Goal: Task Accomplishment & Management: Complete application form

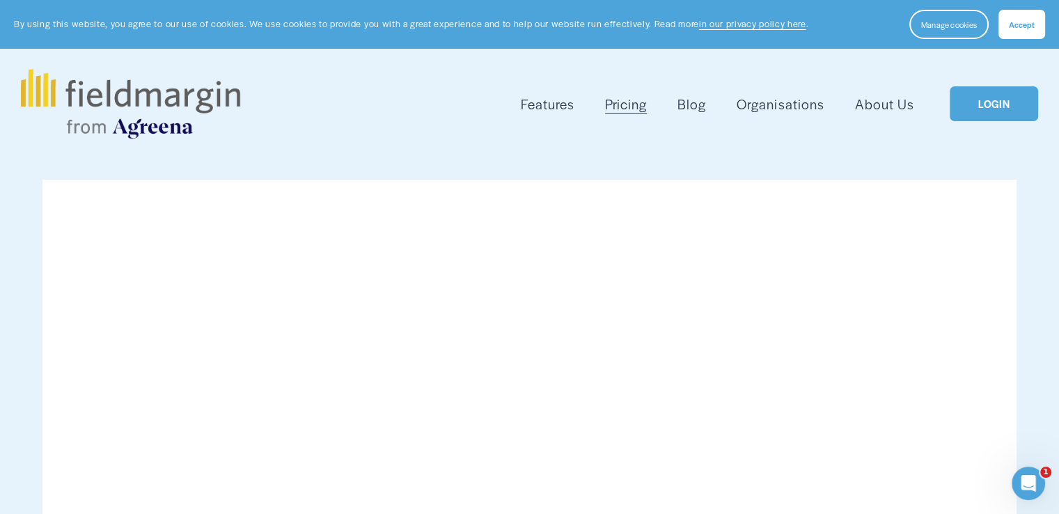
click at [1008, 31] on button "Accept" at bounding box center [1022, 24] width 47 height 29
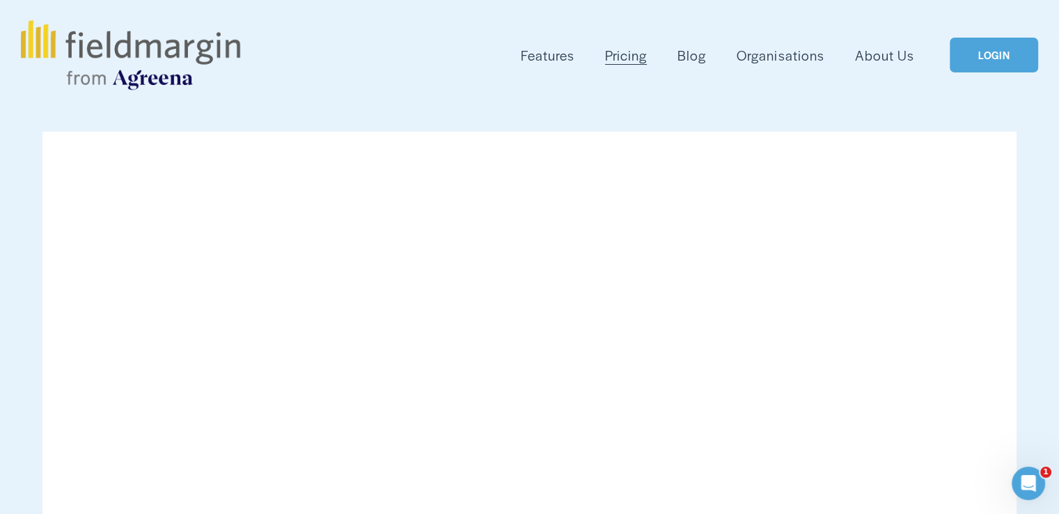
click at [181, 49] on img at bounding box center [130, 55] width 219 height 70
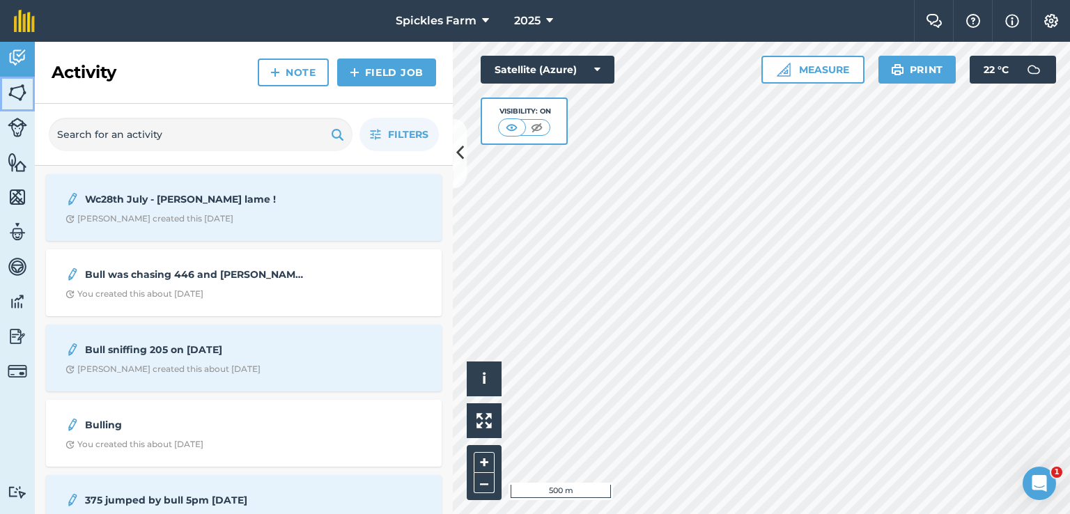
click at [24, 97] on img at bounding box center [17, 92] width 19 height 21
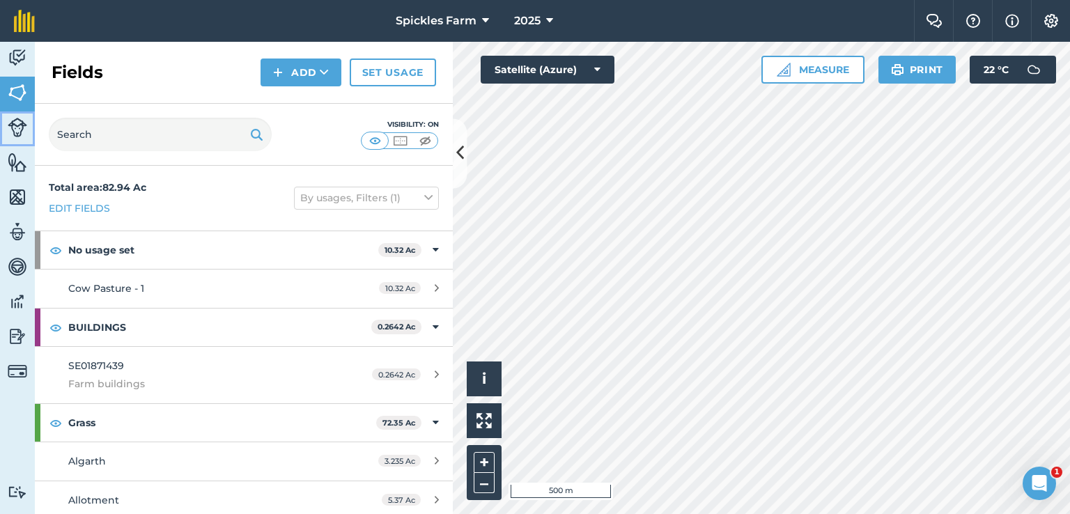
click at [15, 132] on img at bounding box center [17, 127] width 19 height 19
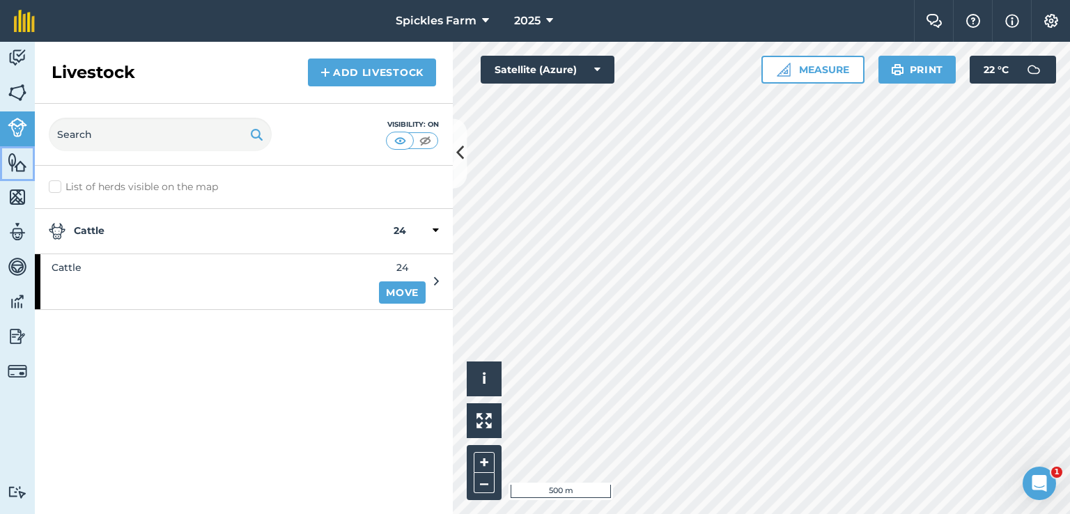
click at [15, 173] on link "Features" at bounding box center [17, 163] width 35 height 35
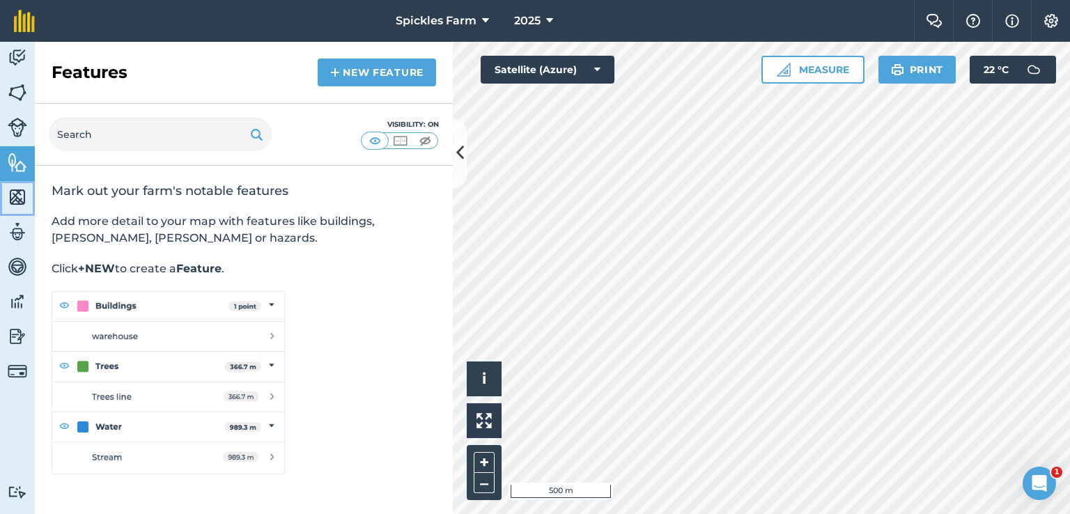
click at [22, 206] on img at bounding box center [17, 197] width 19 height 21
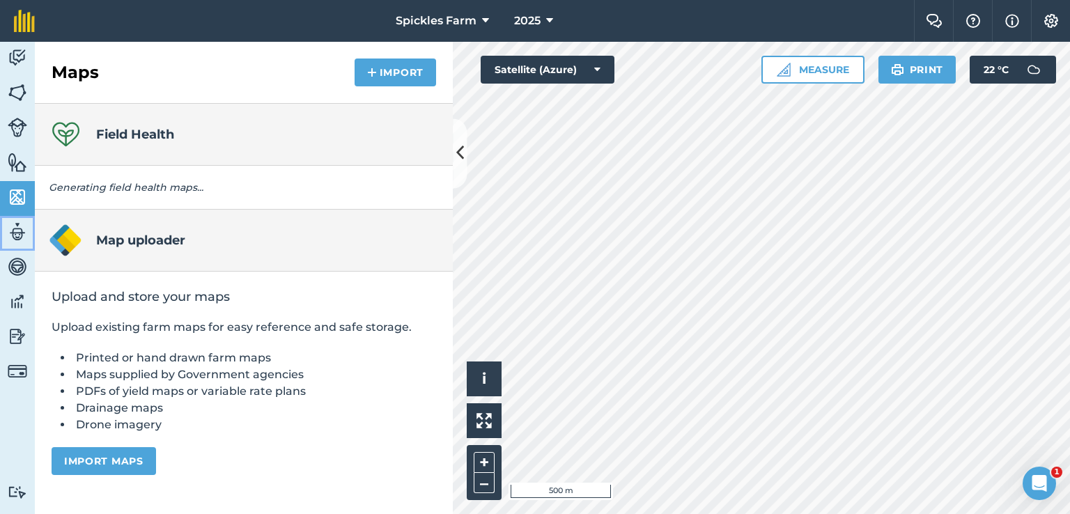
click at [23, 249] on link "Team" at bounding box center [17, 233] width 35 height 35
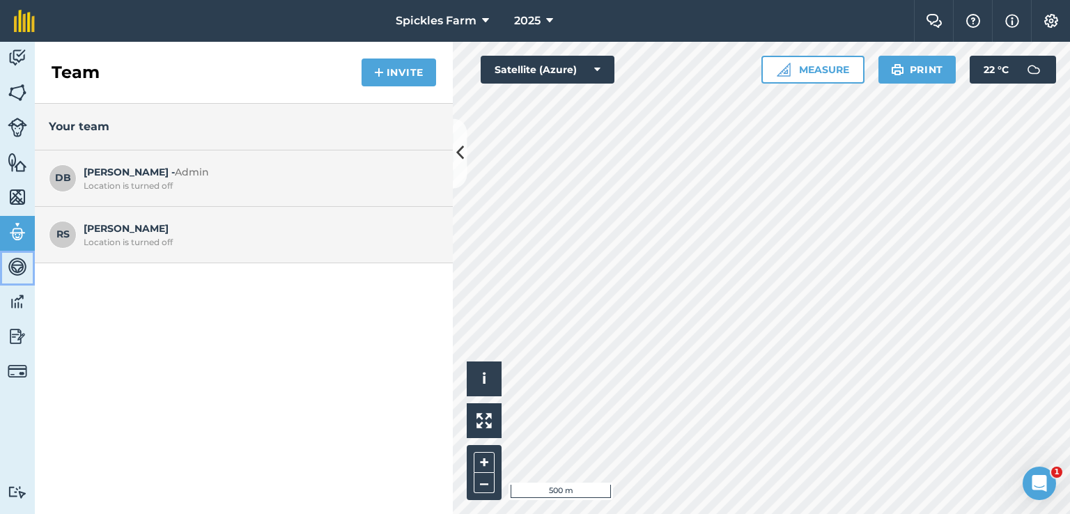
click at [14, 268] on img at bounding box center [17, 266] width 19 height 21
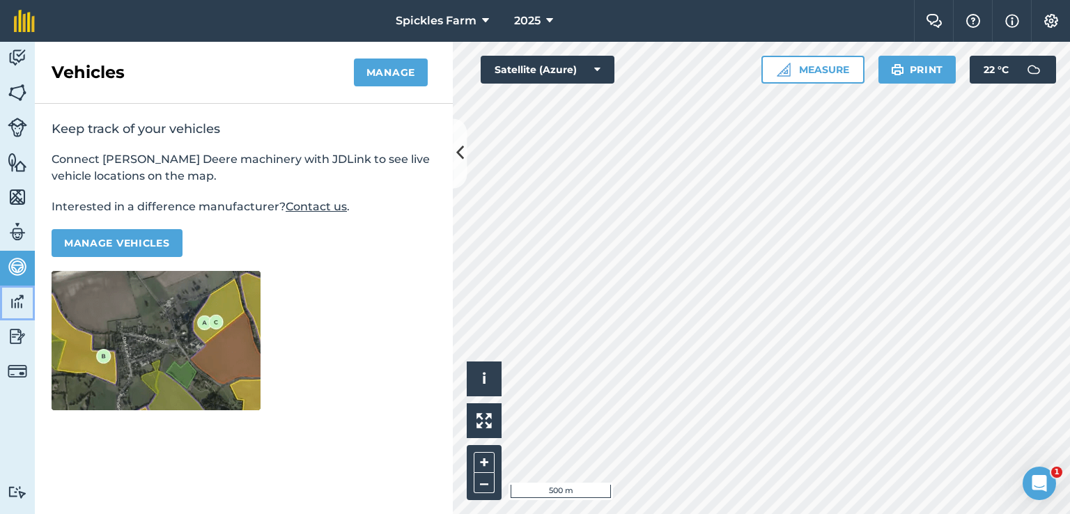
click at [13, 306] on img at bounding box center [17, 301] width 19 height 21
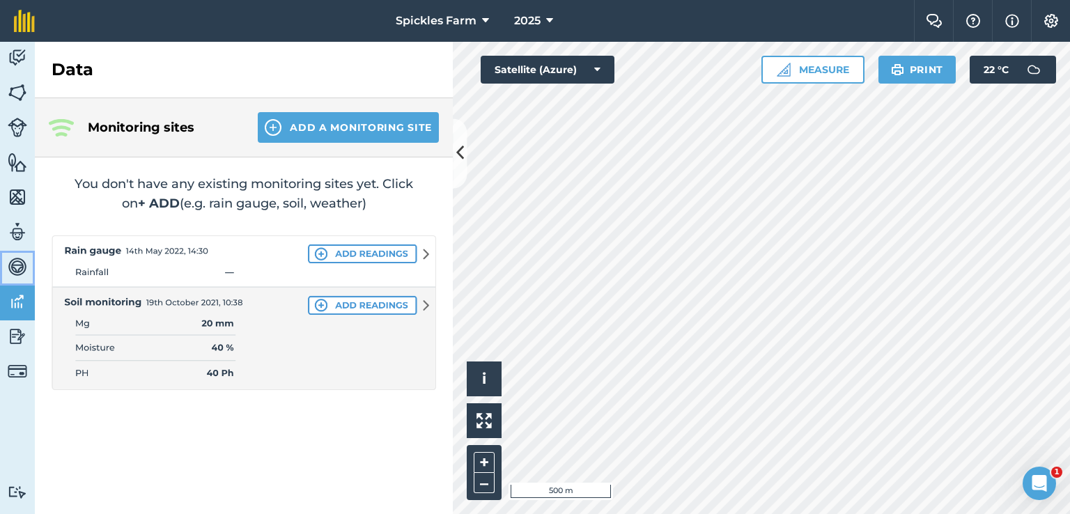
click at [15, 267] on img at bounding box center [17, 266] width 19 height 21
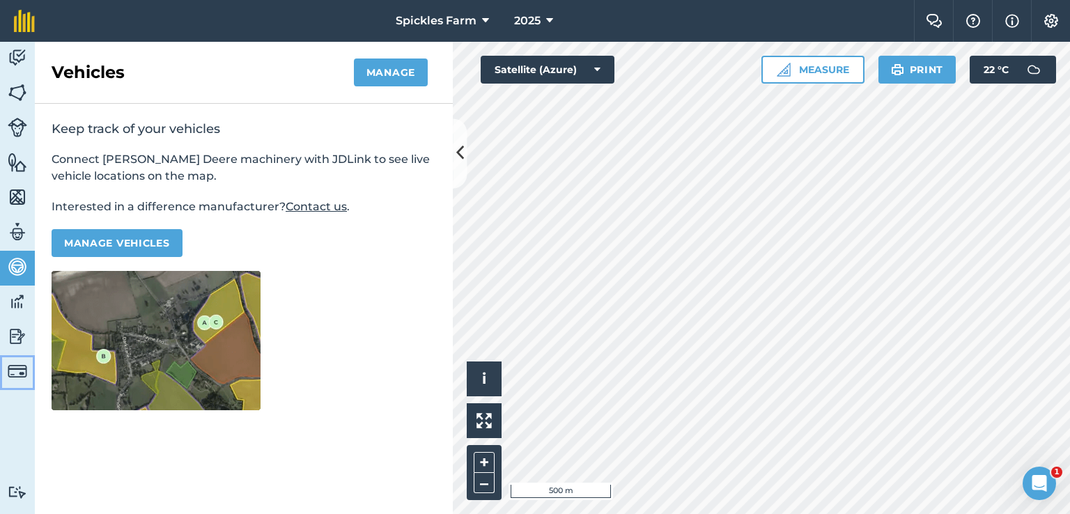
click at [15, 358] on link "Billing" at bounding box center [17, 372] width 35 height 35
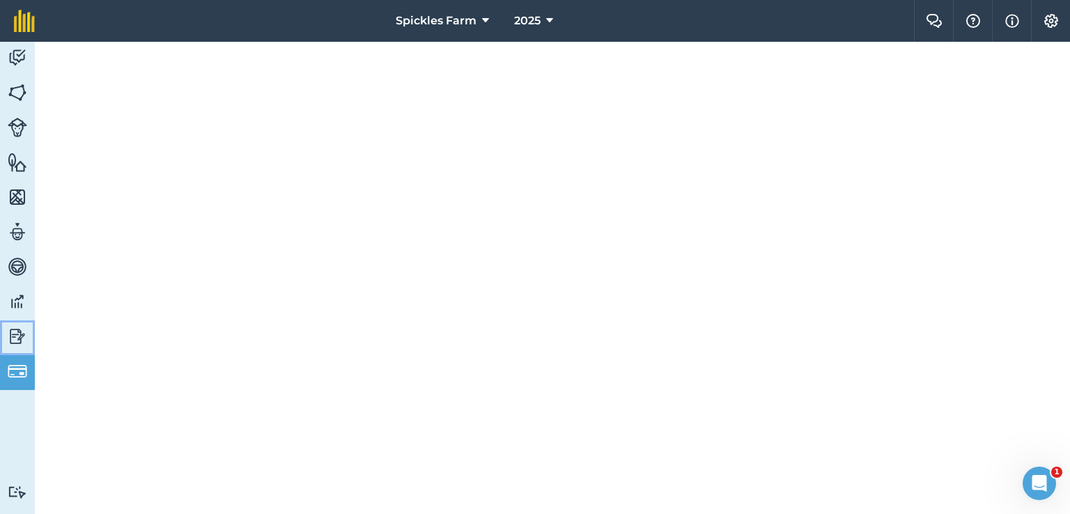
click at [15, 335] on img at bounding box center [17, 336] width 19 height 21
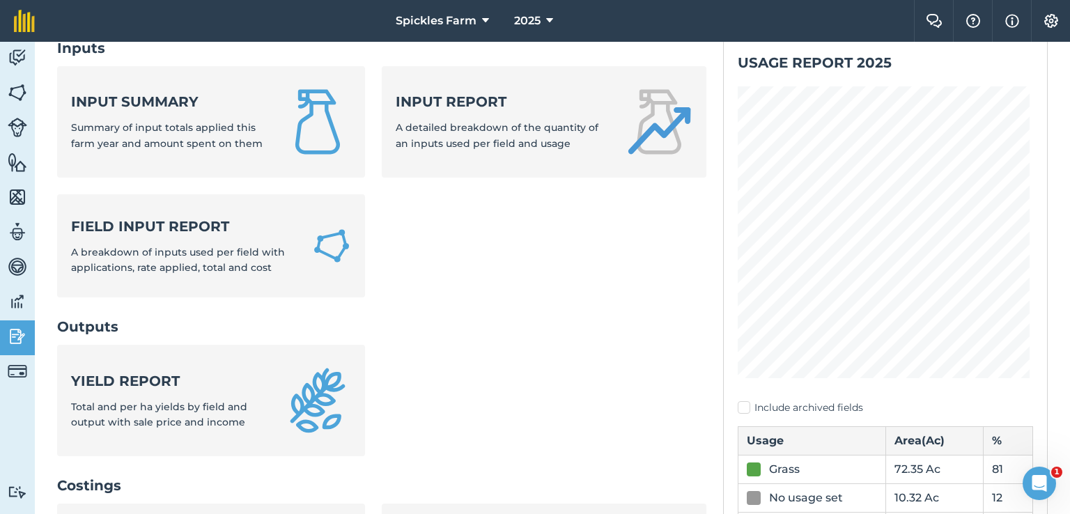
scroll to position [70, 0]
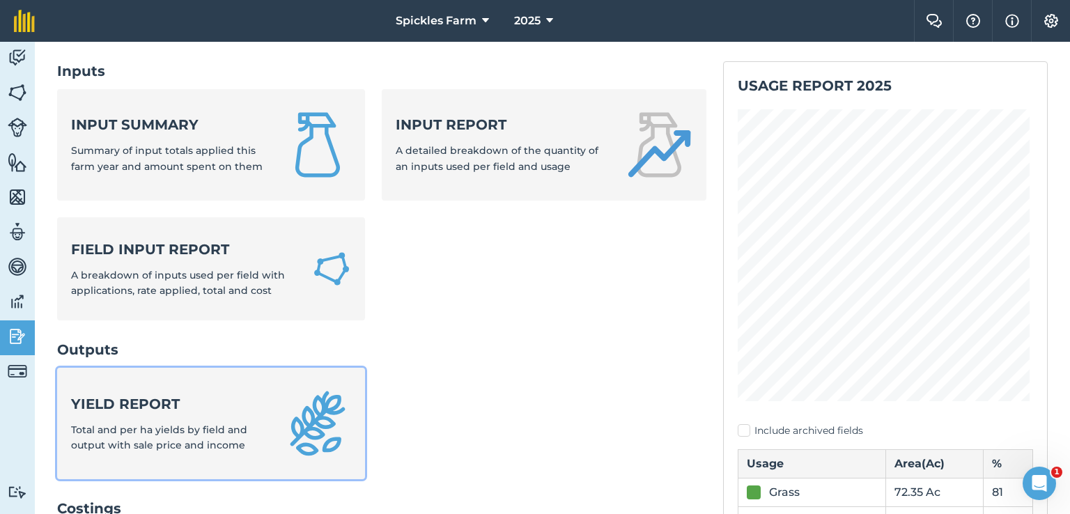
click at [132, 411] on strong "Yield report" at bounding box center [169, 403] width 196 height 19
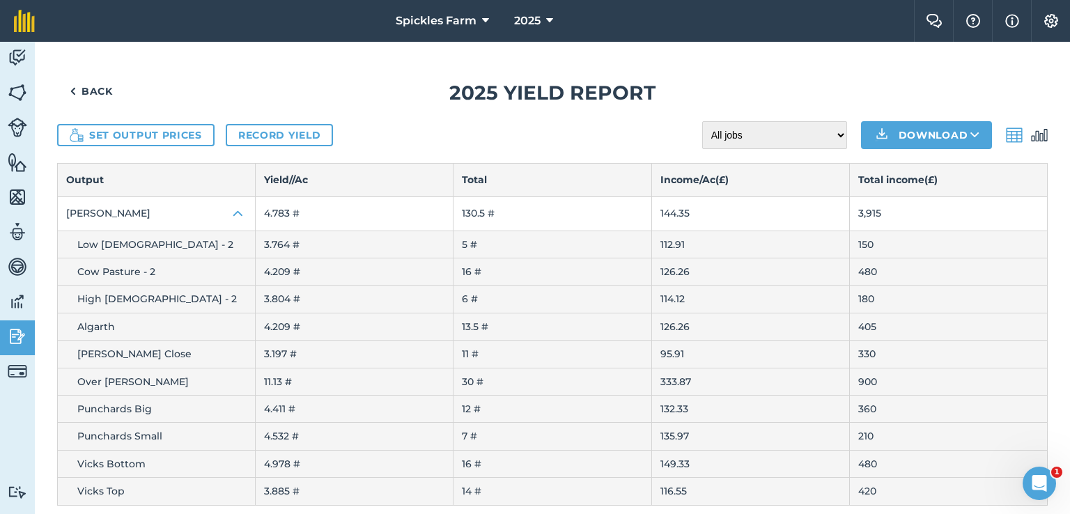
scroll to position [12, 0]
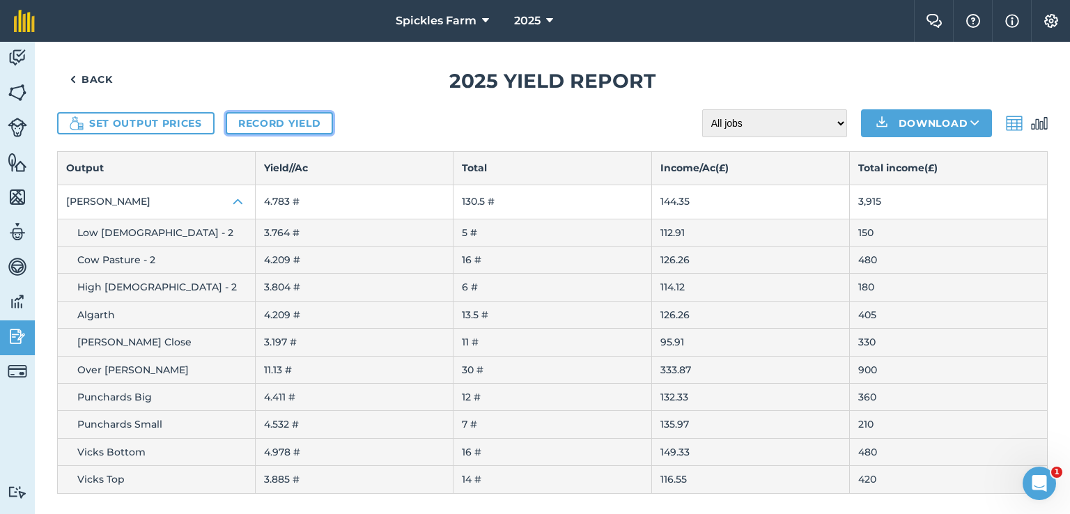
click at [265, 125] on link "Record yield" at bounding box center [279, 123] width 107 height 22
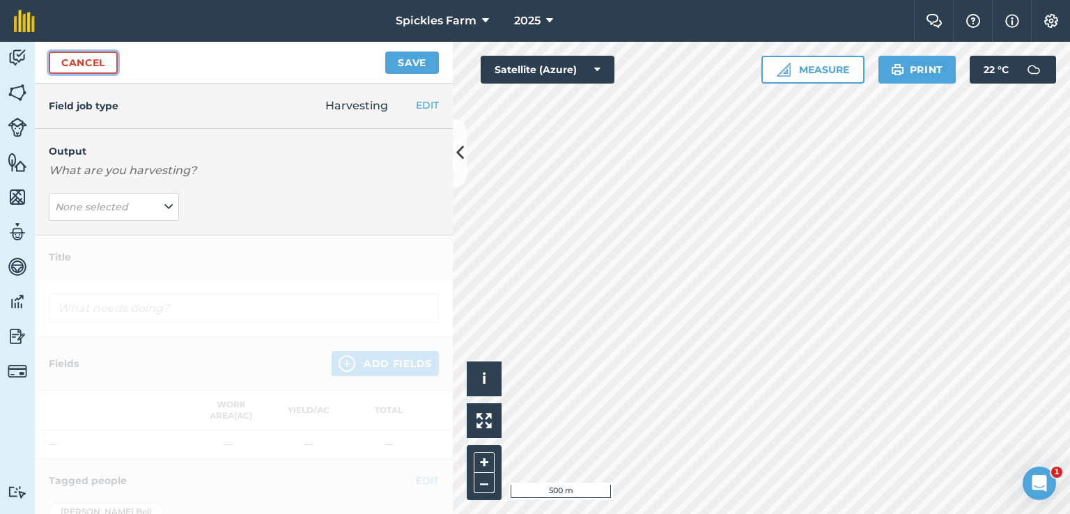
click at [79, 68] on link "Cancel" at bounding box center [83, 63] width 69 height 22
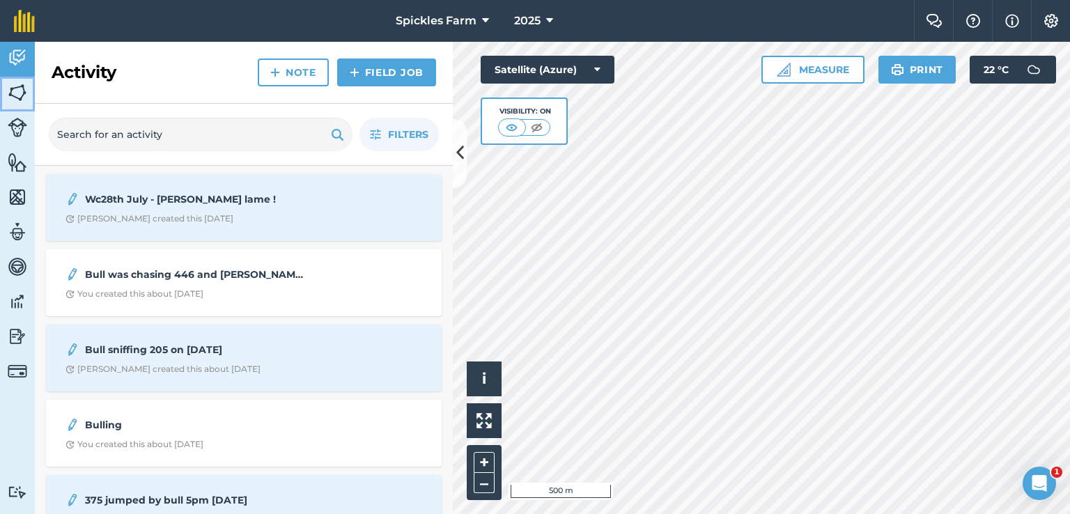
click at [21, 101] on img at bounding box center [17, 92] width 19 height 21
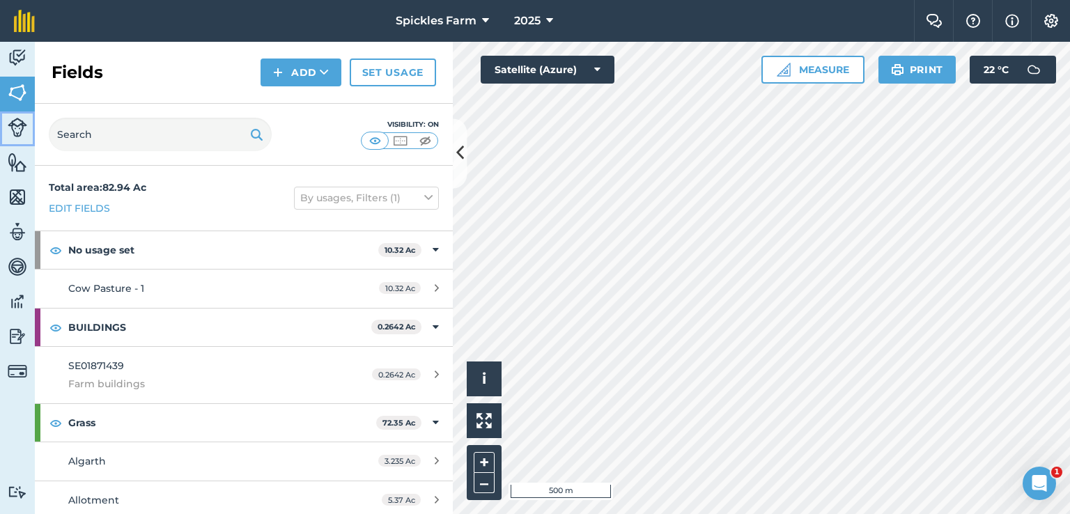
click at [14, 131] on img at bounding box center [17, 127] width 19 height 19
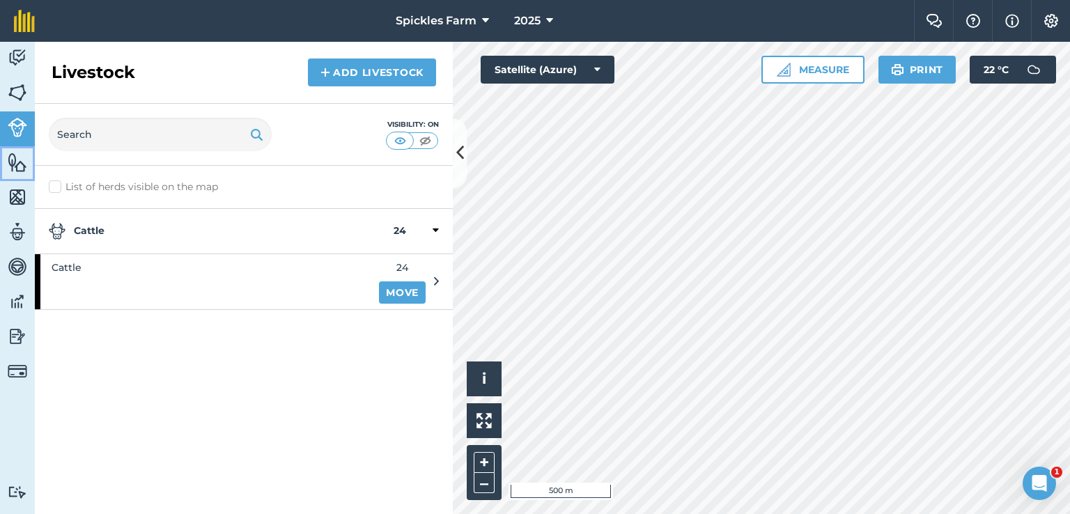
click at [24, 171] on img at bounding box center [17, 162] width 19 height 21
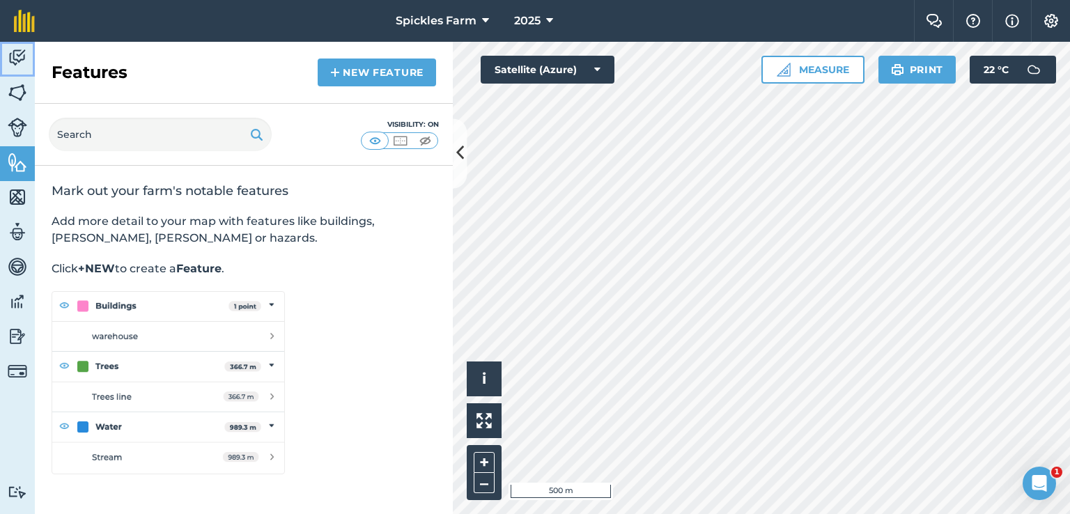
click at [15, 59] on img at bounding box center [17, 57] width 19 height 21
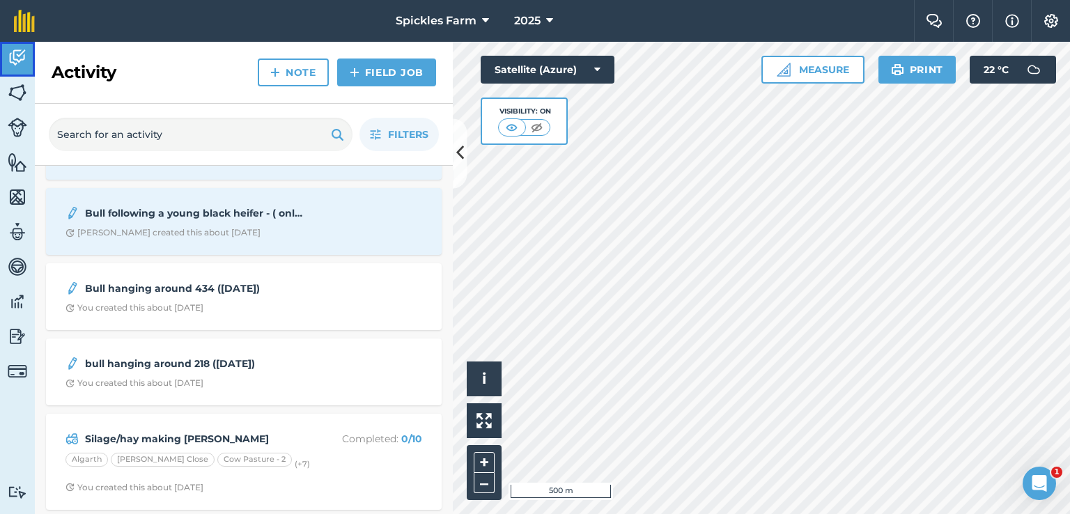
scroll to position [366, 0]
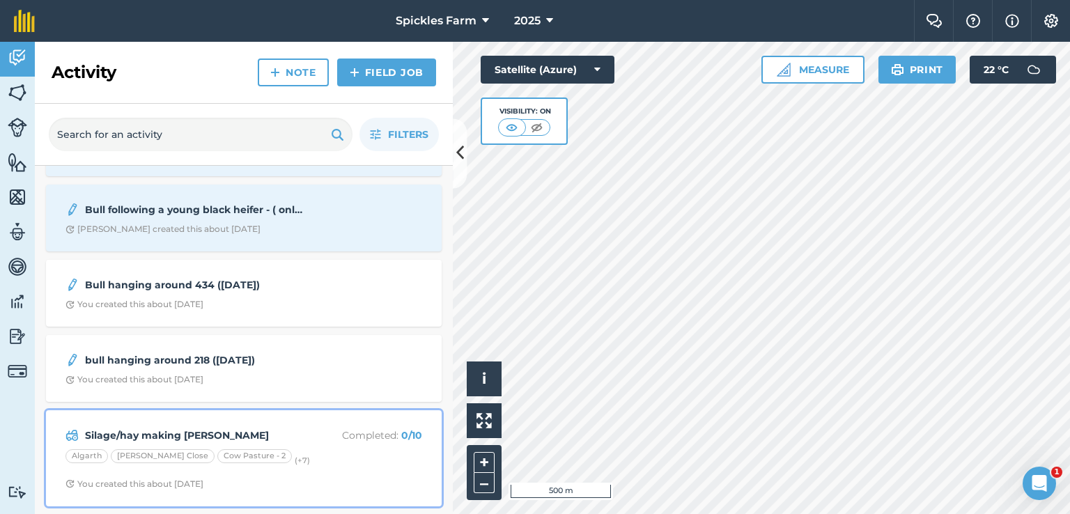
click at [302, 442] on div "Silage/hay making [PERSON_NAME] Completed : 0 / 10" at bounding box center [243, 435] width 357 height 17
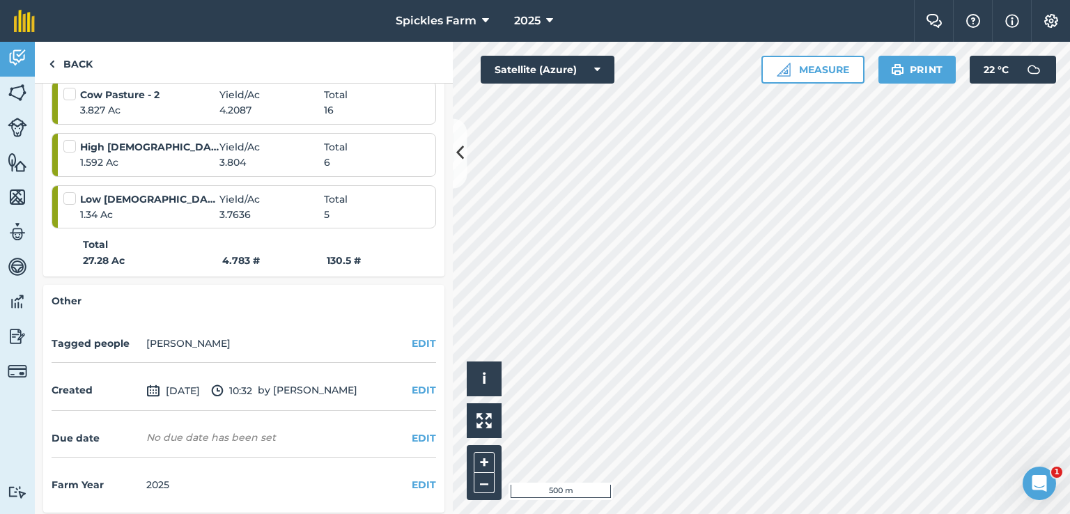
scroll to position [669, 0]
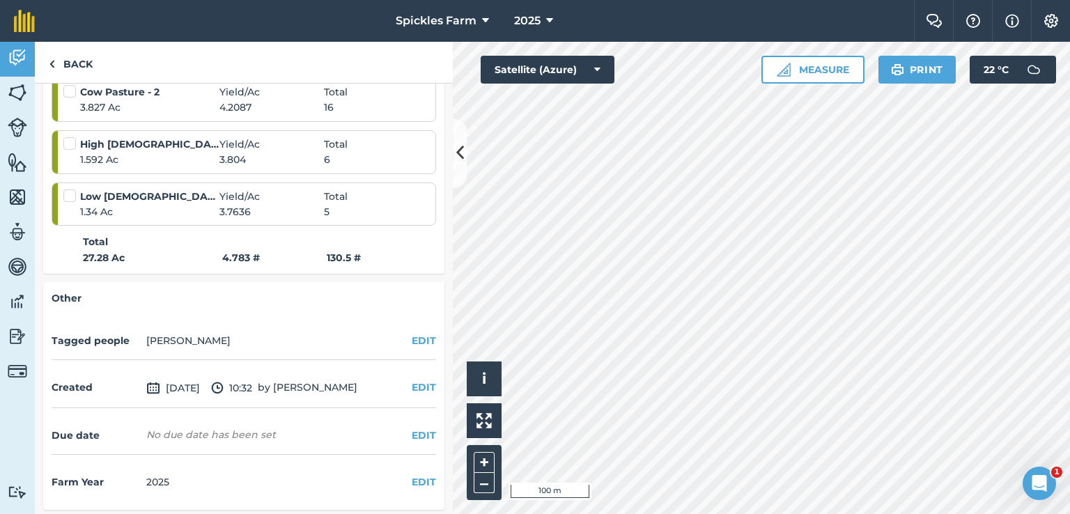
click at [905, 513] on html "Spickles Farm 2025 Farm Chat Help Info Settings Spickles Farm - 2025 Reproduced…" at bounding box center [535, 257] width 1070 height 514
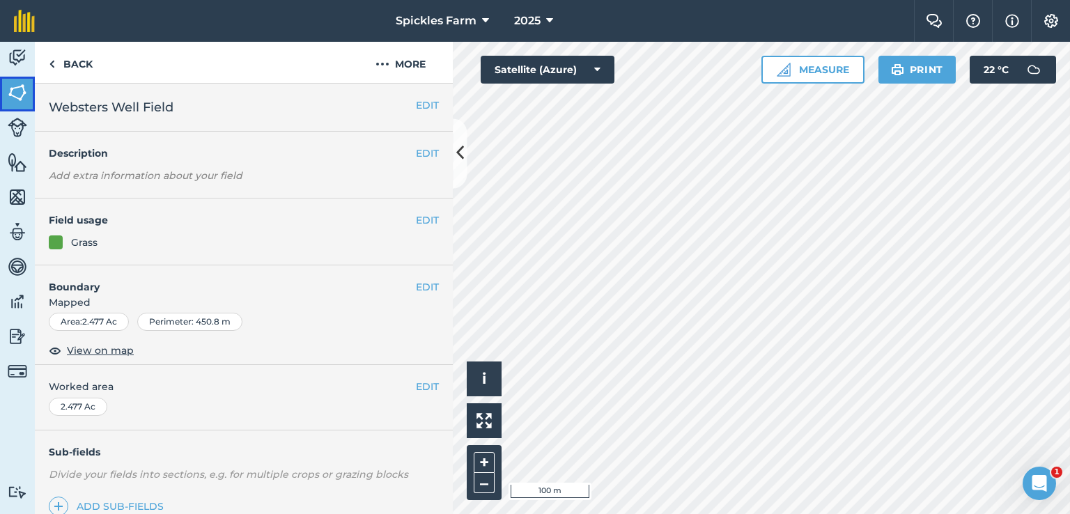
click at [18, 102] on img at bounding box center [17, 92] width 19 height 21
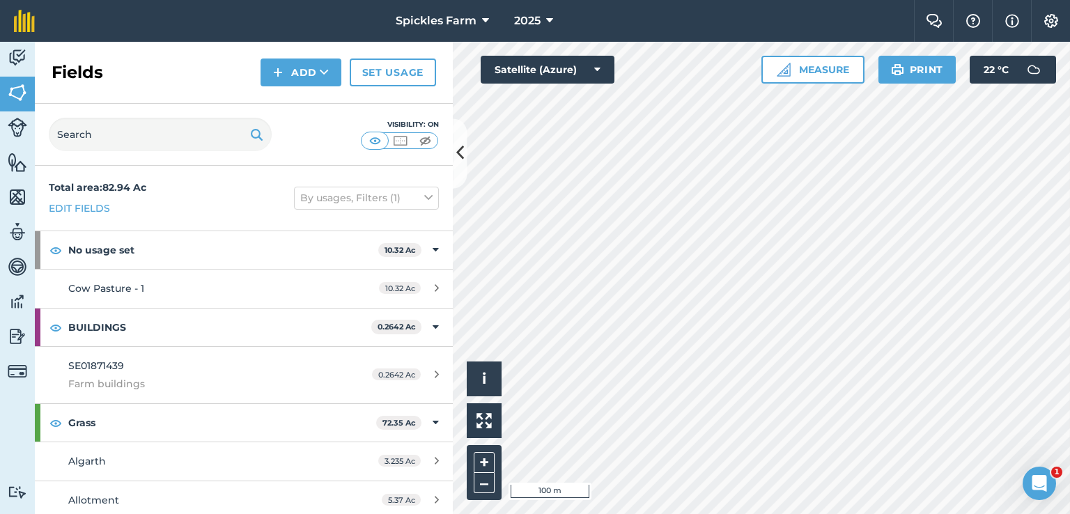
drag, startPoint x: 36, startPoint y: 53, endPoint x: 25, endPoint y: 58, distance: 12.5
click at [33, 55] on div "Activity Fields Livestock Features Maps Team Vehicles Data Reporting Billing Tu…" at bounding box center [535, 278] width 1070 height 472
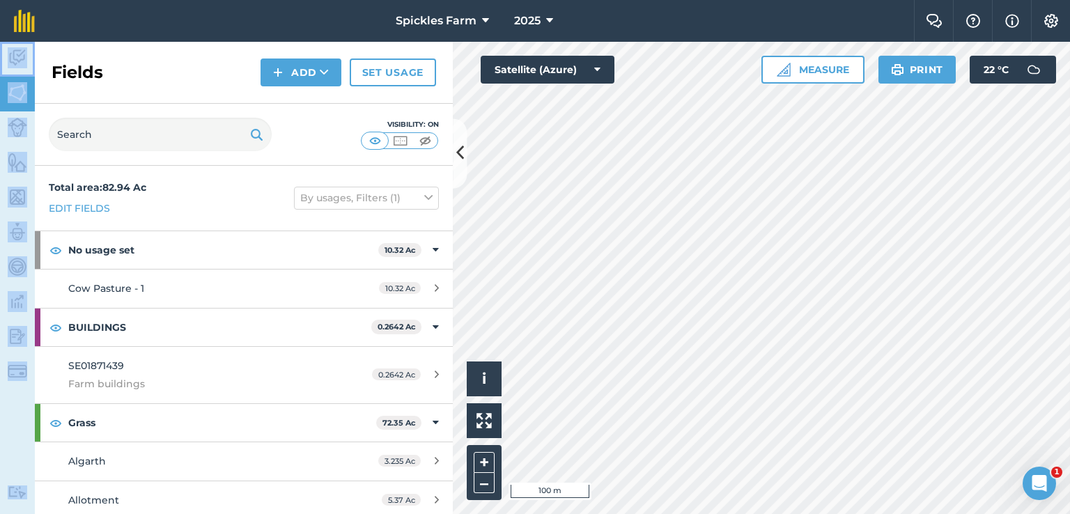
click at [17, 61] on img at bounding box center [17, 57] width 19 height 21
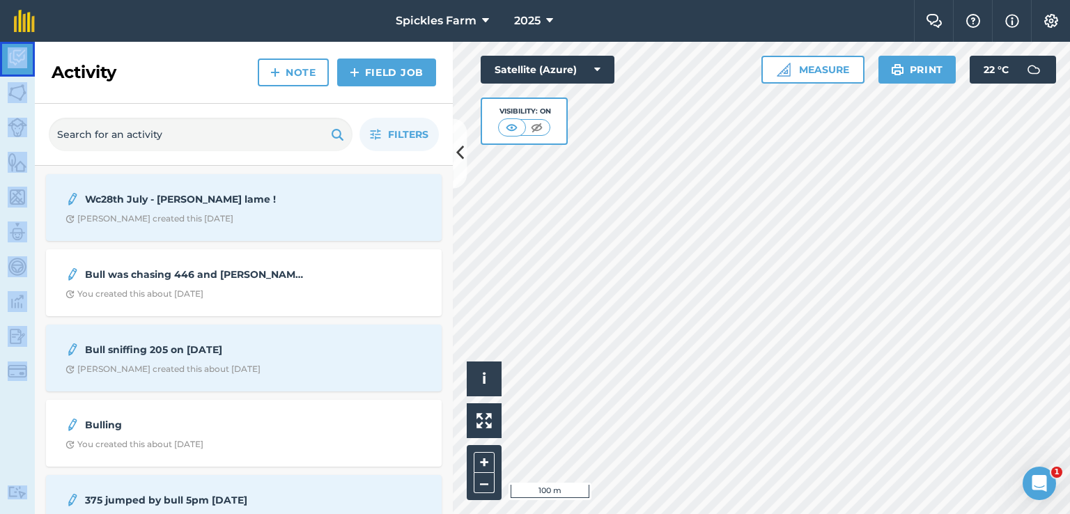
scroll to position [366, 0]
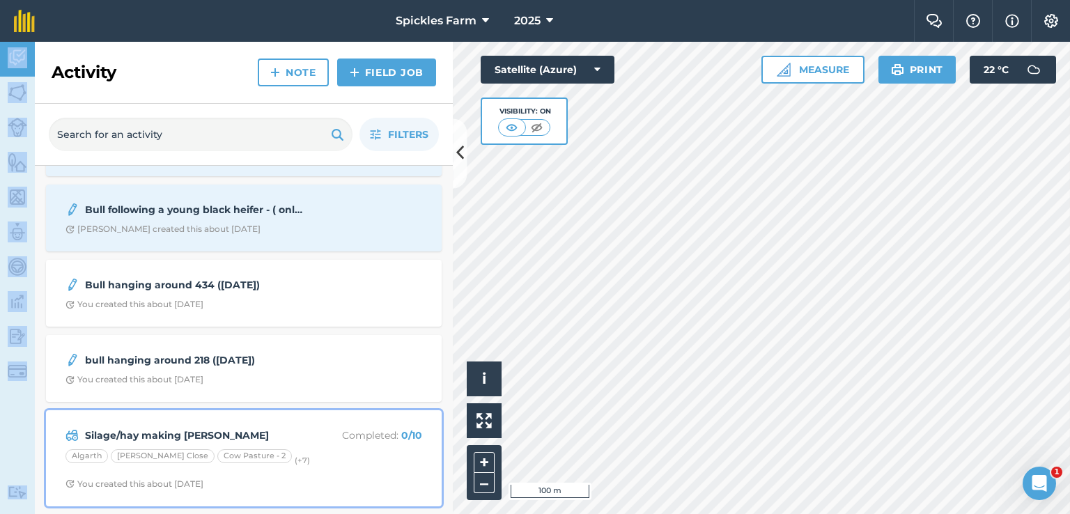
click at [169, 434] on strong "Silage/hay making [PERSON_NAME]" at bounding box center [195, 435] width 221 height 15
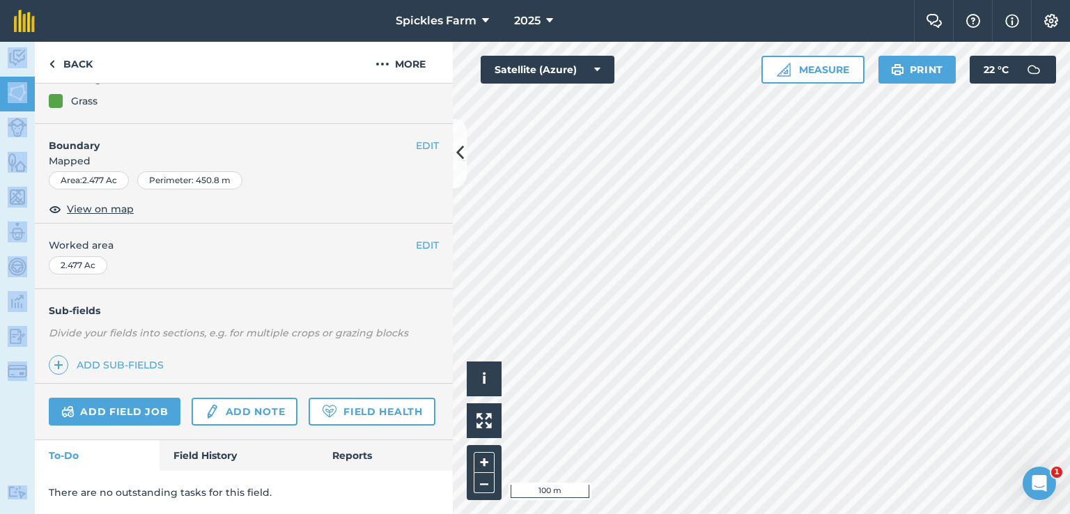
scroll to position [109, 0]
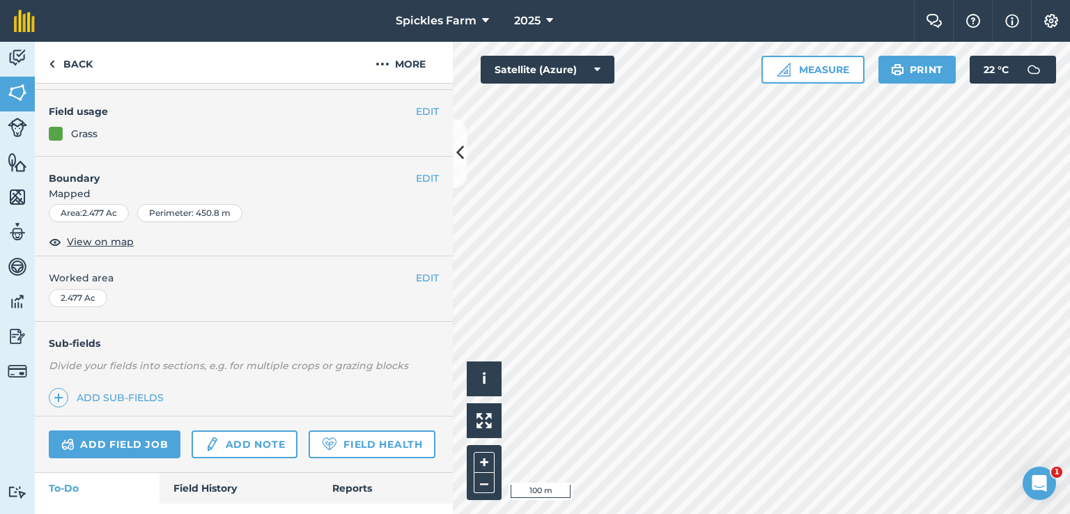
click at [253, 271] on span "Worked area" at bounding box center [244, 277] width 390 height 15
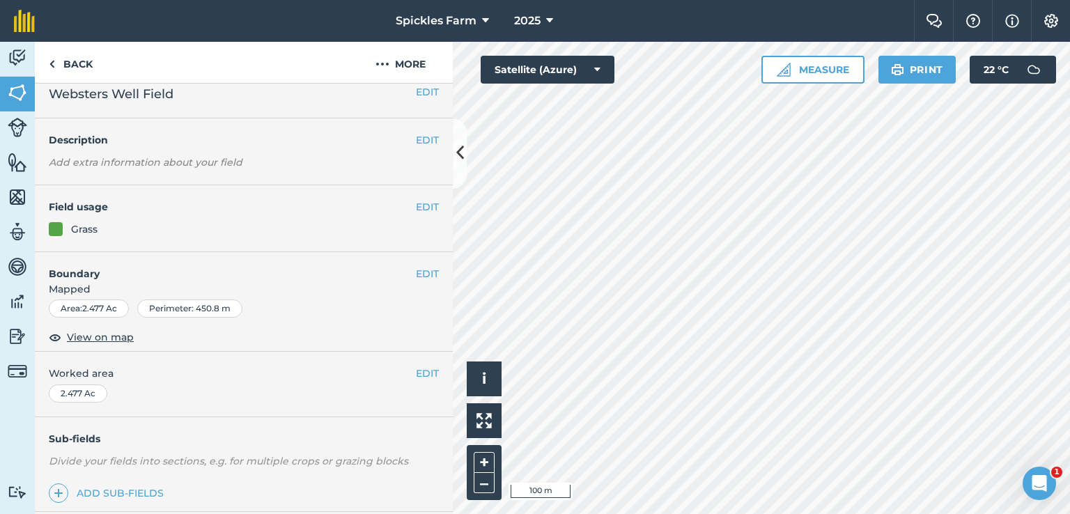
scroll to position [0, 0]
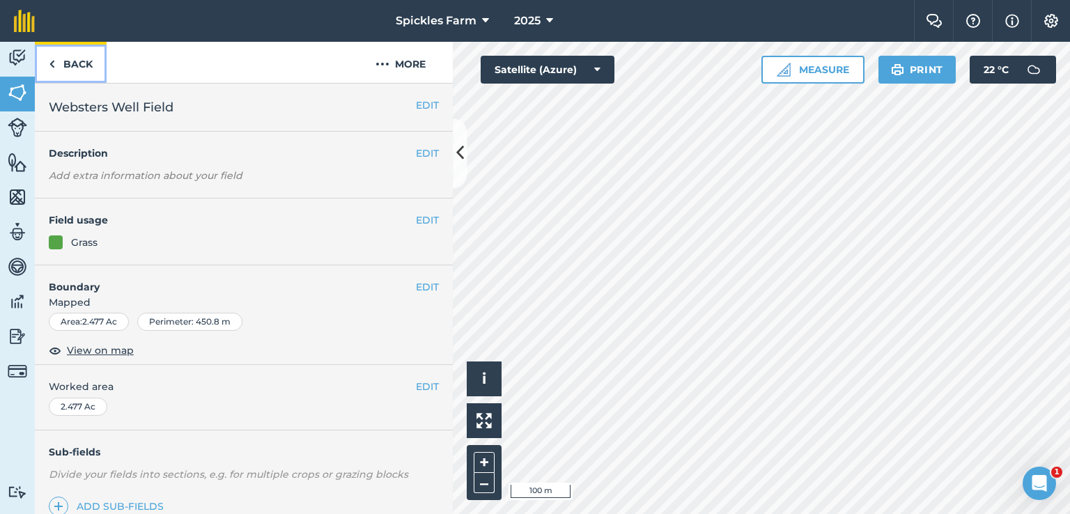
click at [50, 63] on img at bounding box center [52, 64] width 6 height 17
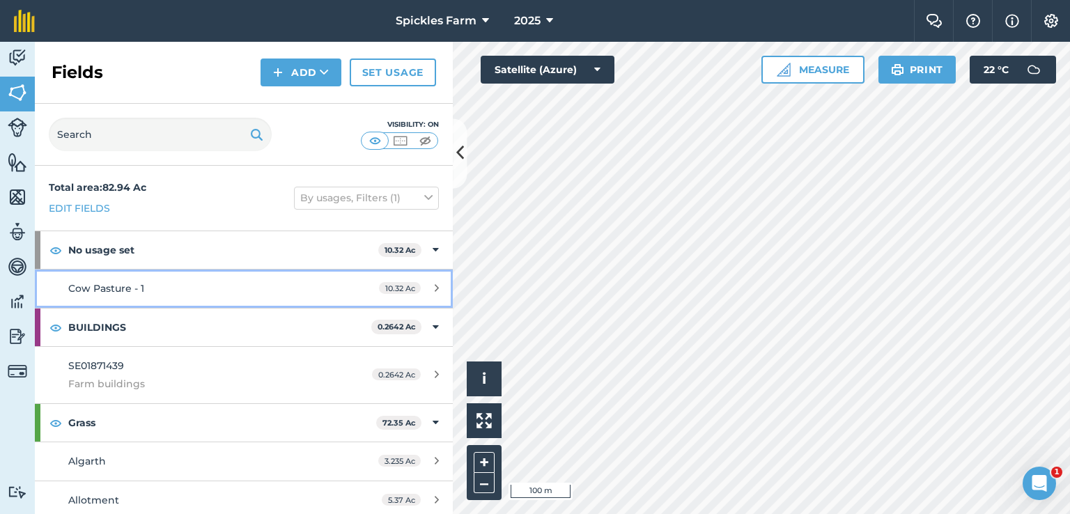
click at [164, 291] on div "Cow Pasture - 1" at bounding box center [199, 288] width 262 height 15
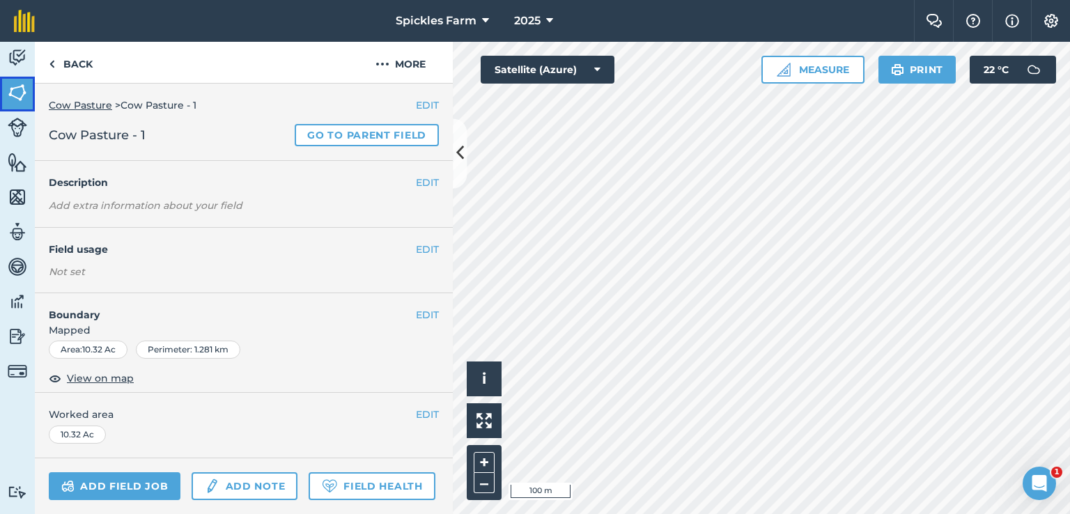
click at [32, 95] on link "Fields" at bounding box center [17, 94] width 35 height 35
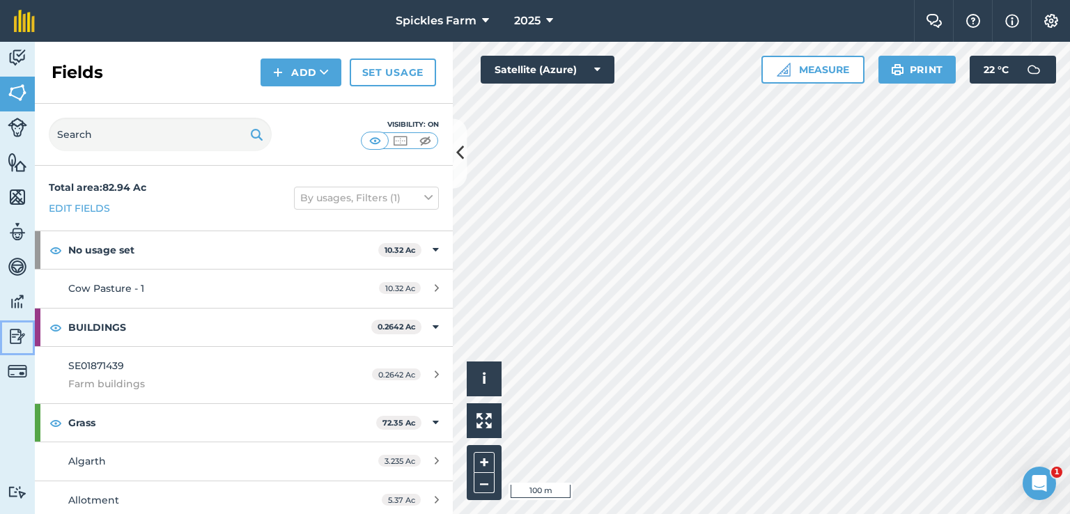
click at [19, 336] on img at bounding box center [17, 336] width 19 height 21
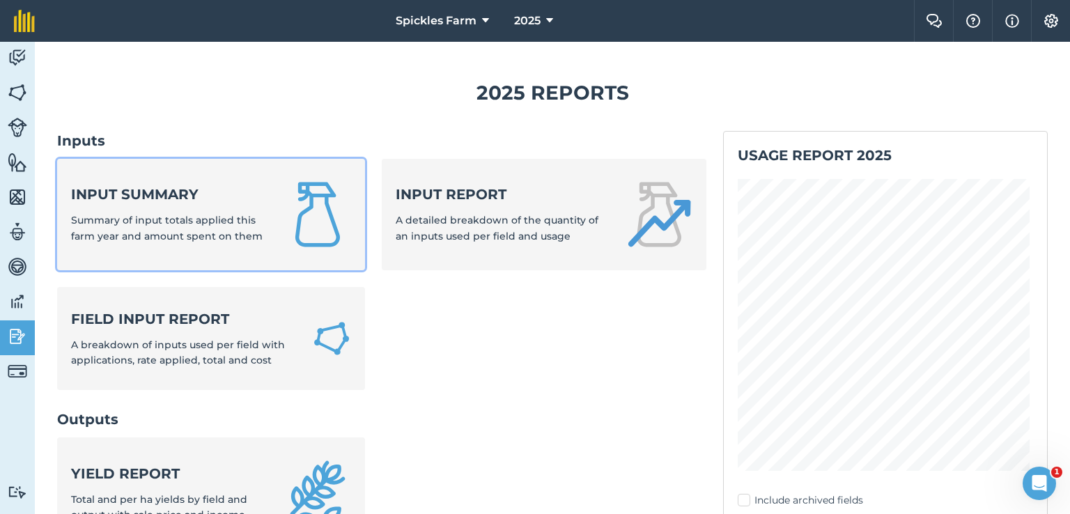
click at [202, 230] on span "Summary of input totals applied this farm year and amount spent on them" at bounding box center [167, 228] width 192 height 28
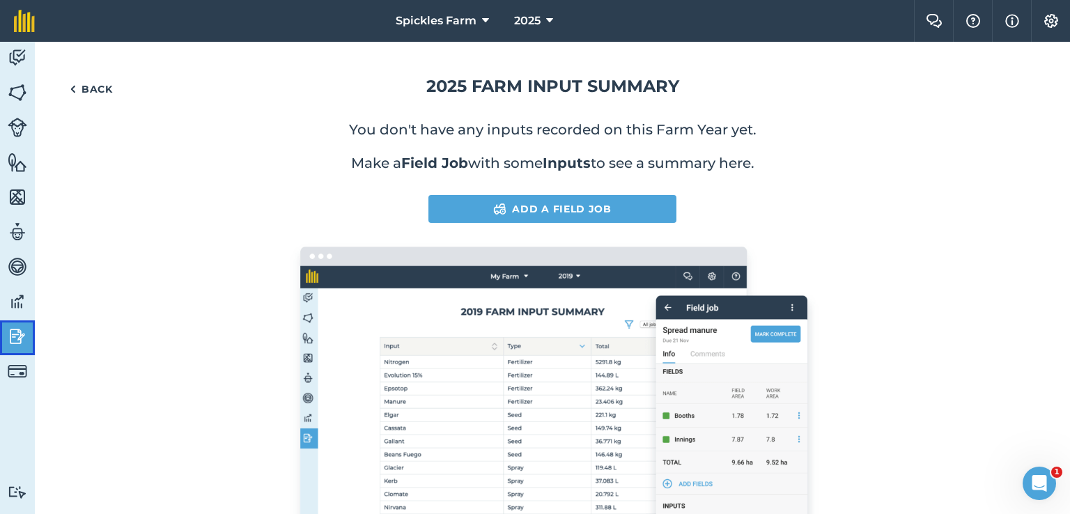
click at [5, 338] on link "Reporting" at bounding box center [17, 337] width 35 height 35
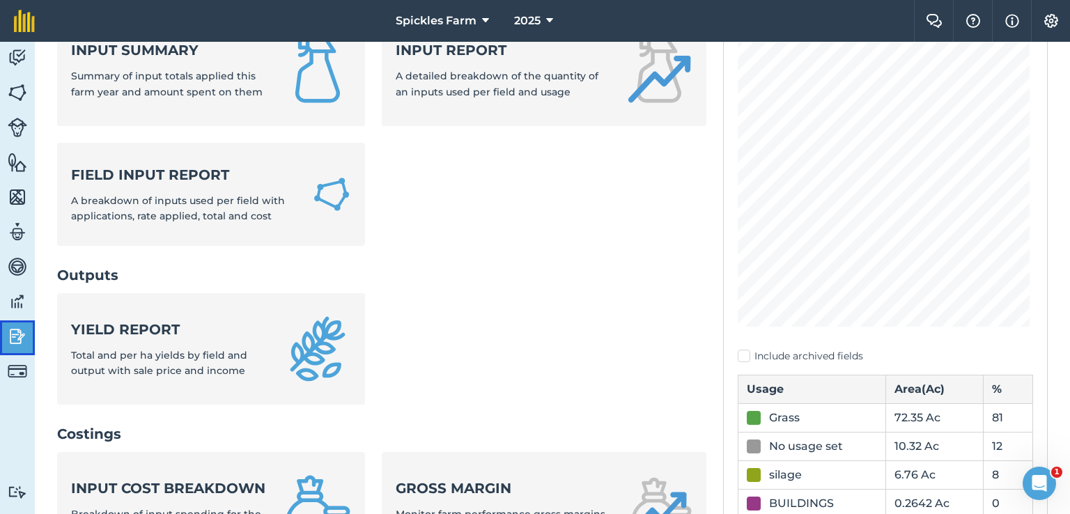
scroll to position [70, 0]
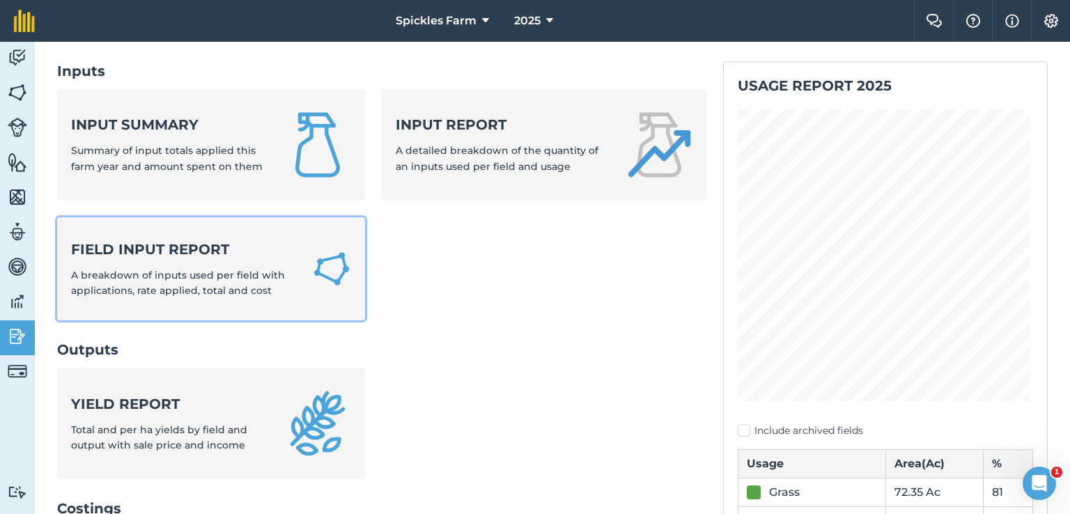
click at [205, 269] on span "A breakdown of inputs used per field with applications, rate applied, total and…" at bounding box center [178, 283] width 214 height 28
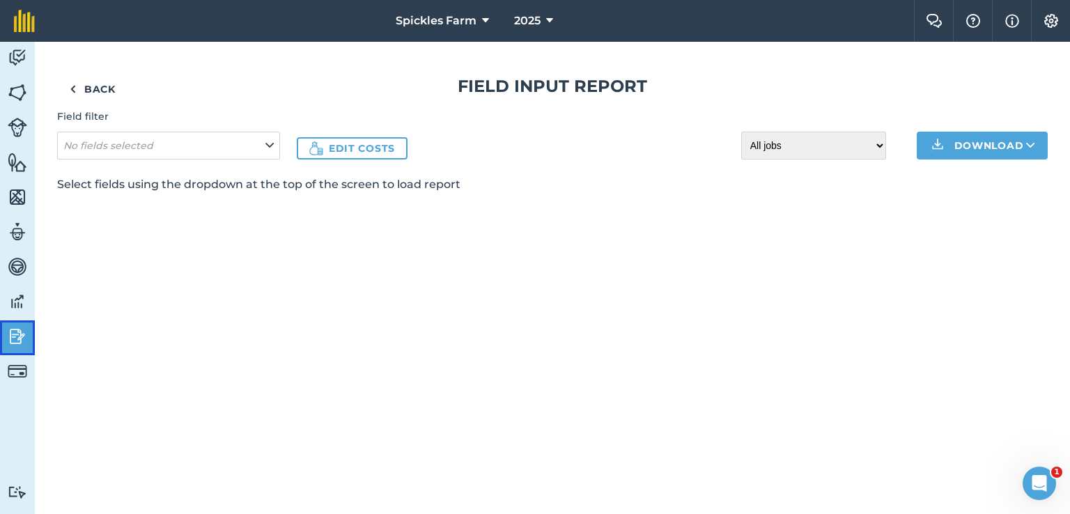
click at [22, 336] on img at bounding box center [17, 336] width 19 height 21
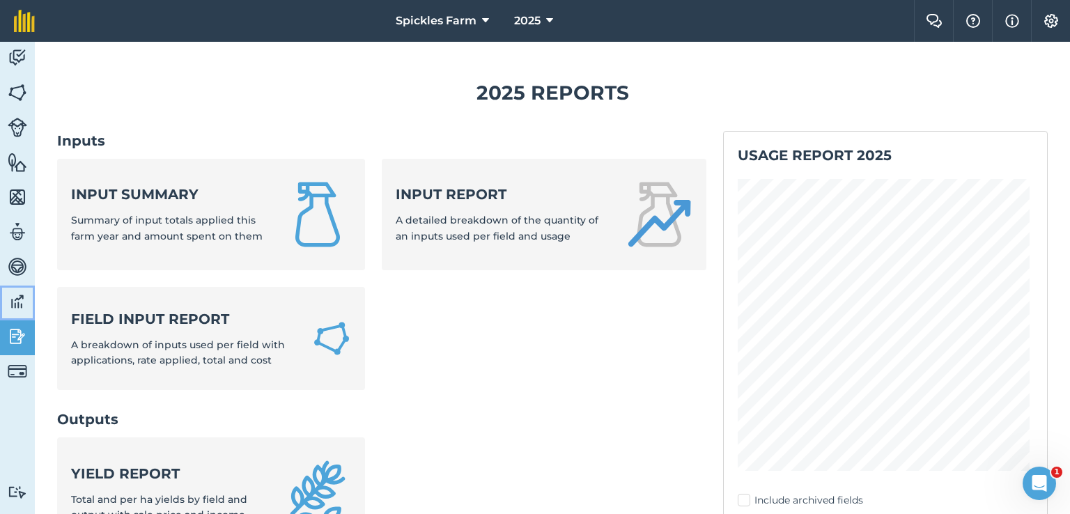
click at [12, 302] on img at bounding box center [17, 301] width 19 height 21
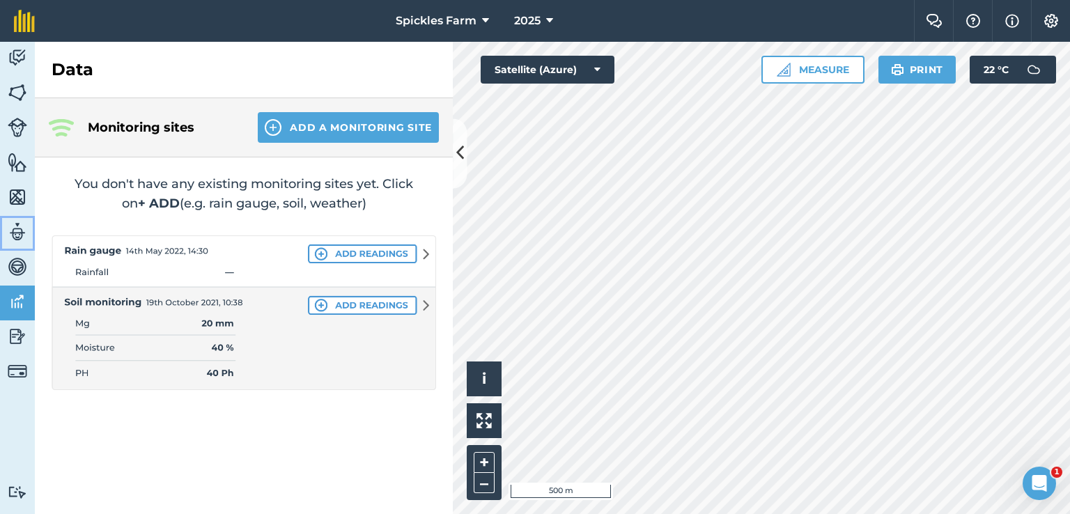
click at [10, 246] on link "Team" at bounding box center [17, 233] width 35 height 35
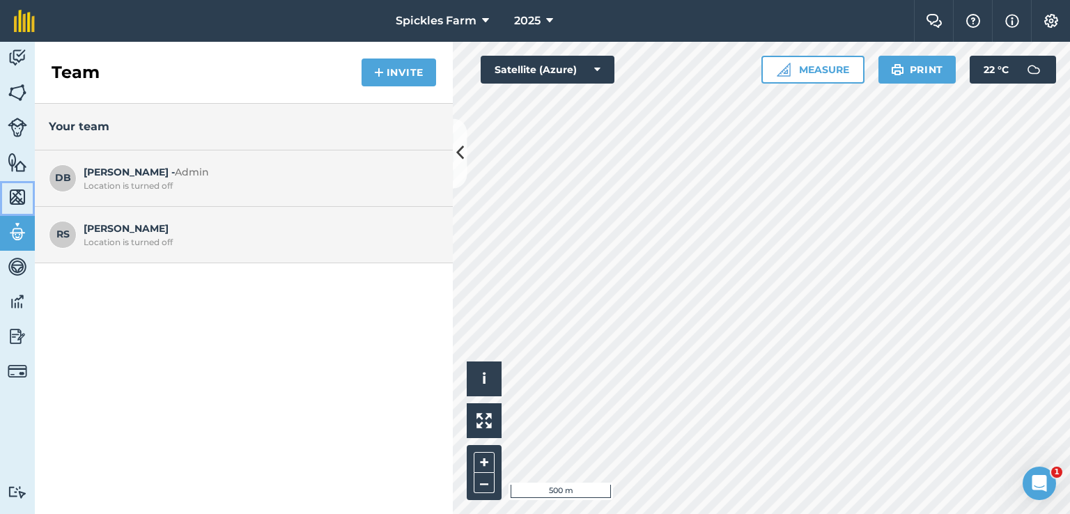
click at [25, 198] on img at bounding box center [17, 197] width 19 height 21
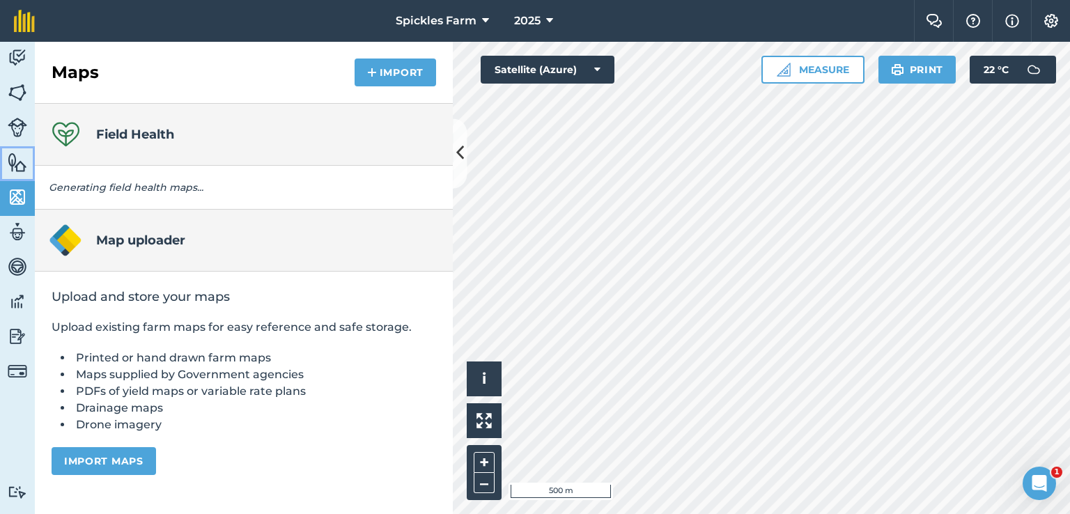
click at [19, 166] on img at bounding box center [17, 162] width 19 height 21
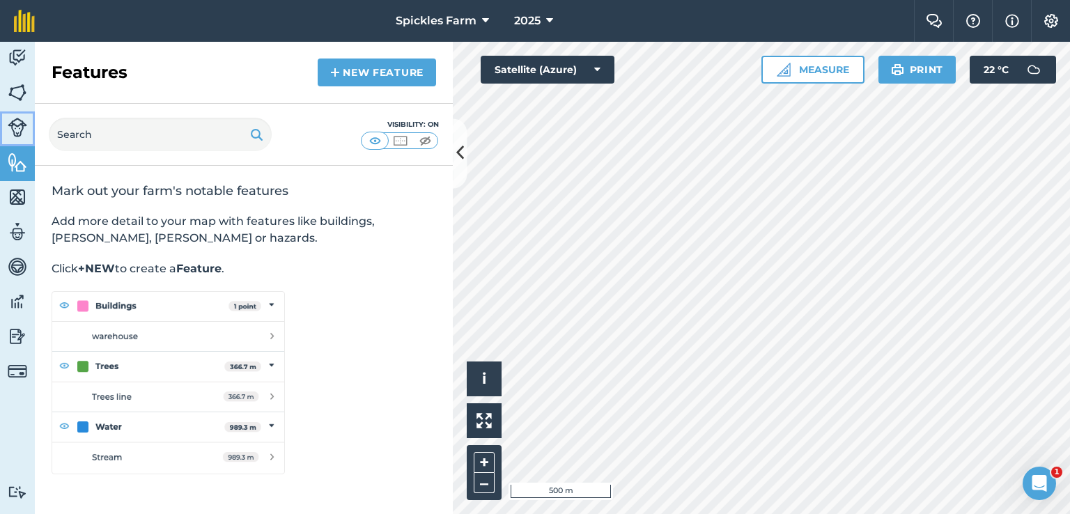
click at [11, 128] on img at bounding box center [17, 127] width 19 height 19
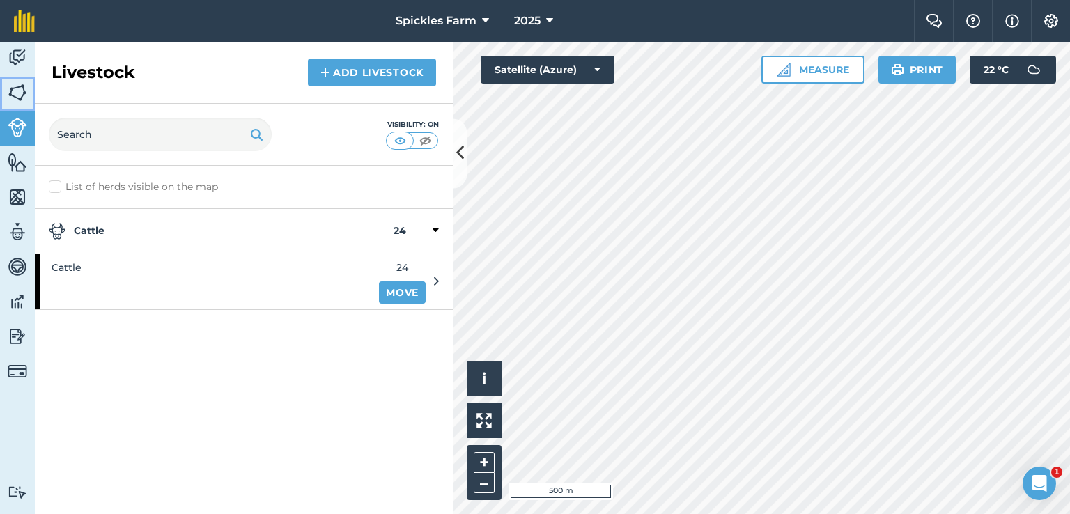
click at [17, 98] on img at bounding box center [17, 92] width 19 height 21
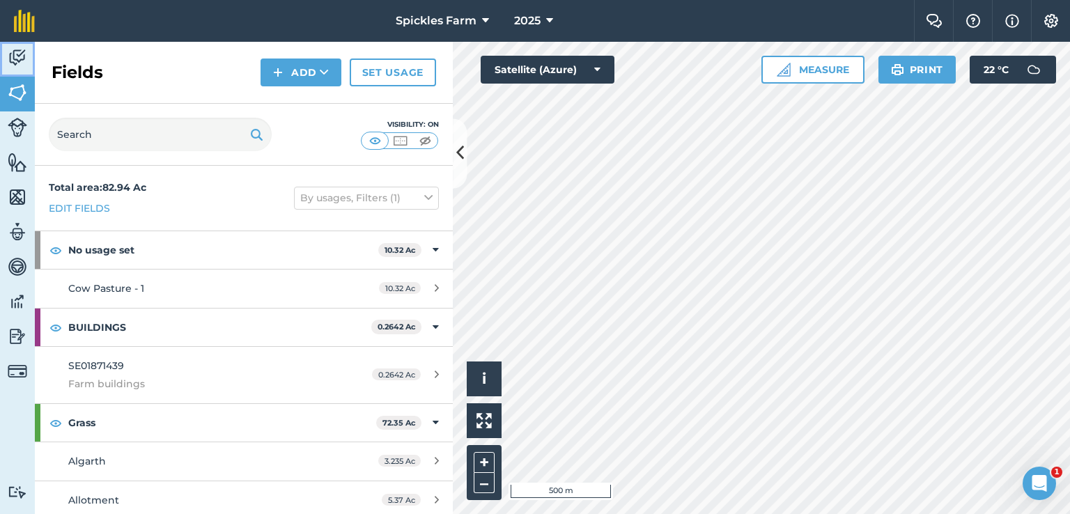
click at [19, 62] on img at bounding box center [17, 57] width 19 height 21
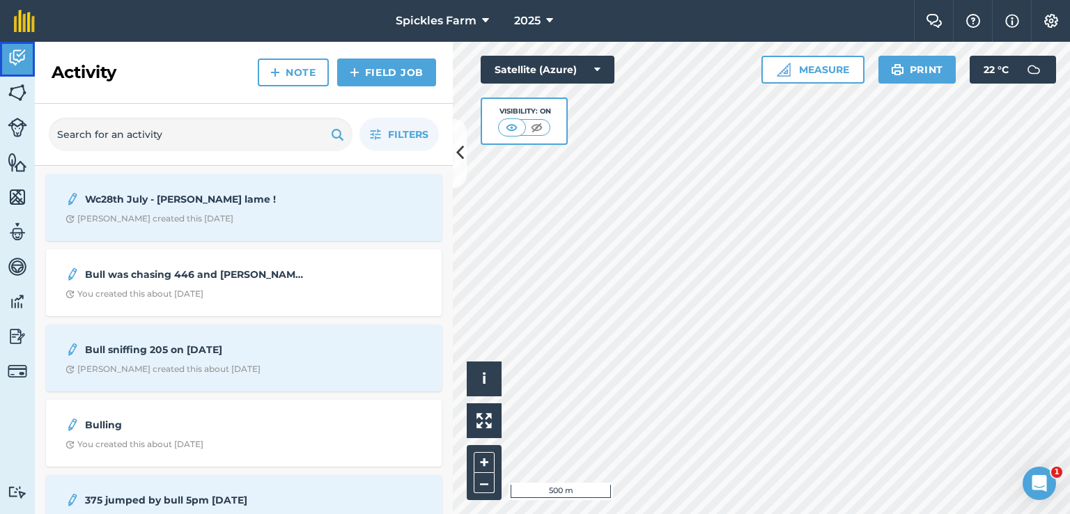
scroll to position [366, 0]
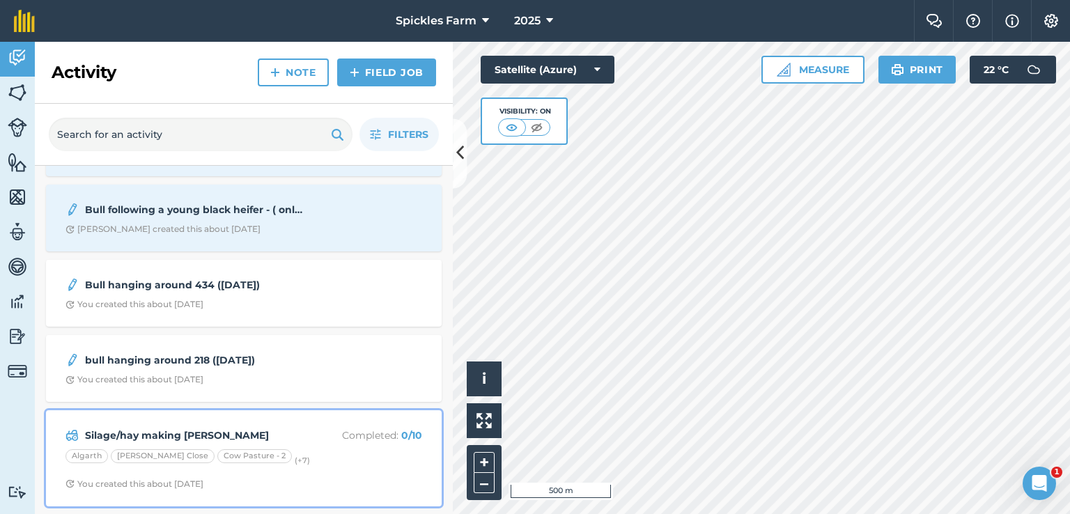
click at [56, 467] on div "Silage/hay making [PERSON_NAME] Completed : 0 / 10 Algarth [PERSON_NAME] Close …" at bounding box center [243, 458] width 379 height 79
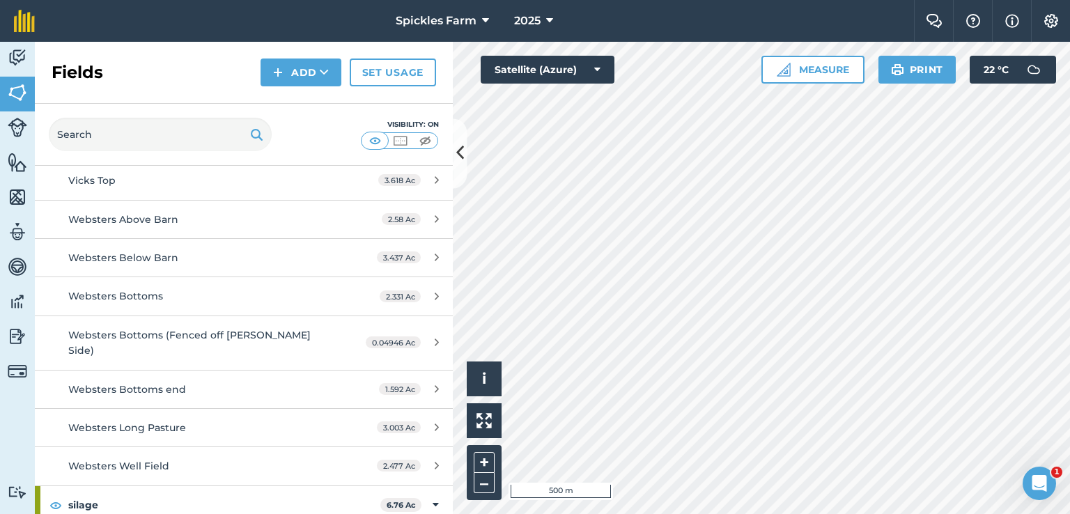
scroll to position [1045, 0]
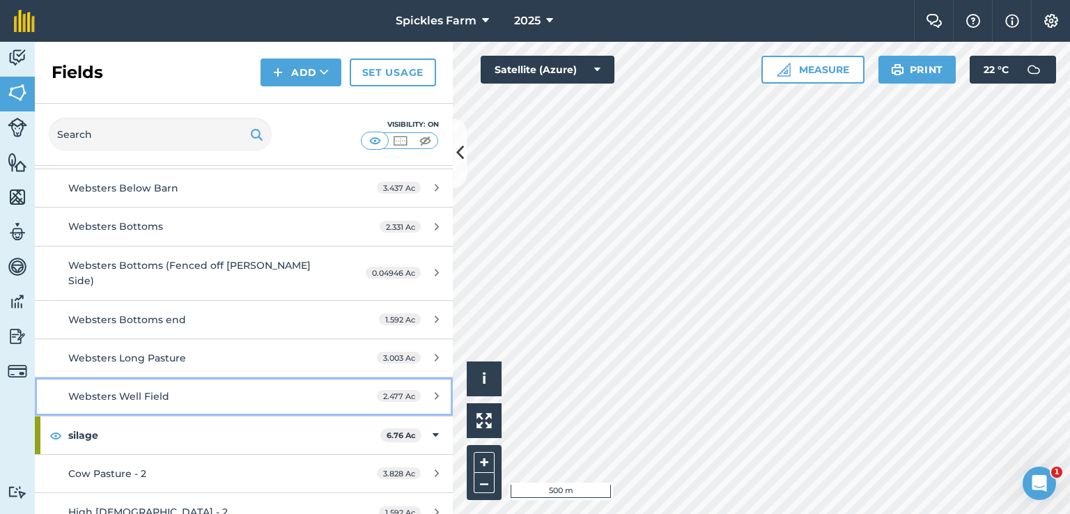
click at [303, 389] on div "Websters Well Field" at bounding box center [199, 396] width 262 height 15
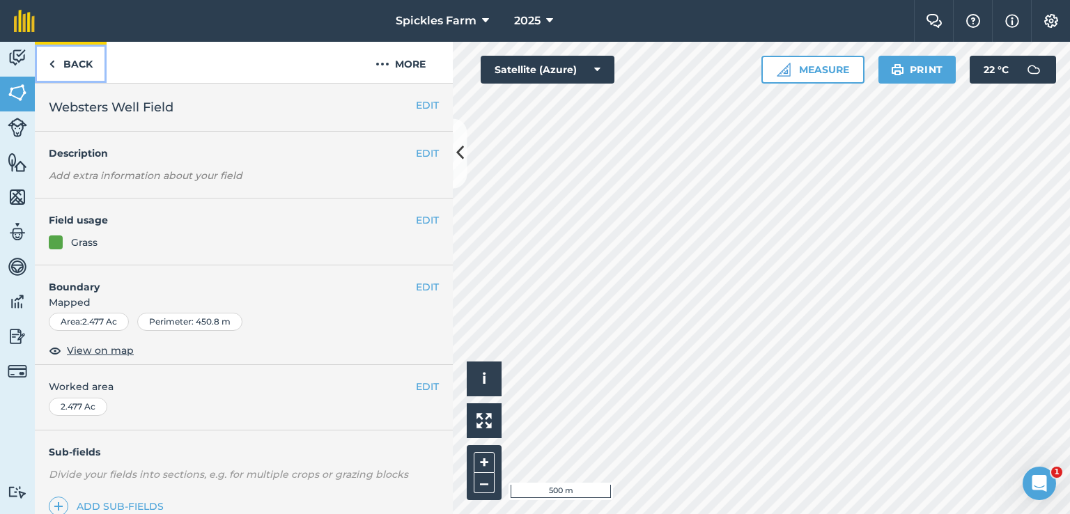
click at [61, 65] on link "Back" at bounding box center [71, 62] width 72 height 41
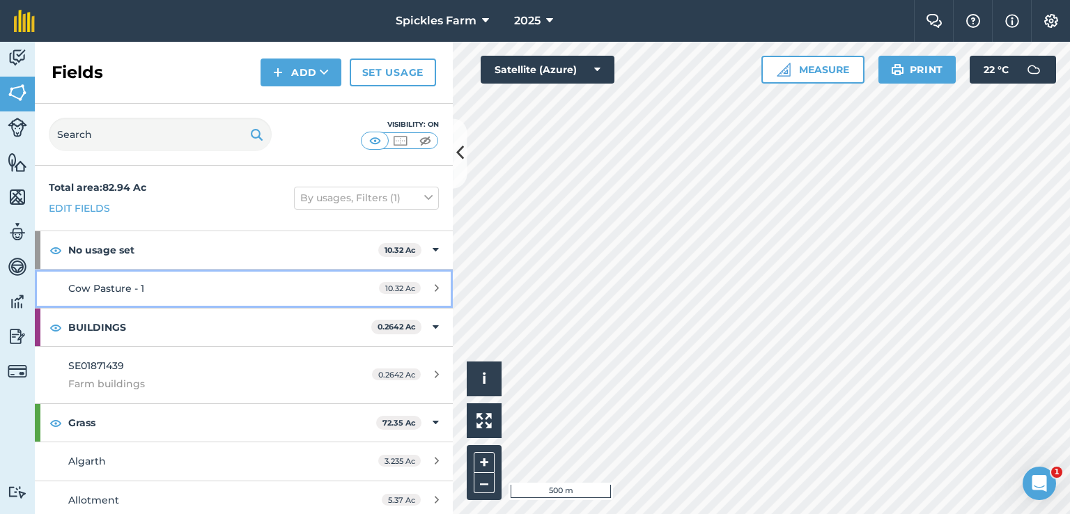
click at [265, 296] on link "Cow Pasture - 1 10.32 Ac" at bounding box center [244, 288] width 418 height 38
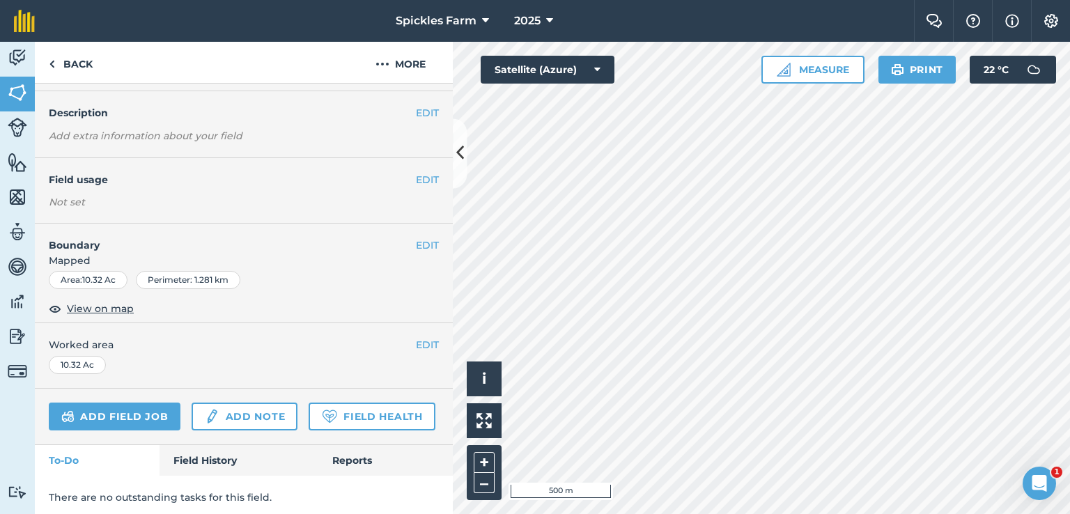
scroll to position [111, 0]
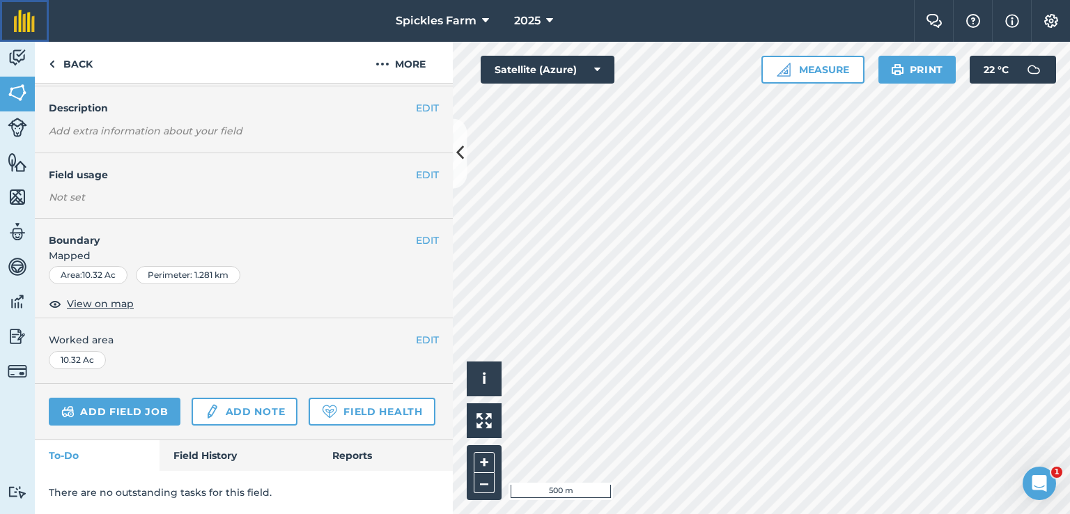
click at [22, 29] on img at bounding box center [24, 21] width 21 height 22
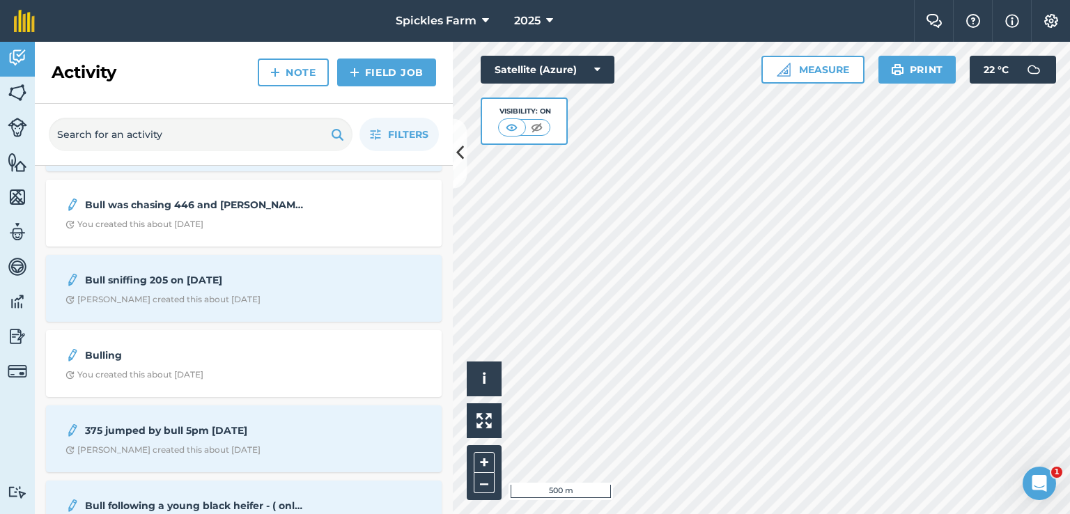
scroll to position [366, 0]
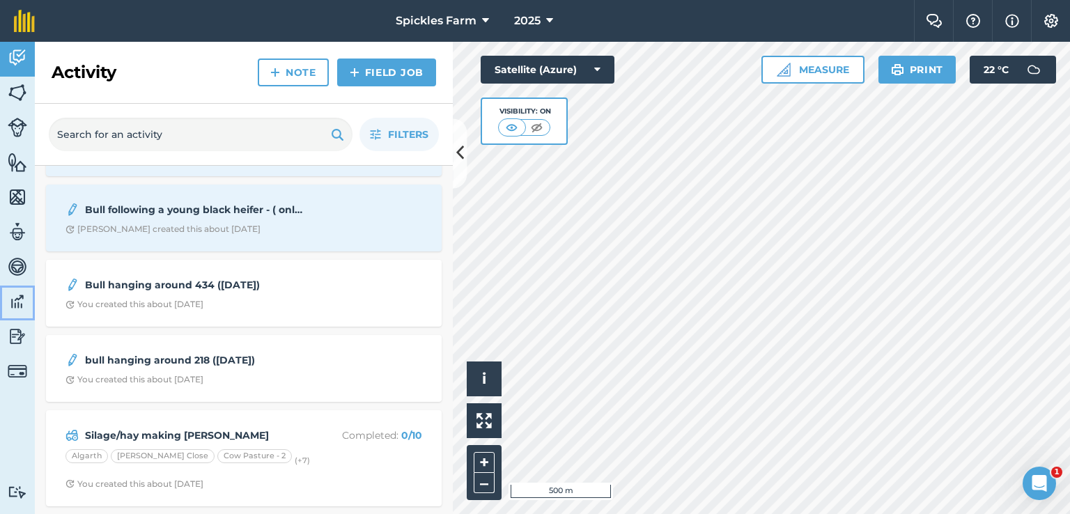
click at [17, 299] on img at bounding box center [17, 301] width 19 height 21
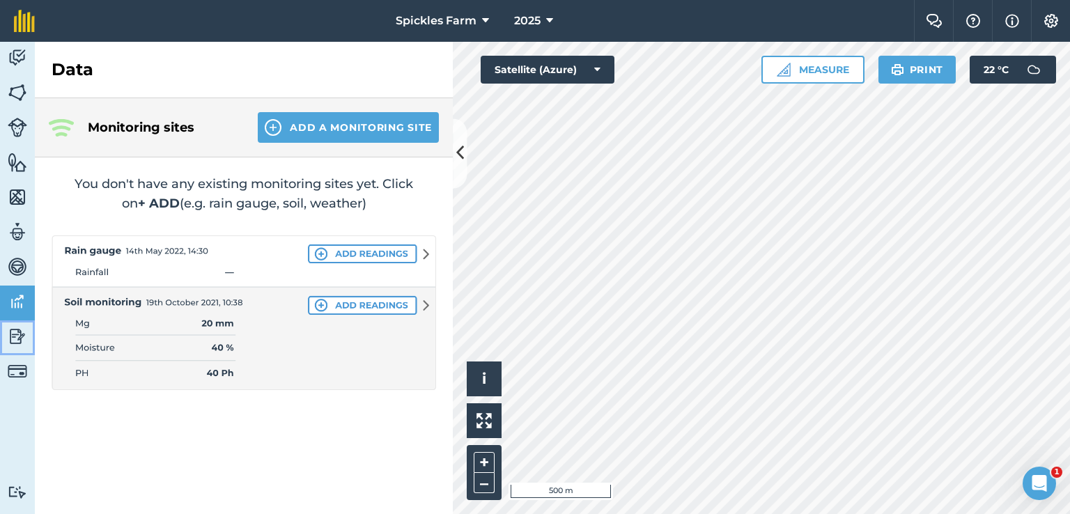
click at [24, 343] on img at bounding box center [17, 336] width 19 height 21
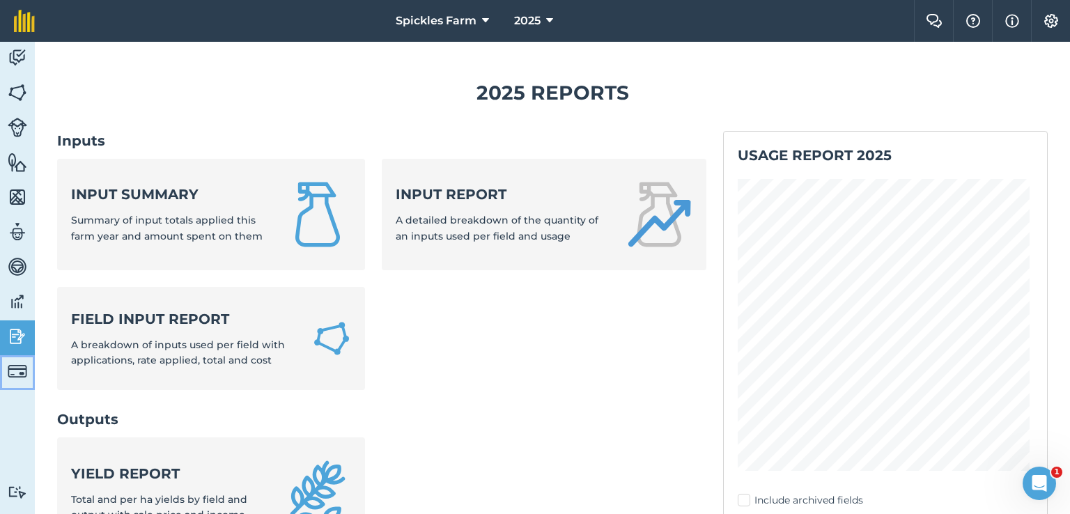
click at [18, 373] on img at bounding box center [17, 370] width 19 height 19
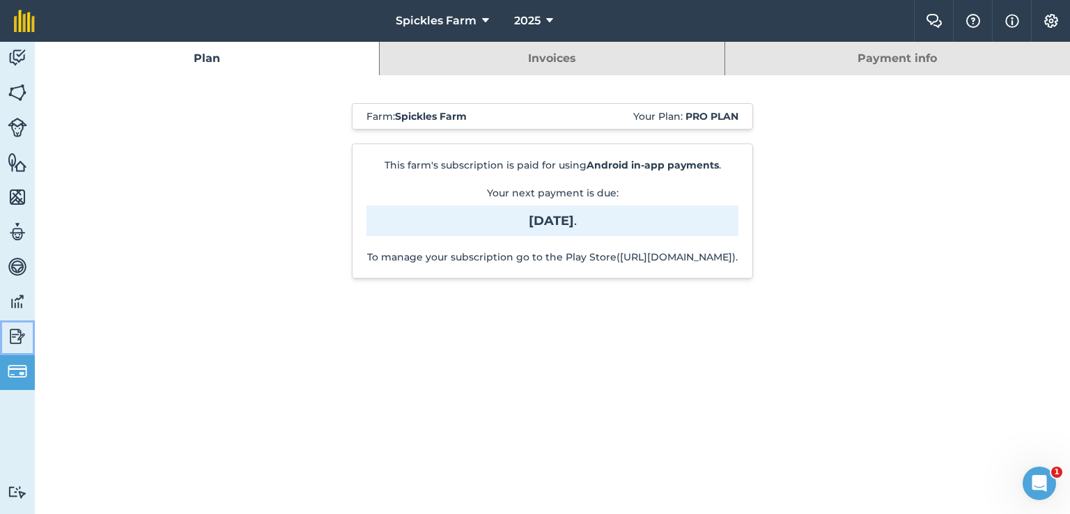
click at [22, 338] on img at bounding box center [17, 336] width 19 height 21
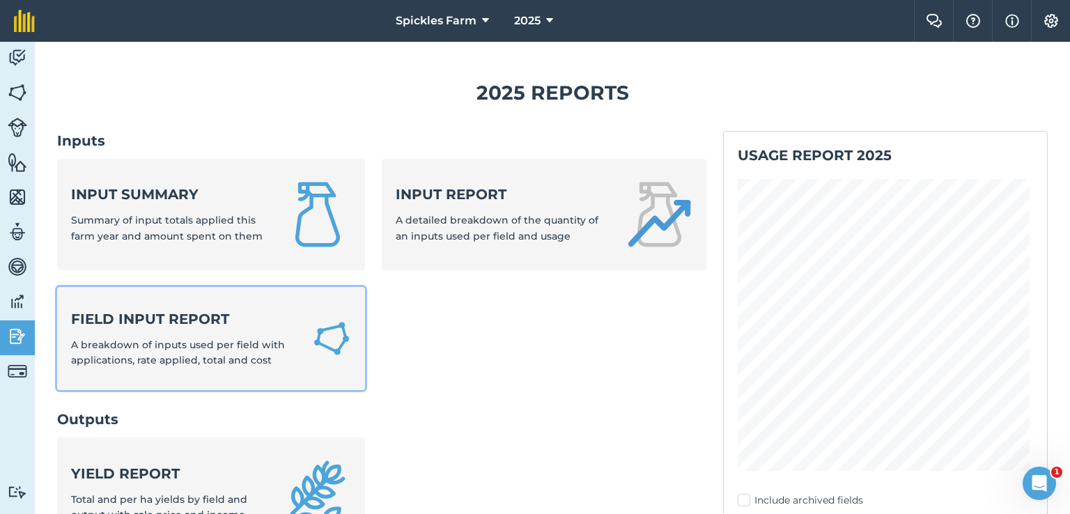
click at [189, 311] on strong "Field Input Report" at bounding box center [183, 318] width 224 height 19
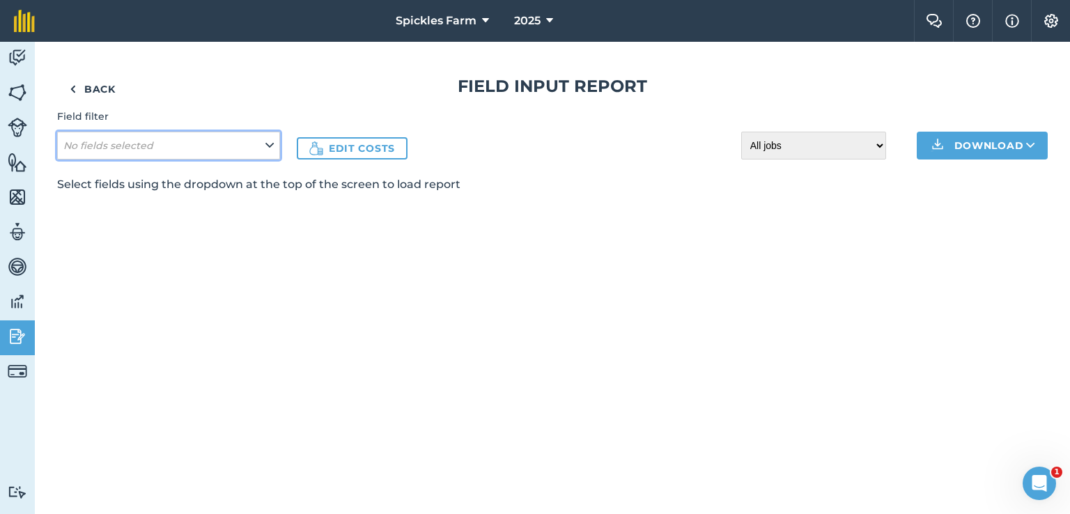
click at [218, 141] on button "No fields selected" at bounding box center [168, 146] width 223 height 28
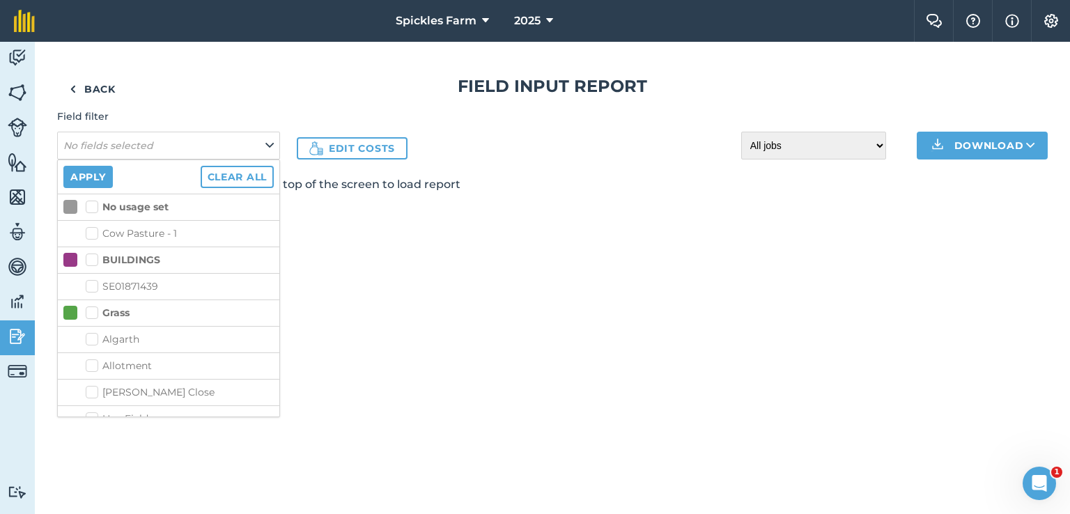
click at [158, 230] on label "Cow Pasture - 1" at bounding box center [180, 233] width 188 height 15
click at [95, 230] on input "Cow Pasture - 1" at bounding box center [90, 230] width 9 height 9
checkbox input "true"
click at [78, 178] on button "Apply" at bounding box center [87, 177] width 49 height 22
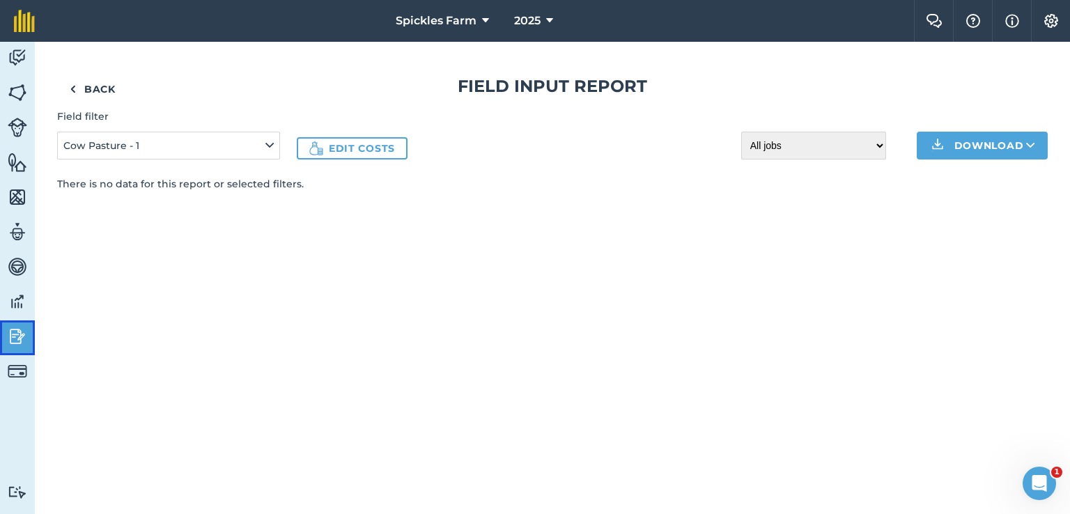
click at [19, 341] on img at bounding box center [17, 336] width 19 height 21
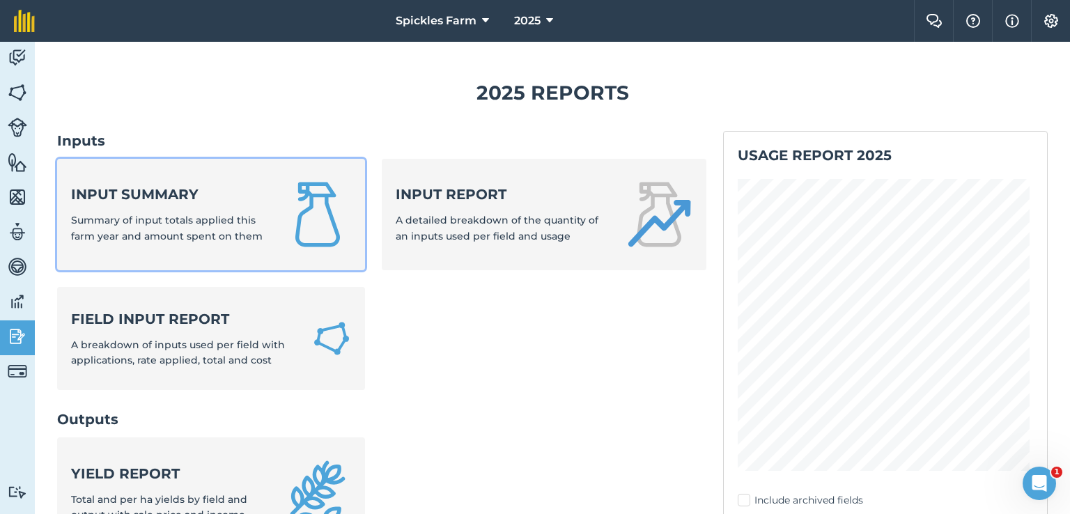
click at [228, 211] on div "Input summary Summary of input totals applied this farm year and amount spent o…" at bounding box center [169, 214] width 196 height 59
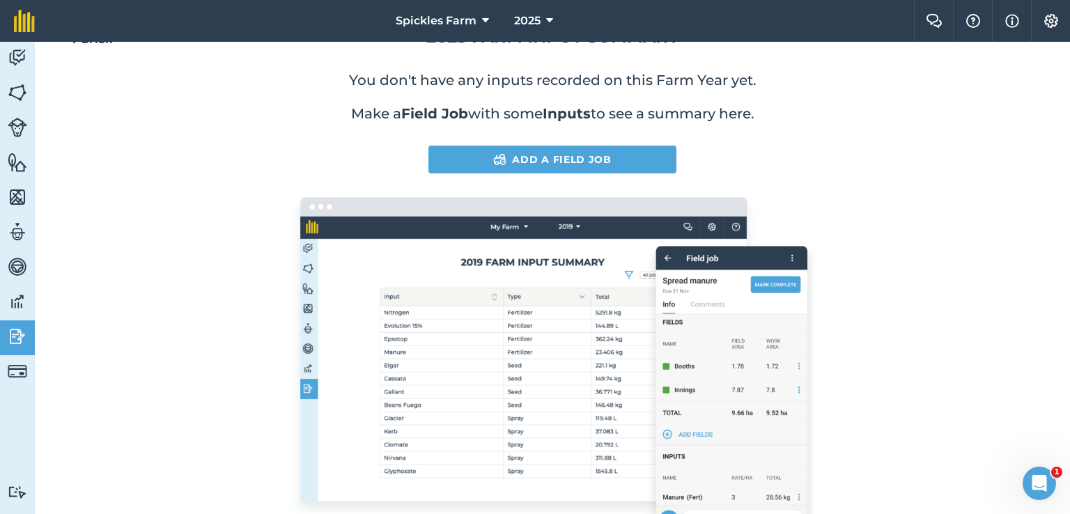
scroll to position [101, 0]
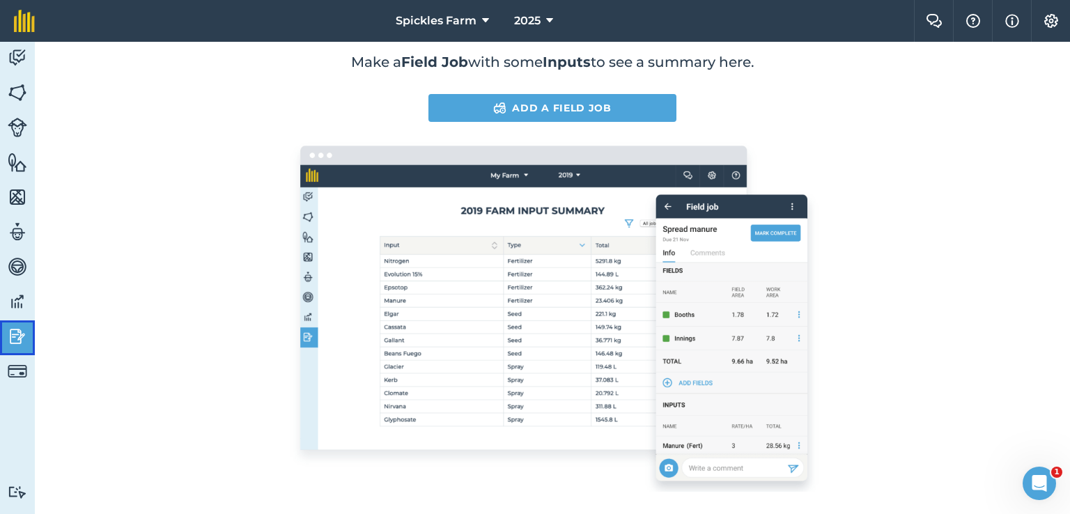
click at [21, 337] on img at bounding box center [17, 336] width 19 height 21
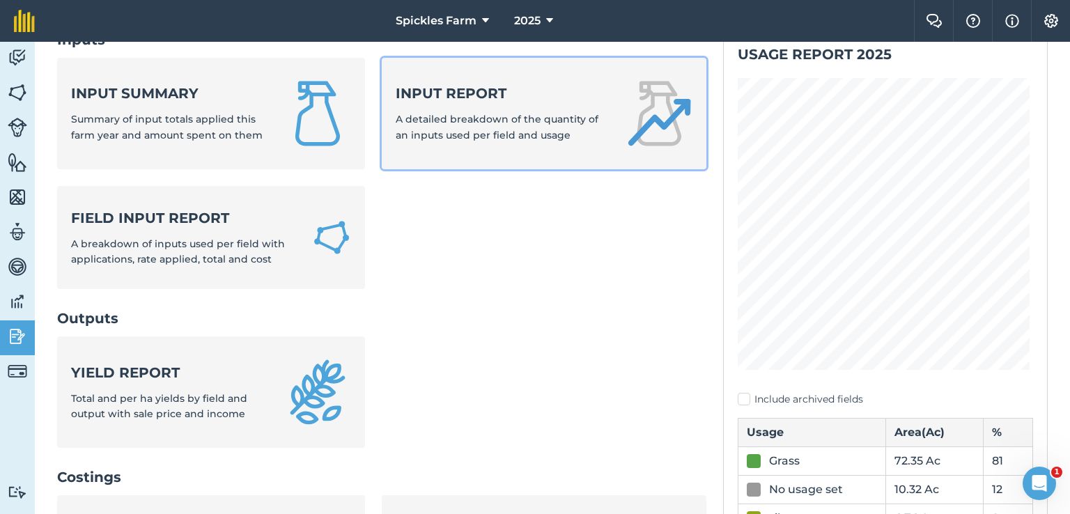
click at [415, 105] on div "Input report A detailed breakdown of the quantity of an inputs used per field a…" at bounding box center [502, 113] width 213 height 59
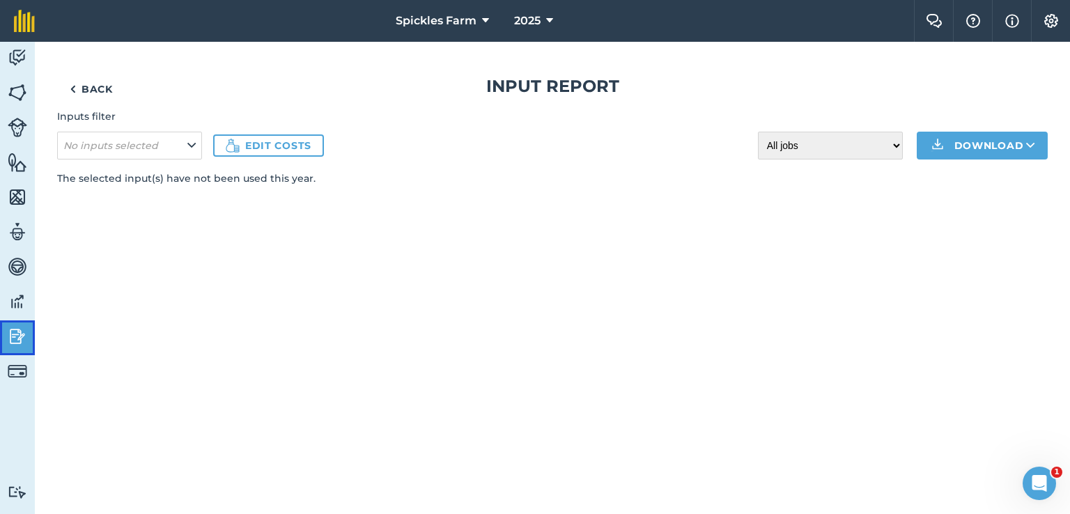
click at [10, 332] on img at bounding box center [17, 336] width 19 height 21
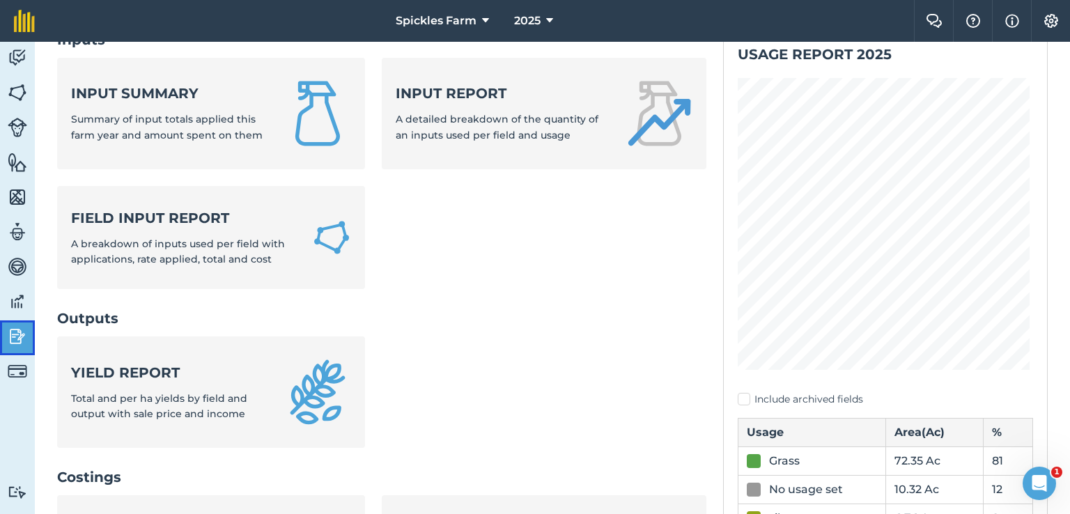
scroll to position [418, 0]
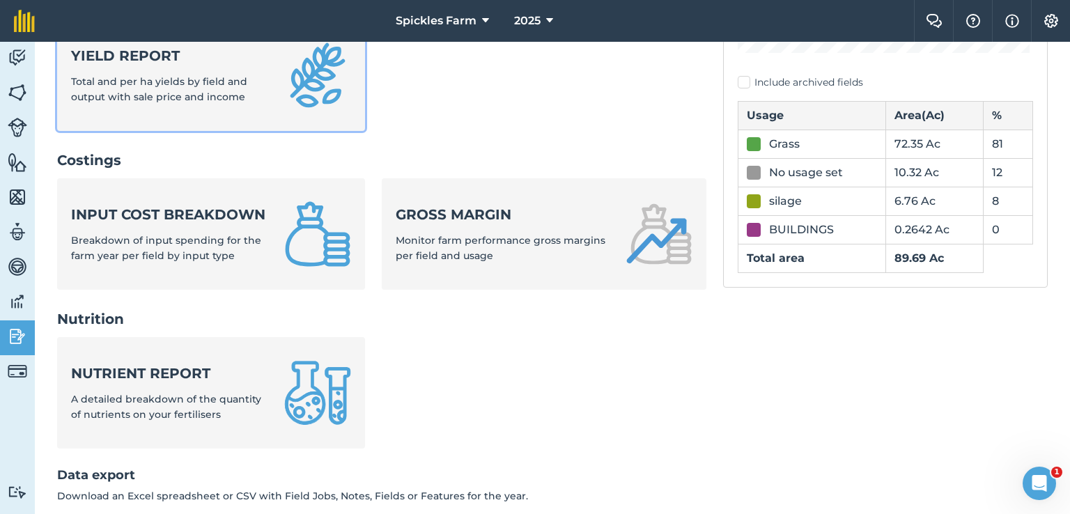
click at [187, 84] on span "Total and per ha yields by field and output with sale price and income" at bounding box center [159, 89] width 176 height 28
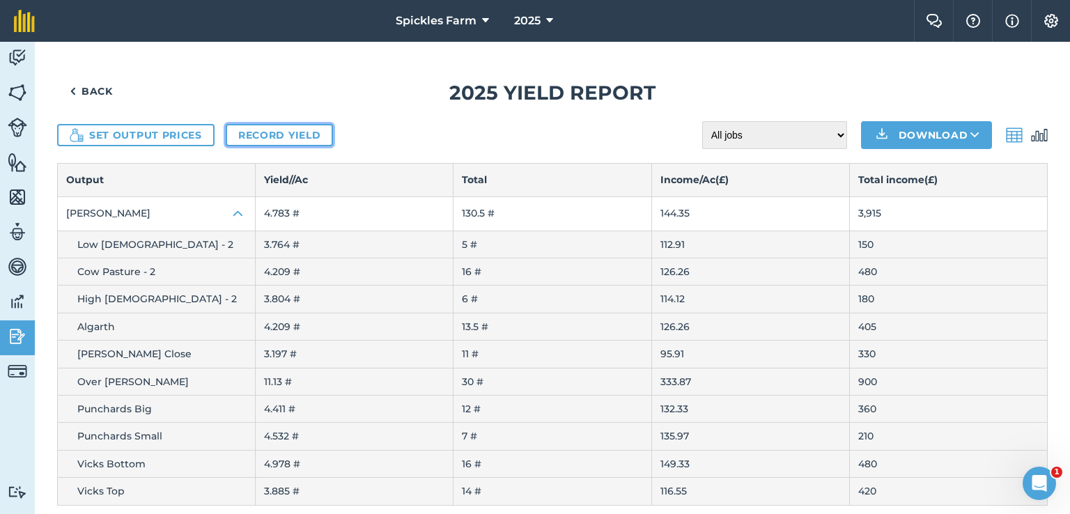
click at [263, 139] on link "Record yield" at bounding box center [279, 135] width 107 height 22
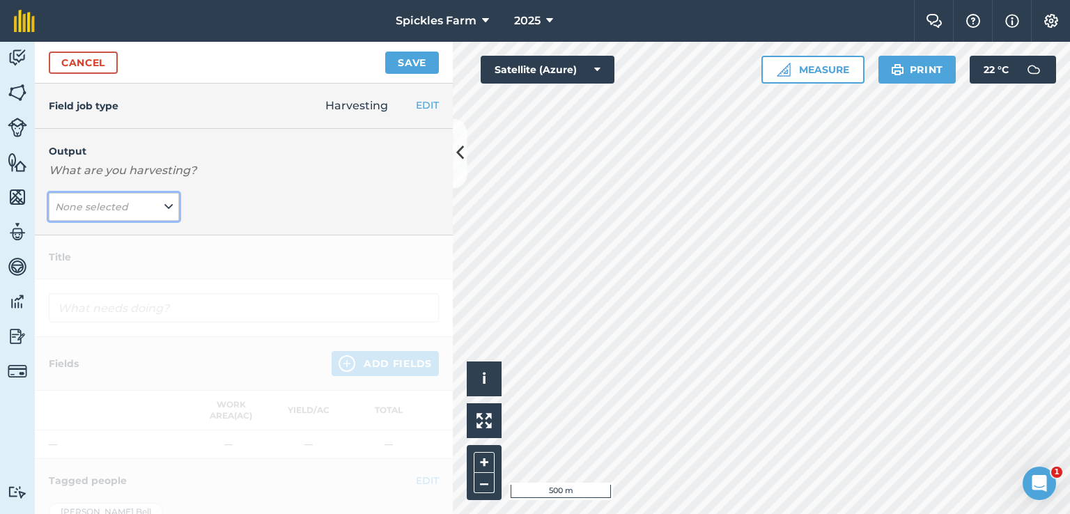
click at [164, 209] on icon at bounding box center [168, 206] width 8 height 15
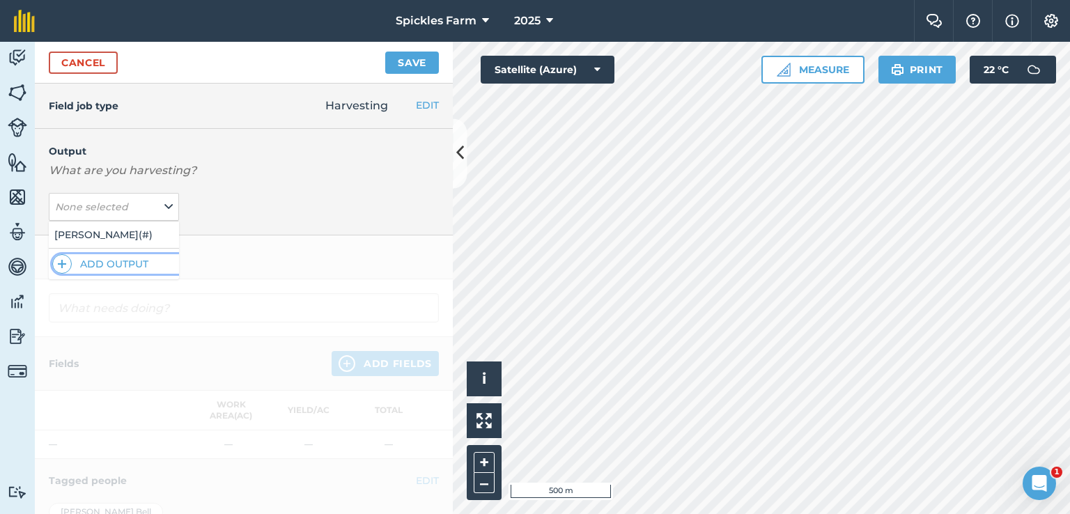
click at [125, 263] on button "Add Output" at bounding box center [115, 263] width 127 height 19
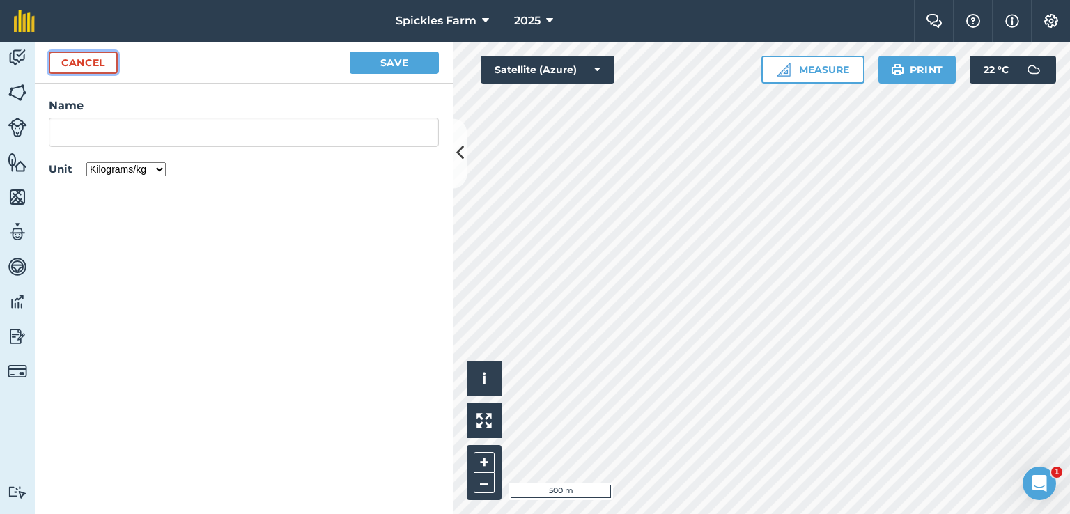
click at [77, 68] on button "Cancel" at bounding box center [83, 63] width 69 height 22
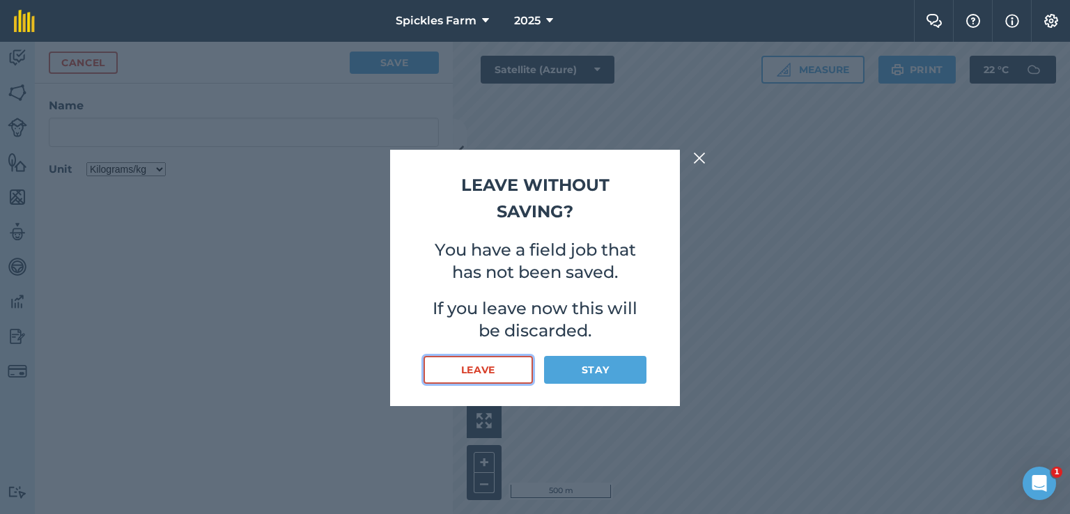
drag, startPoint x: 503, startPoint y: 366, endPoint x: 492, endPoint y: 367, distance: 10.5
click at [501, 366] on button "Leave" at bounding box center [477, 370] width 109 height 28
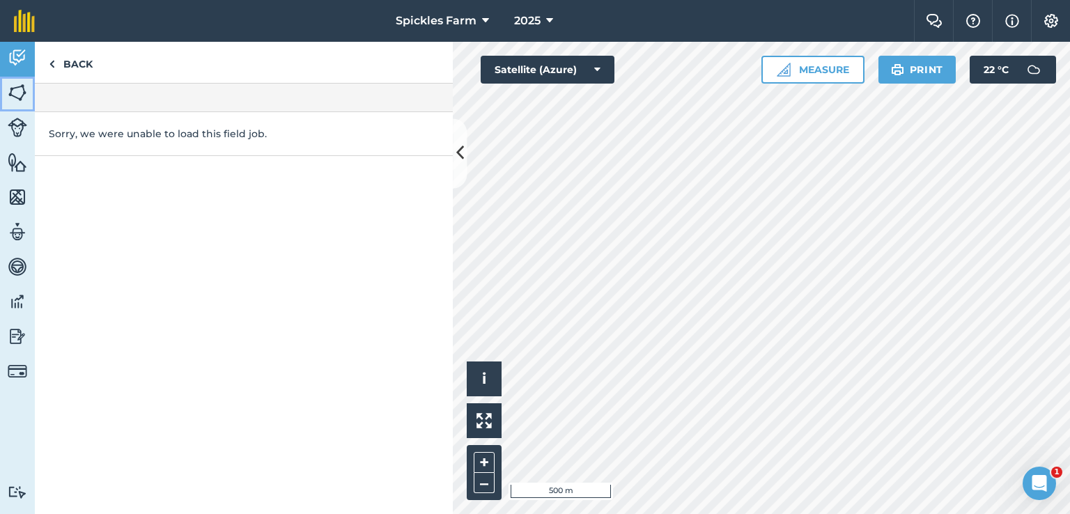
click at [17, 89] on img at bounding box center [17, 92] width 19 height 21
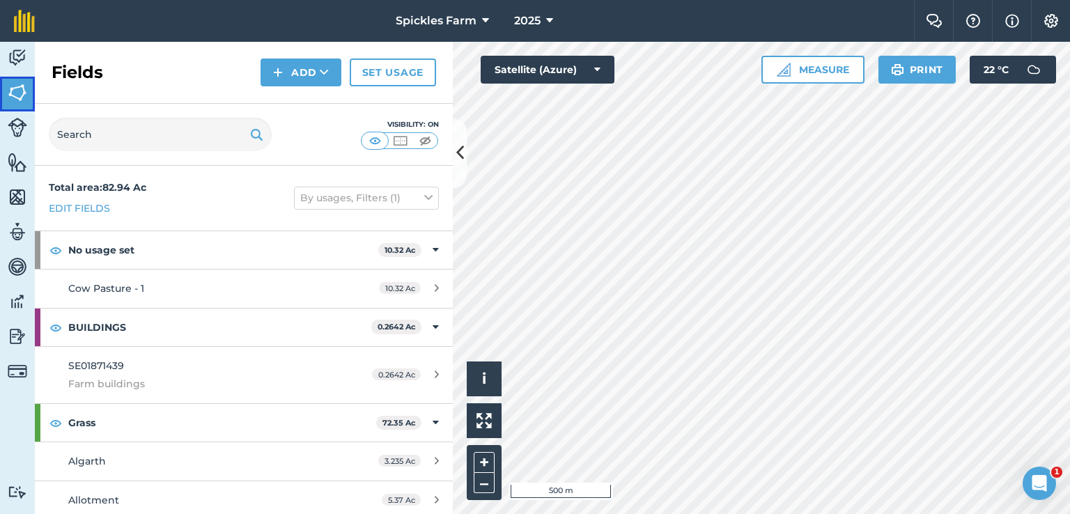
click at [15, 95] on img at bounding box center [17, 92] width 19 height 21
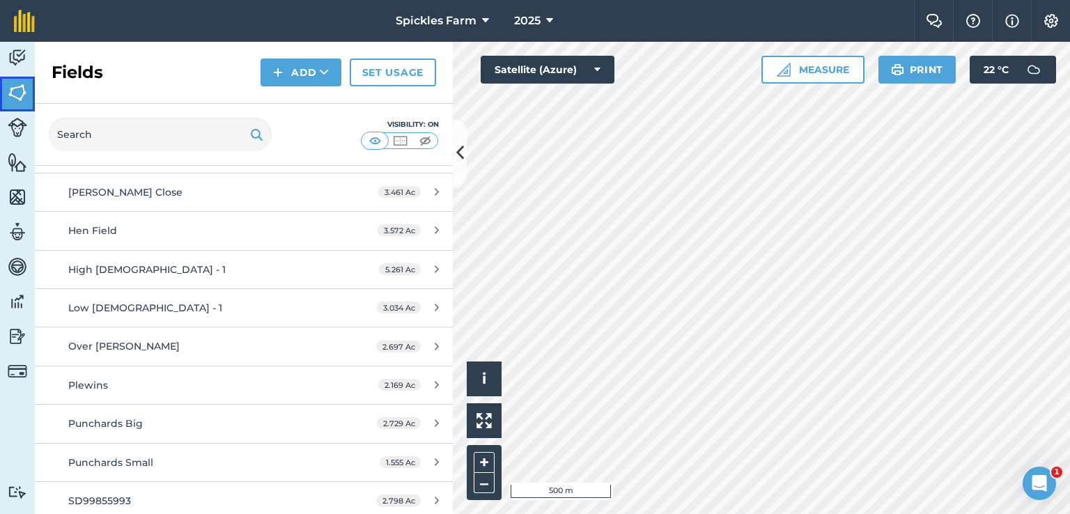
scroll to position [348, 0]
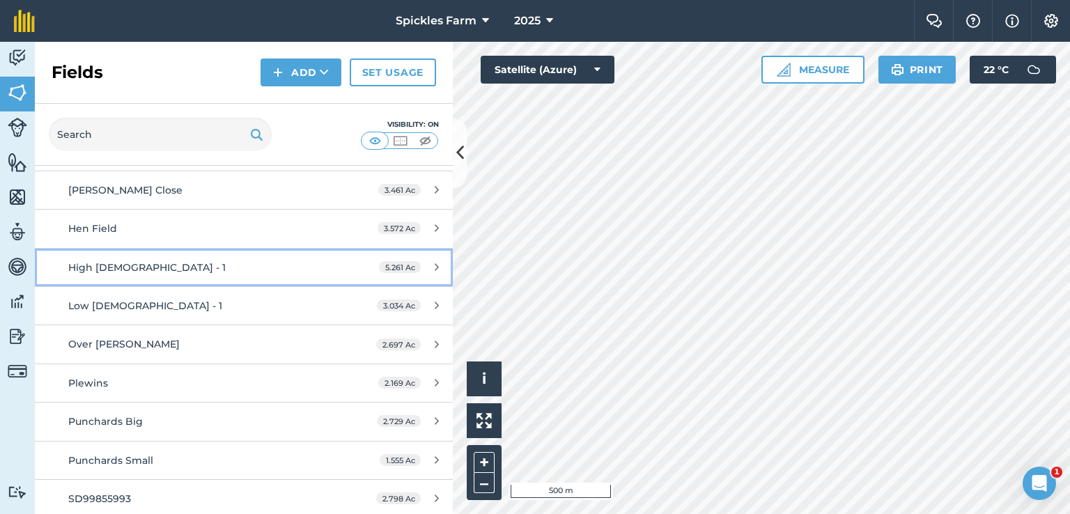
click at [255, 267] on div "High [DEMOGRAPHIC_DATA] - 1" at bounding box center [199, 267] width 262 height 15
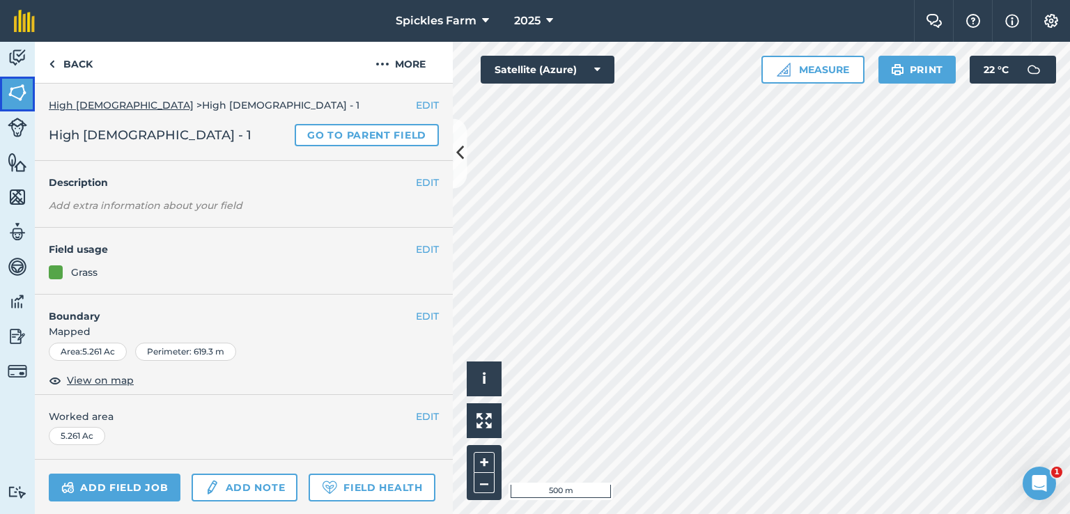
click at [28, 101] on link "Fields" at bounding box center [17, 94] width 35 height 35
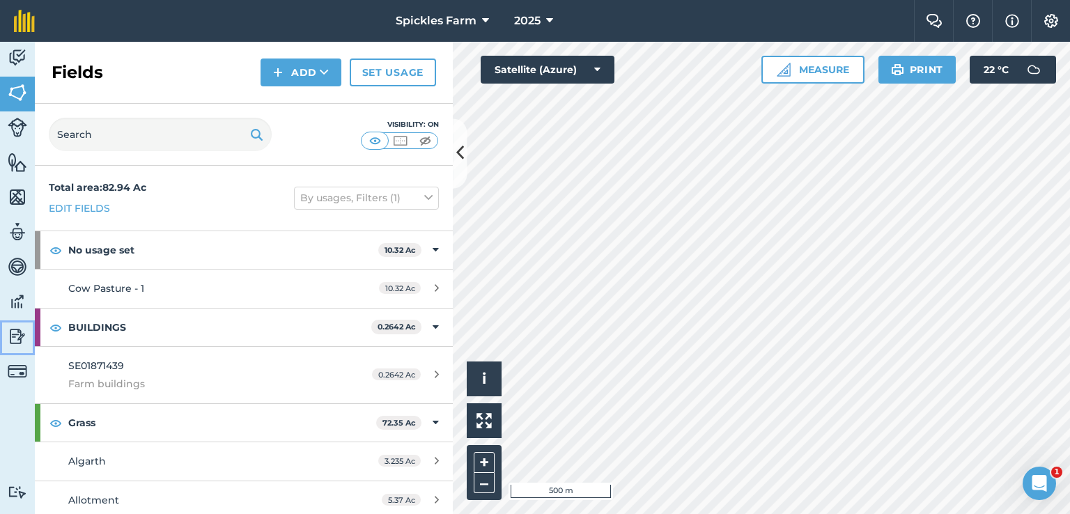
click at [15, 338] on img at bounding box center [17, 336] width 19 height 21
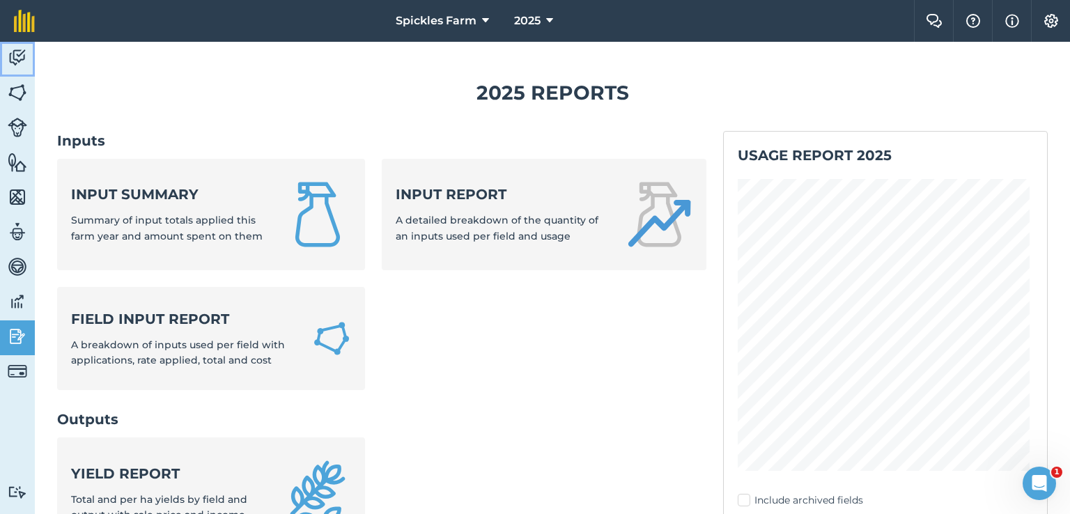
click at [11, 59] on img at bounding box center [17, 57] width 19 height 21
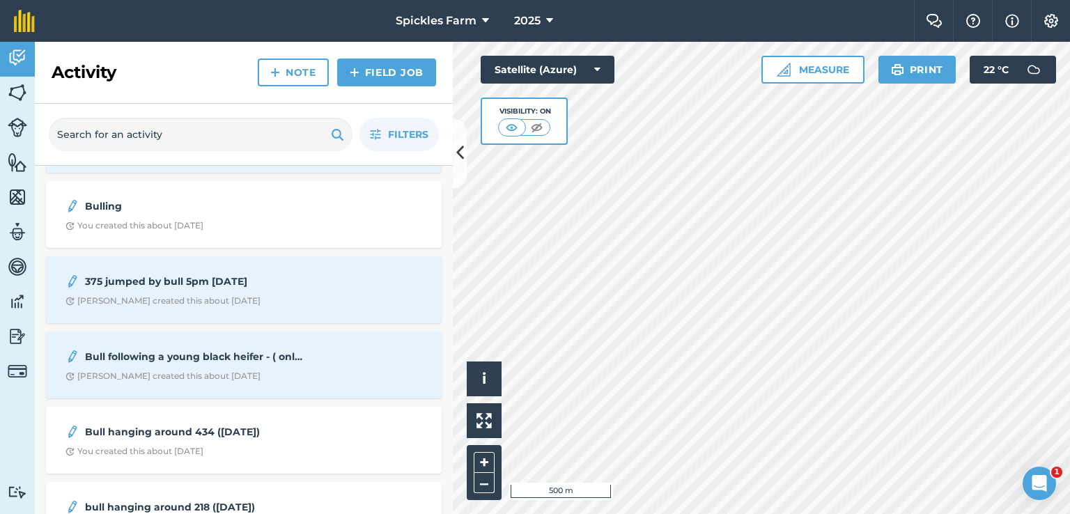
scroll to position [366, 0]
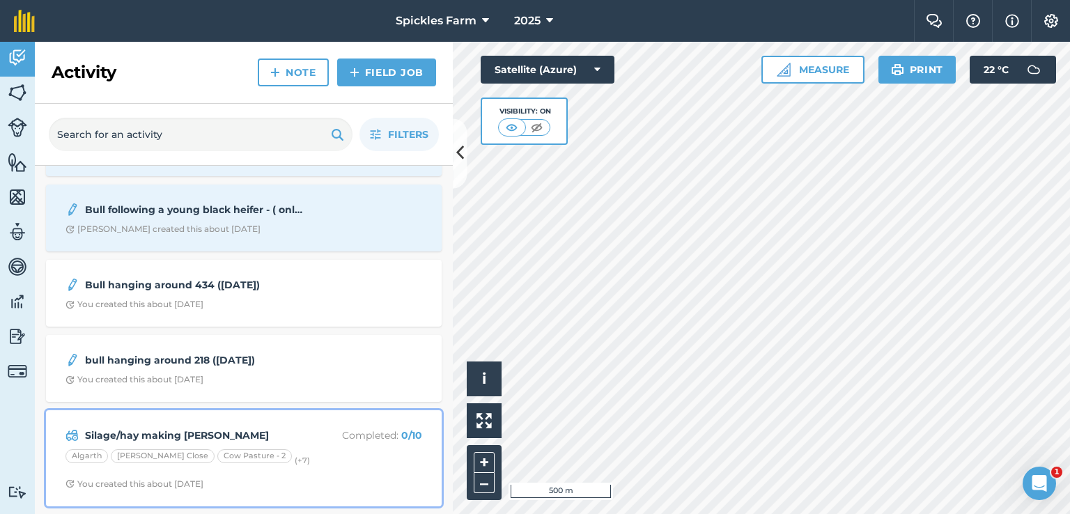
click at [329, 446] on div "Silage/hay making [PERSON_NAME] Completed : 0 / 10 Algarth [PERSON_NAME] Close …" at bounding box center [243, 458] width 379 height 79
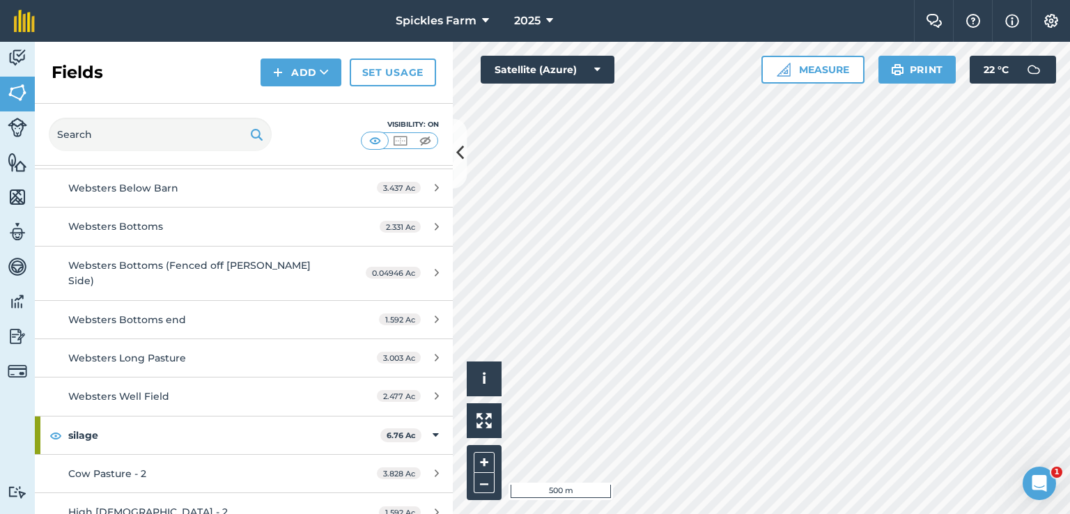
scroll to position [1080, 0]
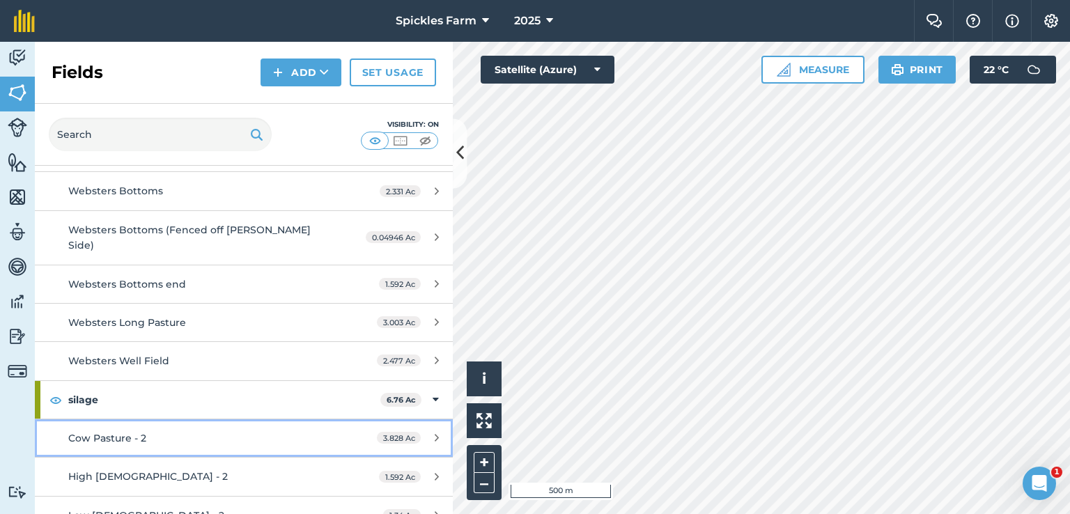
click at [241, 430] on div "Cow Pasture - 2" at bounding box center [199, 437] width 262 height 15
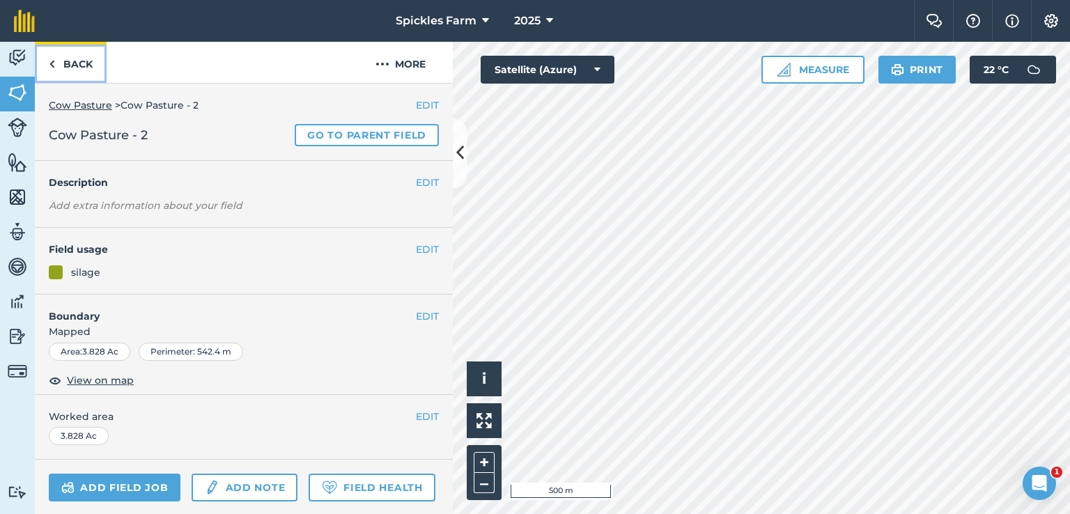
click at [72, 71] on link "Back" at bounding box center [71, 62] width 72 height 41
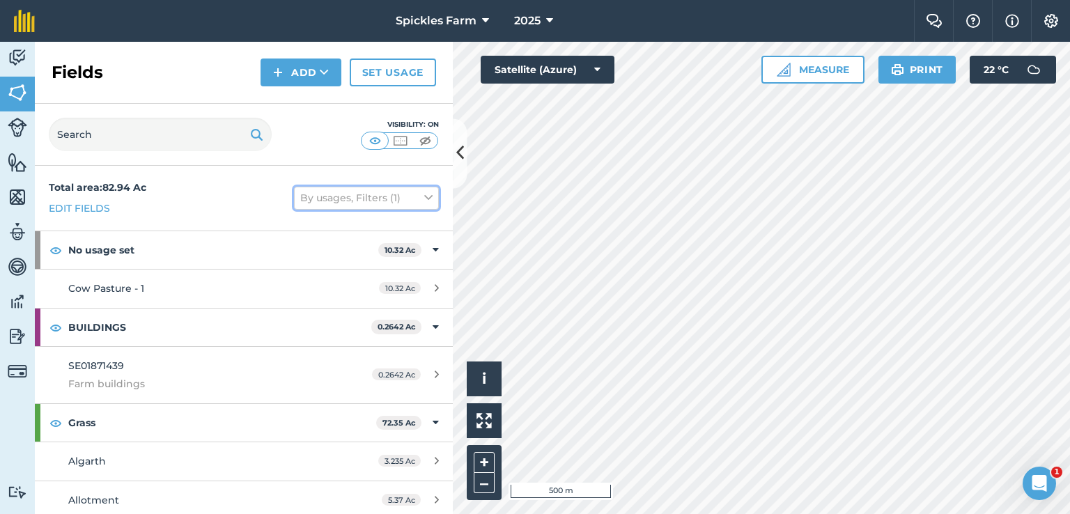
click at [341, 194] on button "By usages, Filters (1)" at bounding box center [366, 198] width 145 height 22
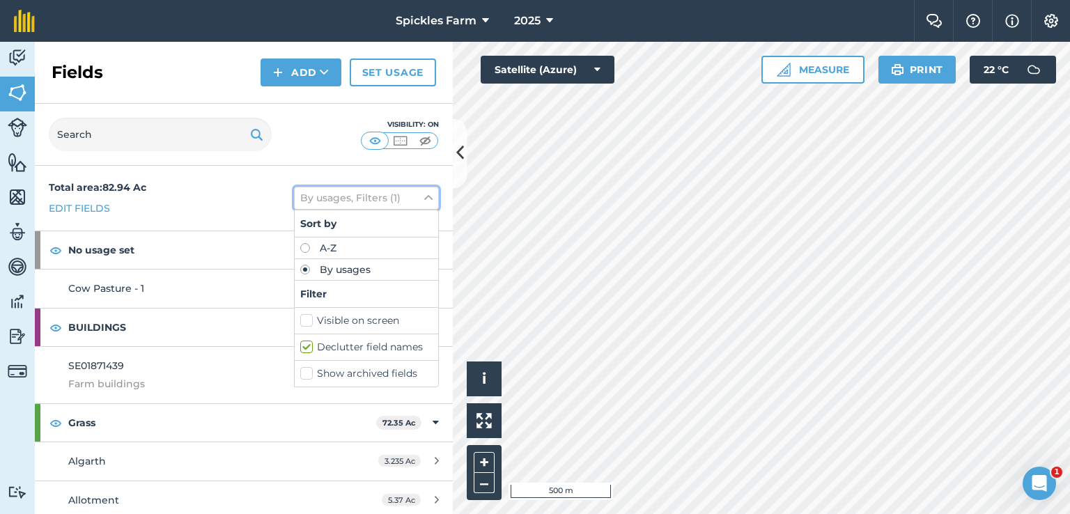
click at [341, 194] on button "By usages, Filters (1)" at bounding box center [366, 198] width 145 height 22
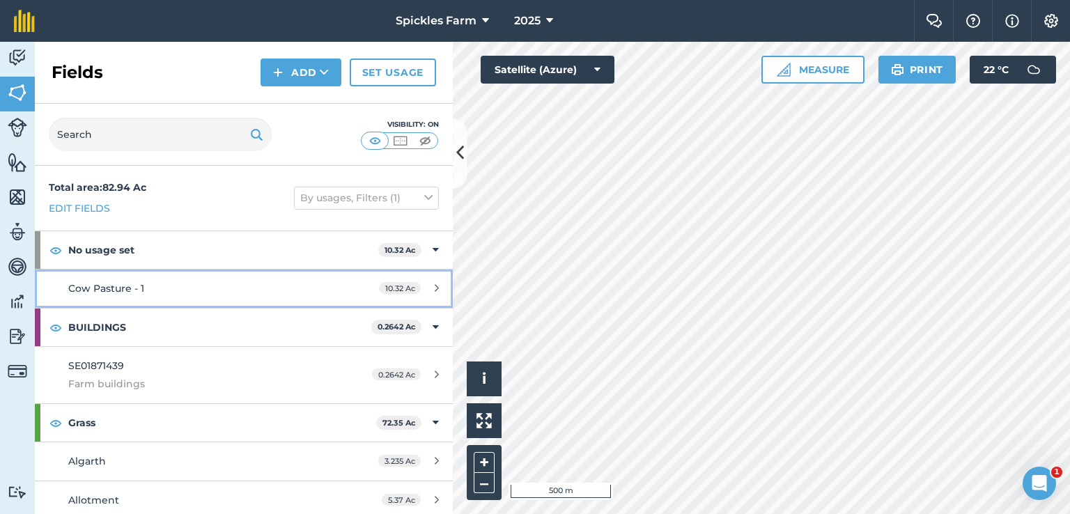
click at [224, 285] on div "Cow Pasture - 1" at bounding box center [199, 288] width 262 height 15
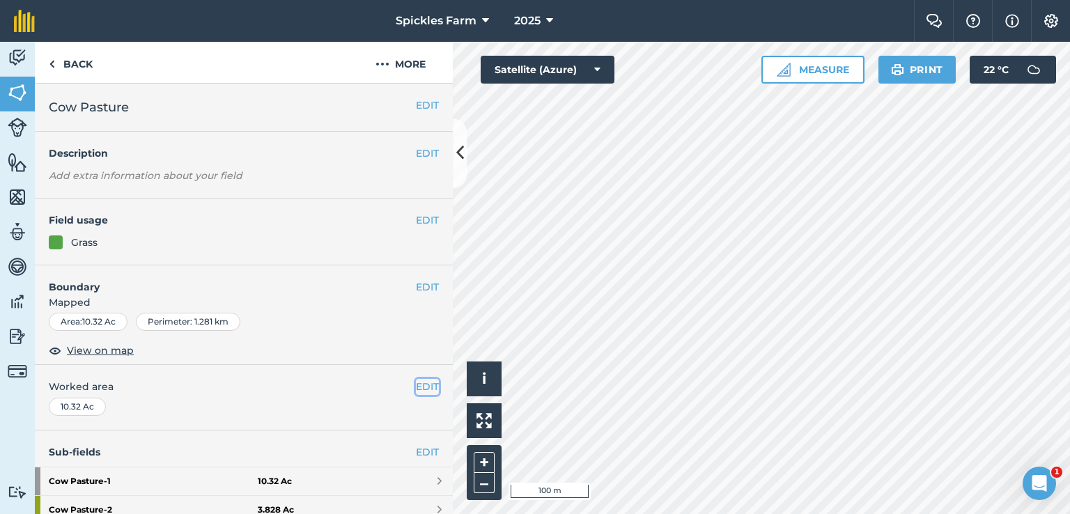
click at [416, 390] on button "EDIT" at bounding box center [427, 386] width 23 height 15
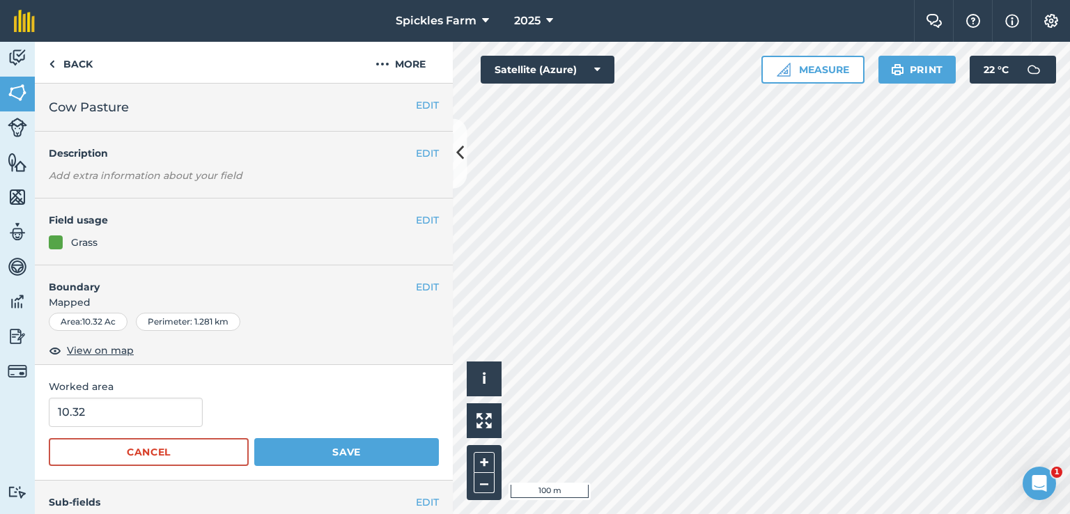
click at [395, 342] on div "EDIT Boundary Mapped Area : 10.32 Ac Perimeter : 1.281 km View on map" at bounding box center [244, 315] width 418 height 100
click at [198, 456] on button "Cancel" at bounding box center [149, 452] width 200 height 28
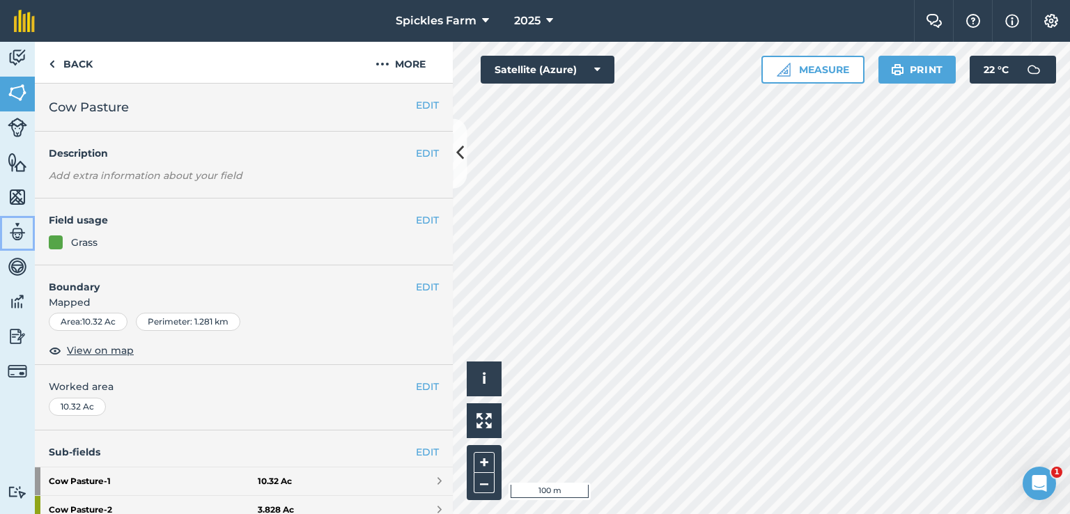
click at [19, 231] on img at bounding box center [17, 231] width 19 height 21
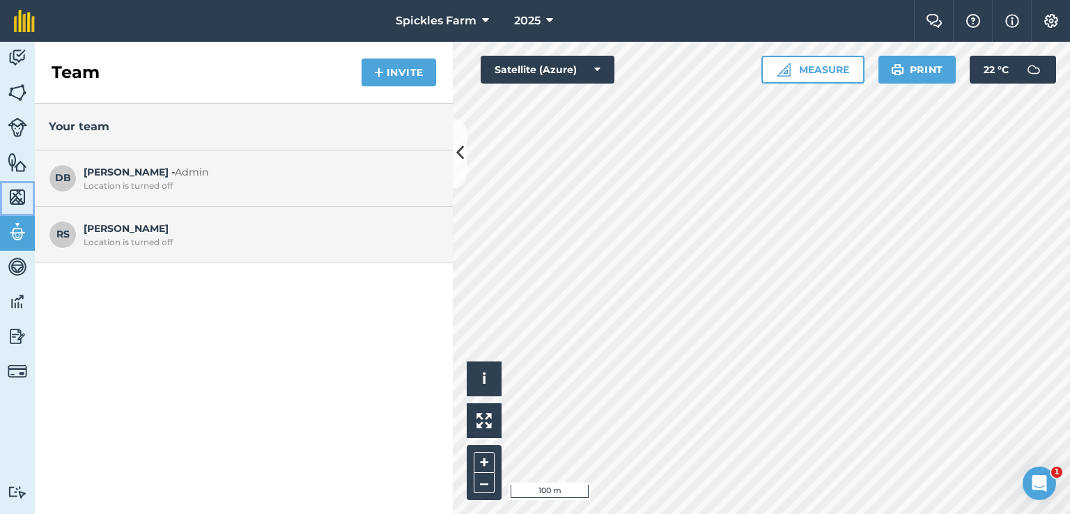
click at [15, 198] on img at bounding box center [17, 197] width 19 height 21
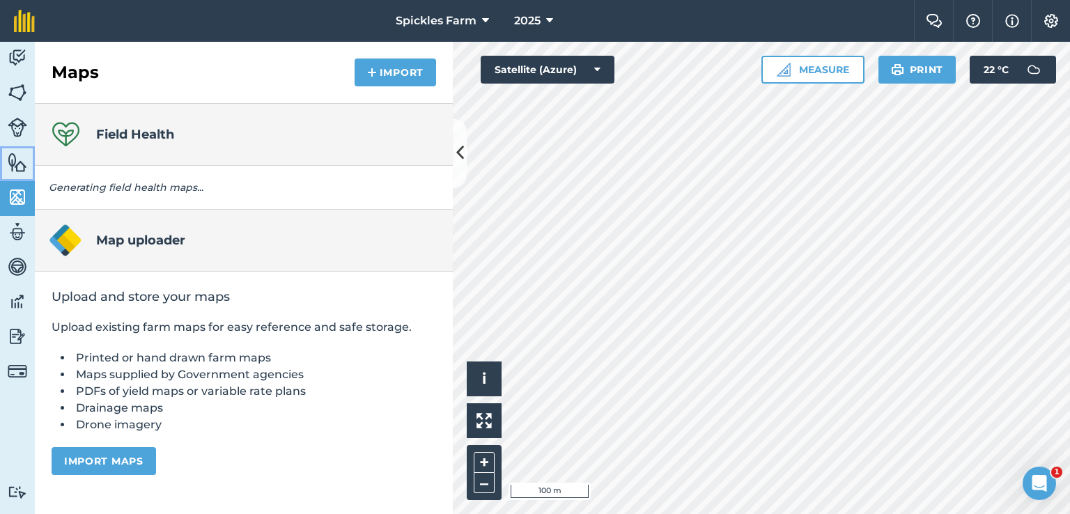
click at [6, 160] on link "Features" at bounding box center [17, 163] width 35 height 35
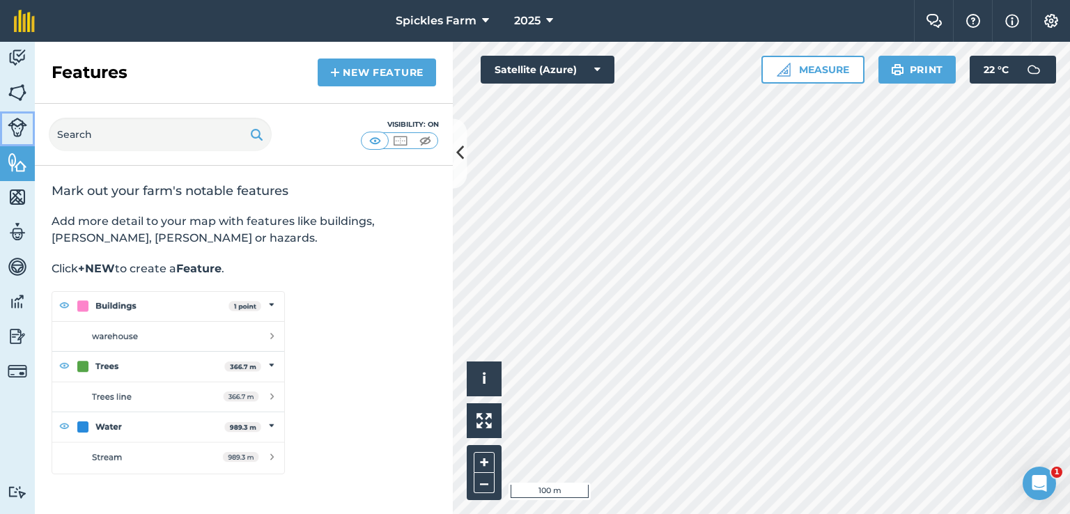
click at [21, 135] on img at bounding box center [17, 127] width 19 height 19
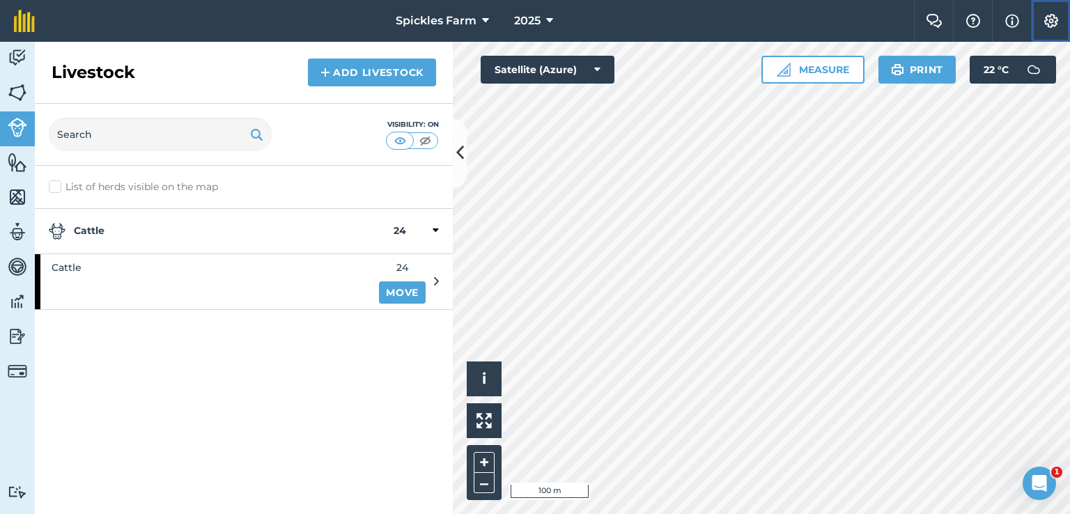
click at [1054, 25] on img at bounding box center [1050, 21] width 17 height 14
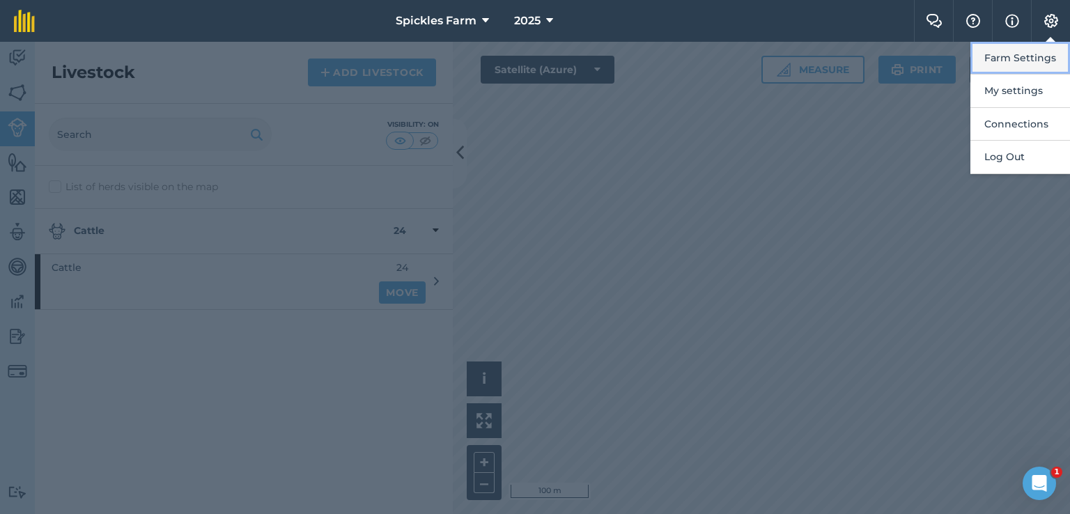
click at [1036, 45] on button "Farm Settings" at bounding box center [1020, 58] width 100 height 33
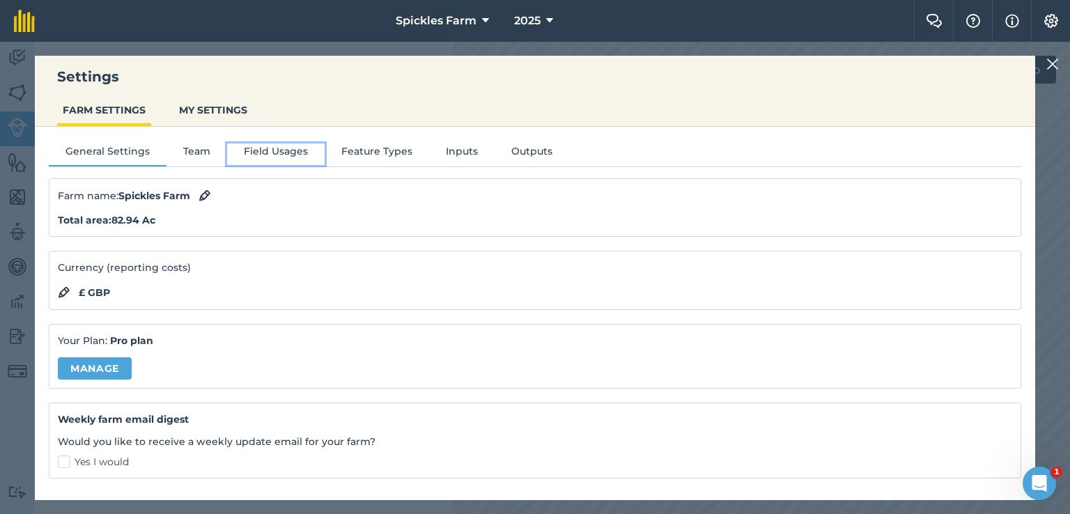
click at [256, 151] on button "Field Usages" at bounding box center [275, 153] width 97 height 21
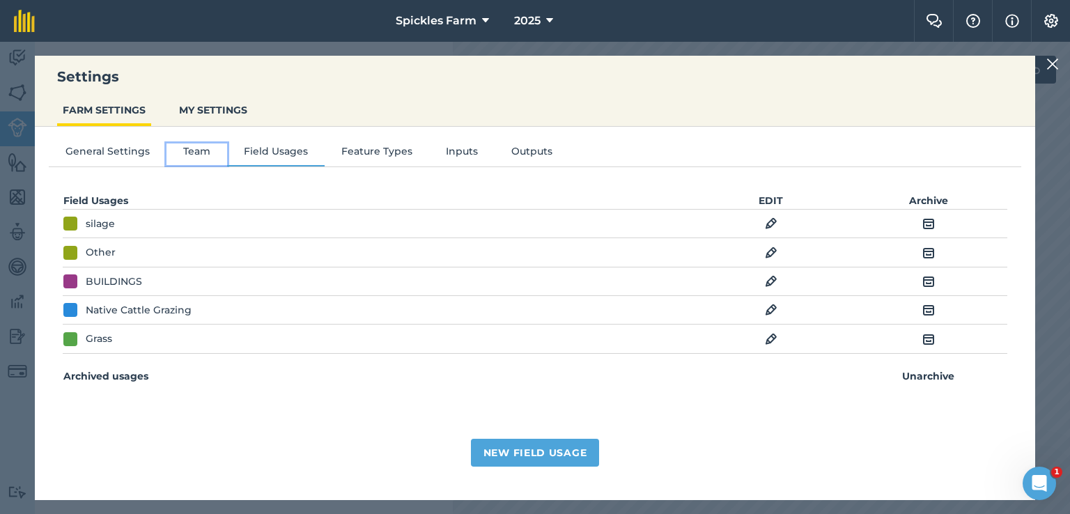
click at [198, 155] on button "Team" at bounding box center [196, 153] width 61 height 21
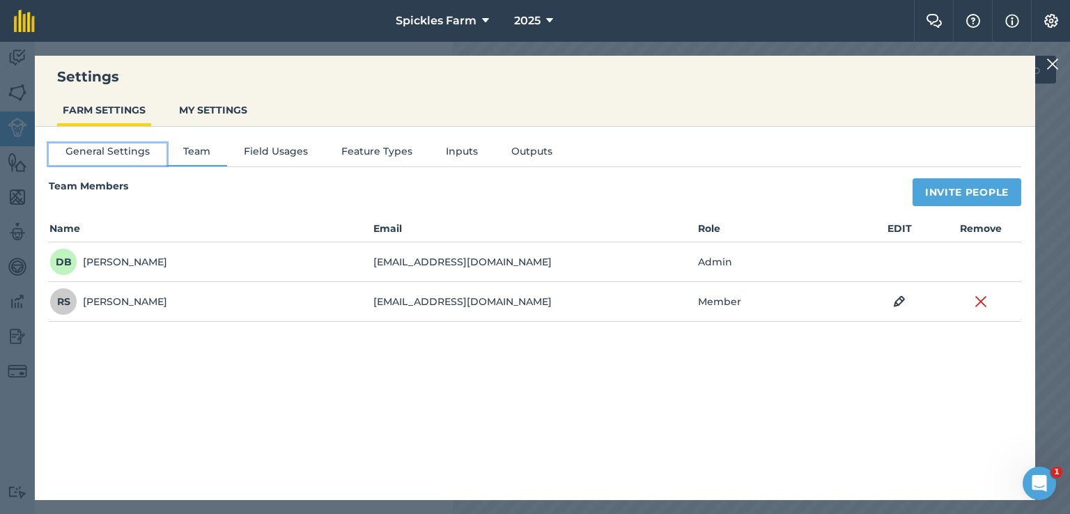
click at [112, 163] on button "General Settings" at bounding box center [108, 153] width 118 height 21
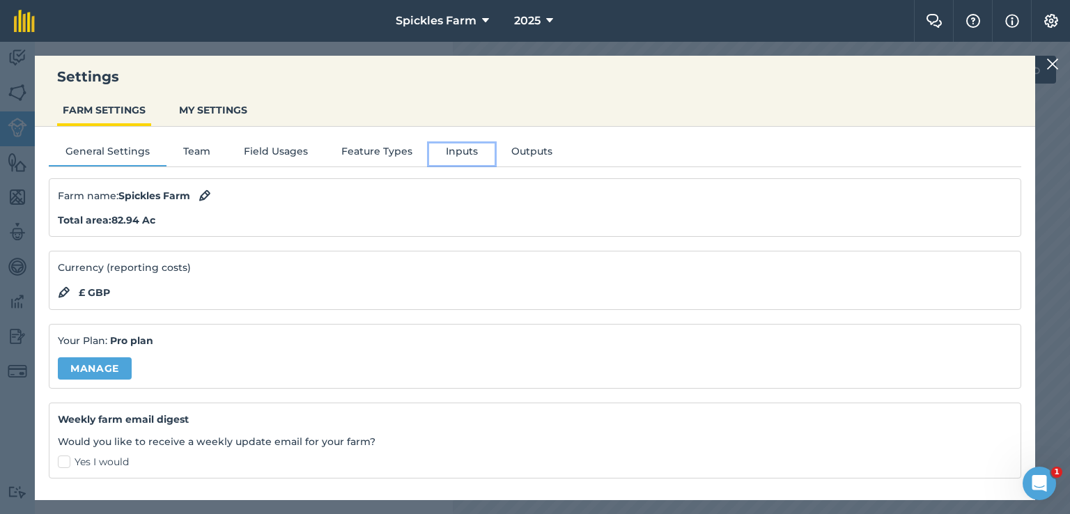
click at [460, 154] on button "Inputs" at bounding box center [461, 153] width 65 height 21
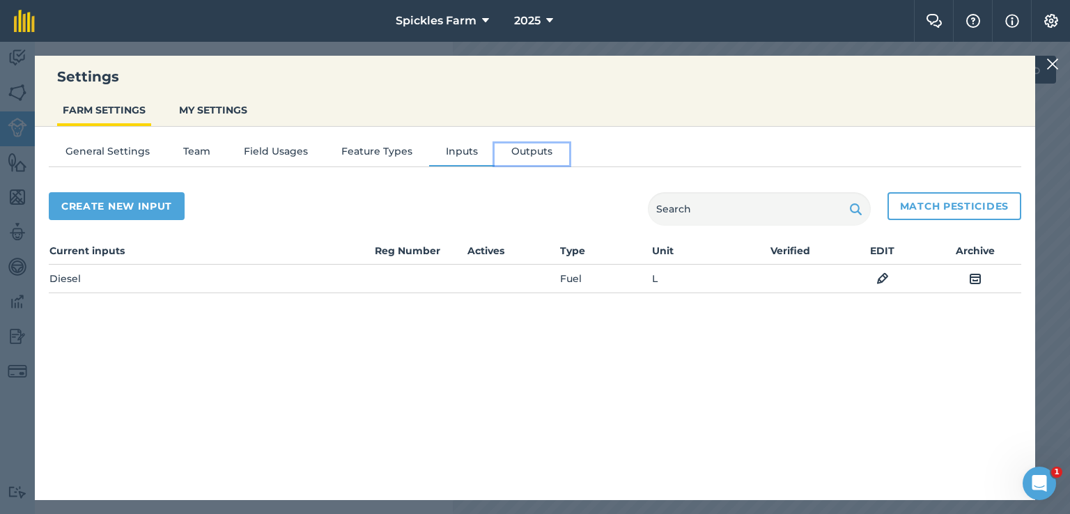
click at [529, 153] on button "Outputs" at bounding box center [531, 153] width 75 height 21
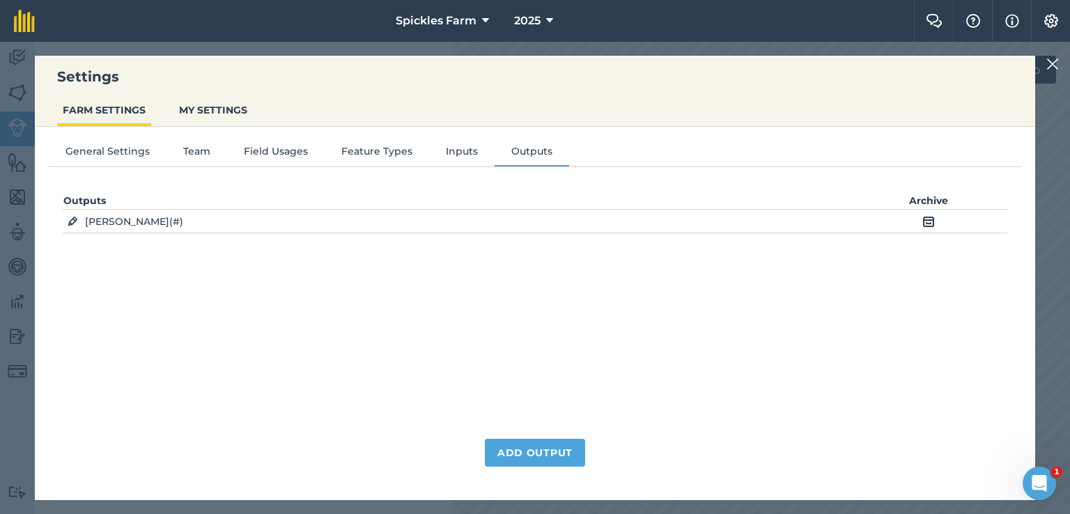
click at [921, 221] on button "Archive" at bounding box center [928, 221] width 21 height 18
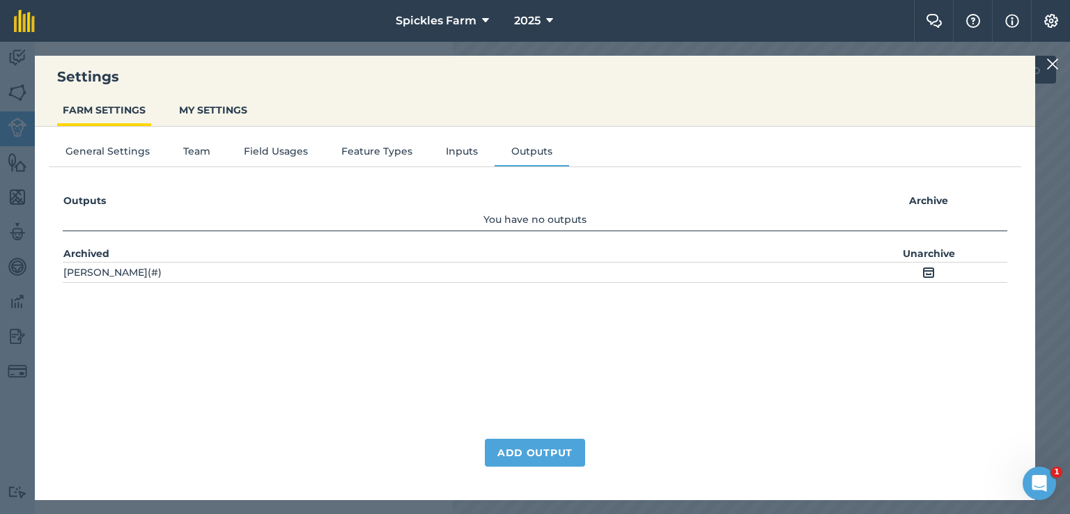
click at [928, 271] on img at bounding box center [928, 272] width 13 height 17
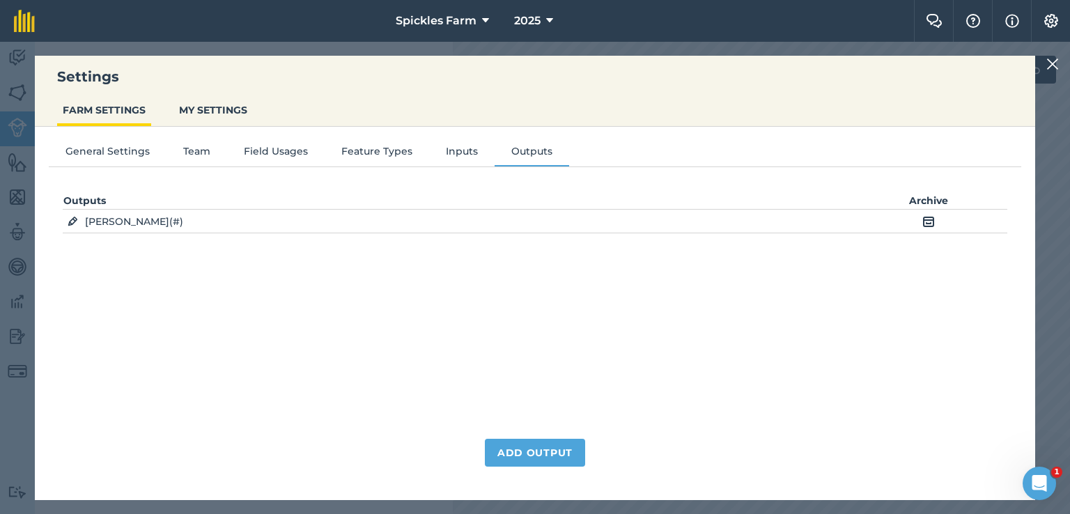
click at [17, 216] on div "Settings FARM SETTINGS MY SETTINGS General Settings Team Field Usages Feature T…" at bounding box center [535, 278] width 1070 height 472
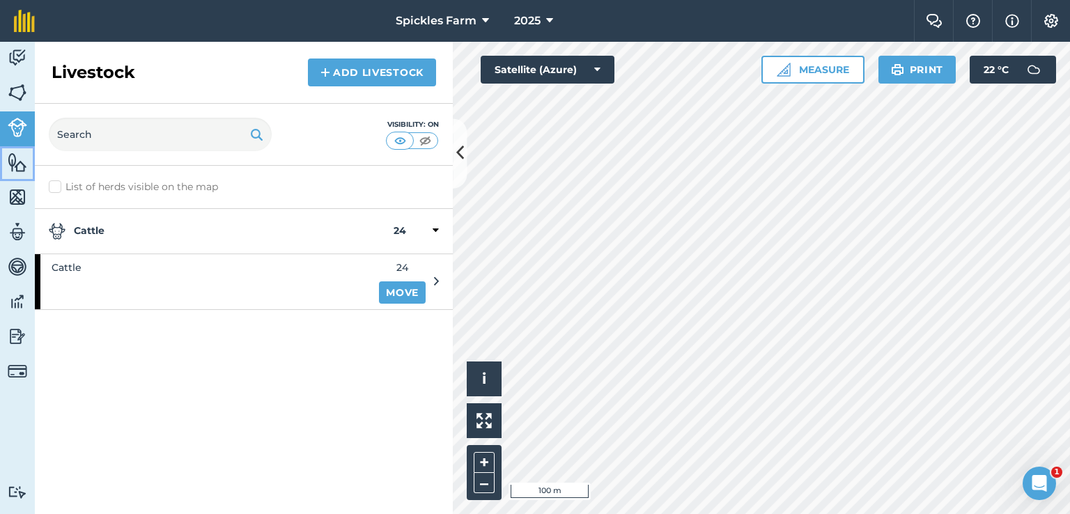
click at [22, 165] on img at bounding box center [17, 162] width 19 height 21
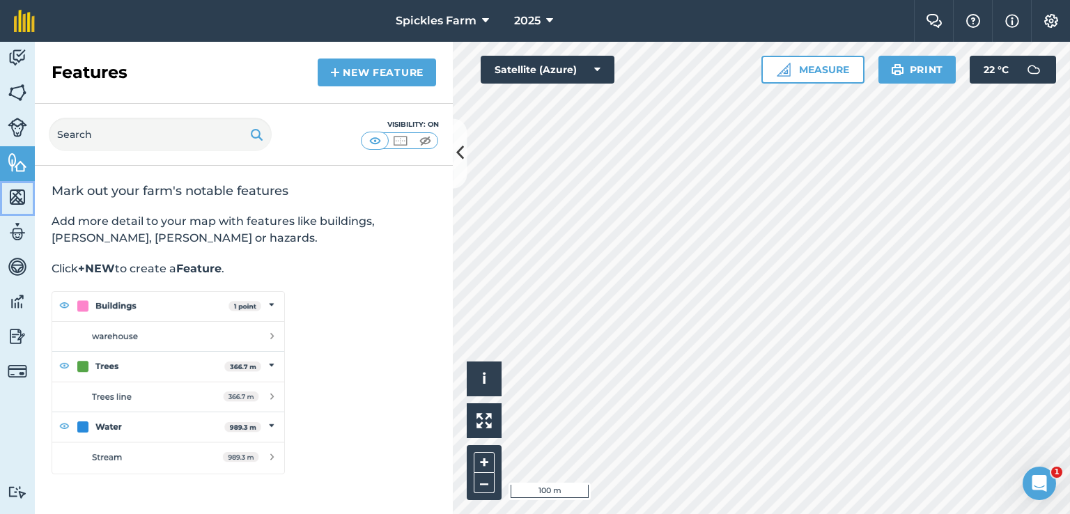
click at [22, 201] on img at bounding box center [17, 197] width 19 height 21
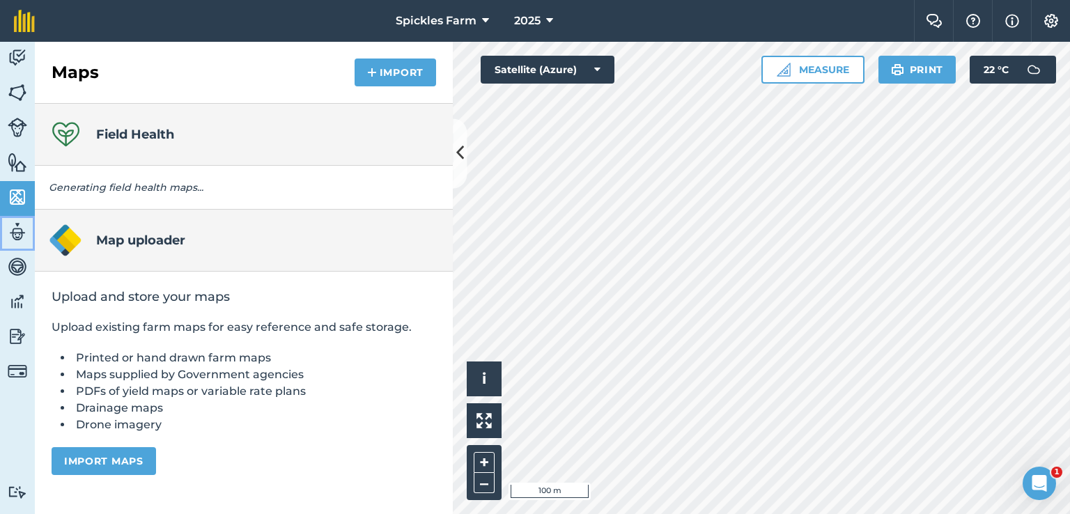
click at [20, 235] on img at bounding box center [17, 231] width 19 height 21
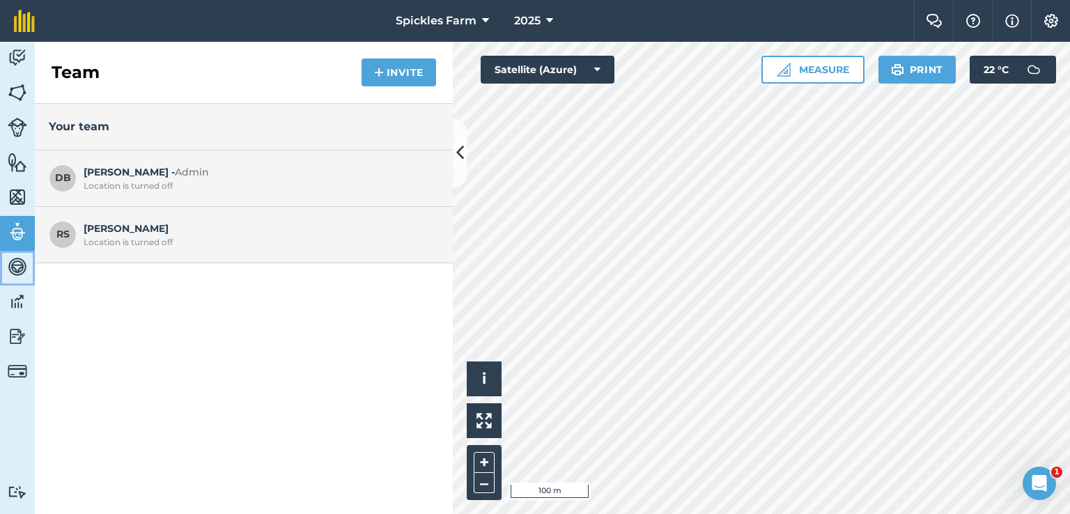
click at [17, 269] on img at bounding box center [17, 266] width 19 height 21
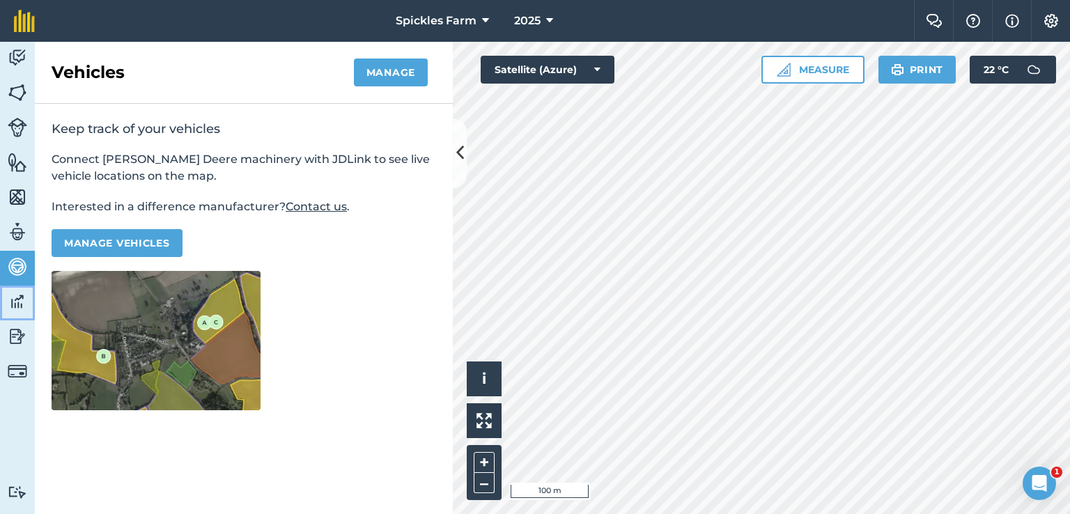
click at [15, 305] on img at bounding box center [17, 301] width 19 height 21
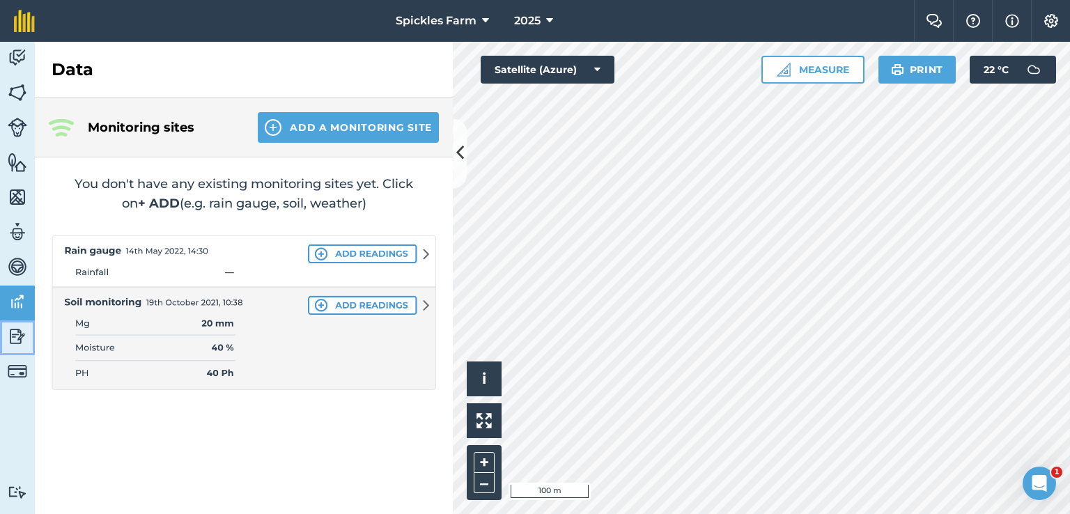
click at [17, 349] on link "Reporting" at bounding box center [17, 337] width 35 height 35
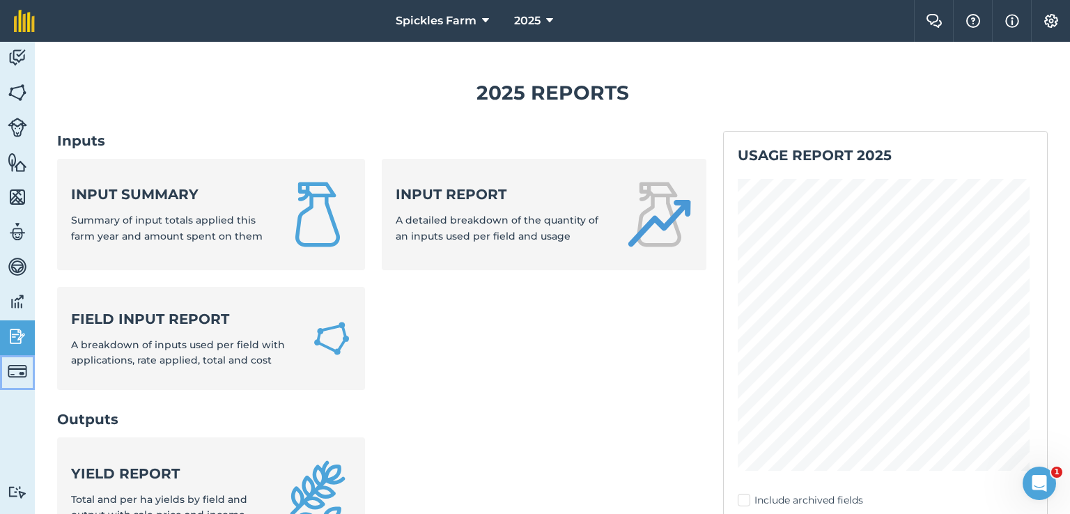
click at [15, 377] on img at bounding box center [17, 370] width 19 height 19
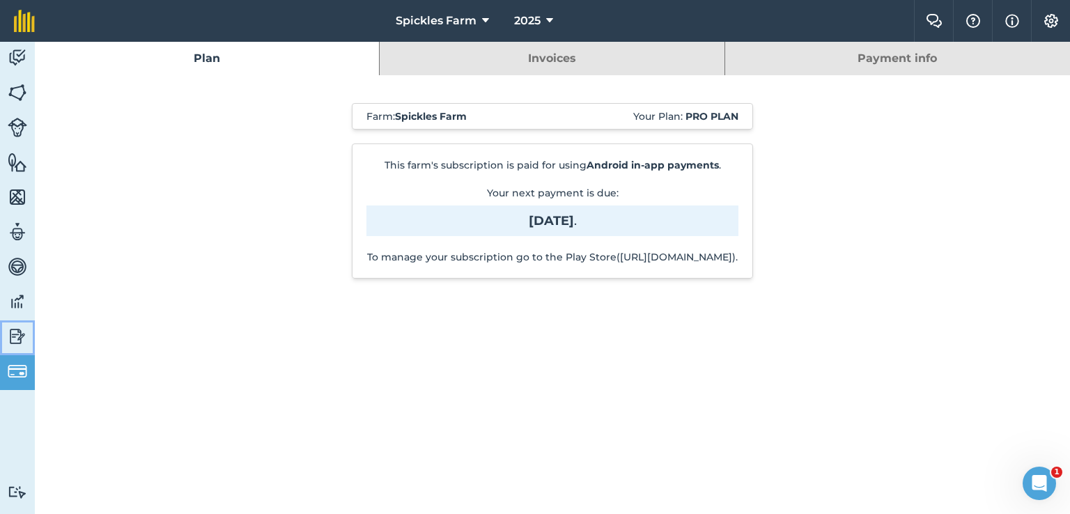
click at [12, 338] on img at bounding box center [17, 336] width 19 height 21
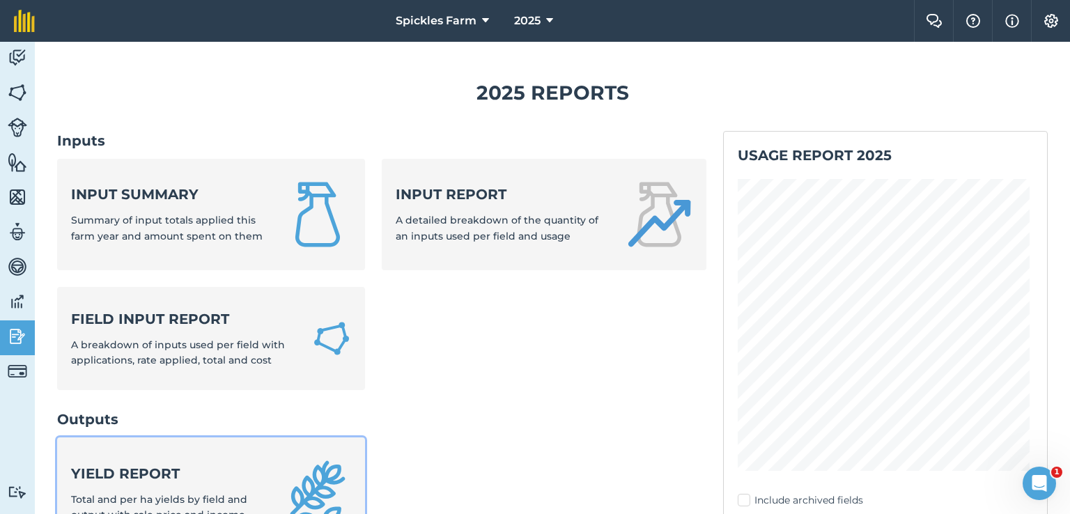
click at [174, 453] on link "Yield report Total and per ha yields by field and output with sale price and in…" at bounding box center [211, 492] width 308 height 111
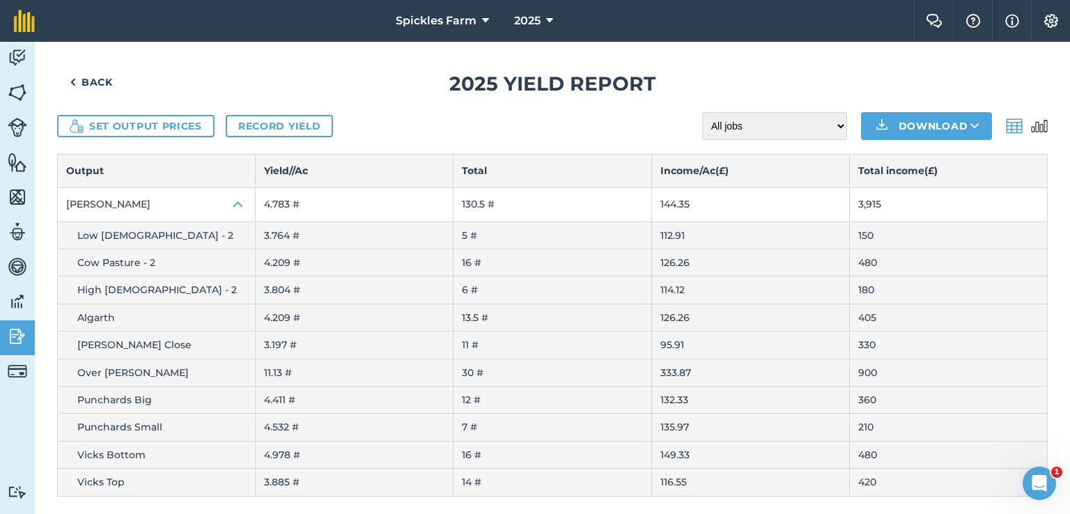
scroll to position [12, 0]
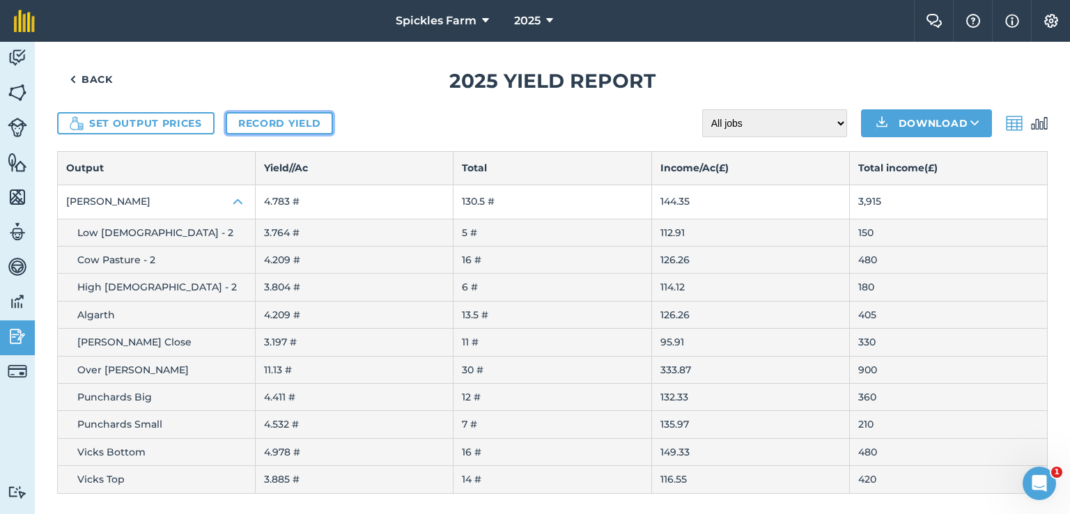
click at [288, 124] on link "Record yield" at bounding box center [279, 123] width 107 height 22
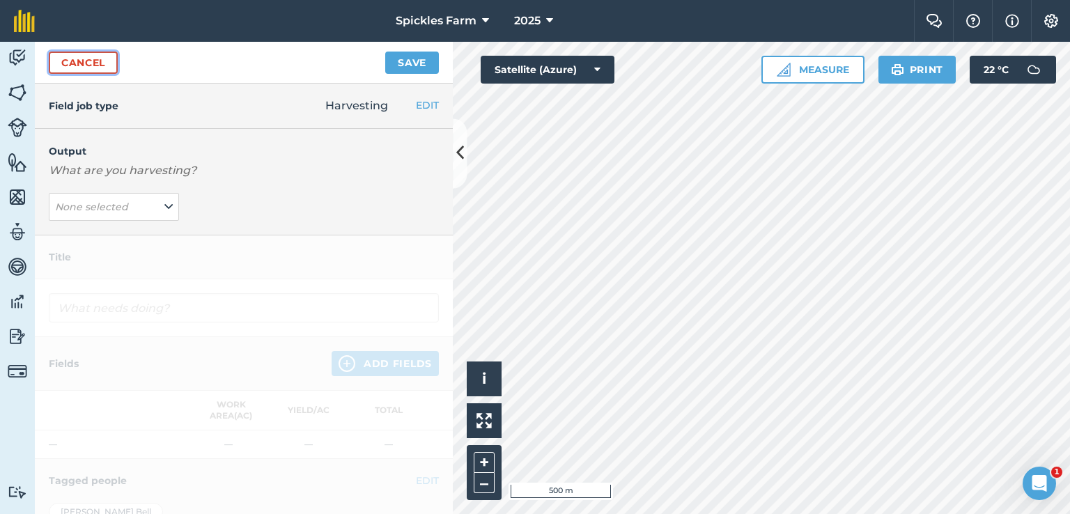
click at [96, 63] on link "Cancel" at bounding box center [83, 63] width 69 height 22
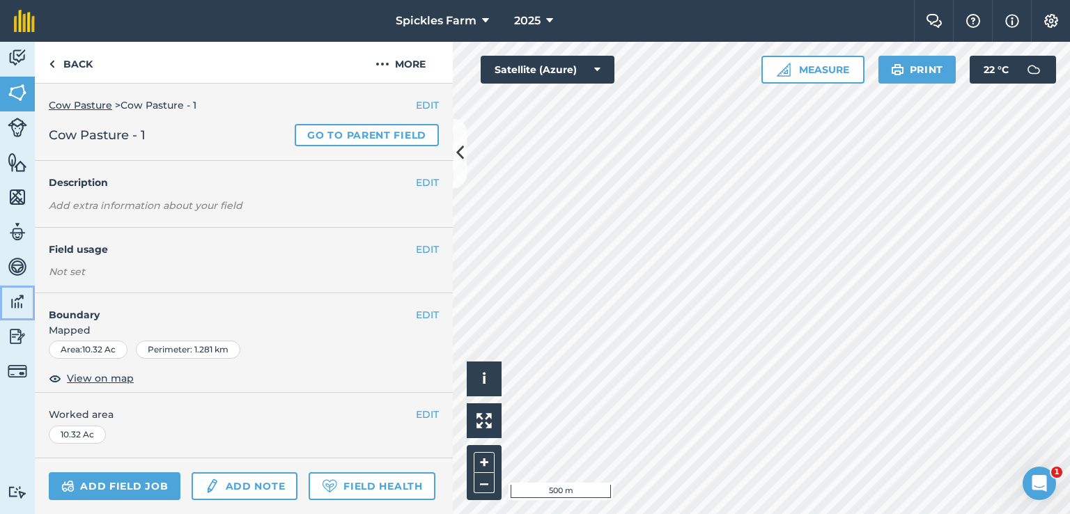
click at [19, 308] on img at bounding box center [17, 301] width 19 height 21
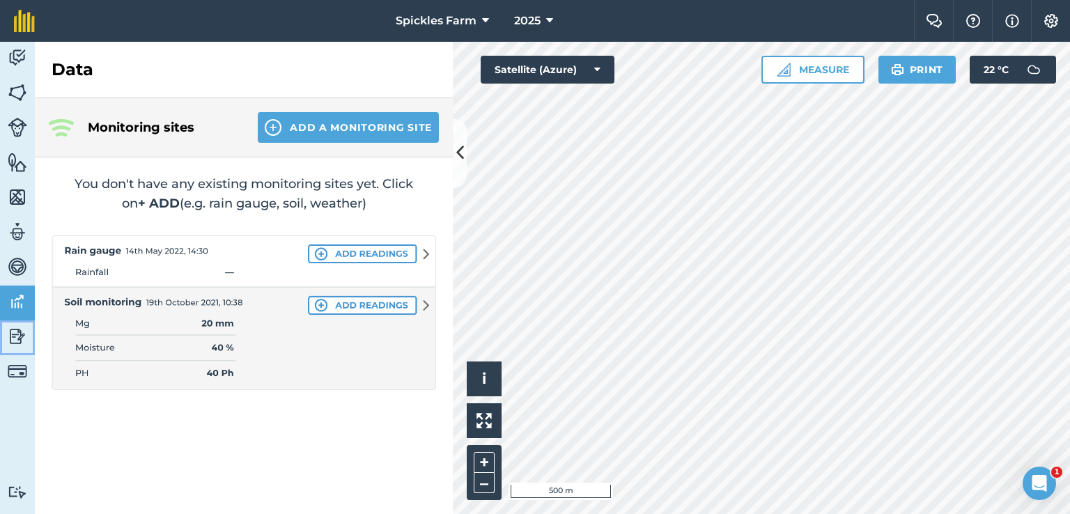
click at [19, 347] on link "Reporting" at bounding box center [17, 337] width 35 height 35
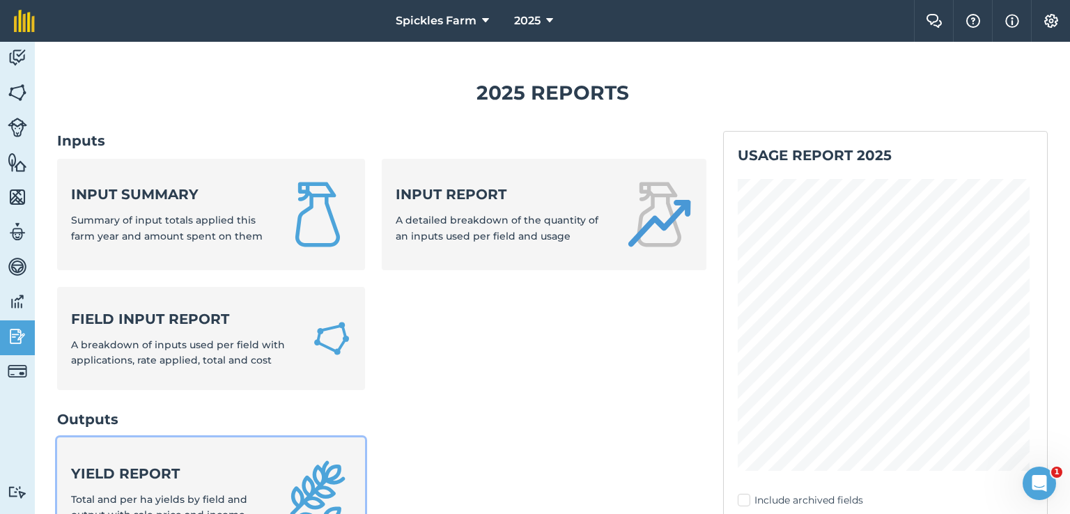
click at [139, 477] on strong "Yield report" at bounding box center [169, 473] width 196 height 19
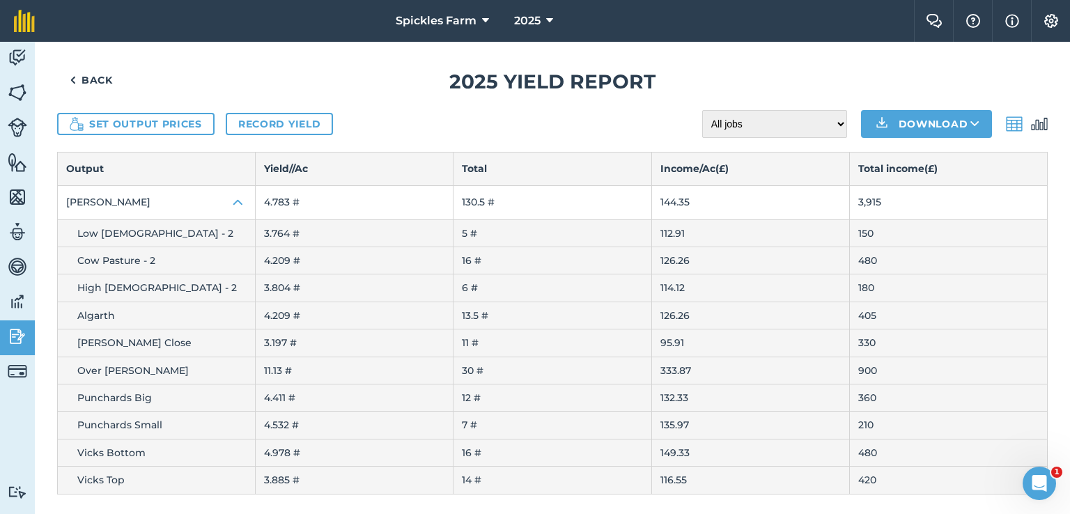
scroll to position [12, 0]
click at [280, 130] on link "Record yield" at bounding box center [279, 123] width 107 height 22
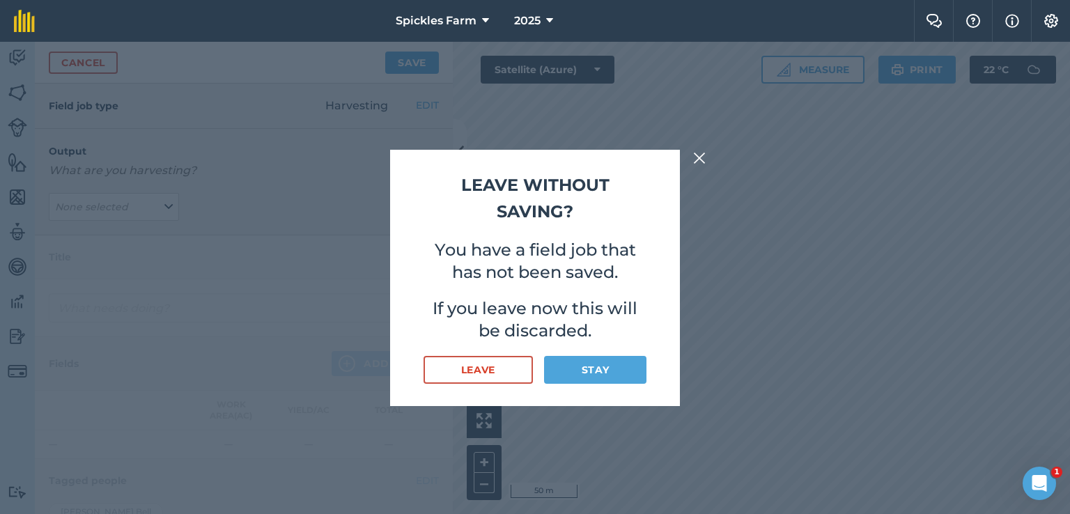
click at [700, 154] on img at bounding box center [699, 158] width 13 height 17
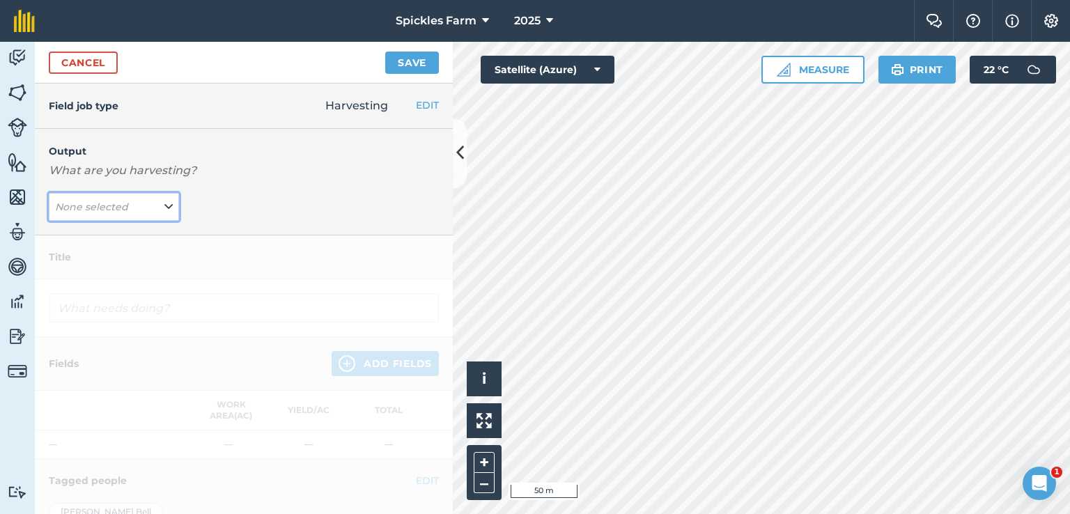
click at [151, 204] on button "None selected" at bounding box center [114, 207] width 130 height 28
click at [119, 231] on button "[PERSON_NAME] ( # )" at bounding box center [114, 234] width 130 height 26
type input "Harvesting [PERSON_NAME]"
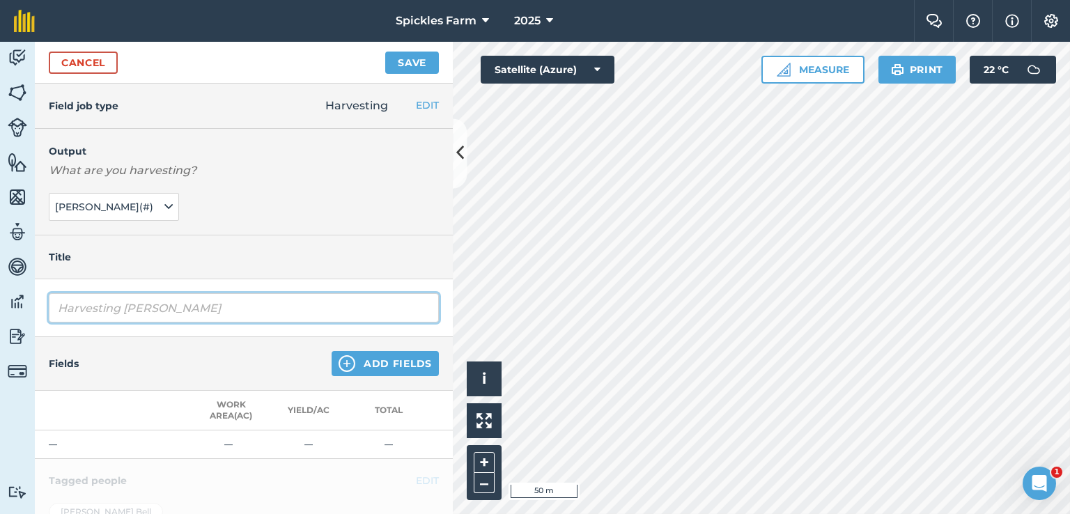
click at [162, 313] on input "Harvesting [PERSON_NAME]" at bounding box center [244, 307] width 390 height 29
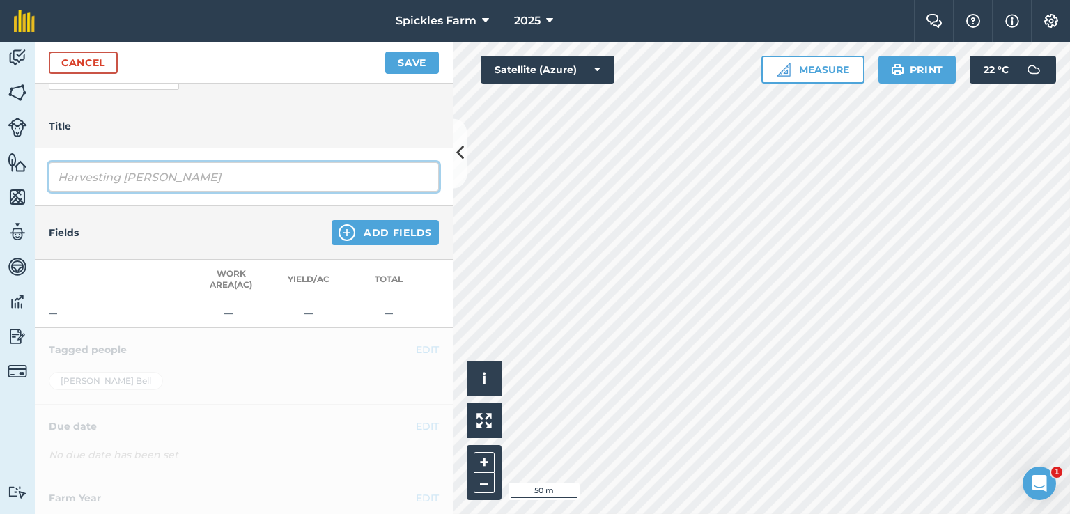
scroll to position [139, 0]
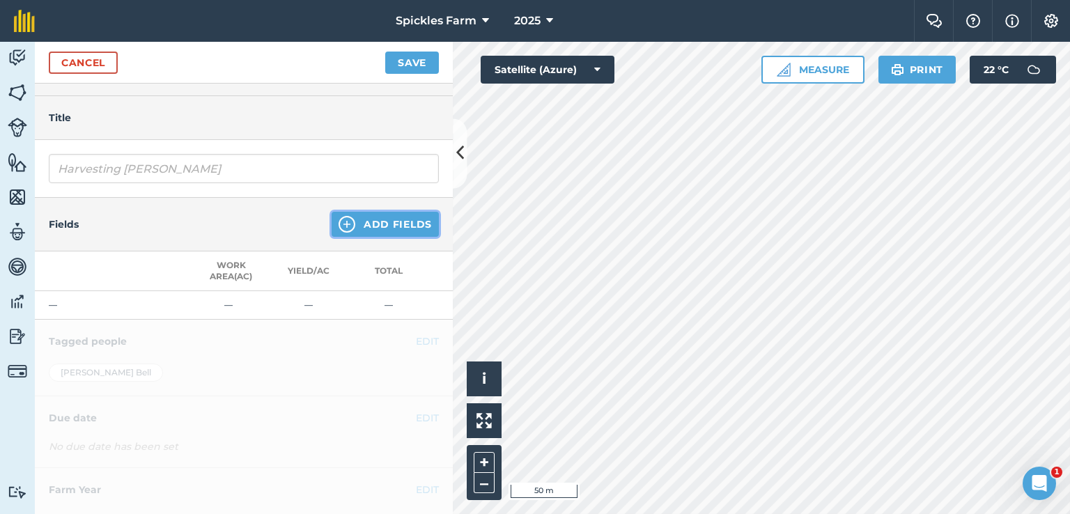
click at [374, 227] on button "Add Fields" at bounding box center [384, 224] width 107 height 25
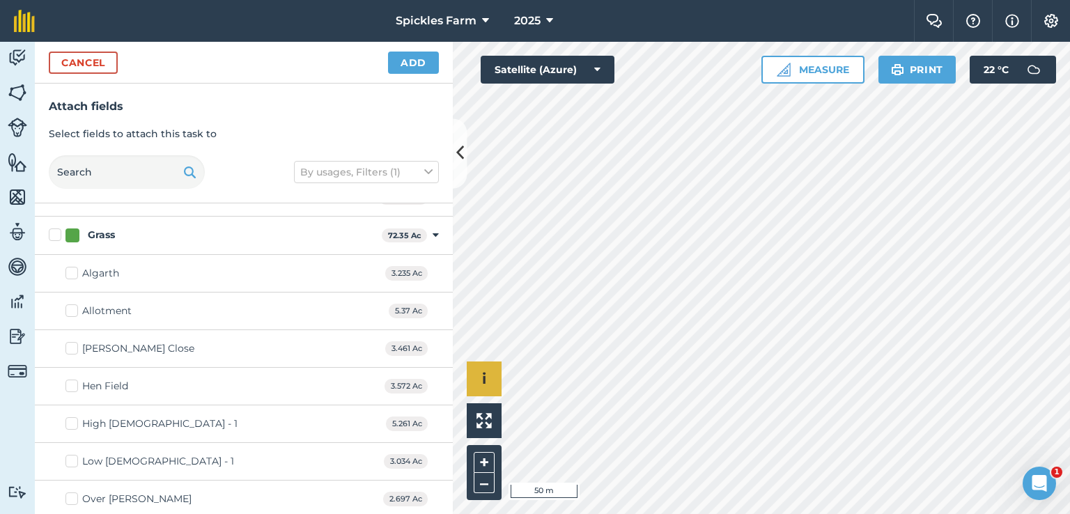
checkbox input "true"
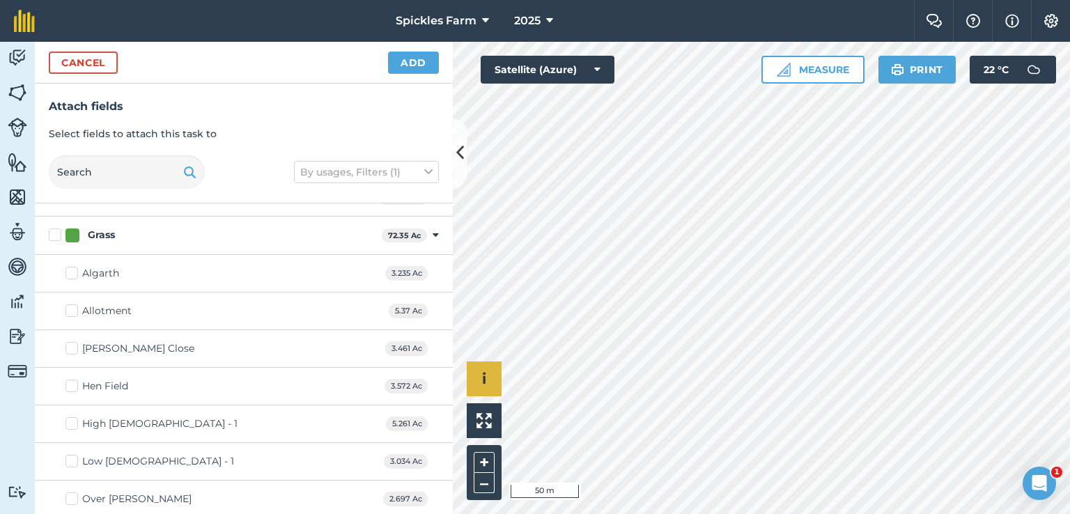
checkbox input "true"
click at [414, 69] on button "Add" at bounding box center [413, 63] width 51 height 22
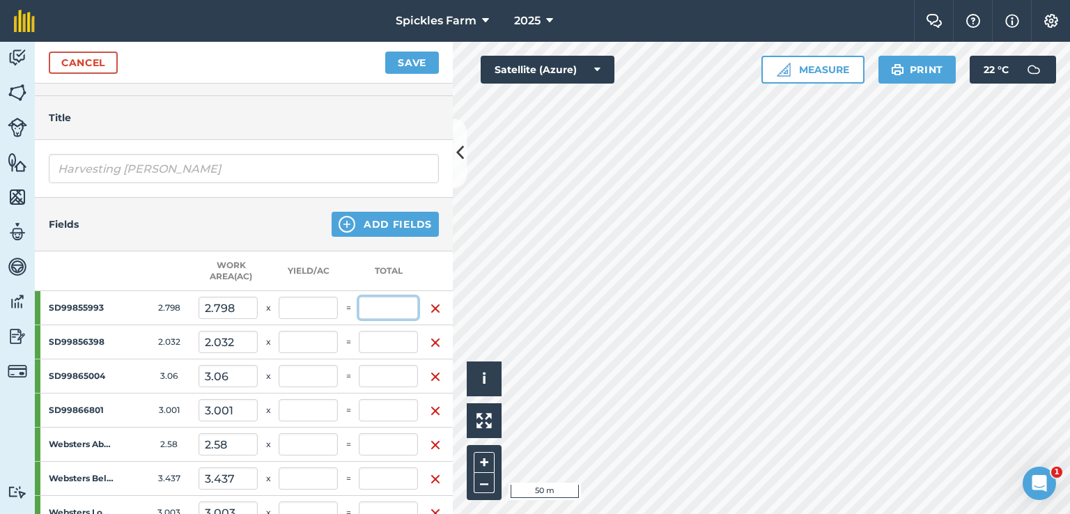
click at [389, 307] on input "text" at bounding box center [388, 308] width 59 height 22
click at [77, 311] on strong "SD99855993" at bounding box center [81, 307] width 65 height 11
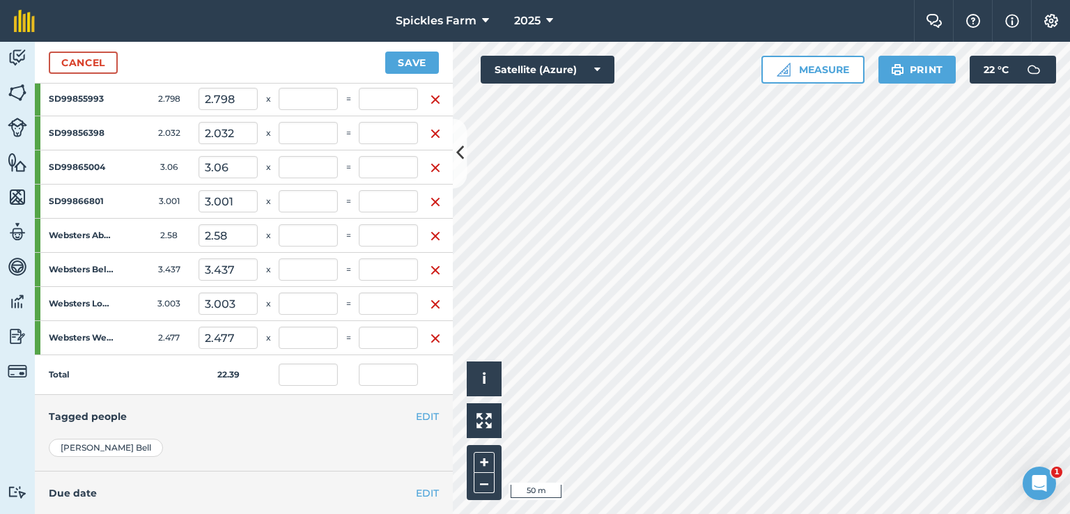
scroll to position [209, 0]
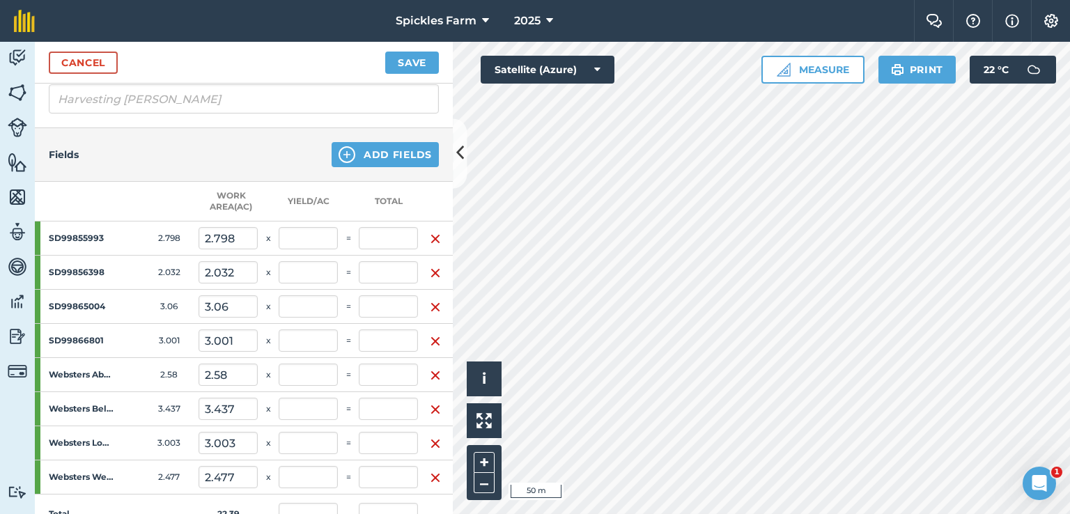
click at [111, 406] on strong "Websters Below Barn" at bounding box center [81, 408] width 65 height 11
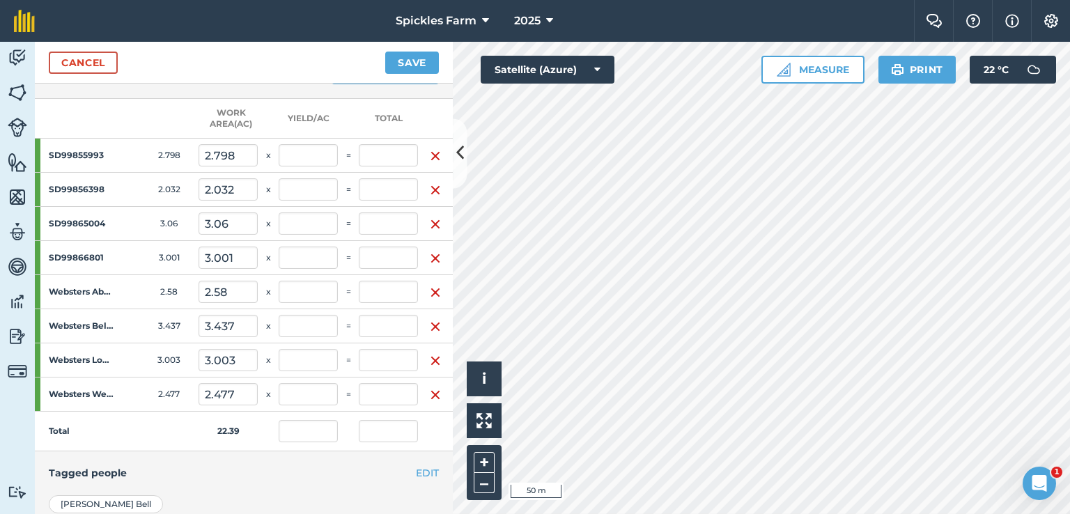
scroll to position [348, 0]
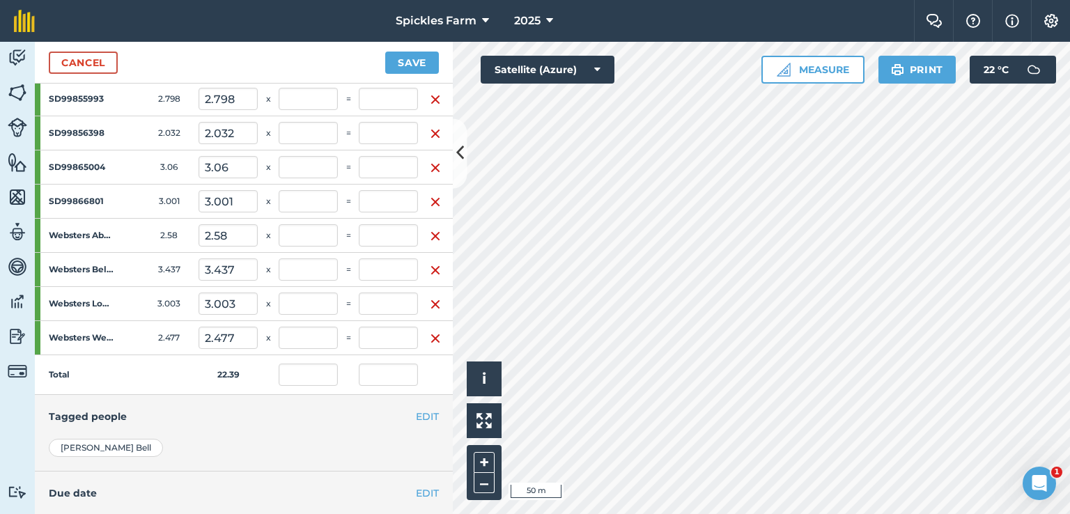
click at [92, 335] on strong "Websters Well Field" at bounding box center [81, 337] width 65 height 11
drag, startPoint x: 101, startPoint y: 331, endPoint x: 162, endPoint y: 329, distance: 60.6
click at [162, 329] on tr "Websters Well Field 2.477 2.477 x =" at bounding box center [244, 338] width 418 height 34
click at [134, 342] on div "Websters Well Field" at bounding box center [87, 337] width 104 height 33
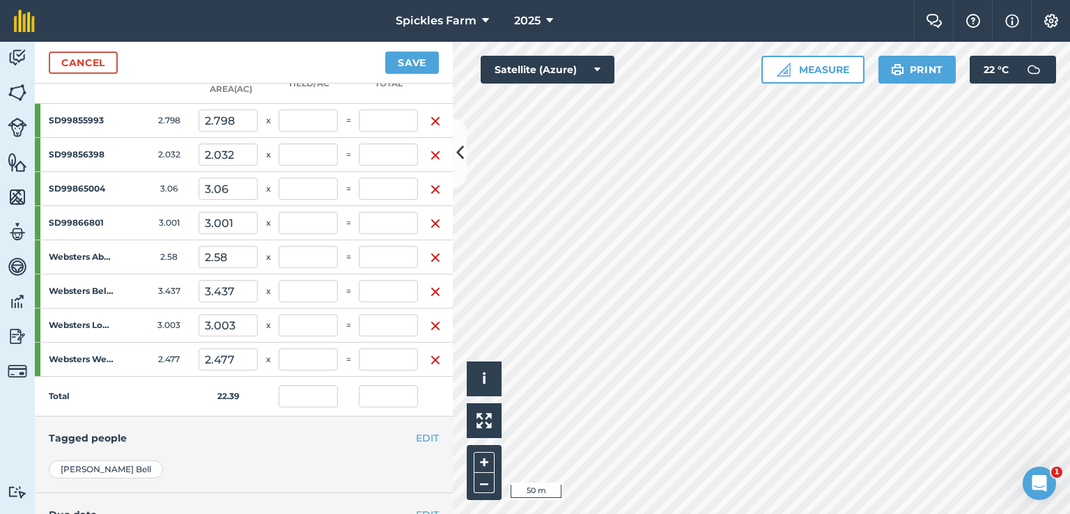
scroll to position [320, 0]
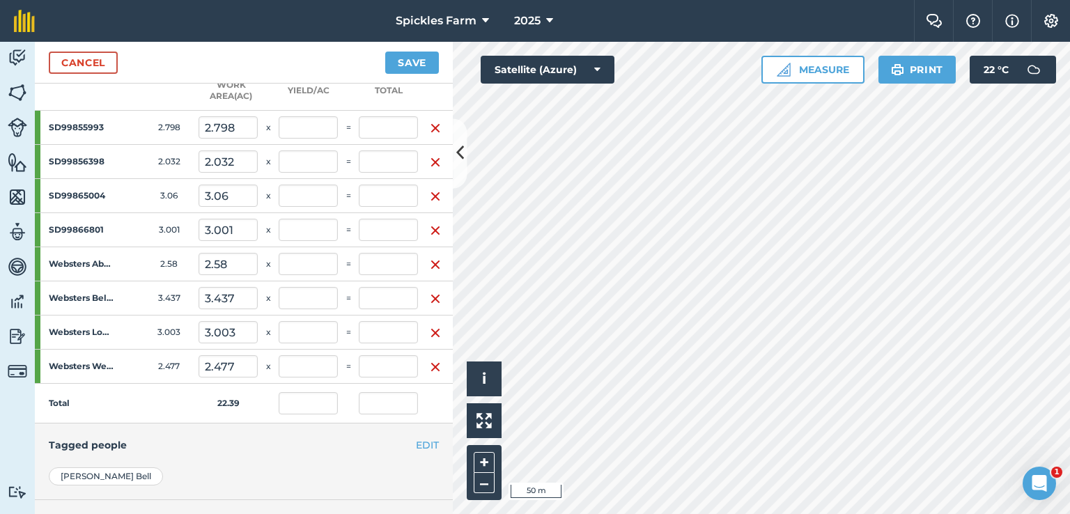
click at [98, 362] on strong "Websters Well Field" at bounding box center [81, 366] width 65 height 11
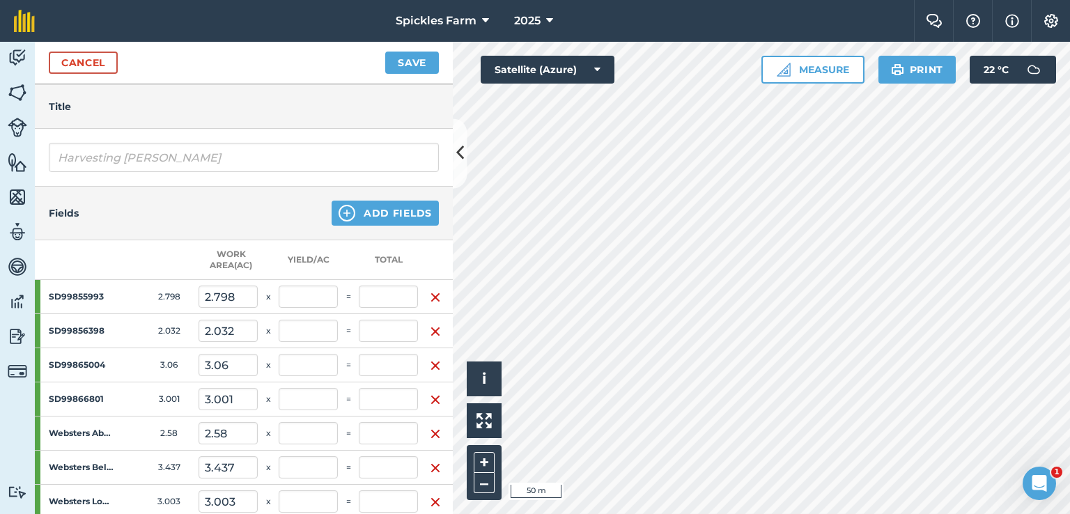
scroll to position [111, 0]
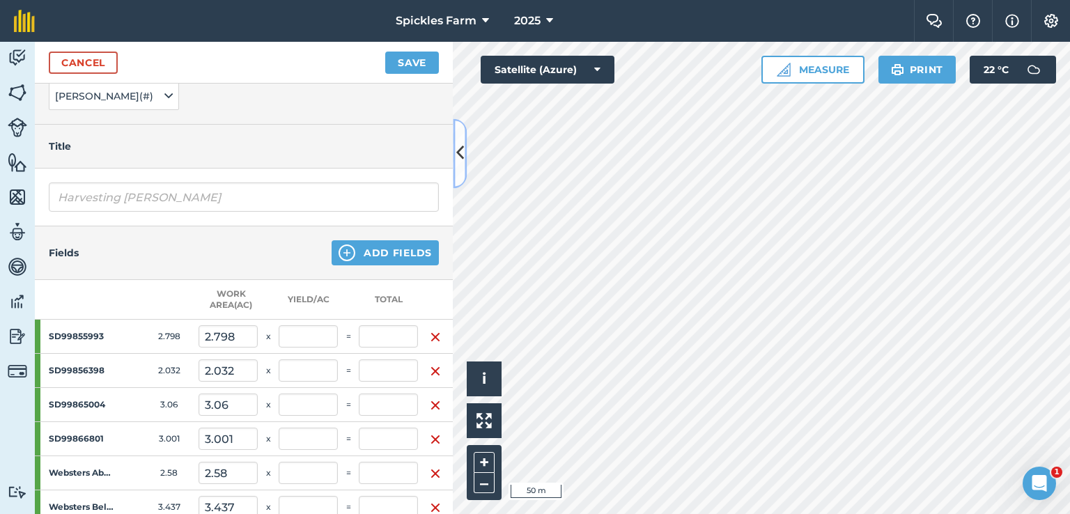
click at [666, 185] on div "Activity Fields Livestock Features Maps Team Vehicles Data Reporting Billing Tu…" at bounding box center [535, 278] width 1070 height 472
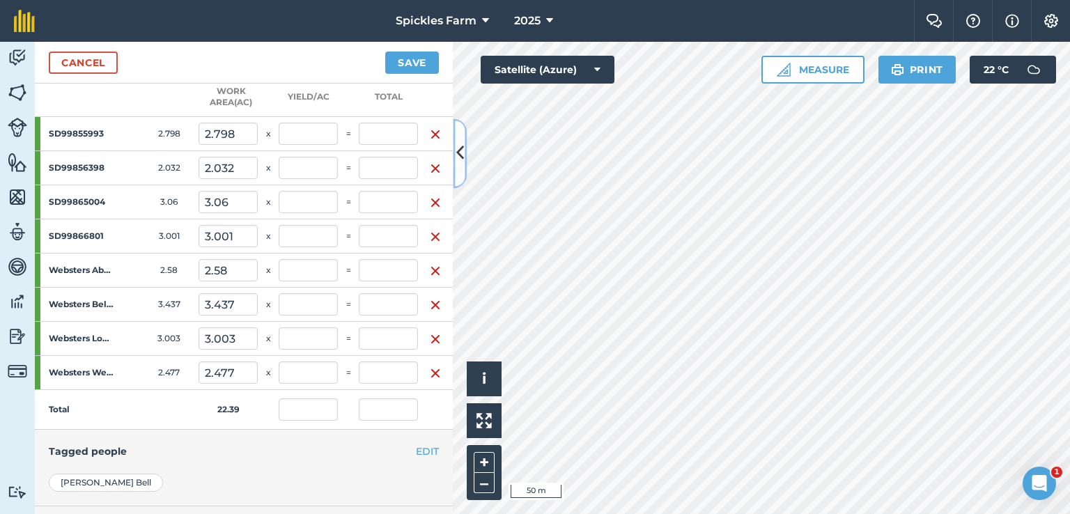
scroll to position [320, 0]
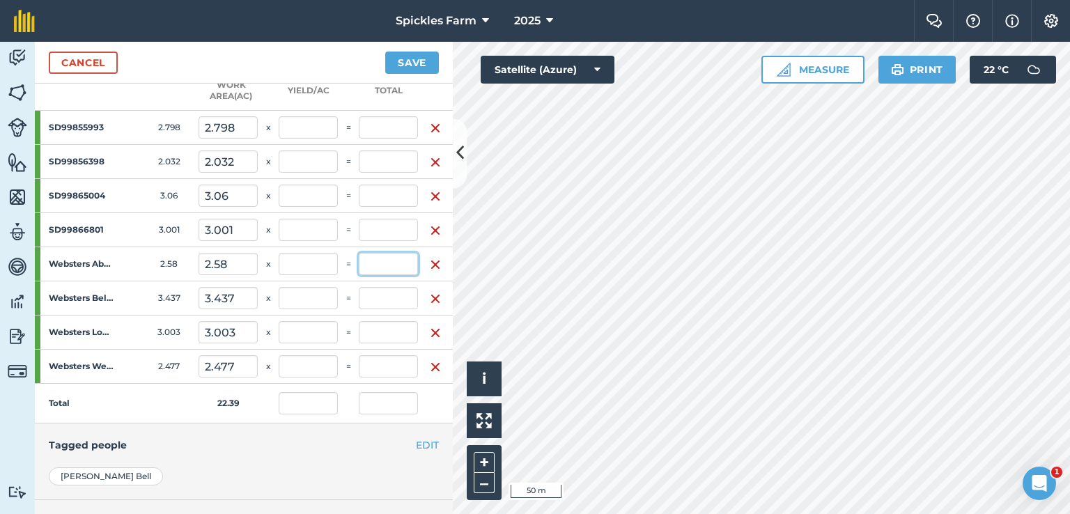
click at [373, 263] on input "text" at bounding box center [388, 264] width 59 height 22
type input "17"
type input "0.759"
type input "17"
type input "6.589"
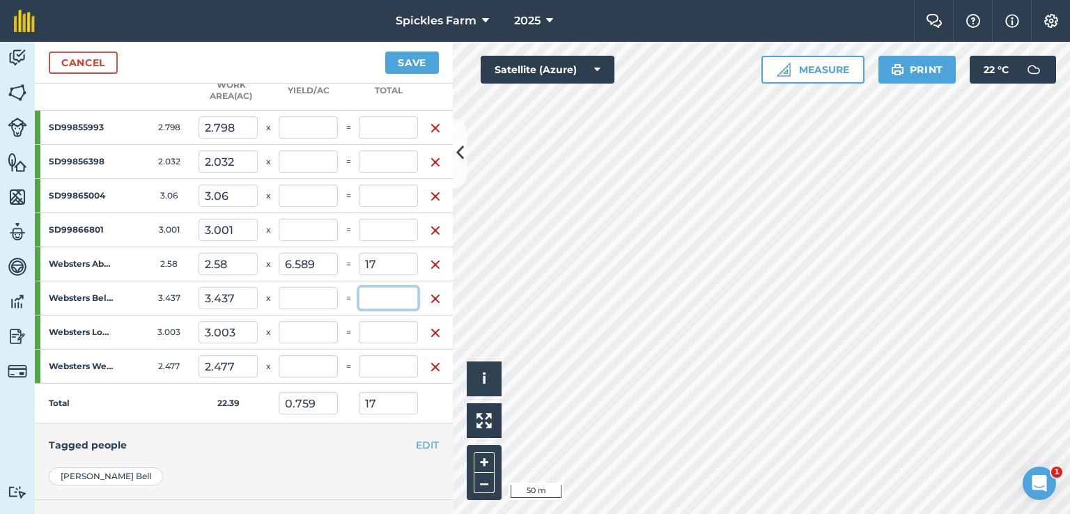
click at [369, 294] on input "text" at bounding box center [388, 298] width 59 height 22
type input "25"
type input "1.876"
type input "42"
type input "7.274"
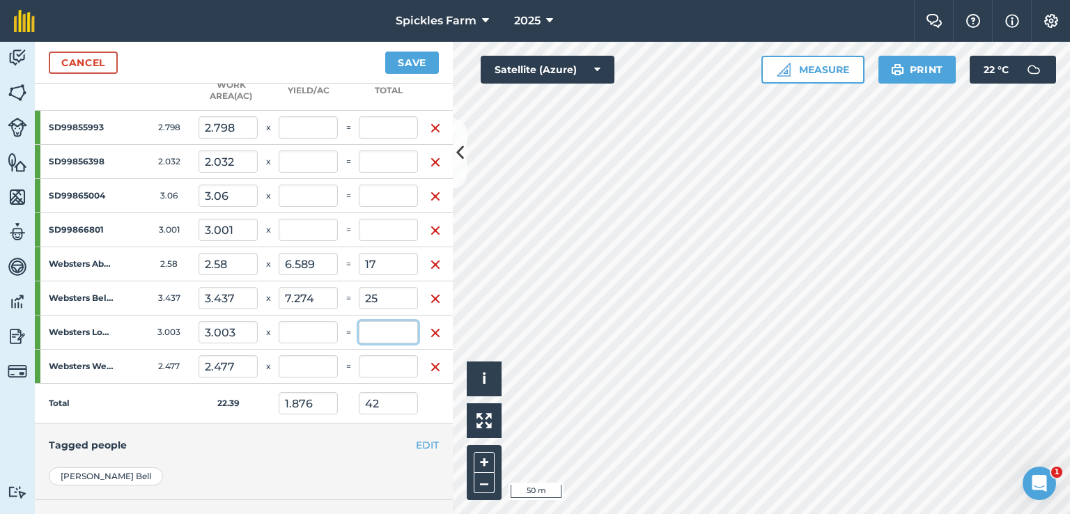
click at [376, 337] on input "text" at bounding box center [388, 332] width 59 height 22
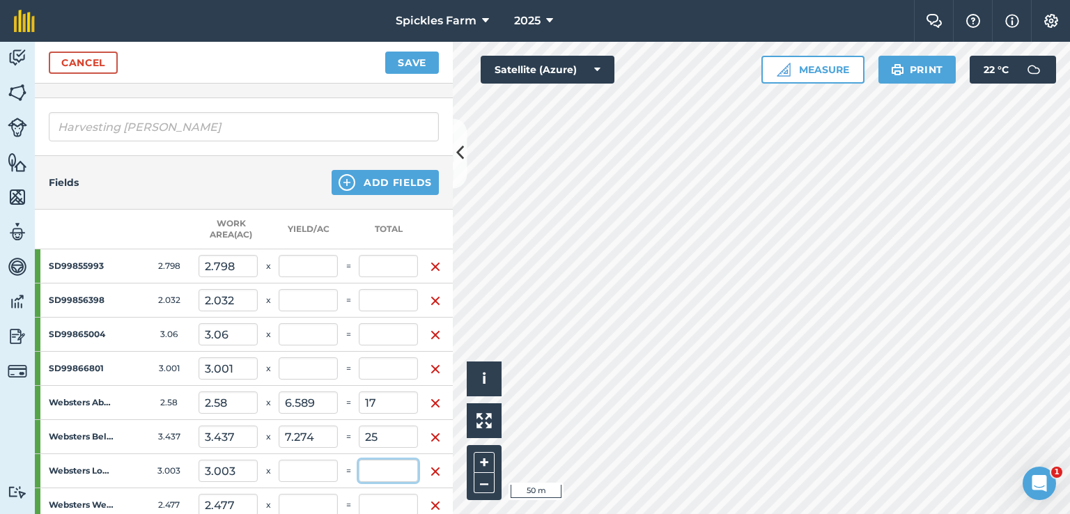
scroll to position [180, 0]
click at [393, 367] on input "text" at bounding box center [388, 369] width 59 height 22
type input "14"
type input "2.501"
type input "56"
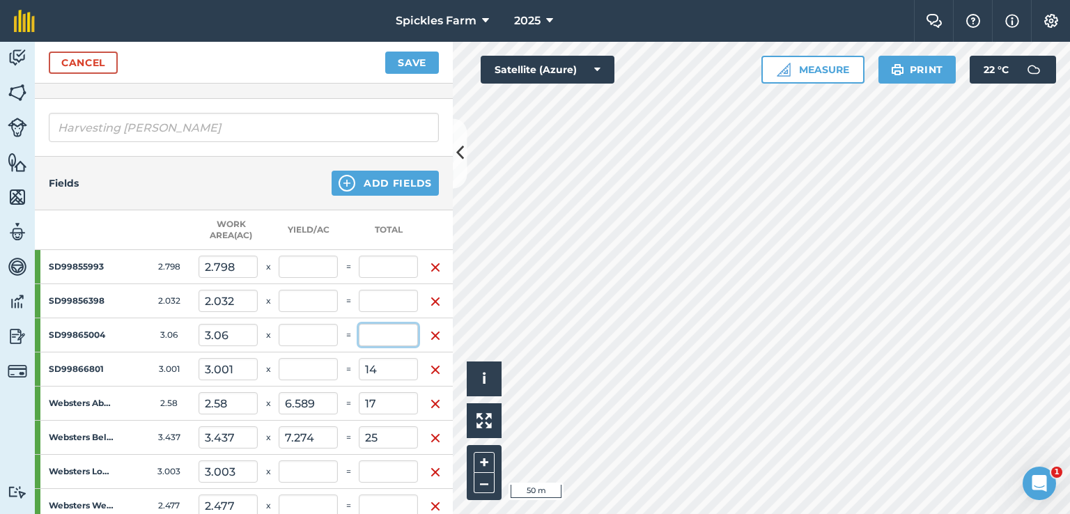
type input "4.665"
drag, startPoint x: 370, startPoint y: 327, endPoint x: 374, endPoint y: 335, distance: 8.4
click at [373, 334] on input "text" at bounding box center [388, 335] width 59 height 22
click at [385, 298] on input "text" at bounding box center [388, 301] width 59 height 22
type input "14"
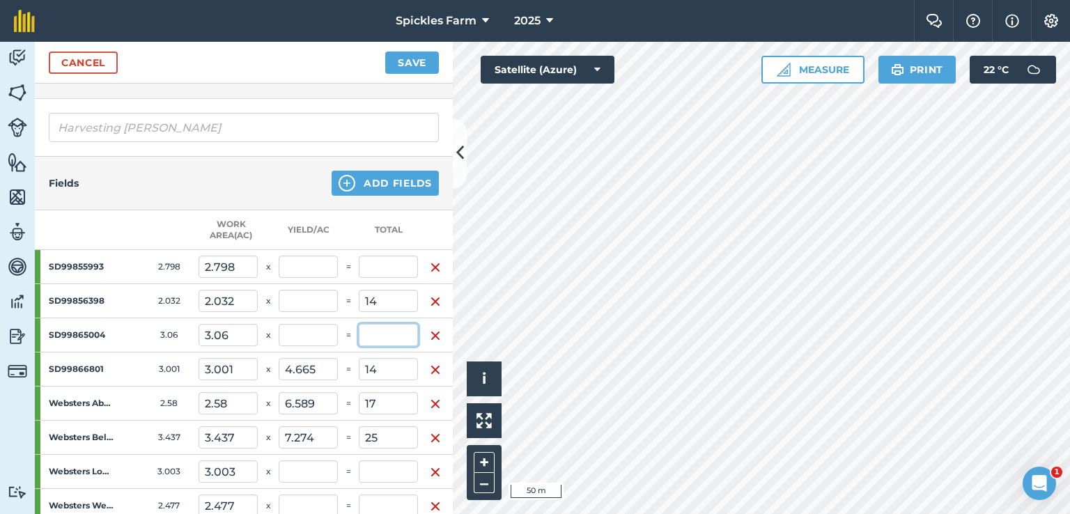
type input "3.127"
type input "70"
type input "6.89"
click at [387, 338] on input "text" at bounding box center [388, 335] width 59 height 22
click at [381, 267] on input "text" at bounding box center [388, 267] width 59 height 22
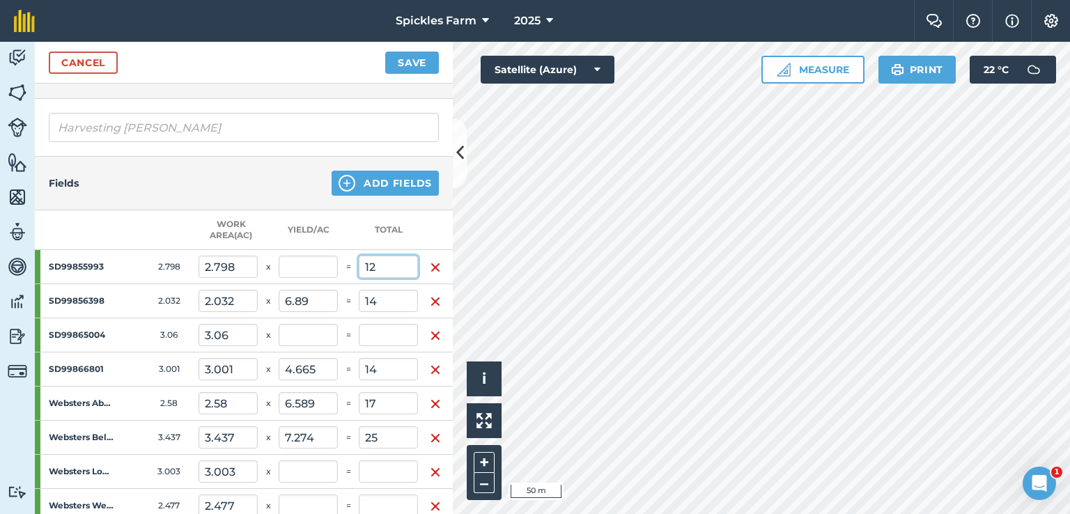
type input "12"
type input "3.663"
type input "82"
type input "4.289"
click at [386, 335] on input "text" at bounding box center [388, 335] width 59 height 22
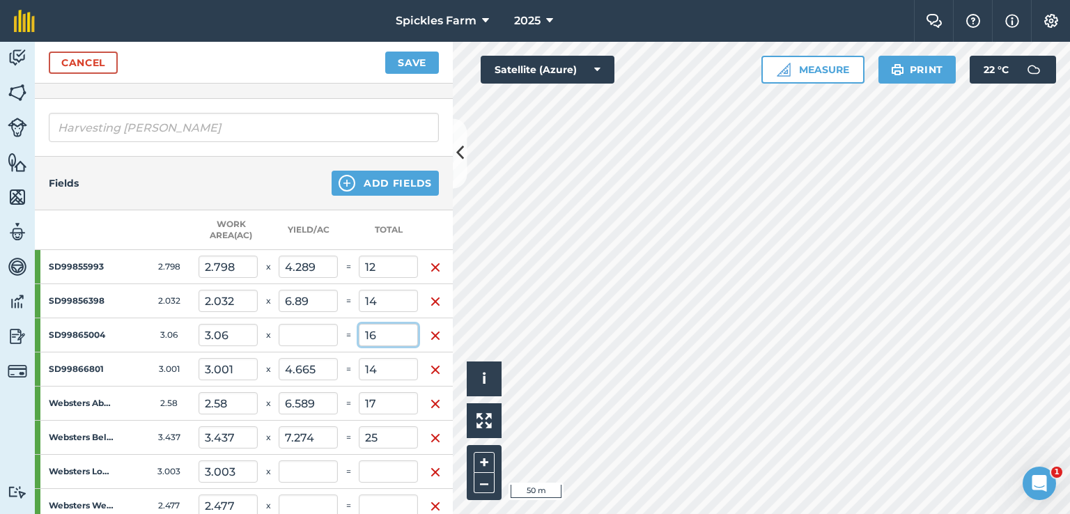
type input "16"
type input "4.377"
type input "98"
type input "5.229"
click at [385, 368] on input "14" at bounding box center [388, 369] width 59 height 22
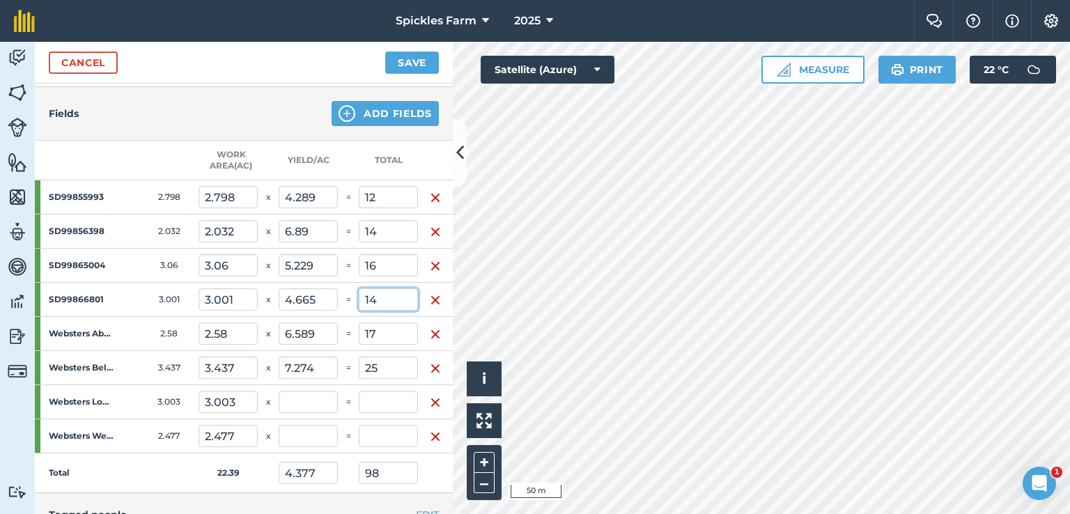
scroll to position [320, 0]
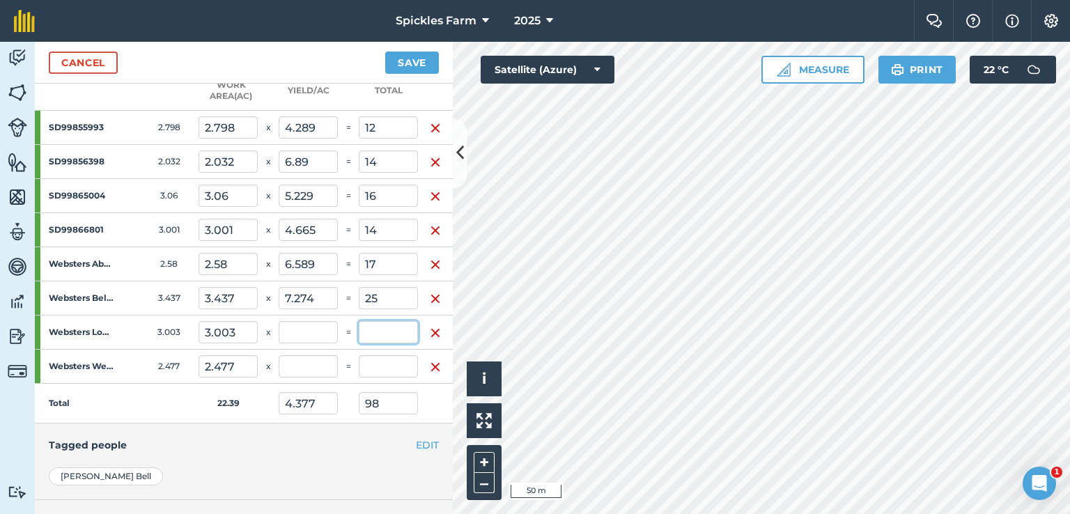
click at [373, 336] on input "text" at bounding box center [388, 332] width 59 height 22
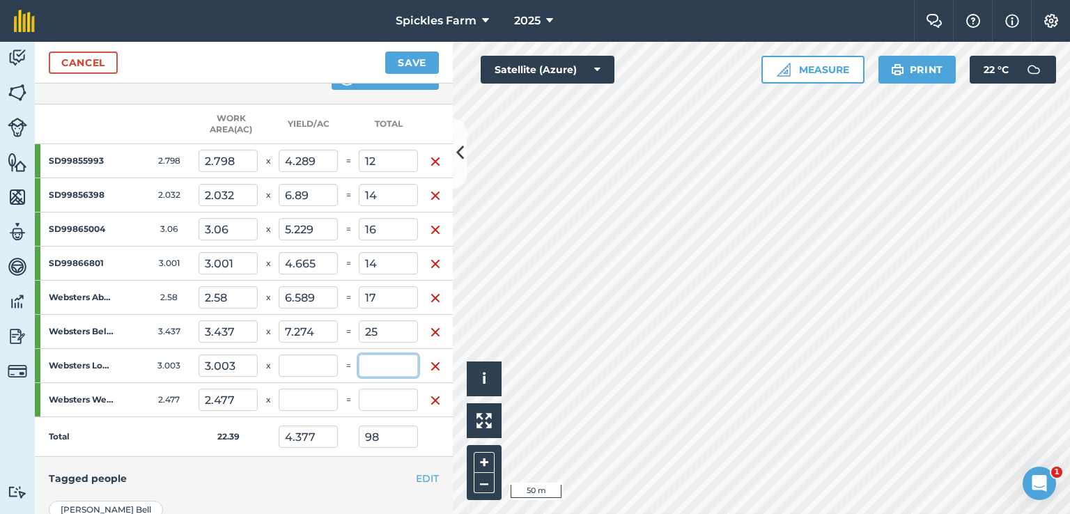
scroll to position [389, 0]
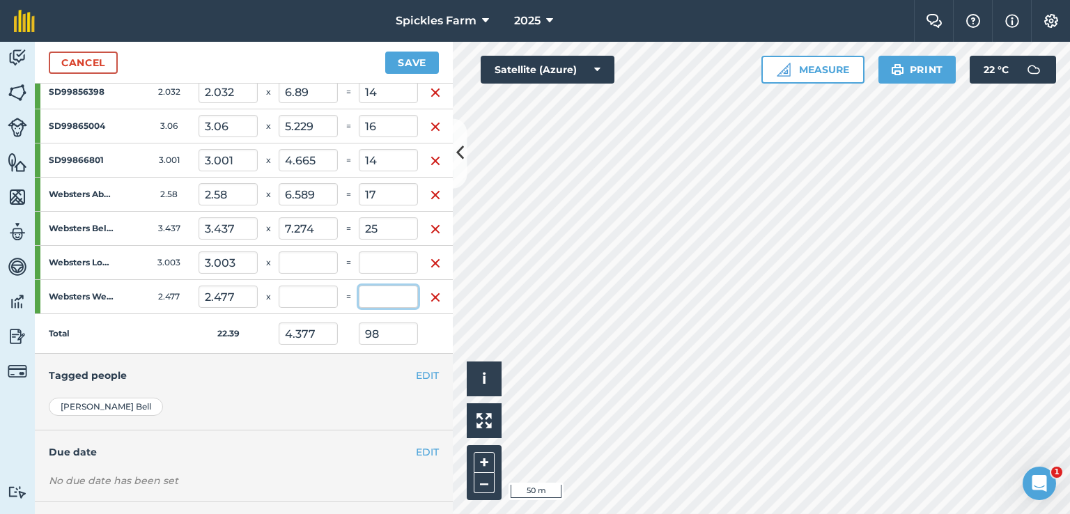
click at [379, 301] on input "text" at bounding box center [388, 297] width 59 height 22
click at [387, 296] on input "text" at bounding box center [388, 297] width 59 height 22
type input "13"
type input "5.248"
type input "4.958"
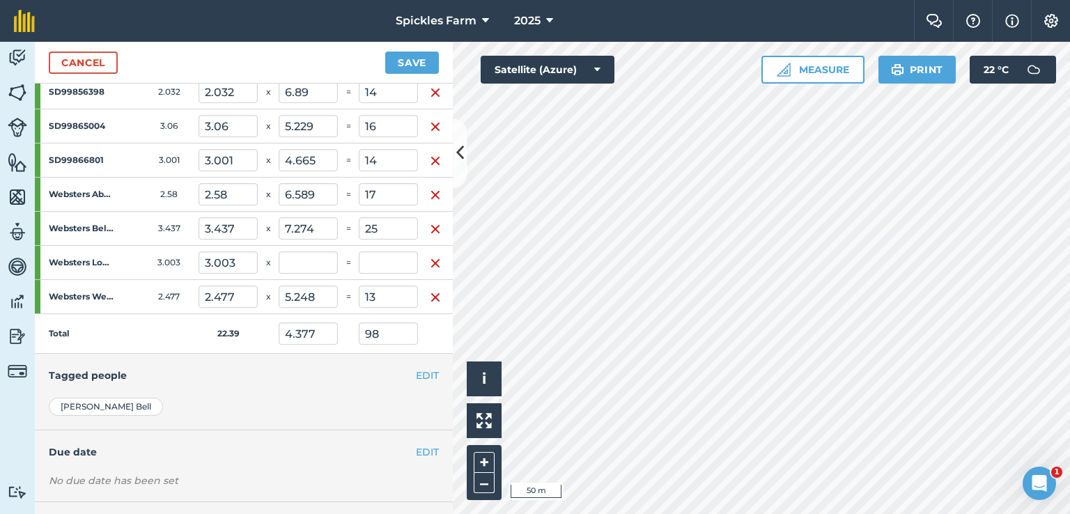
type input "111"
click at [366, 368] on h4 "Tagged people" at bounding box center [244, 375] width 390 height 15
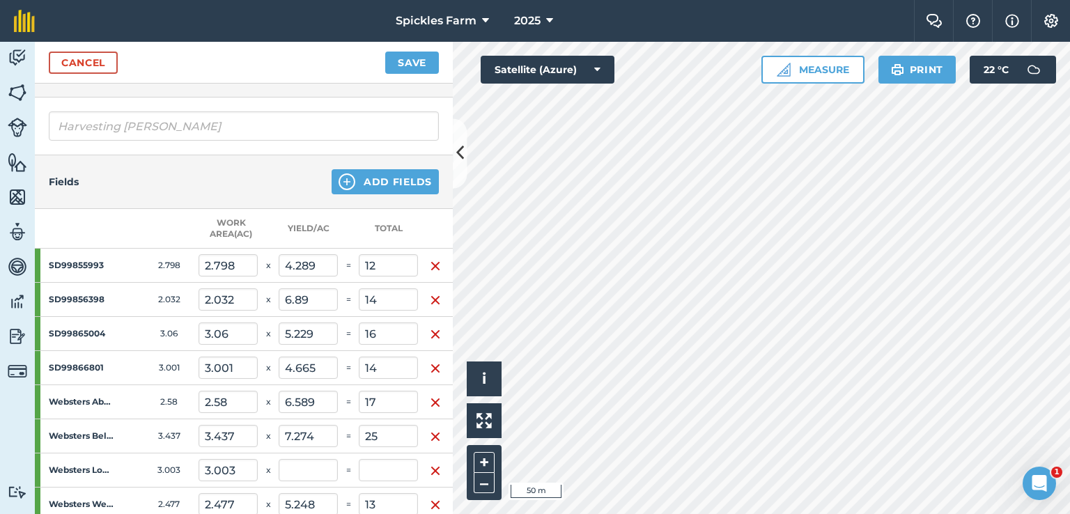
scroll to position [180, 0]
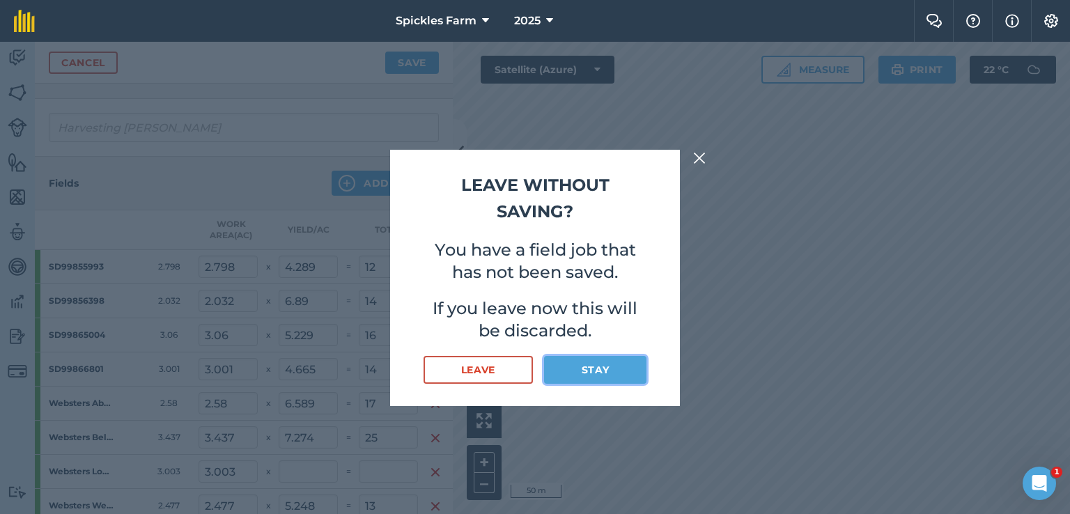
click at [577, 369] on button "Stay" at bounding box center [595, 370] width 102 height 28
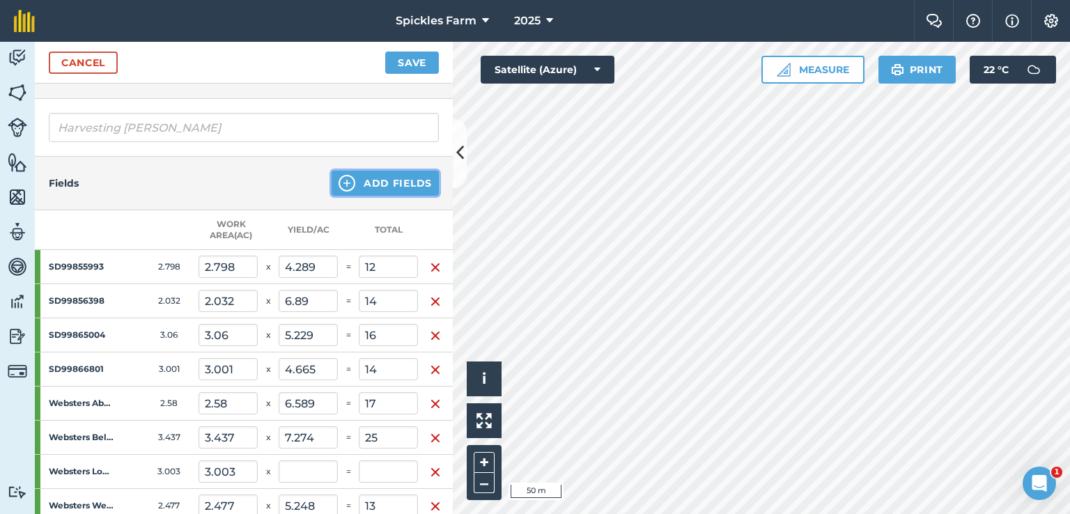
click at [382, 178] on button "Add Fields" at bounding box center [384, 183] width 107 height 25
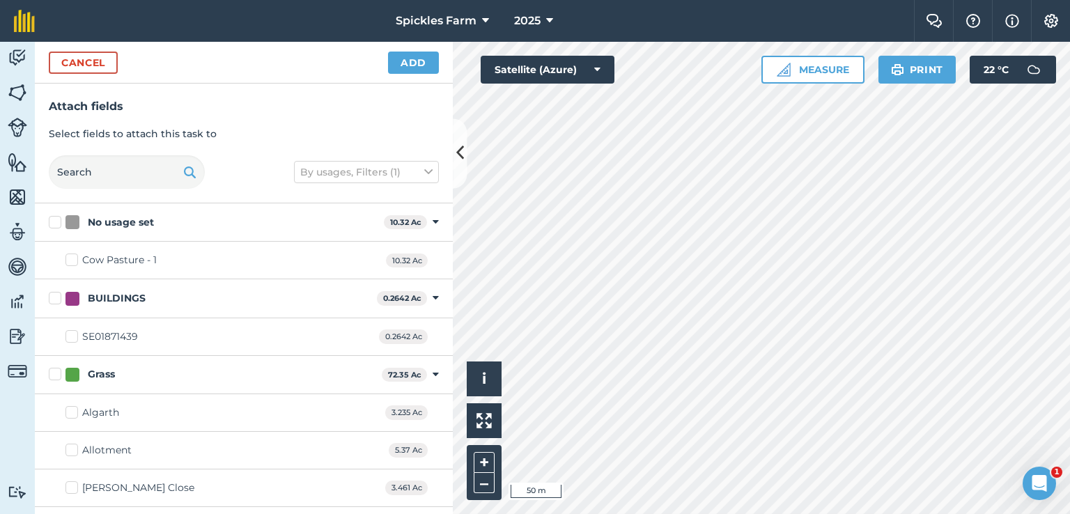
checkbox input "true"
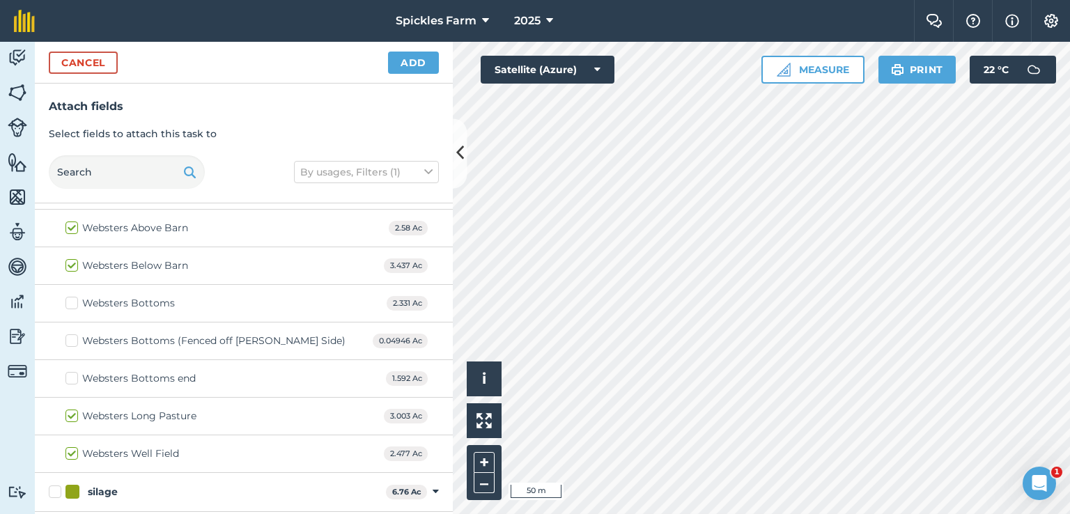
scroll to position [1005, 0]
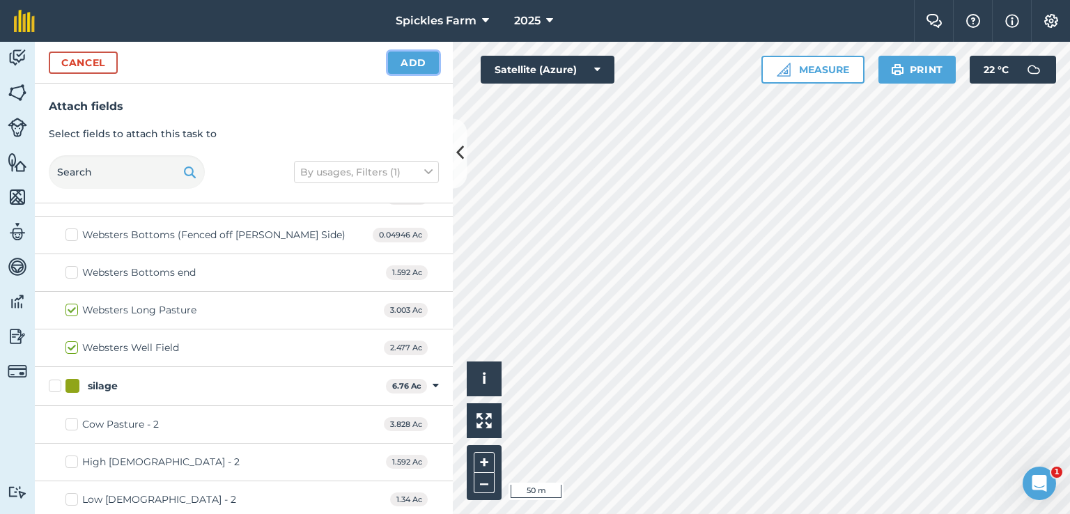
click at [417, 68] on button "Add" at bounding box center [413, 63] width 51 height 22
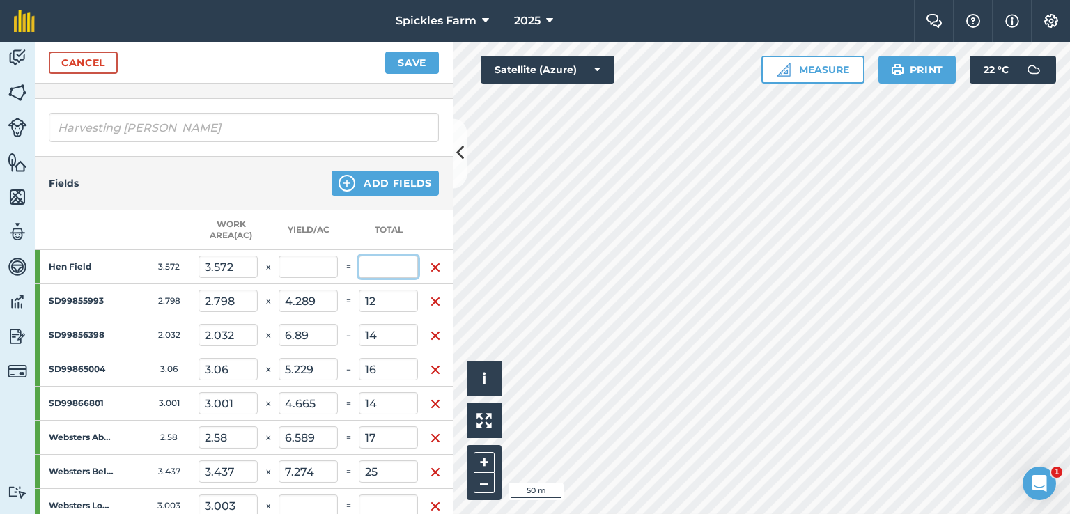
click at [396, 270] on input "text" at bounding box center [388, 267] width 59 height 22
type input "11"
type input "4.7"
type input "122"
type input "3.08"
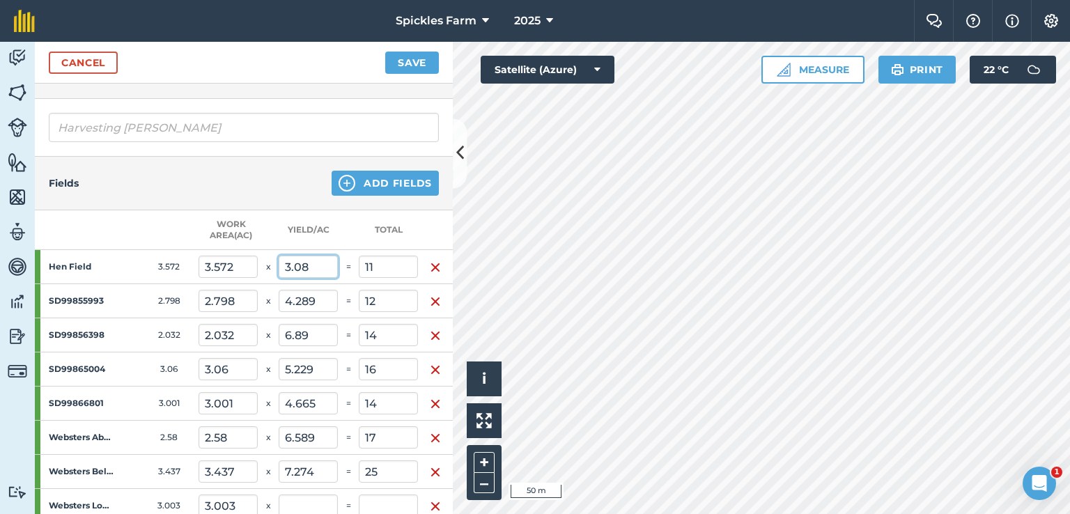
click at [312, 263] on input "3.08" at bounding box center [308, 267] width 59 height 22
type input "122.002"
type input "11.002"
click at [435, 265] on img "button" at bounding box center [435, 267] width 11 height 17
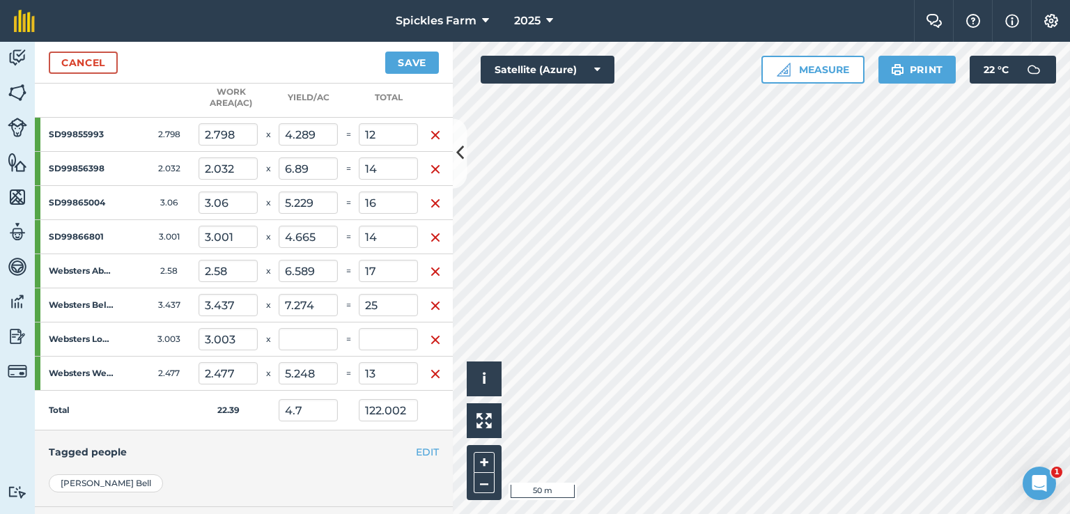
scroll to position [459, 0]
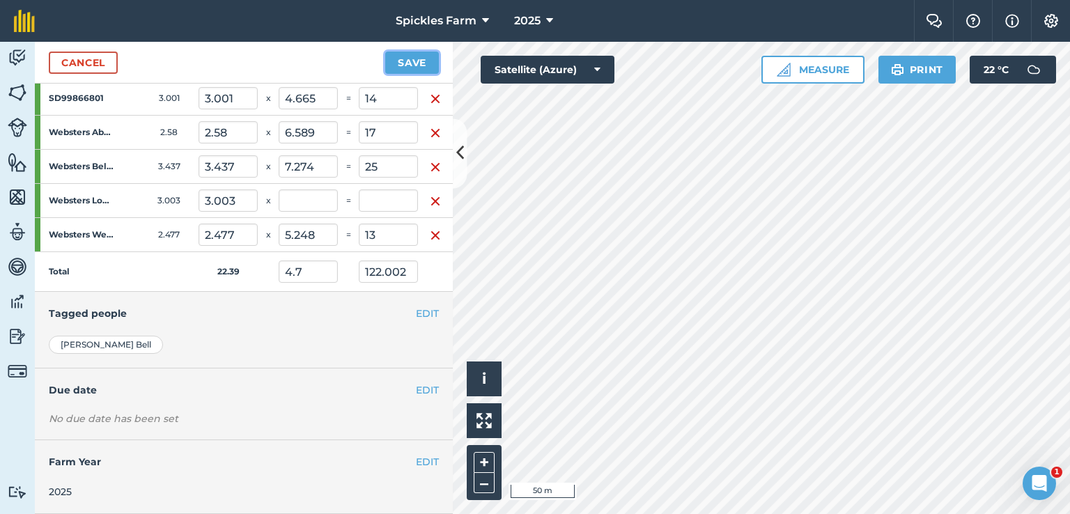
click at [403, 69] on button "Save" at bounding box center [412, 63] width 54 height 22
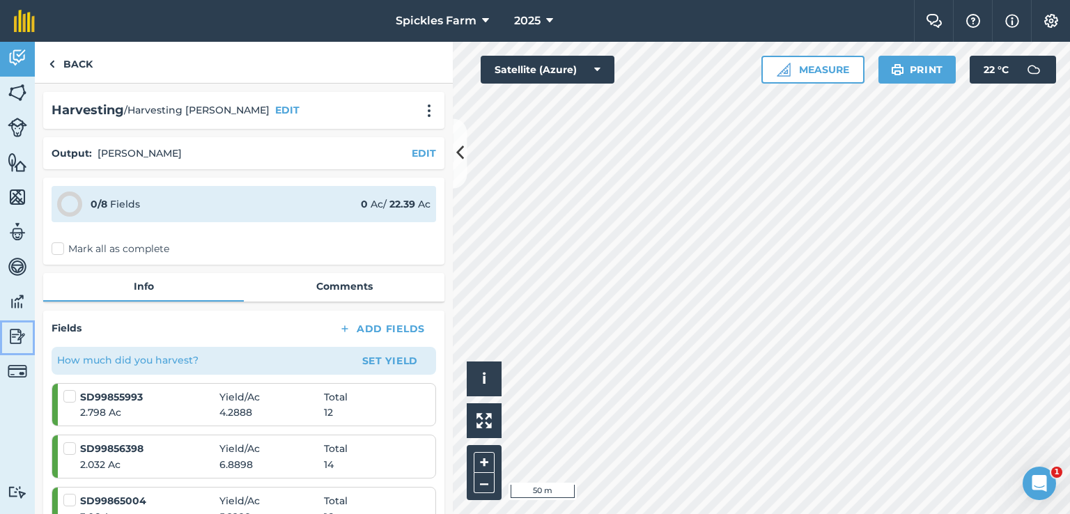
click at [19, 333] on img at bounding box center [17, 336] width 19 height 21
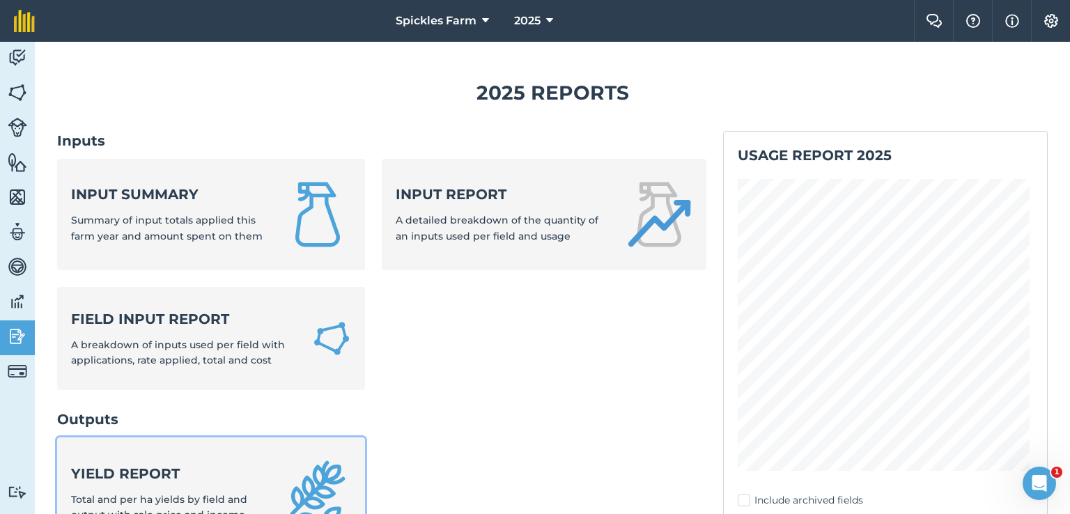
click at [165, 462] on link "Yield report Total and per ha yields by field and output with sale price and in…" at bounding box center [211, 492] width 308 height 111
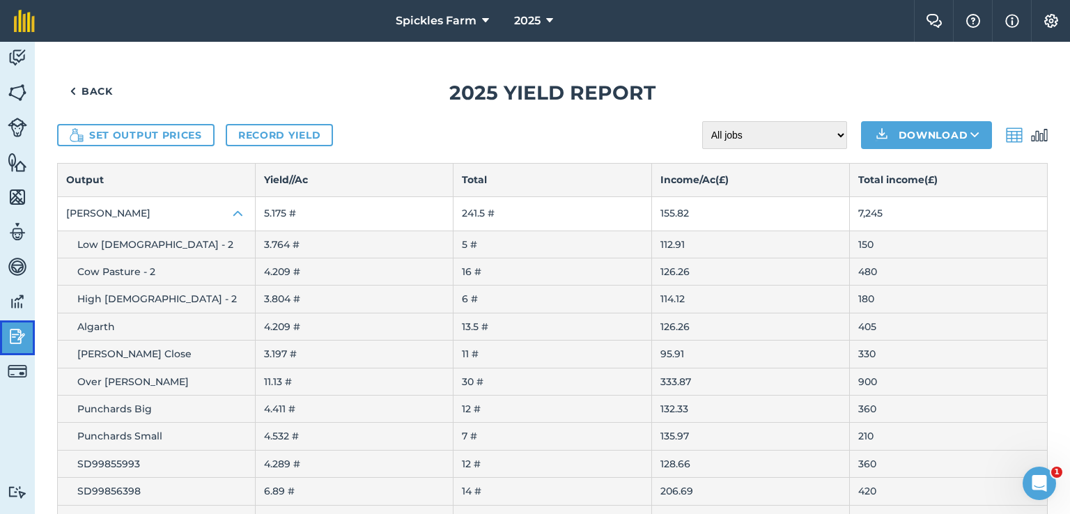
click at [25, 340] on img at bounding box center [17, 336] width 19 height 21
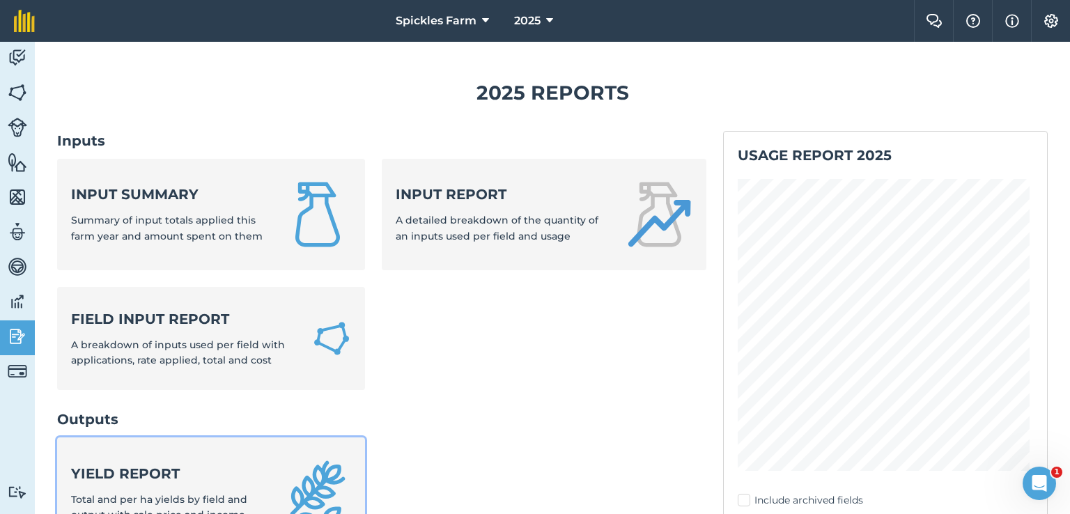
click at [180, 448] on link "Yield report Total and per ha yields by field and output with sale price and in…" at bounding box center [211, 492] width 308 height 111
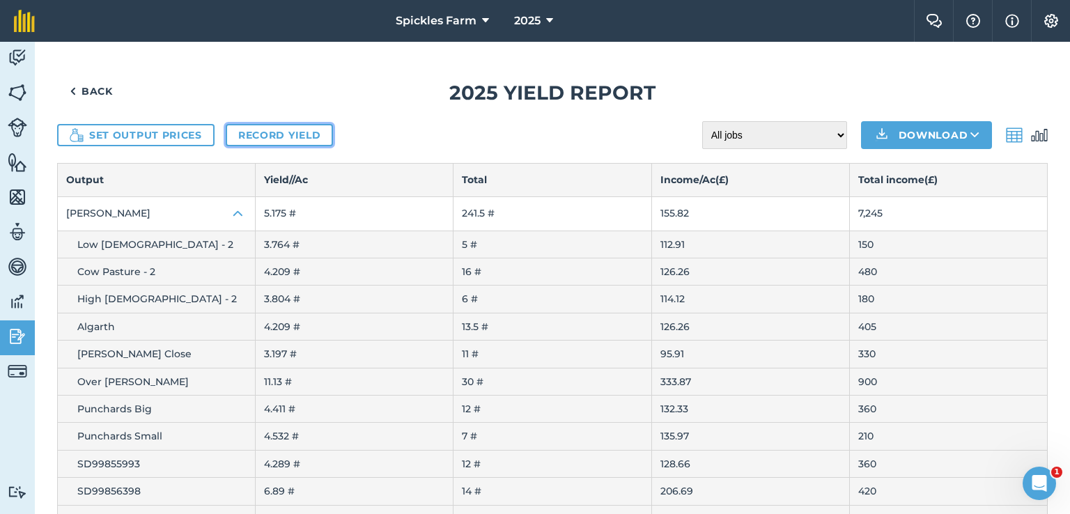
click at [294, 137] on link "Record yield" at bounding box center [279, 135] width 107 height 22
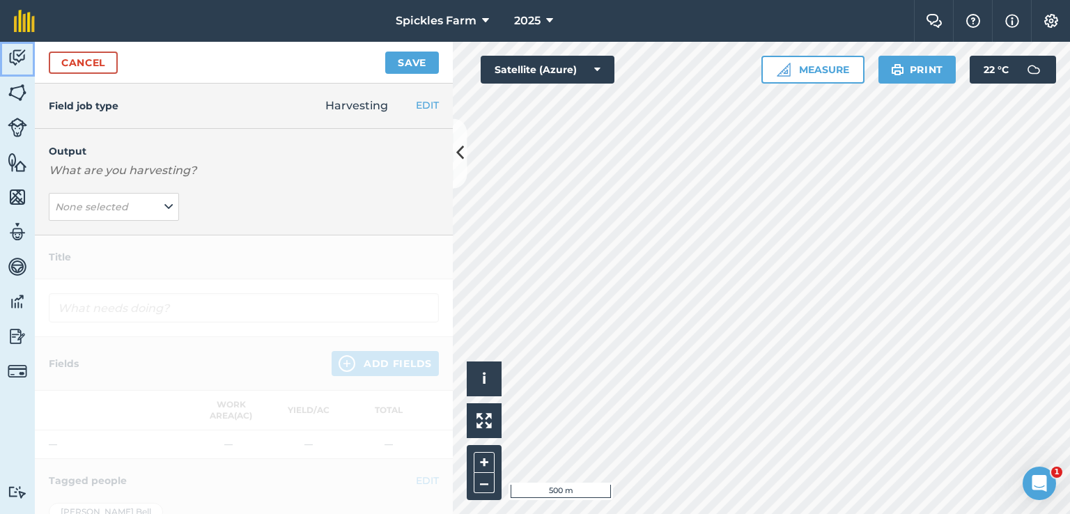
click at [12, 53] on img at bounding box center [17, 57] width 19 height 21
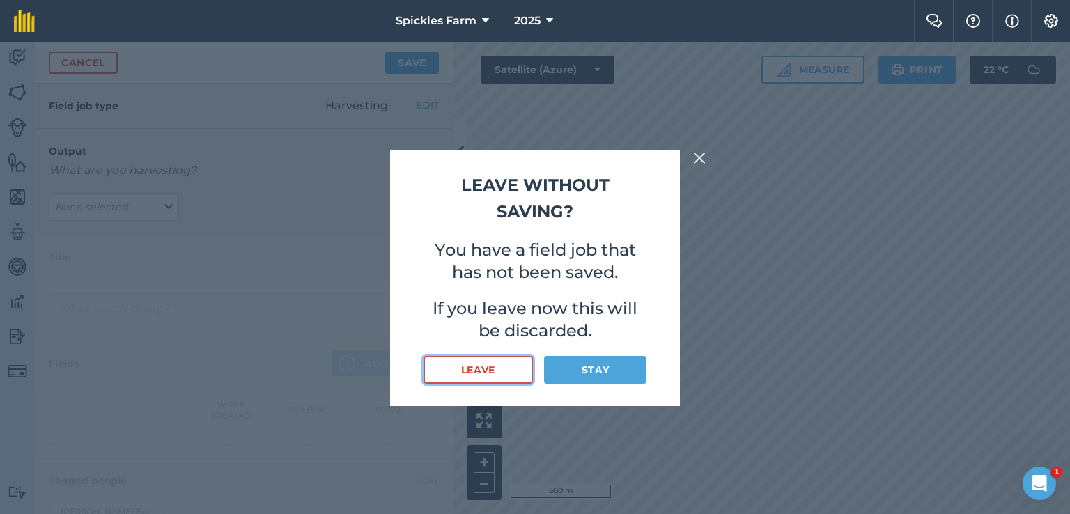
click at [505, 362] on button "Leave" at bounding box center [477, 370] width 109 height 28
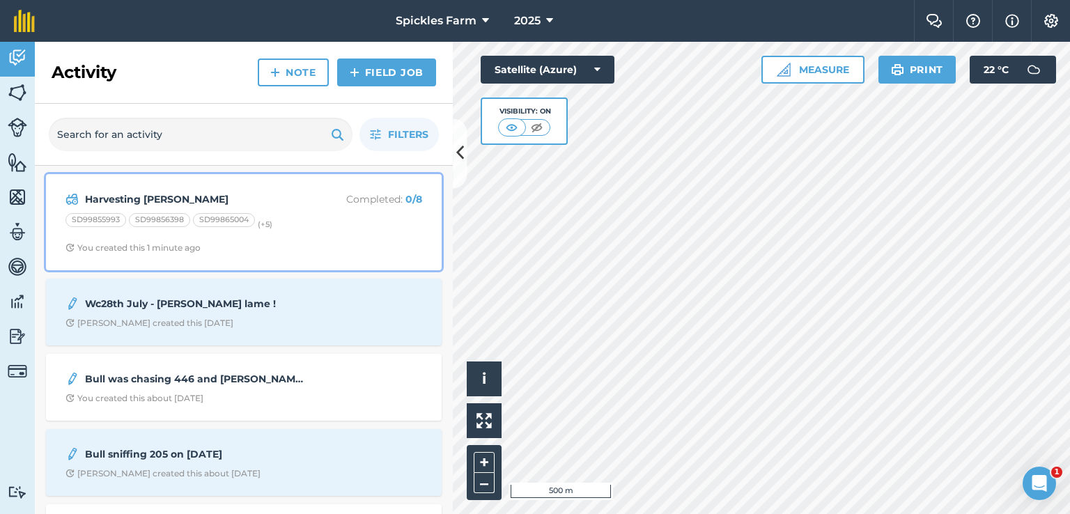
click at [230, 192] on strong "Harvesting [PERSON_NAME]" at bounding box center [195, 199] width 221 height 15
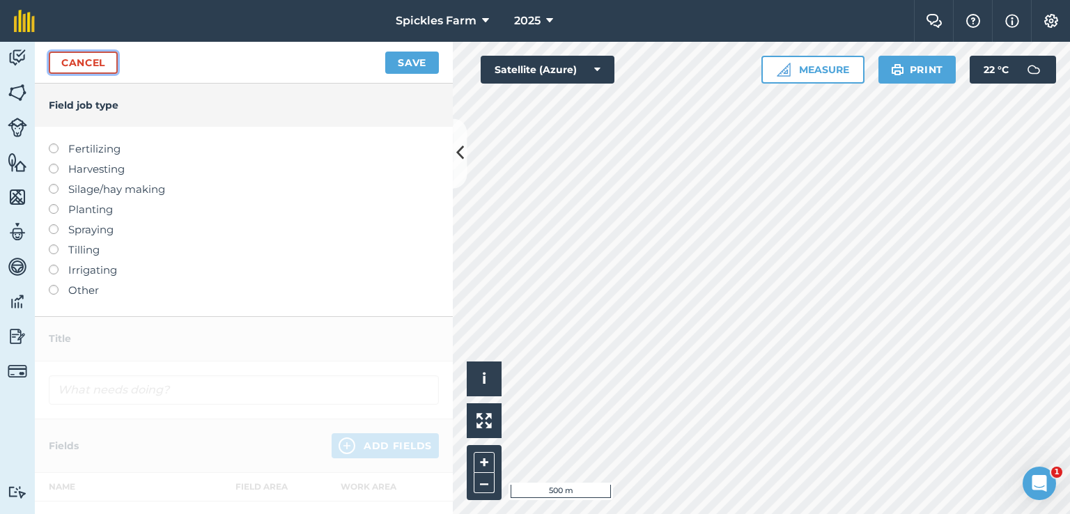
click at [87, 59] on link "Cancel" at bounding box center [83, 63] width 69 height 22
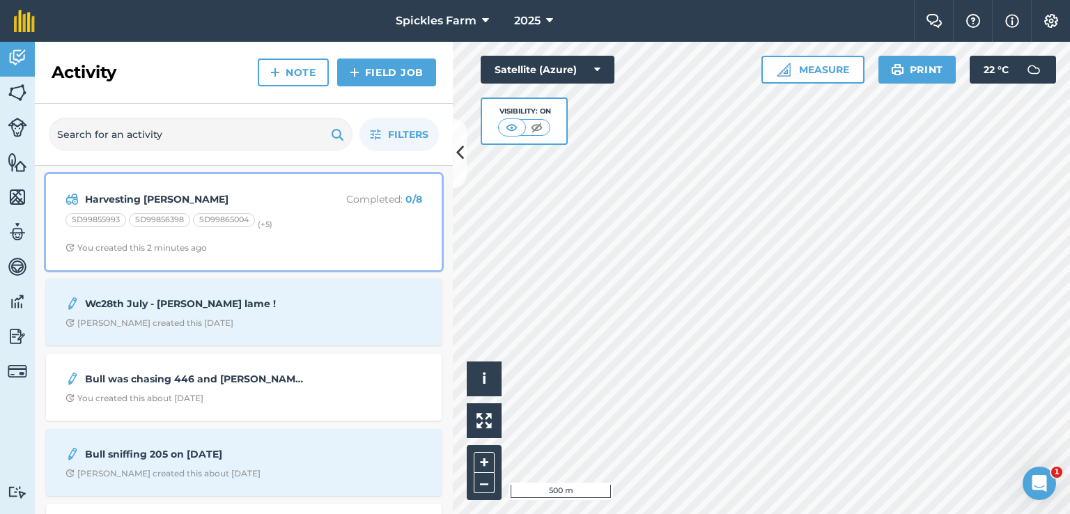
click at [333, 235] on div "Harvesting [PERSON_NAME] Completed : 0 / 8 SD99855993 SD99856398 SD99865004 (+ …" at bounding box center [243, 221] width 379 height 79
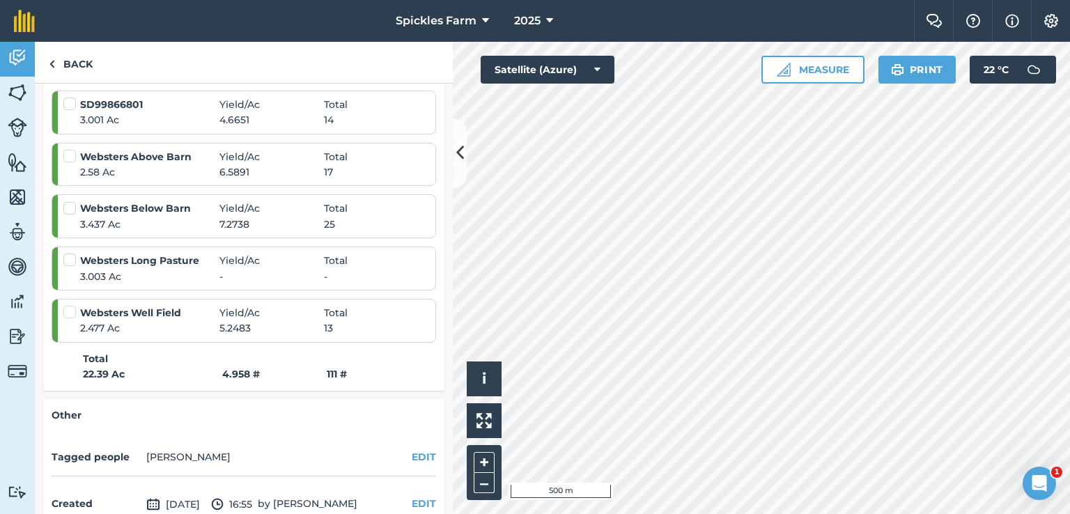
scroll to position [418, 0]
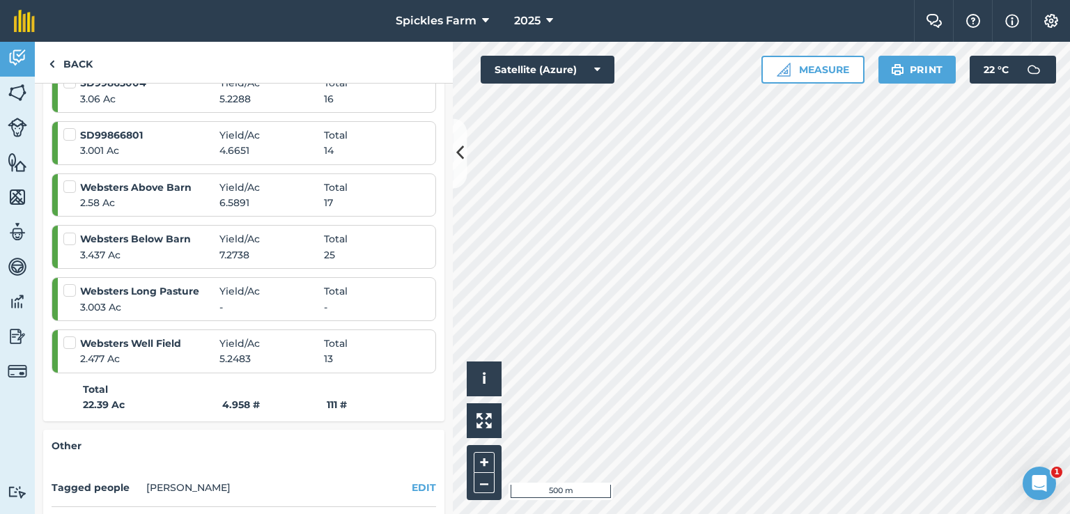
click at [72, 283] on label at bounding box center [71, 283] width 17 height 0
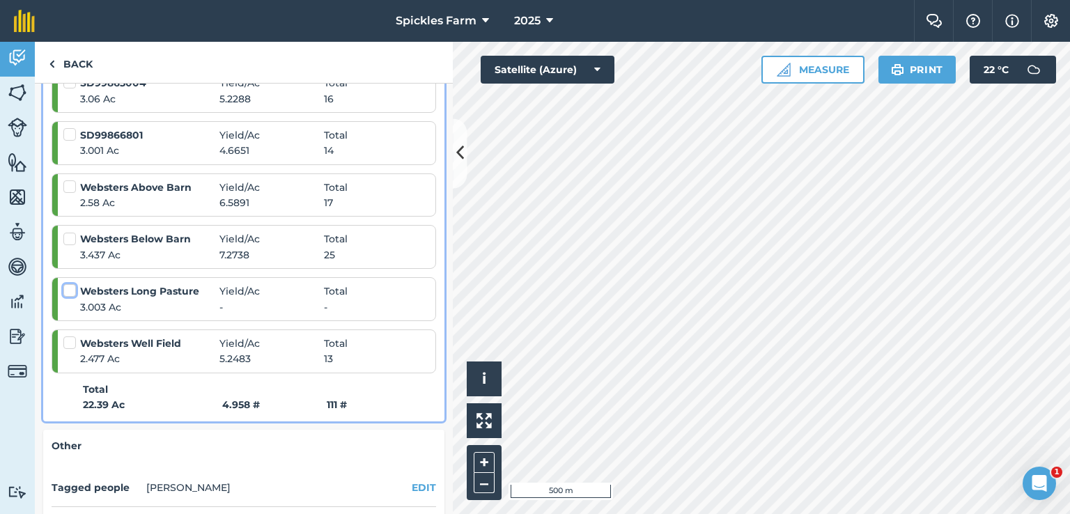
click at [72, 288] on input "checkbox" at bounding box center [67, 287] width 9 height 9
checkbox input "false"
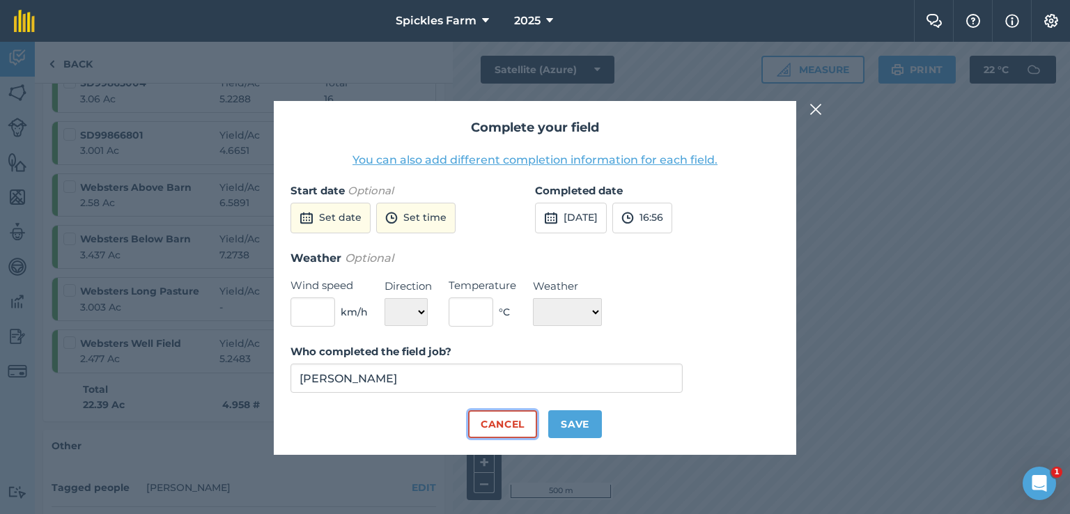
click at [508, 424] on button "Cancel" at bounding box center [502, 424] width 69 height 28
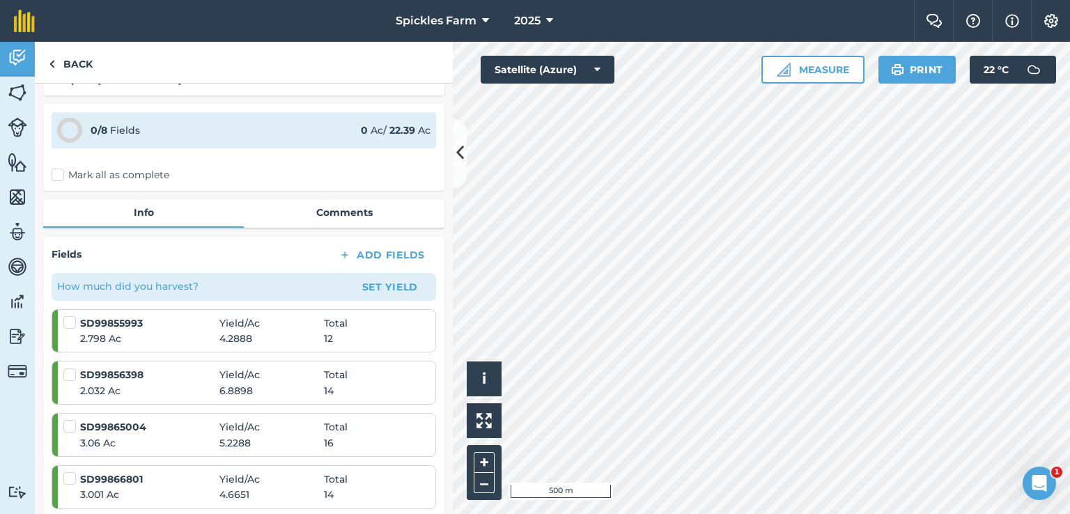
scroll to position [70, 0]
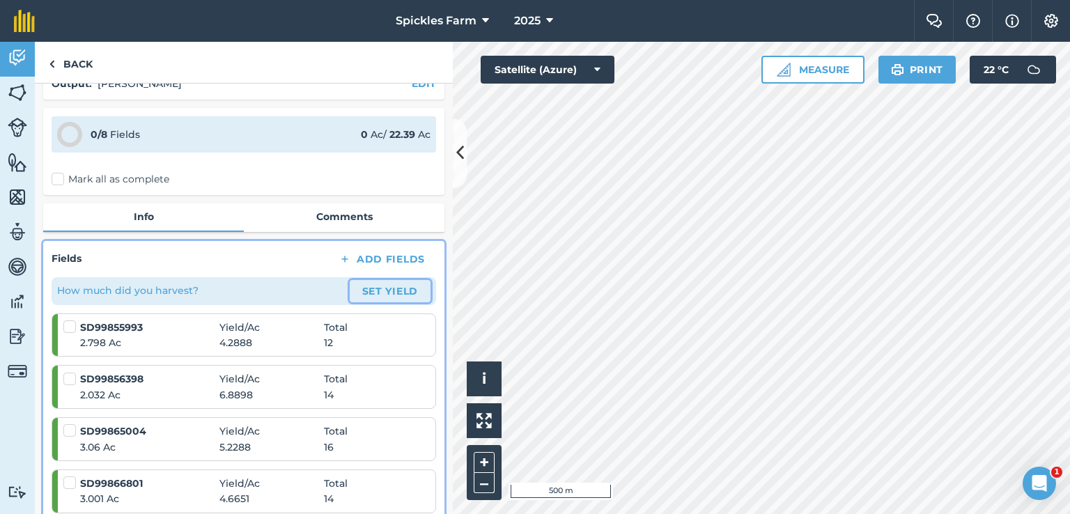
click at [374, 292] on button "Set Yield" at bounding box center [390, 291] width 81 height 22
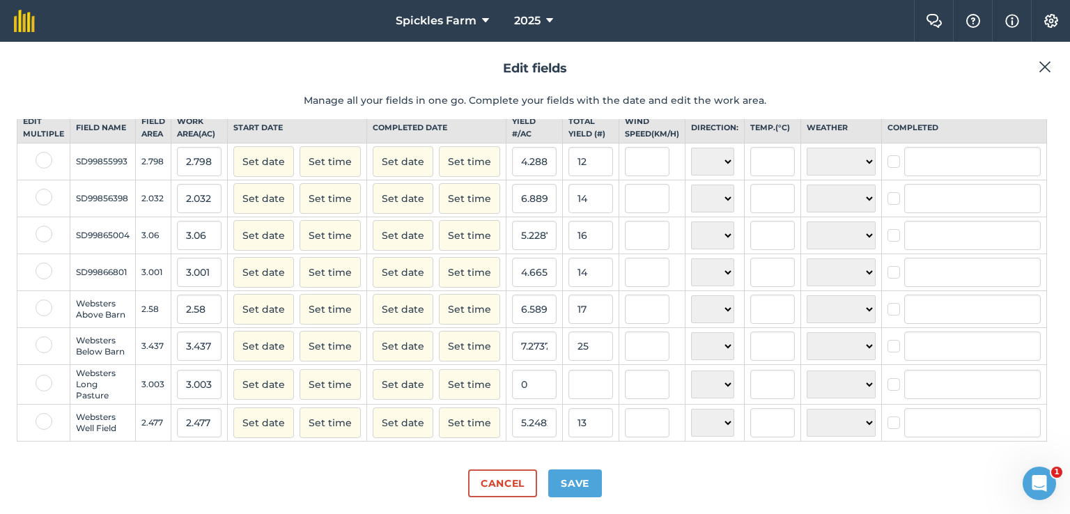
scroll to position [54, 0]
click at [578, 373] on input "text" at bounding box center [590, 384] width 45 height 29
type input "18"
type input "5.9940059940059935"
click at [627, 386] on input "text" at bounding box center [647, 384] width 45 height 29
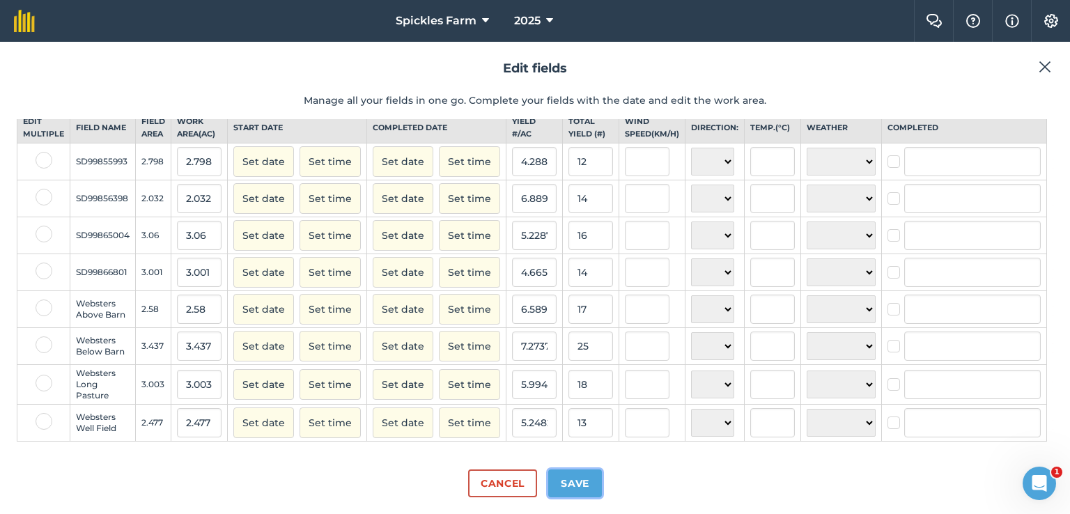
click at [591, 485] on button "Save" at bounding box center [575, 483] width 54 height 28
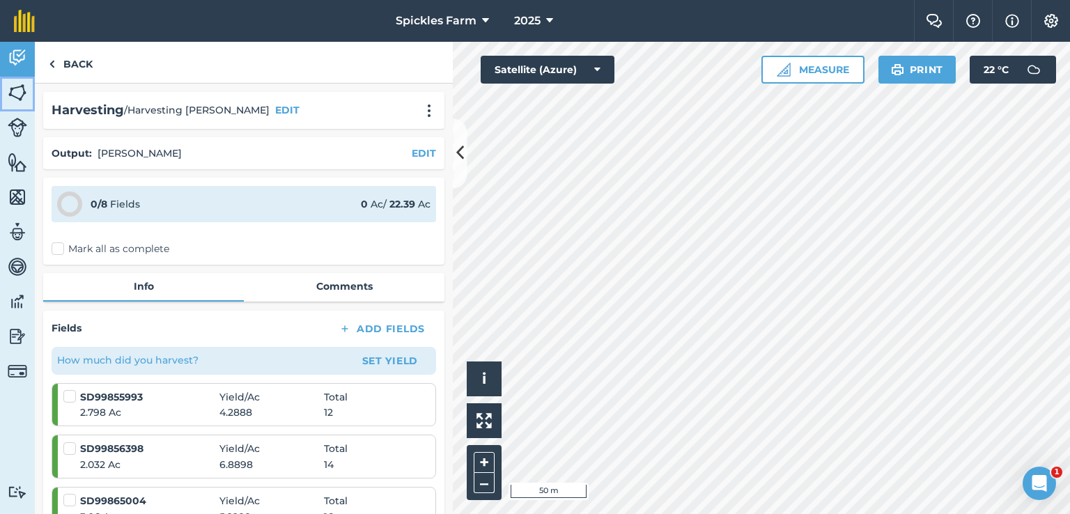
click at [20, 93] on img at bounding box center [17, 92] width 19 height 21
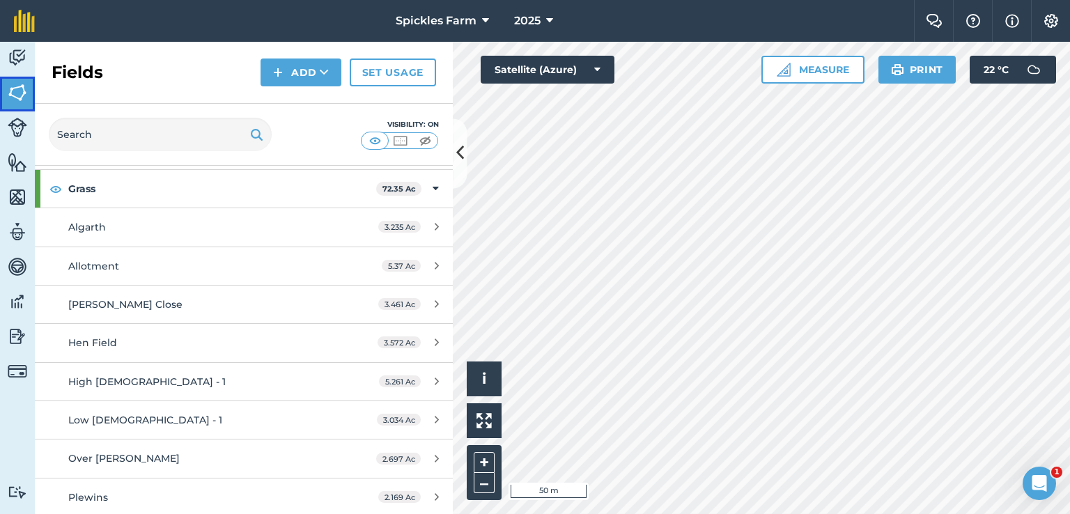
scroll to position [279, 0]
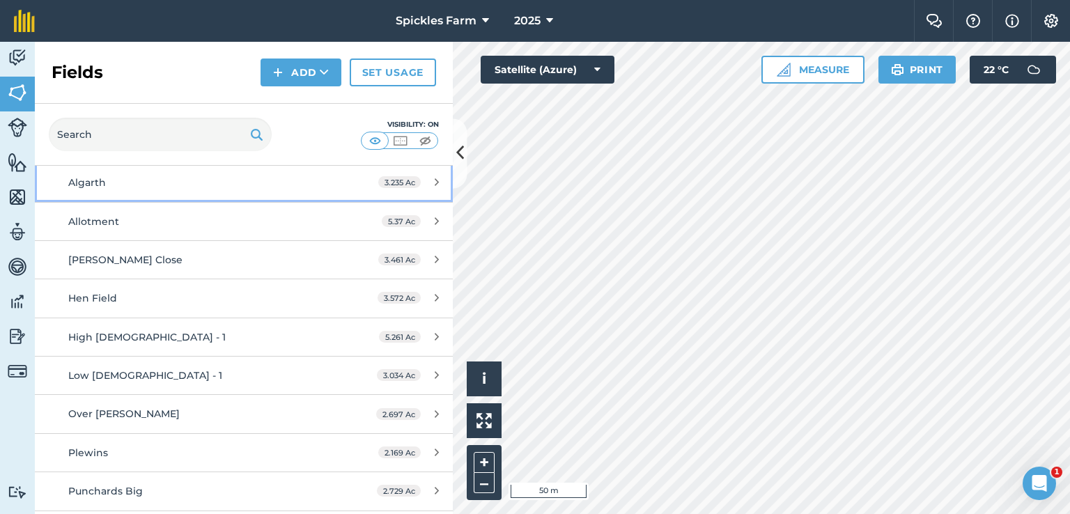
click at [435, 186] on icon at bounding box center [437, 182] width 4 height 10
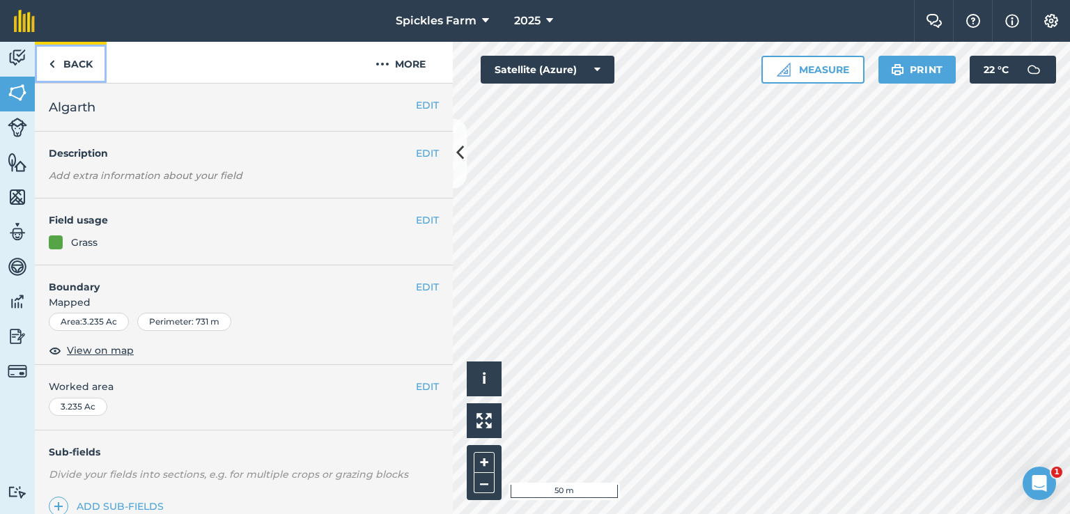
click at [47, 65] on link "Back" at bounding box center [71, 62] width 72 height 41
click at [116, 506] on link "Add sub-fields" at bounding box center [109, 506] width 120 height 19
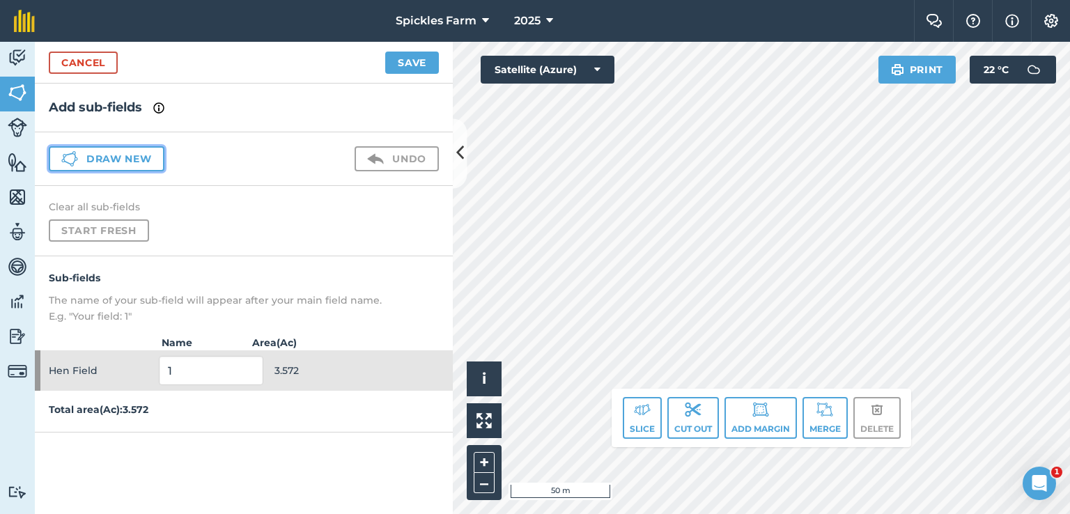
click at [139, 164] on button "Draw new" at bounding box center [107, 158] width 116 height 25
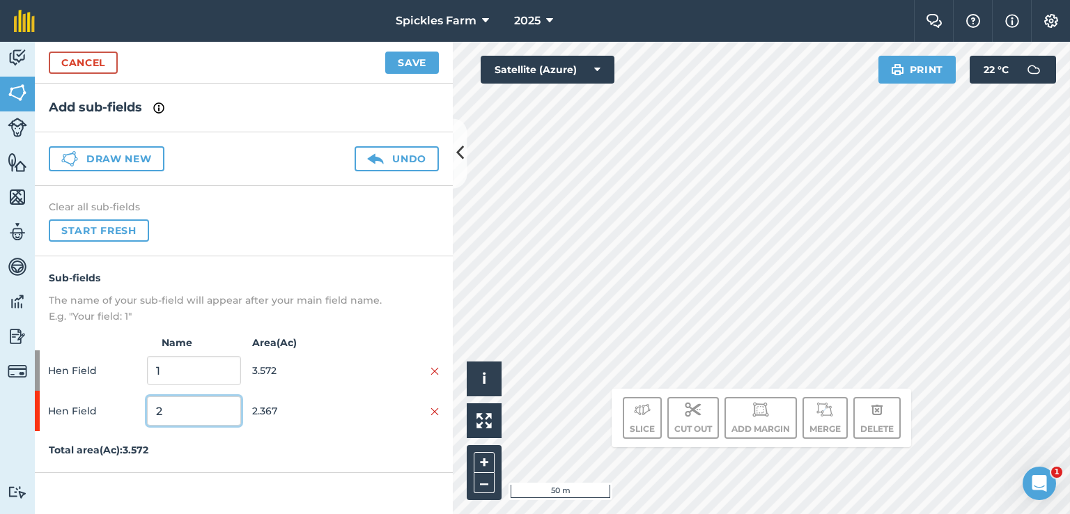
drag, startPoint x: 189, startPoint y: 414, endPoint x: 147, endPoint y: 416, distance: 41.9
click at [147, 416] on input "2" at bounding box center [193, 410] width 93 height 29
type input "s"
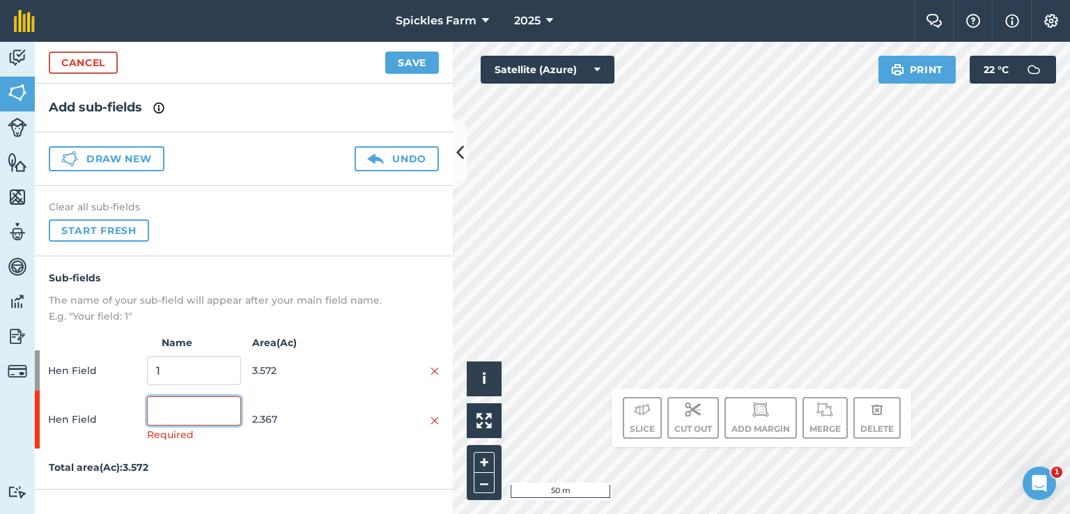
type input "2"
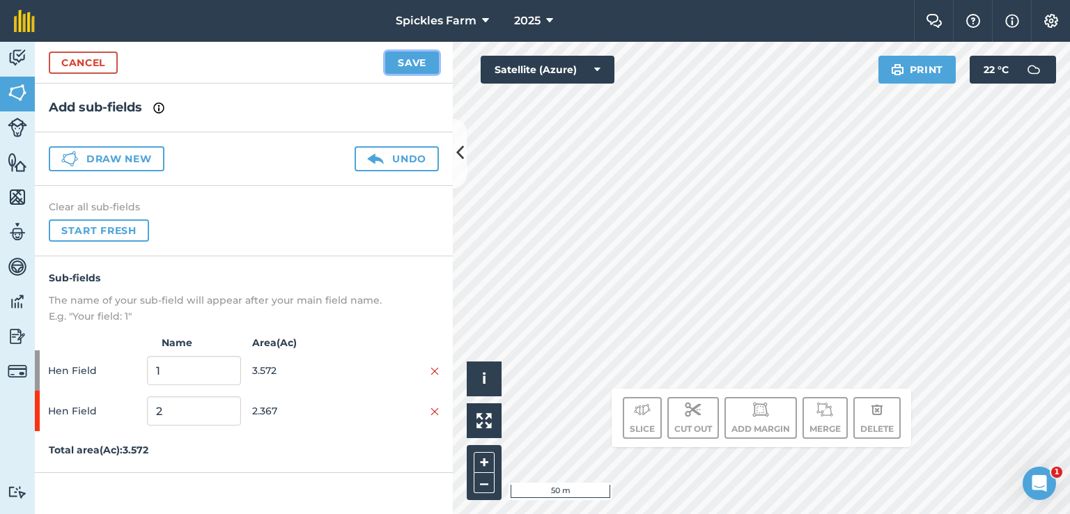
click at [393, 60] on button "Save" at bounding box center [412, 63] width 54 height 22
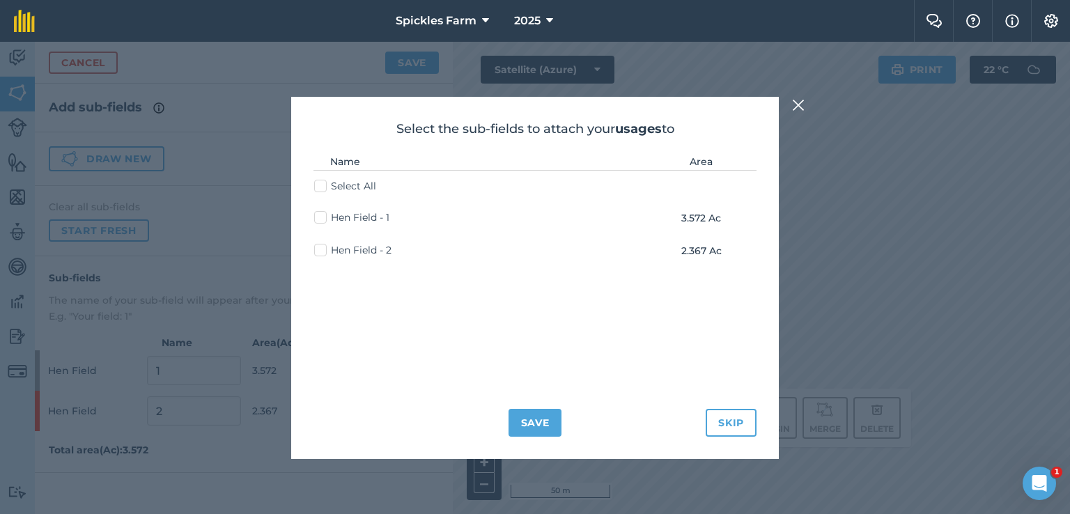
click at [324, 251] on label "Hen Field - 2" at bounding box center [352, 250] width 77 height 15
click at [323, 251] on input "Hen Field - 2" at bounding box center [318, 247] width 9 height 9
checkbox input "true"
click at [533, 417] on button "Save" at bounding box center [535, 423] width 54 height 28
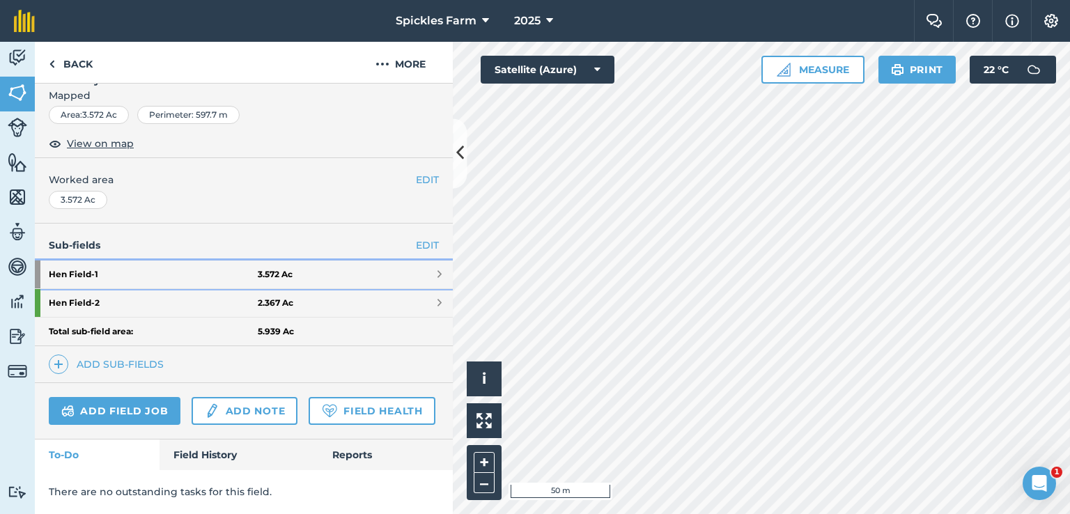
click at [170, 282] on strong "Hen Field - 1" at bounding box center [153, 274] width 209 height 28
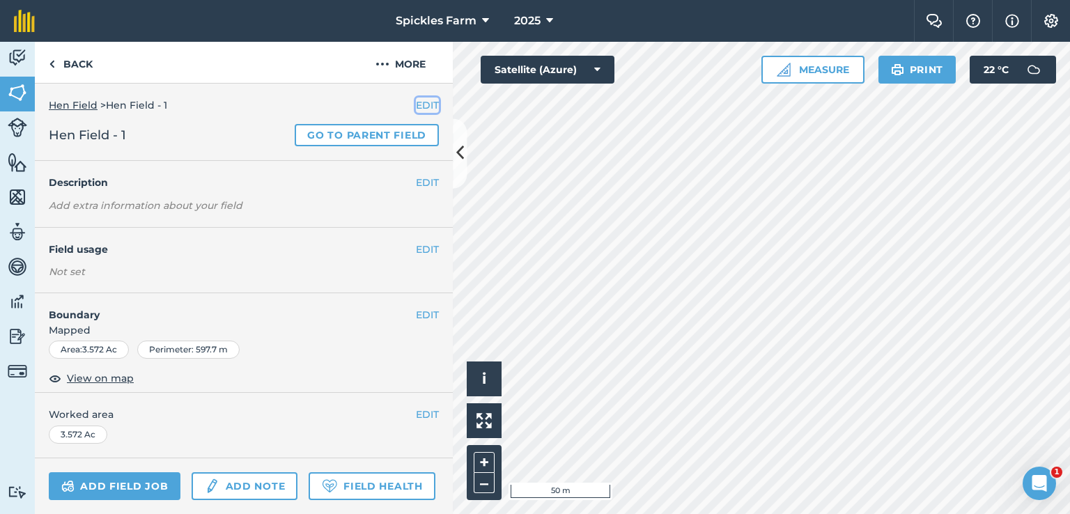
click at [422, 108] on button "EDIT" at bounding box center [427, 104] width 23 height 15
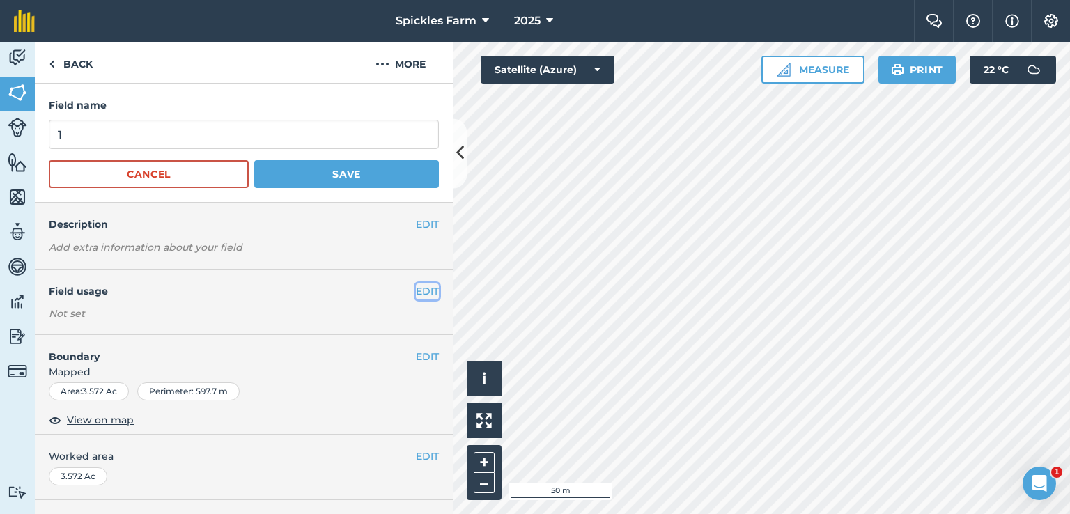
click at [416, 293] on button "EDIT" at bounding box center [427, 290] width 23 height 15
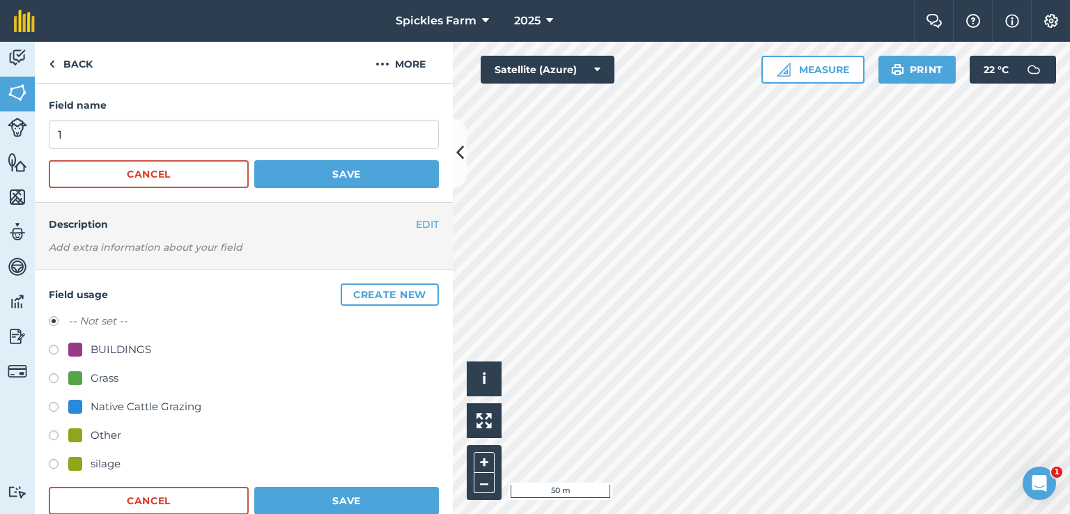
click at [56, 377] on label at bounding box center [58, 380] width 19 height 14
radio input "true"
radio input "false"
click at [320, 500] on button "Save" at bounding box center [346, 501] width 185 height 28
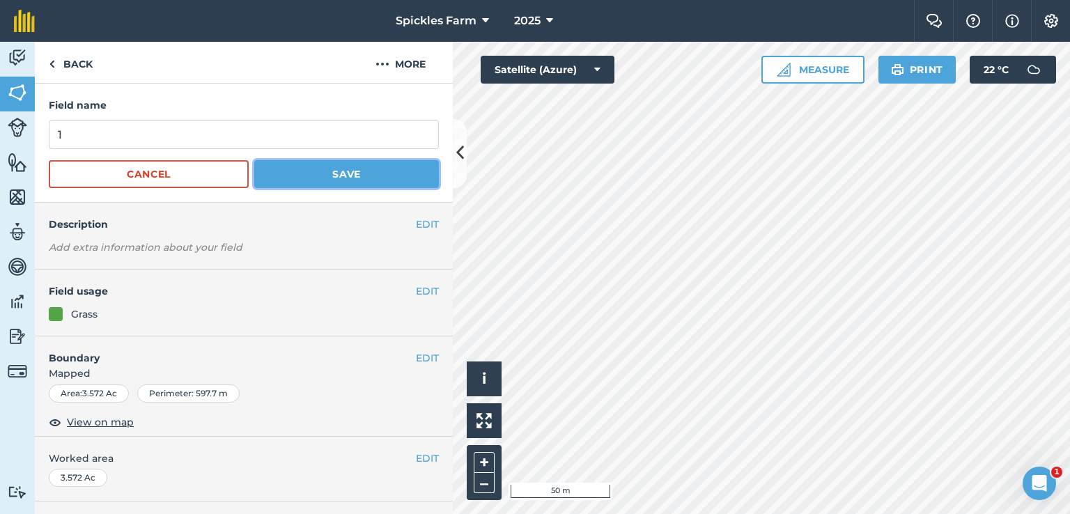
click at [334, 178] on button "Save" at bounding box center [346, 174] width 185 height 28
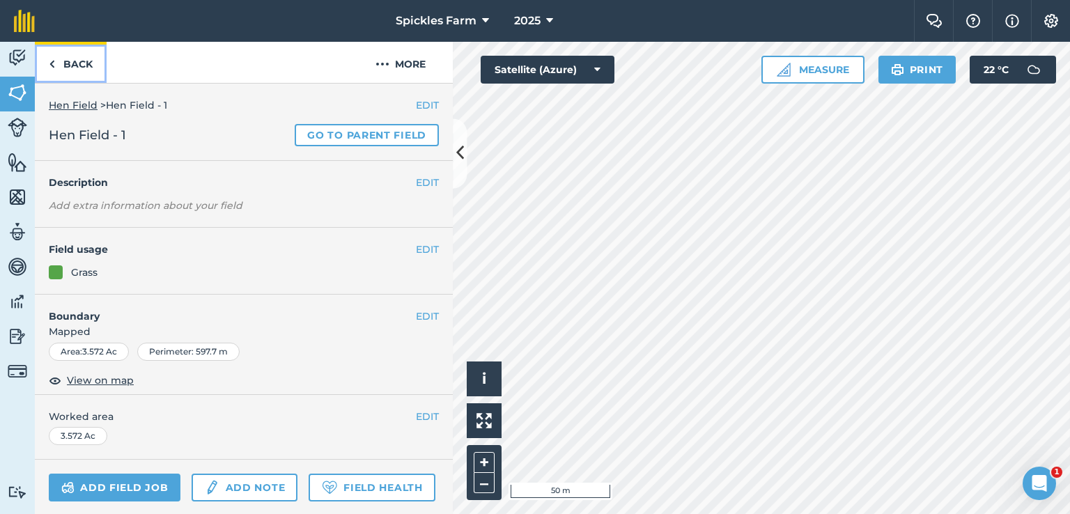
click at [79, 59] on link "Back" at bounding box center [71, 62] width 72 height 41
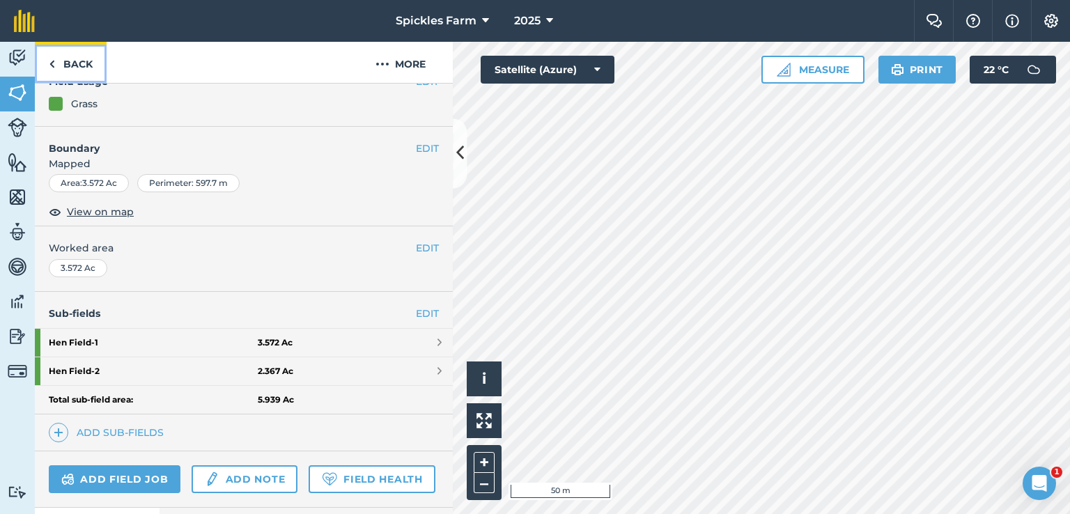
scroll to position [139, 0]
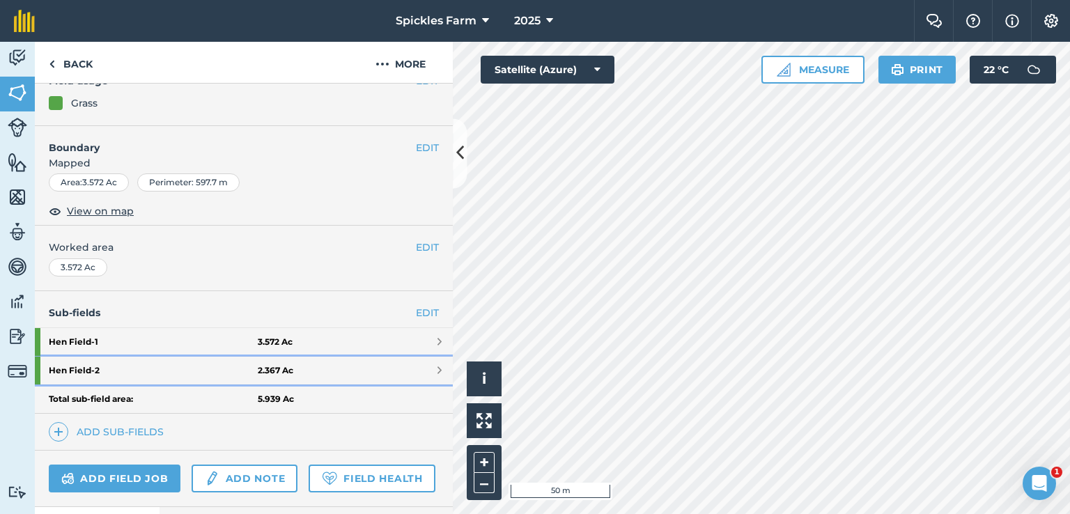
click at [135, 370] on strong "Hen Field - 2" at bounding box center [153, 371] width 209 height 28
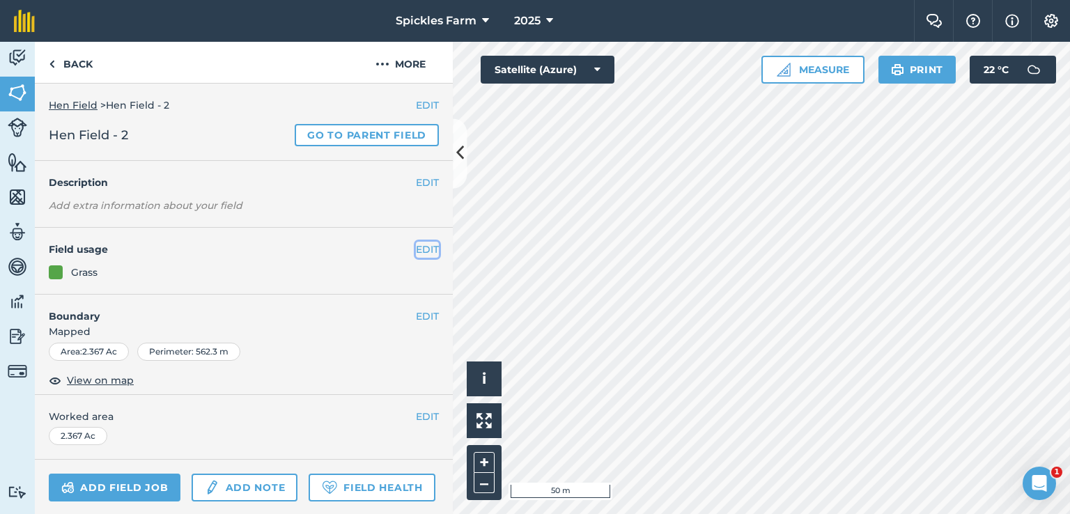
click at [421, 249] on button "EDIT" at bounding box center [427, 249] width 23 height 15
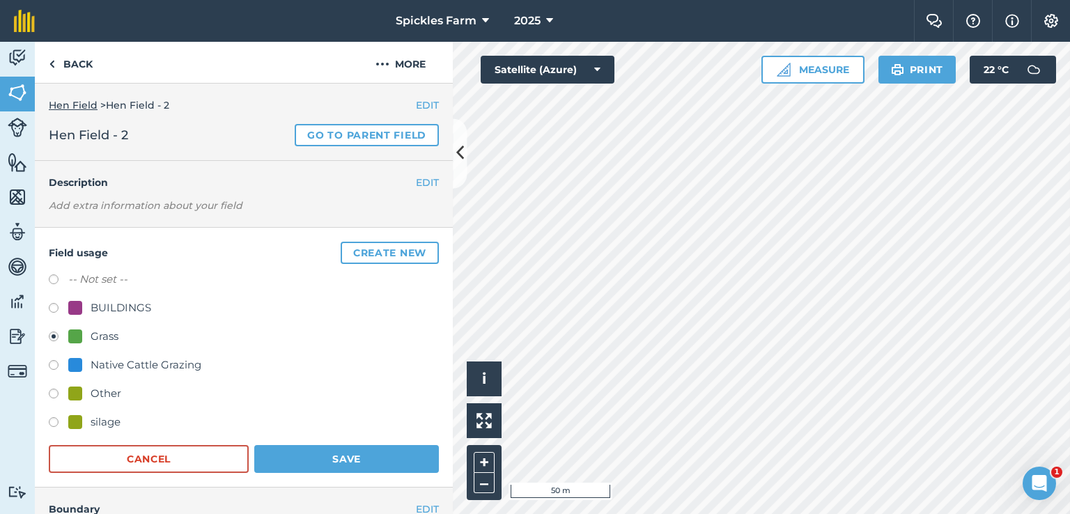
click at [50, 420] on label at bounding box center [58, 424] width 19 height 14
radio input "true"
radio input "false"
click at [292, 465] on button "Save" at bounding box center [346, 459] width 185 height 28
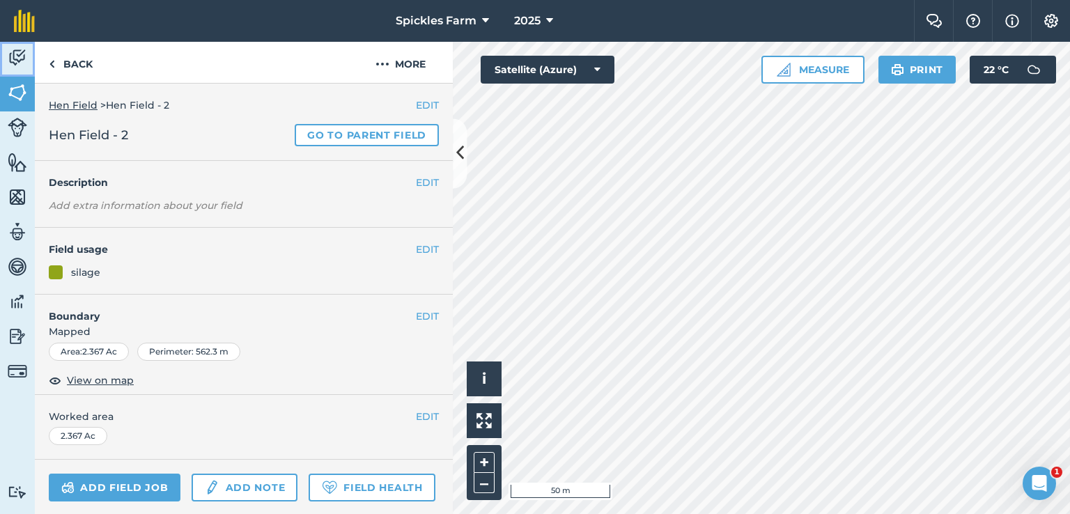
click at [20, 58] on img at bounding box center [17, 57] width 19 height 21
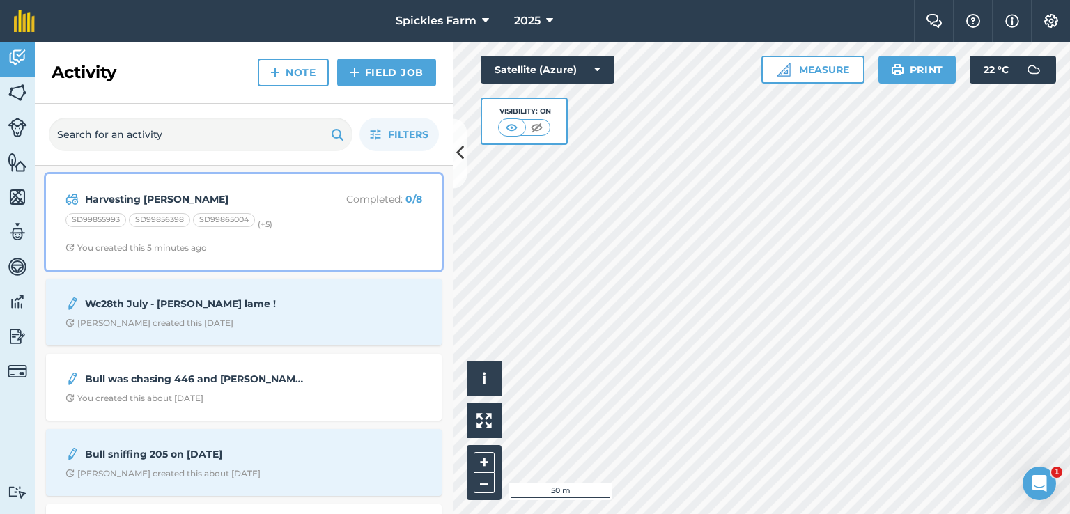
click at [174, 202] on strong "Harvesting [PERSON_NAME]" at bounding box center [195, 199] width 221 height 15
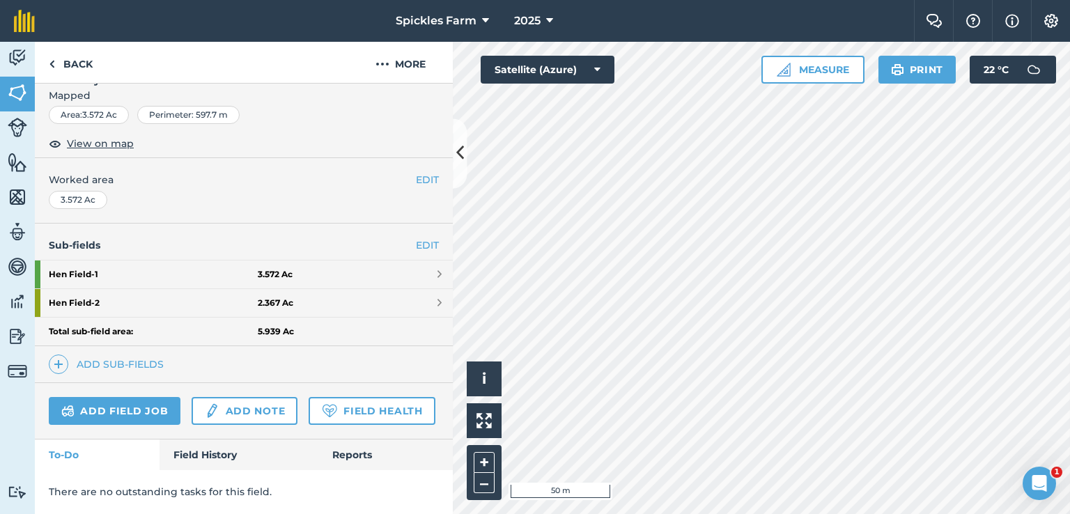
scroll to position [173, 0]
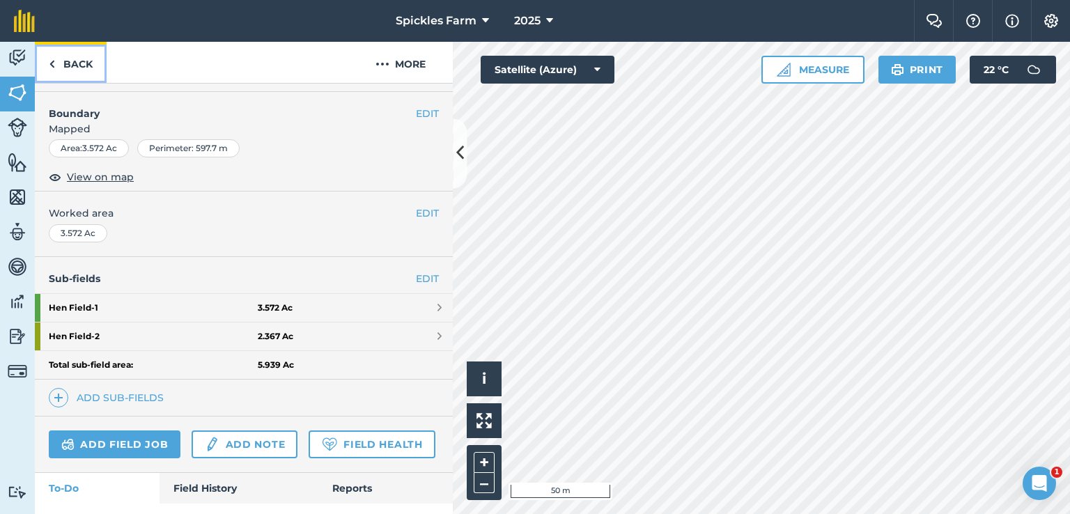
click at [86, 63] on link "Back" at bounding box center [71, 62] width 72 height 41
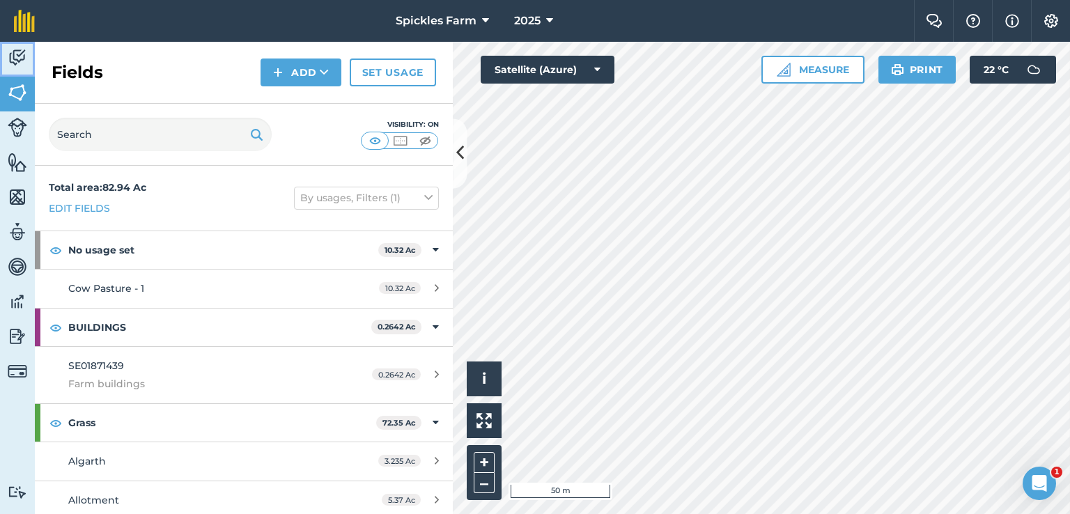
click at [8, 61] on img at bounding box center [17, 57] width 19 height 21
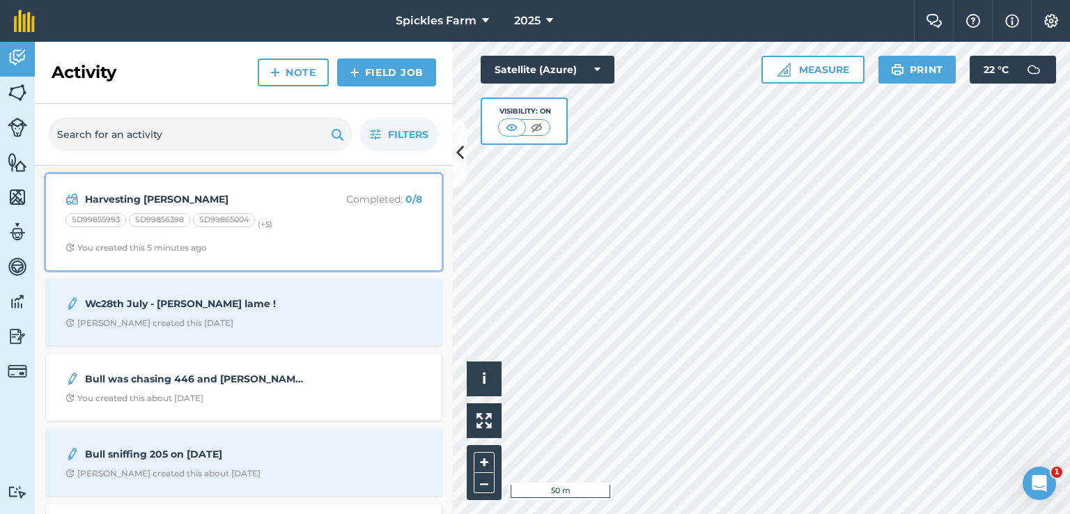
click at [183, 205] on strong "Harvesting [PERSON_NAME]" at bounding box center [195, 199] width 221 height 15
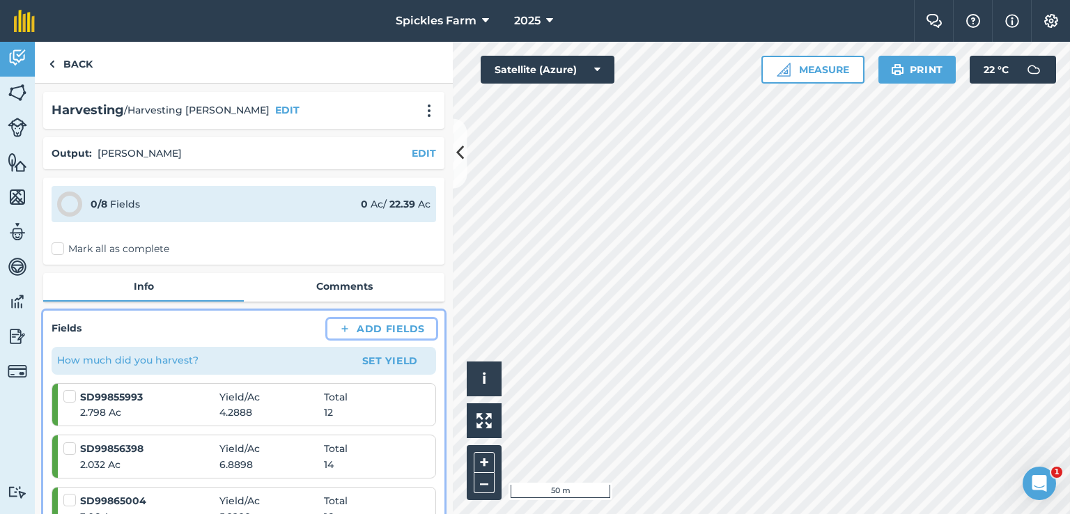
click at [359, 325] on button "Add Fields" at bounding box center [381, 328] width 109 height 19
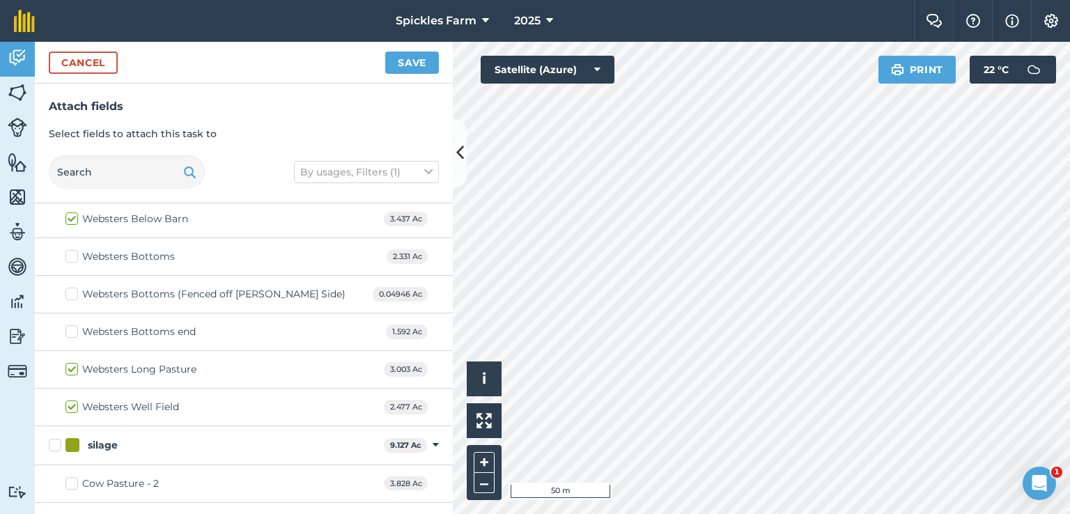
scroll to position [975, 0]
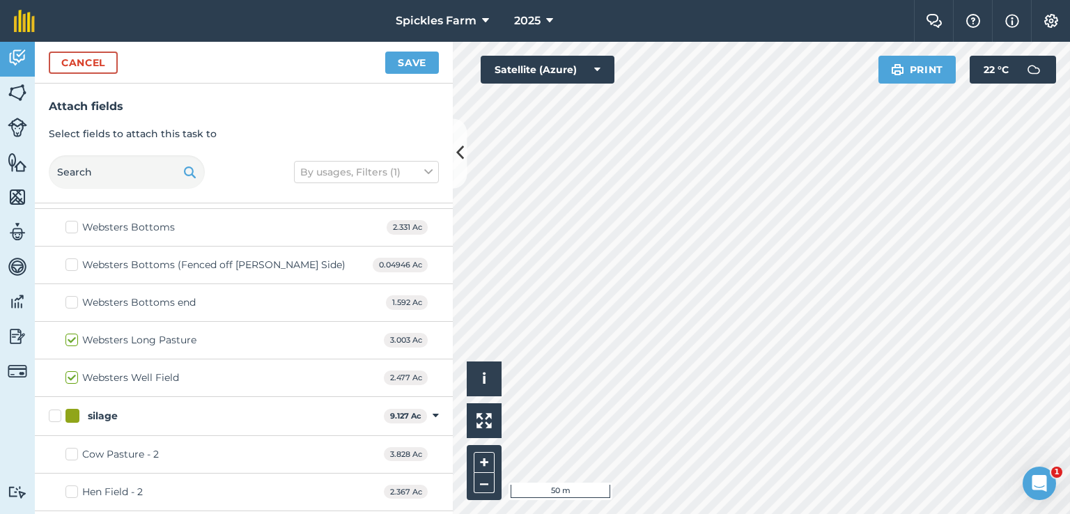
click at [72, 492] on label "Hen Field - 2" at bounding box center [103, 492] width 77 height 15
click at [72, 492] on input "Hen Field - 2" at bounding box center [69, 489] width 9 height 9
checkbox input "true"
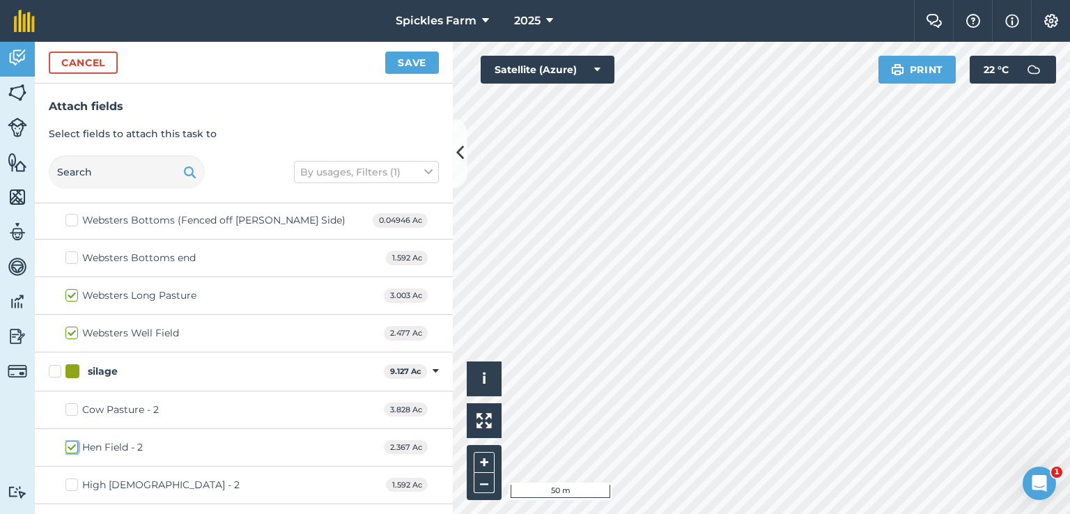
scroll to position [1042, 0]
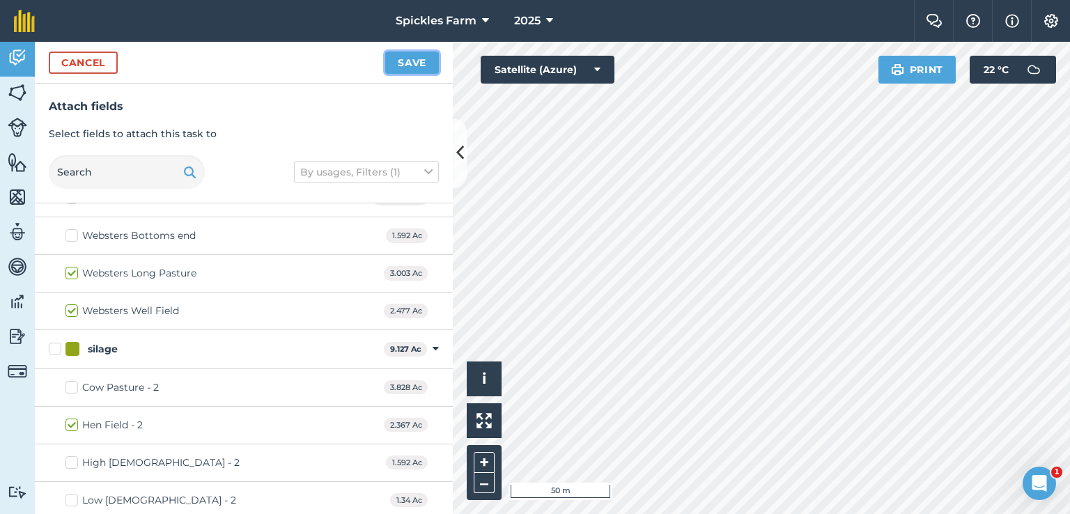
click at [412, 72] on button "Save" at bounding box center [412, 63] width 54 height 22
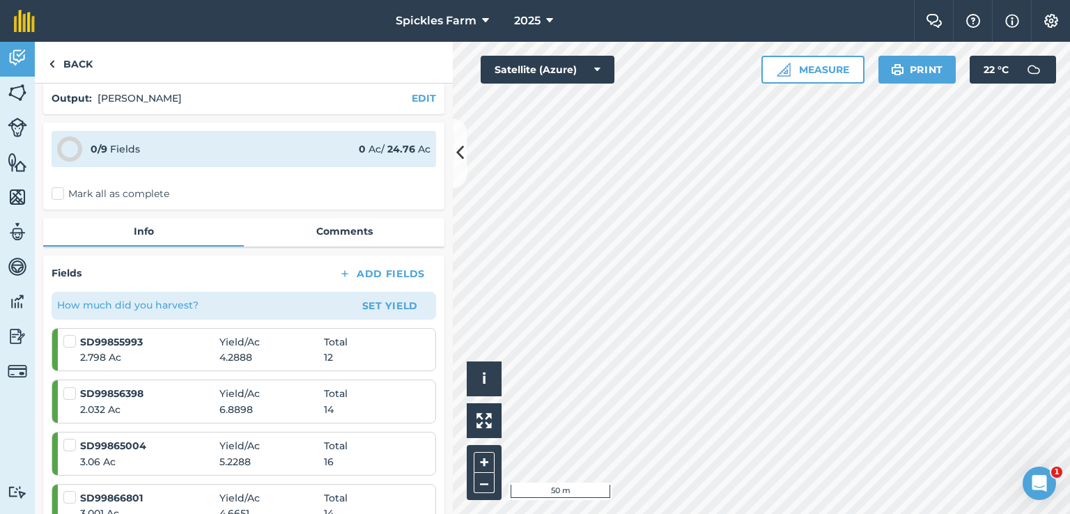
scroll to position [139, 0]
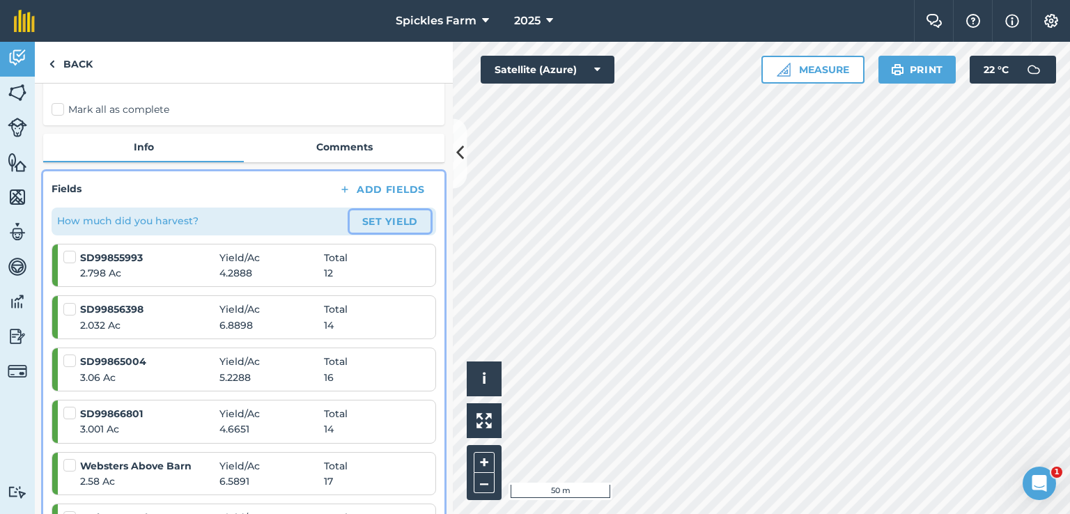
click at [379, 219] on button "Set Yield" at bounding box center [390, 221] width 81 height 22
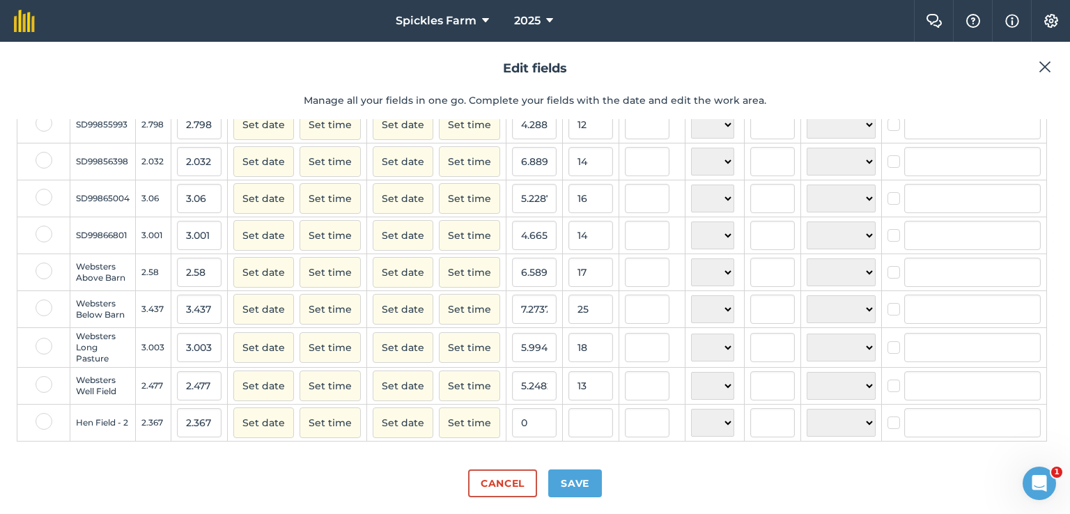
scroll to position [91, 0]
click at [585, 412] on input "text" at bounding box center [590, 422] width 45 height 29
type input "11"
type input "4.647232784114913"
click at [559, 483] on button "Save" at bounding box center [575, 483] width 54 height 28
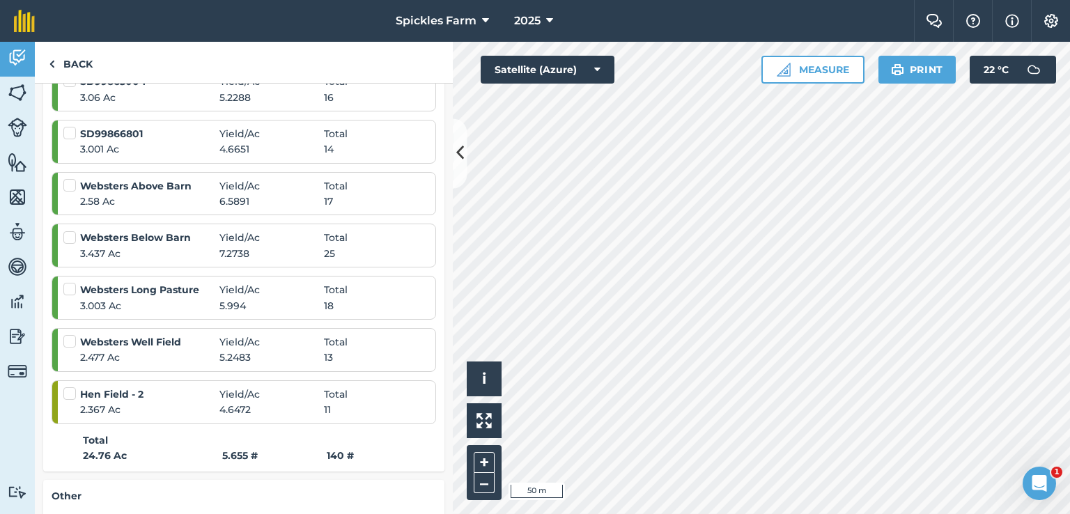
scroll to position [548, 0]
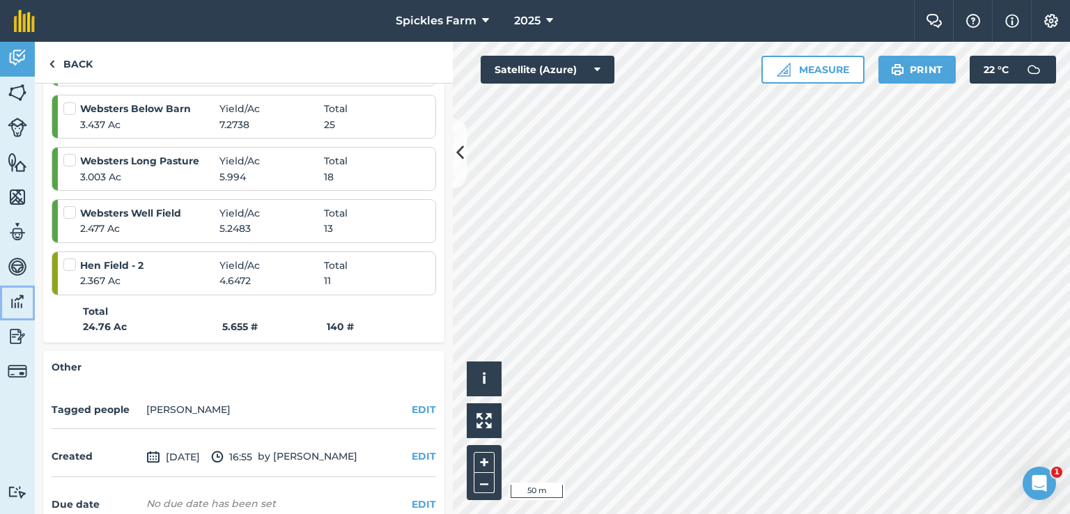
click at [22, 304] on img at bounding box center [17, 301] width 19 height 21
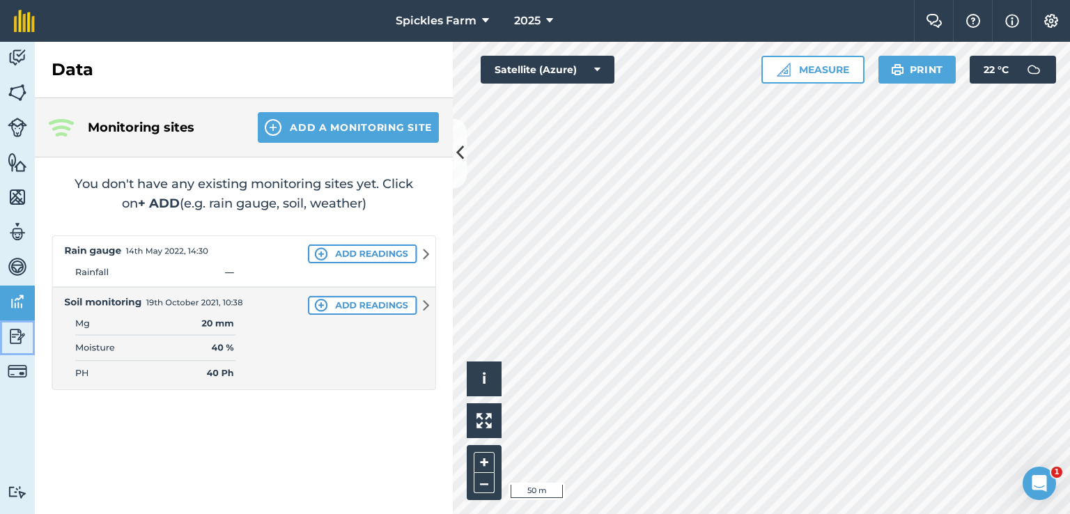
click at [5, 345] on link "Reporting" at bounding box center [17, 337] width 35 height 35
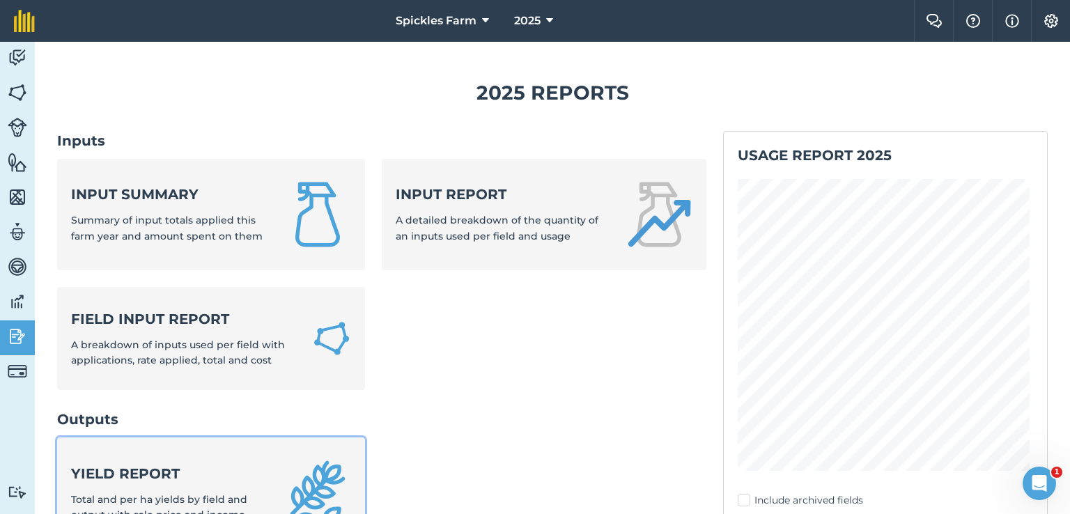
click at [162, 476] on strong "Yield report" at bounding box center [169, 473] width 196 height 19
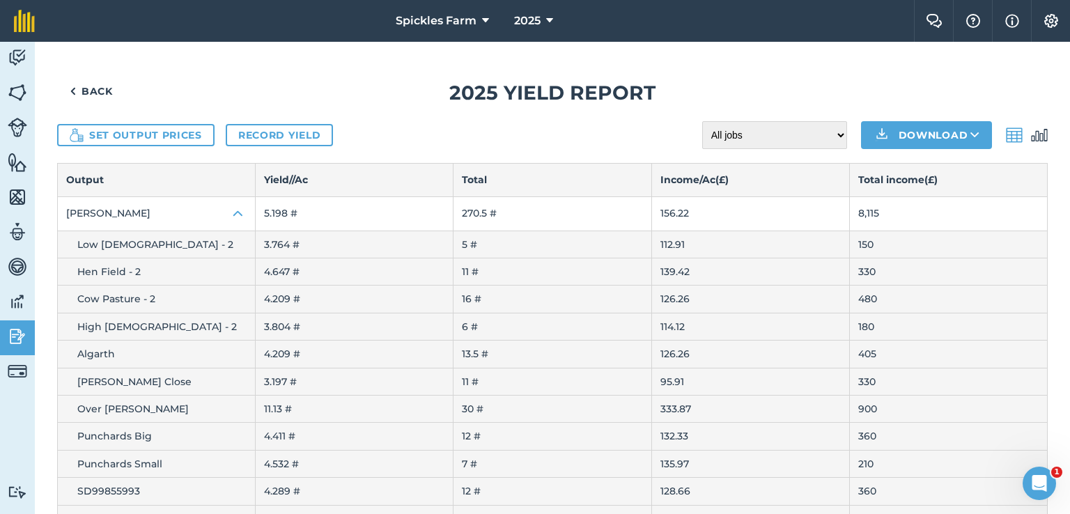
click at [1031, 137] on img at bounding box center [1039, 135] width 17 height 17
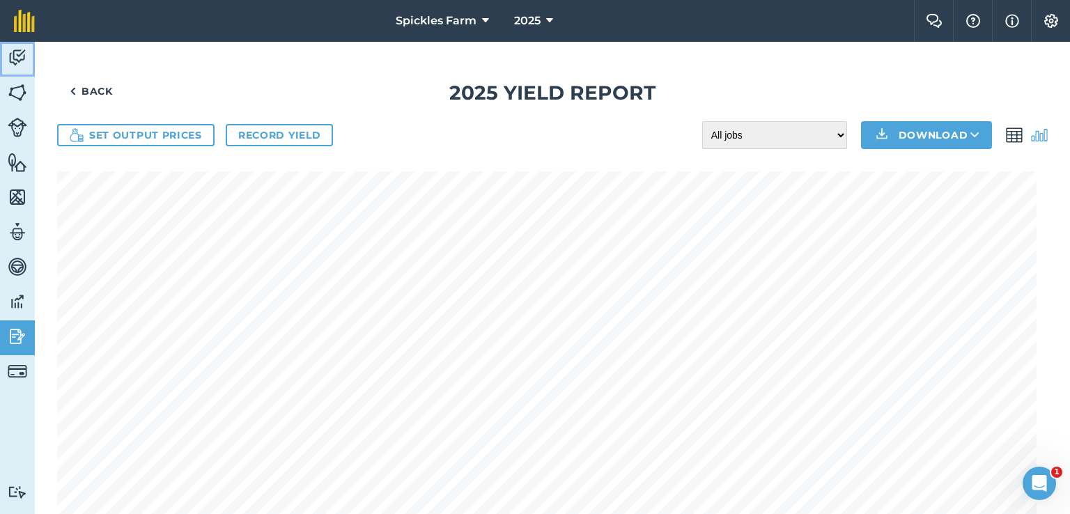
click at [16, 58] on img at bounding box center [17, 57] width 19 height 21
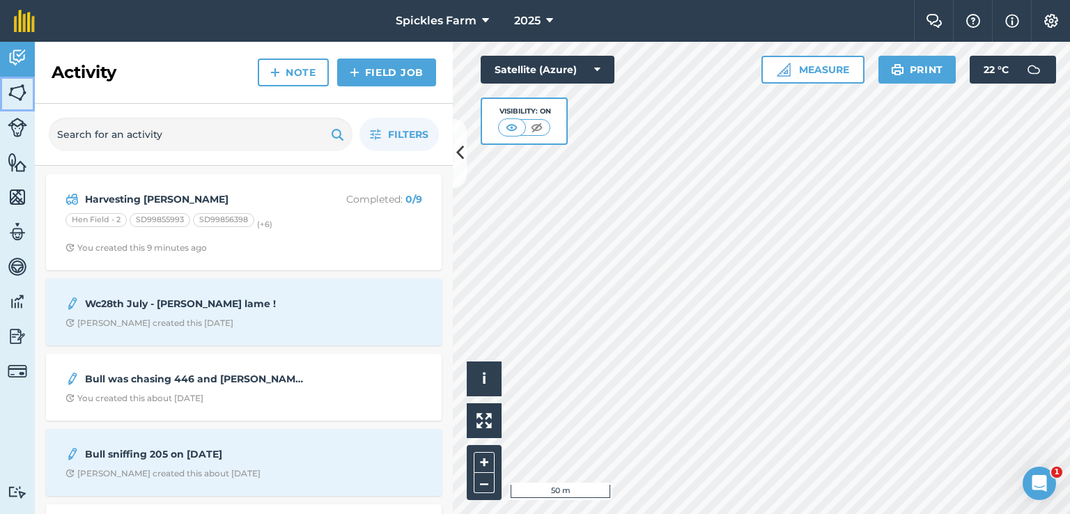
click at [17, 97] on img at bounding box center [17, 92] width 19 height 21
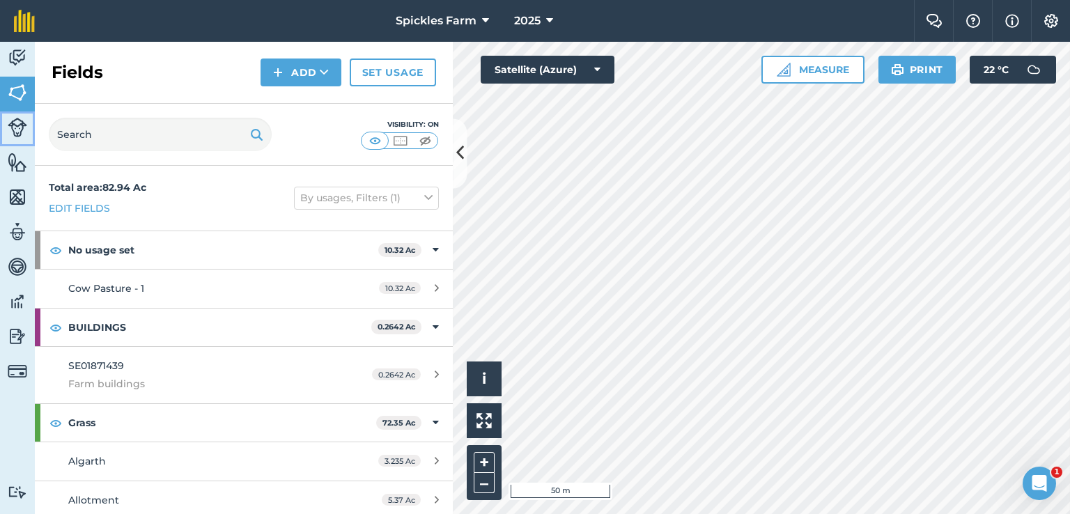
click at [19, 137] on link "Livestock" at bounding box center [17, 128] width 35 height 35
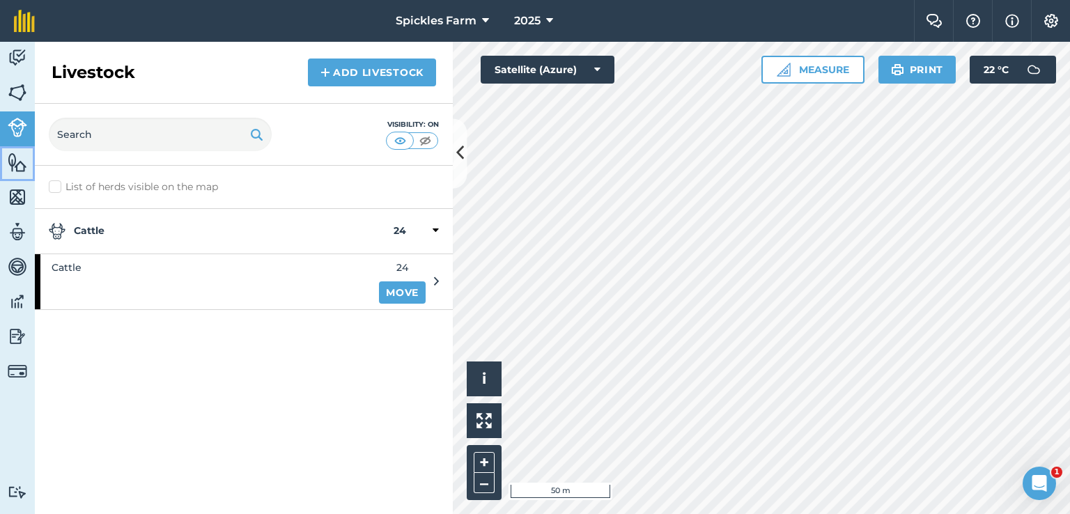
click at [11, 167] on img at bounding box center [17, 162] width 19 height 21
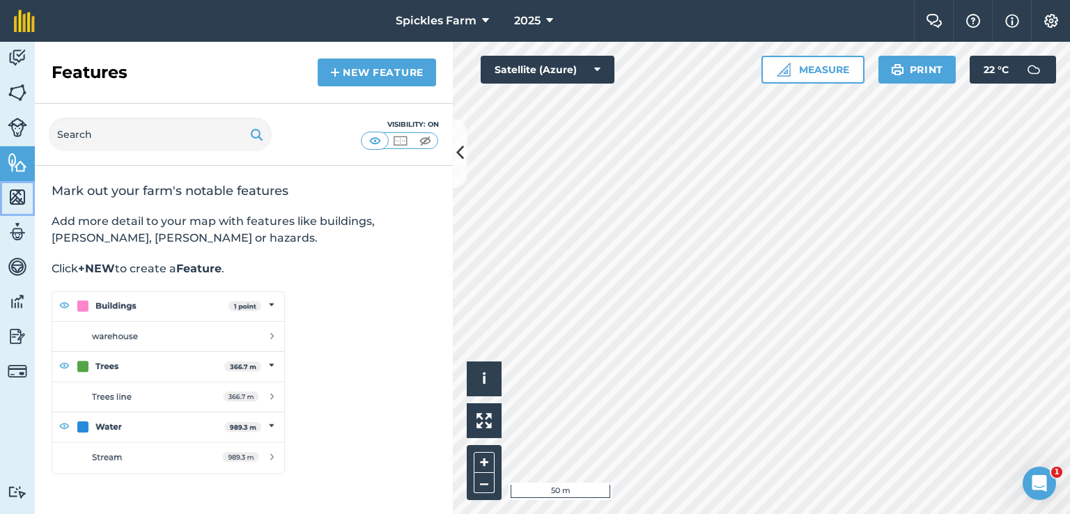
click at [15, 196] on img at bounding box center [17, 197] width 19 height 21
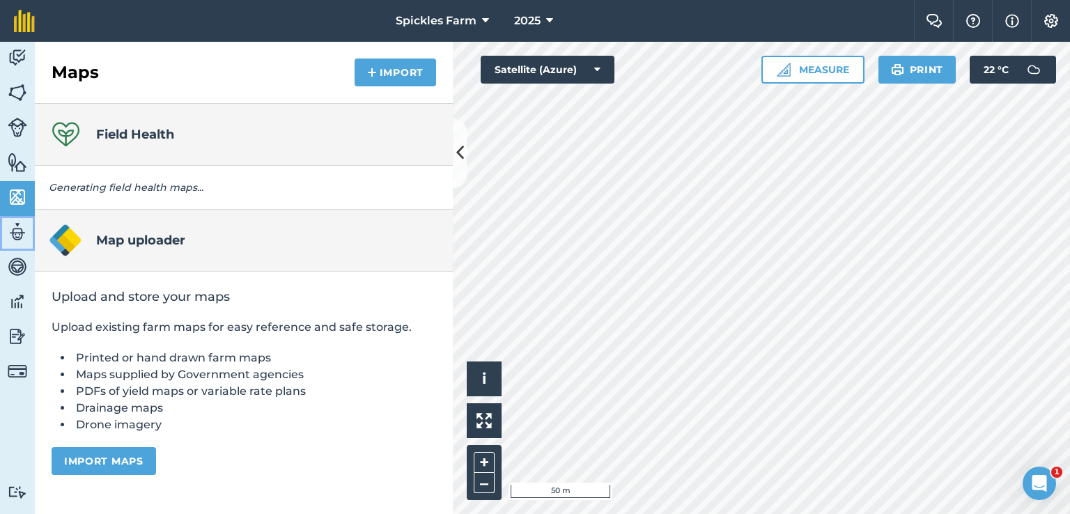
click at [22, 235] on img at bounding box center [17, 231] width 19 height 21
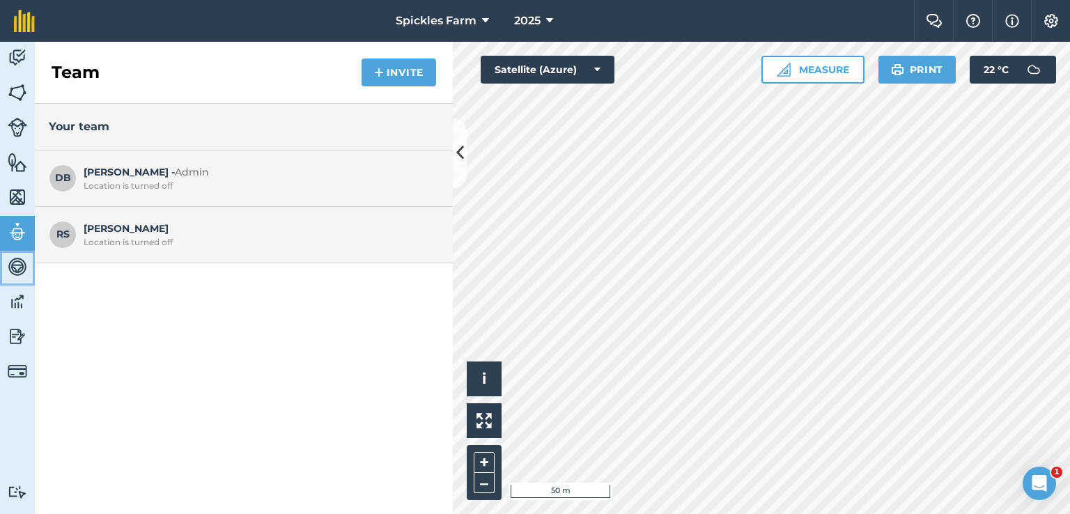
click at [19, 271] on img at bounding box center [17, 266] width 19 height 21
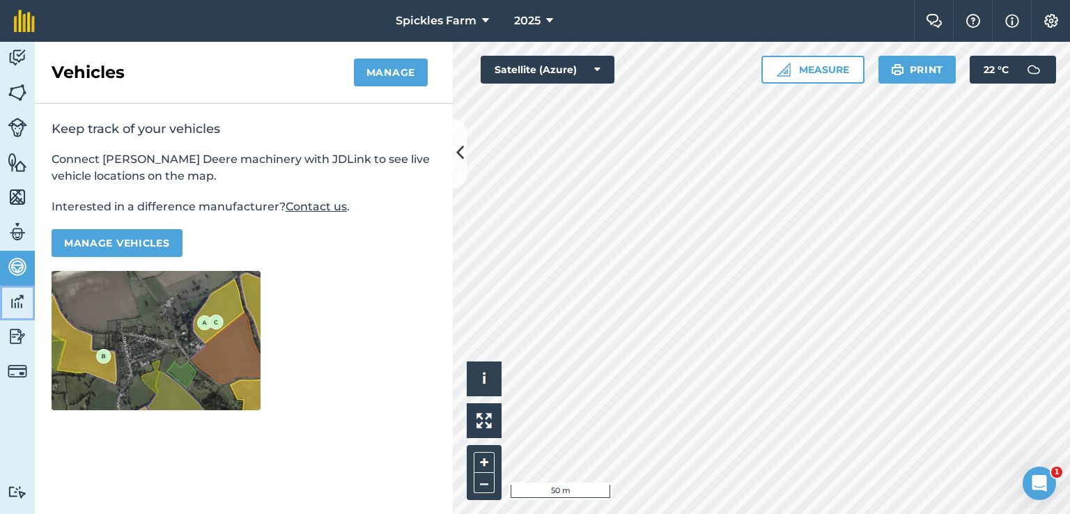
click at [21, 307] on img at bounding box center [17, 301] width 19 height 21
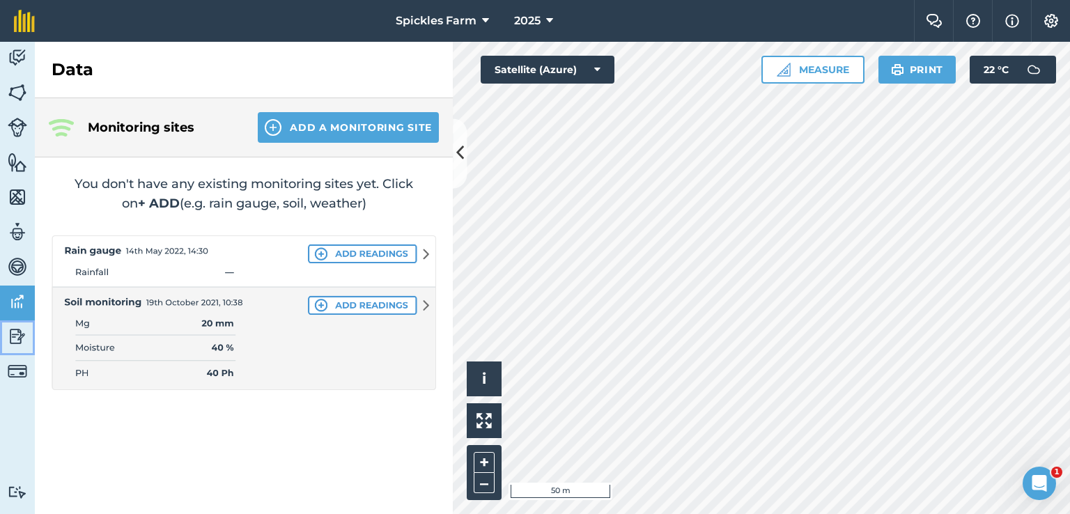
click at [22, 335] on img at bounding box center [17, 336] width 19 height 21
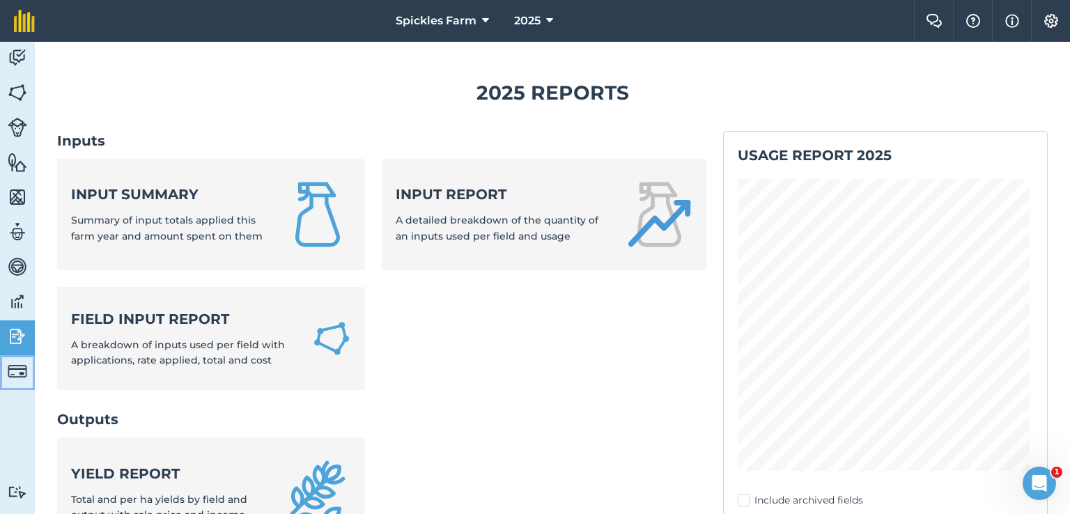
click at [21, 372] on img at bounding box center [17, 370] width 19 height 19
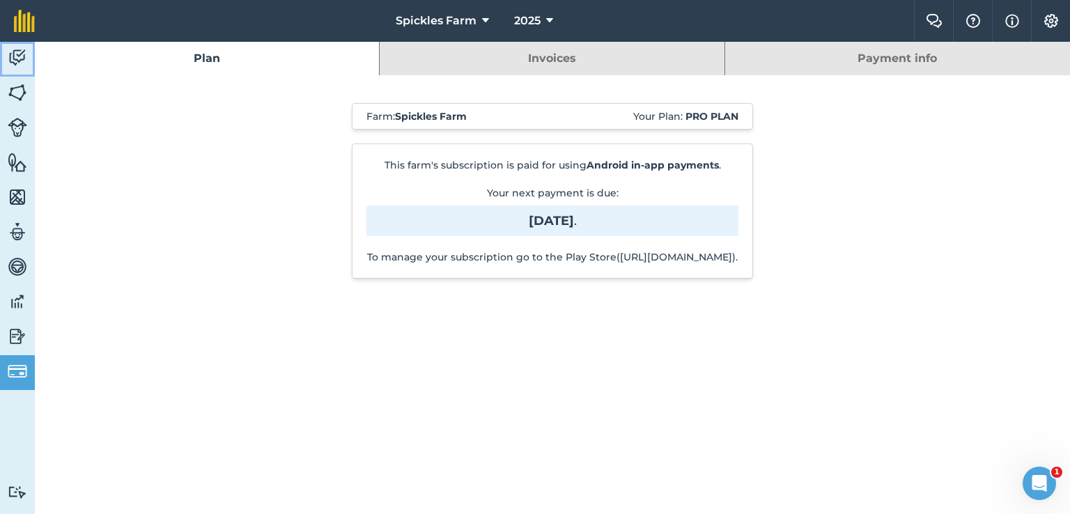
click at [16, 55] on img at bounding box center [17, 57] width 19 height 21
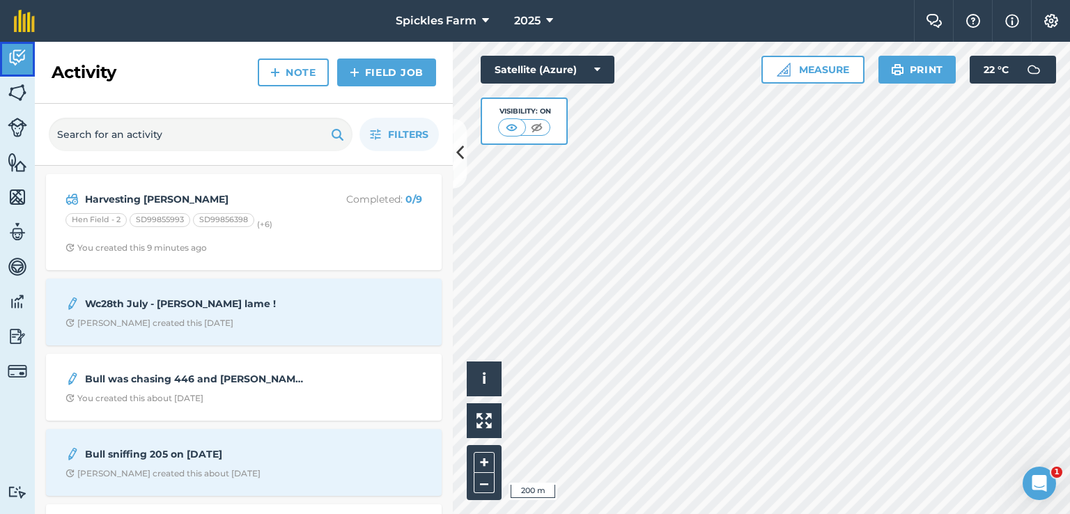
click at [22, 62] on img at bounding box center [17, 57] width 19 height 21
click at [368, 74] on link "Field Job" at bounding box center [386, 72] width 99 height 28
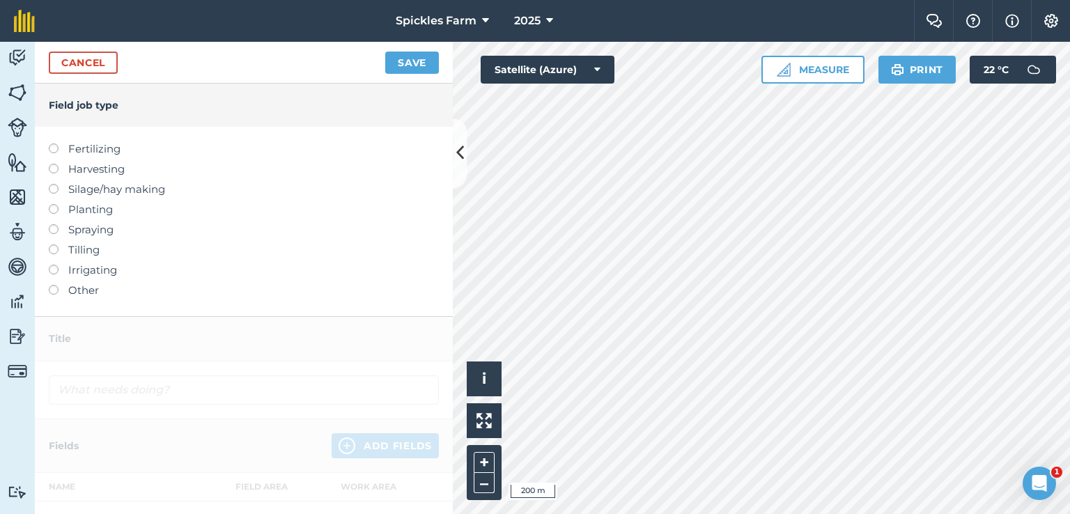
click at [54, 184] on label at bounding box center [58, 184] width 19 height 0
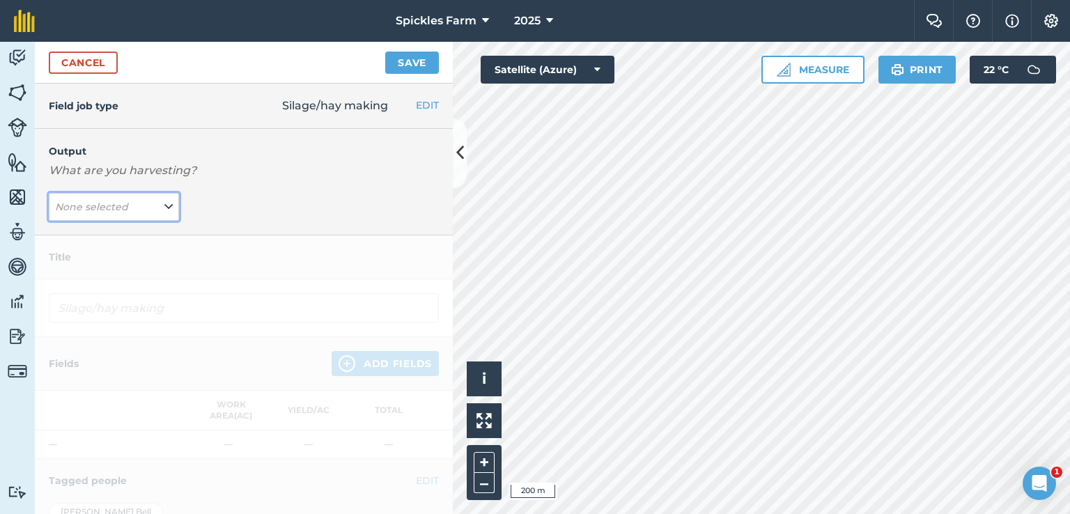
click at [148, 203] on button "None selected" at bounding box center [114, 207] width 130 height 28
click at [94, 233] on button "[PERSON_NAME] ( # )" at bounding box center [114, 234] width 130 height 26
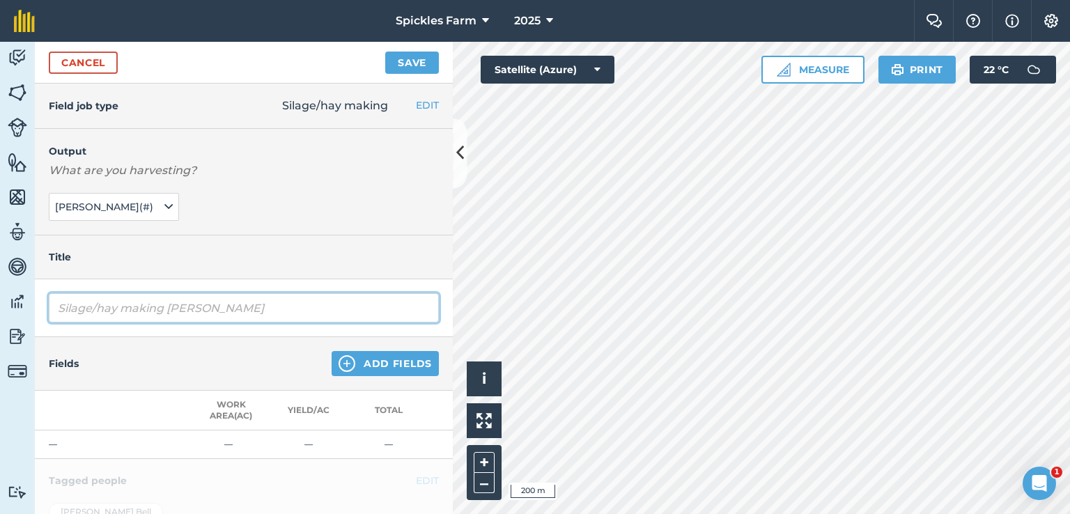
click at [148, 308] on input "Silage/hay making [PERSON_NAME]" at bounding box center [244, 307] width 390 height 29
click at [221, 364] on div "Fields Add Fields" at bounding box center [244, 364] width 418 height 54
click at [224, 310] on input "Silage/hay making [PERSON_NAME]" at bounding box center [244, 307] width 390 height 29
type input "Silage/hay making [PERSON_NAME] (2nd cut)"
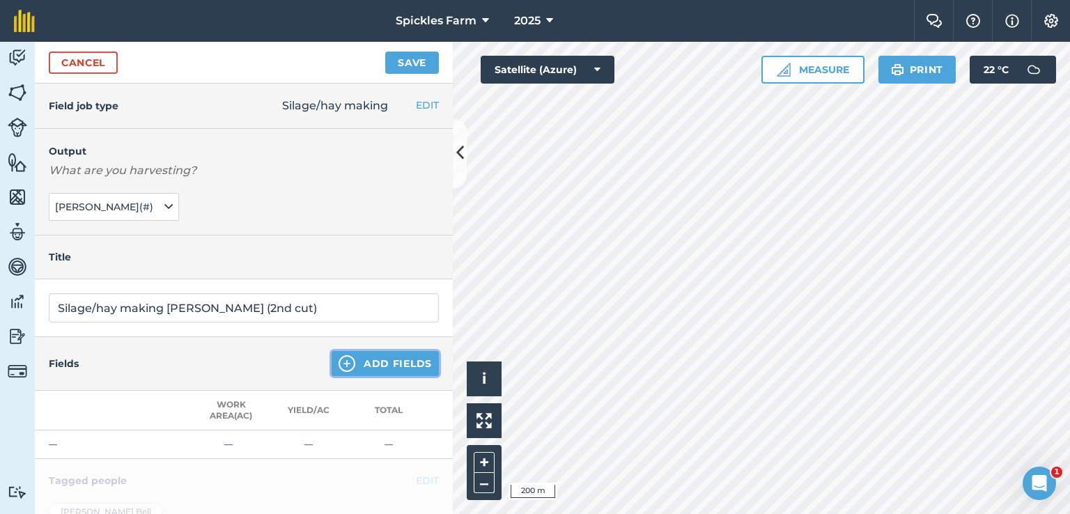
click at [343, 362] on img at bounding box center [346, 363] width 17 height 17
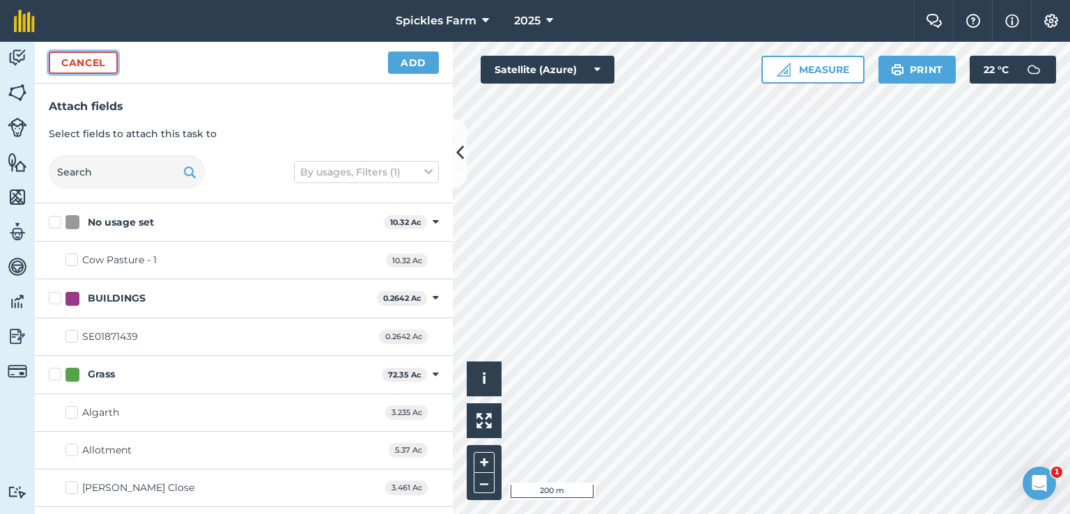
click at [81, 61] on button "Cancel" at bounding box center [83, 63] width 69 height 22
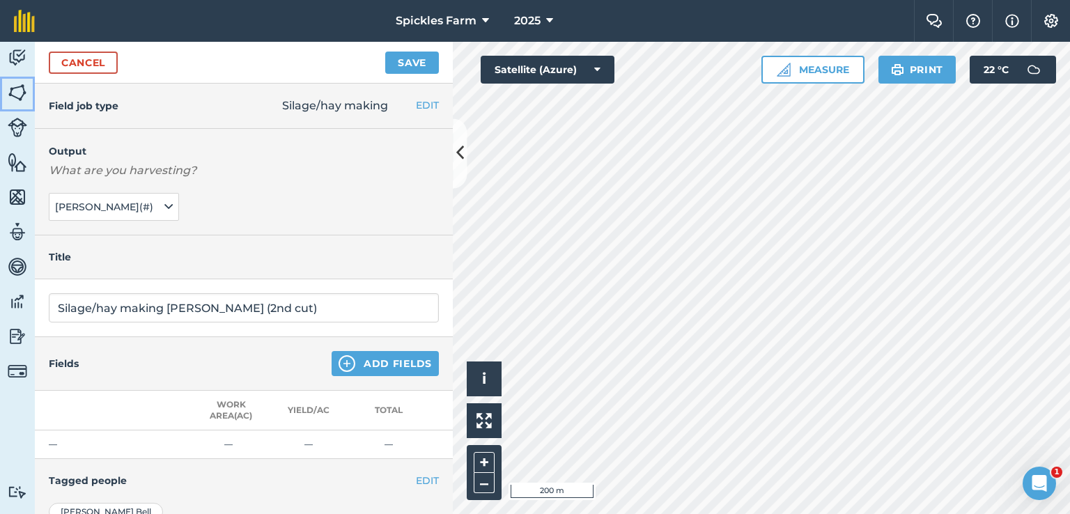
click at [24, 88] on img at bounding box center [17, 92] width 19 height 21
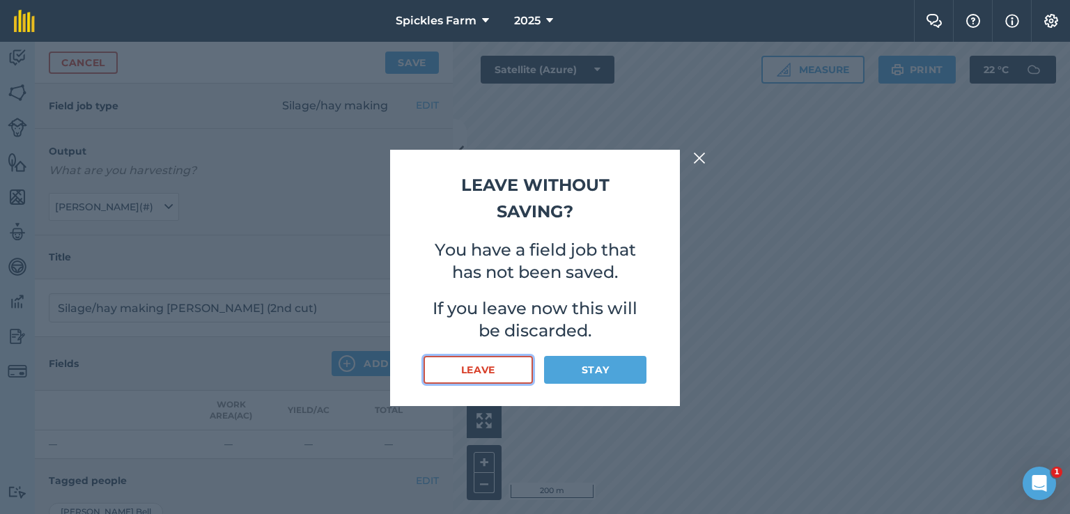
click at [510, 373] on button "Leave" at bounding box center [477, 370] width 109 height 28
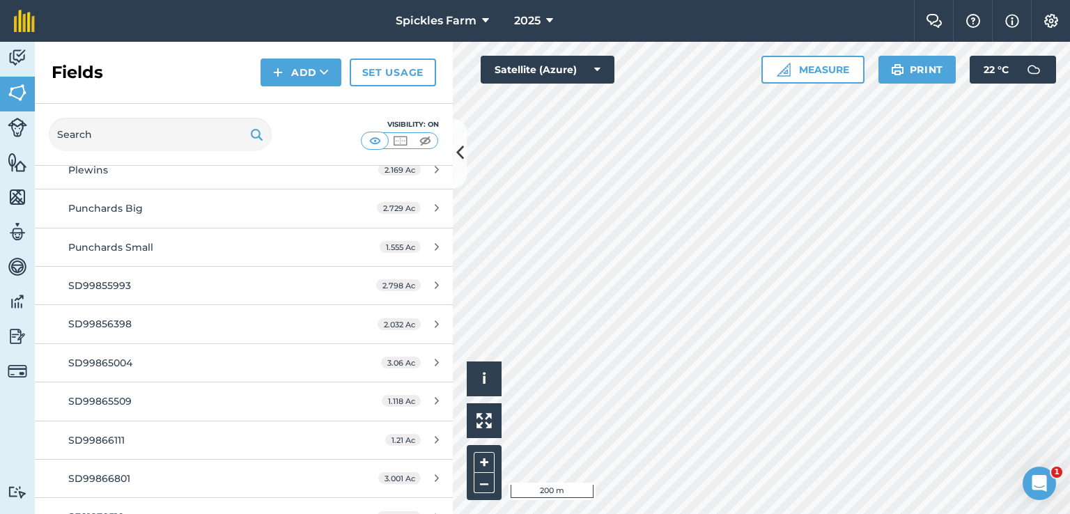
scroll to position [422, 0]
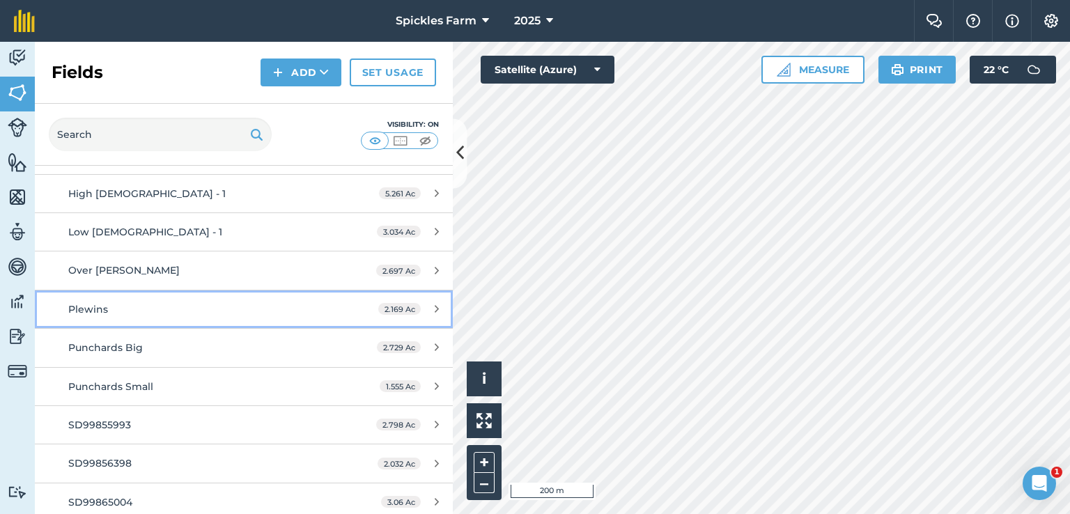
click at [150, 297] on link "Plewins 2.169 Ac" at bounding box center [244, 309] width 418 height 38
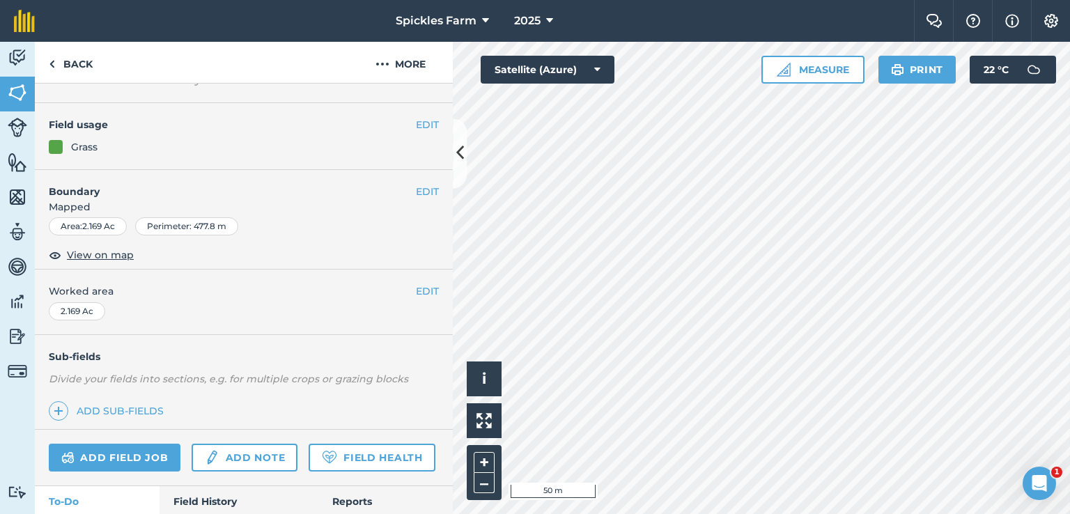
scroll to position [139, 0]
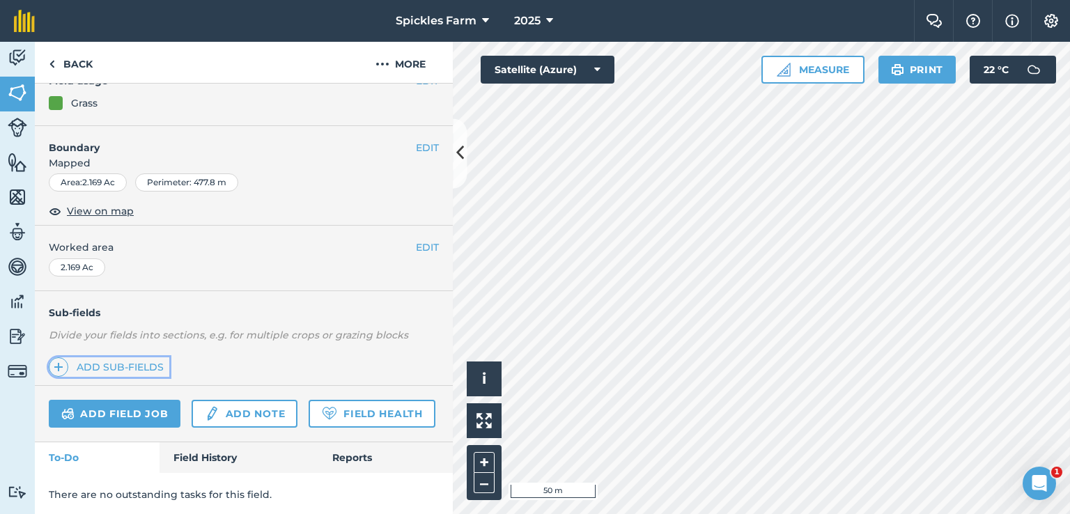
click at [114, 364] on link "Add sub-fields" at bounding box center [109, 366] width 120 height 19
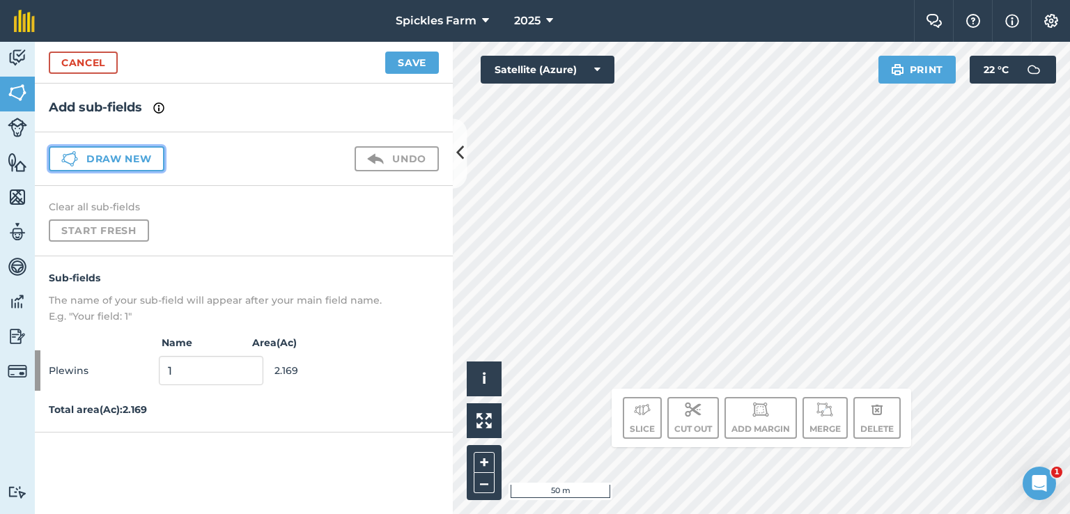
click at [114, 167] on button "Draw new" at bounding box center [107, 158] width 116 height 25
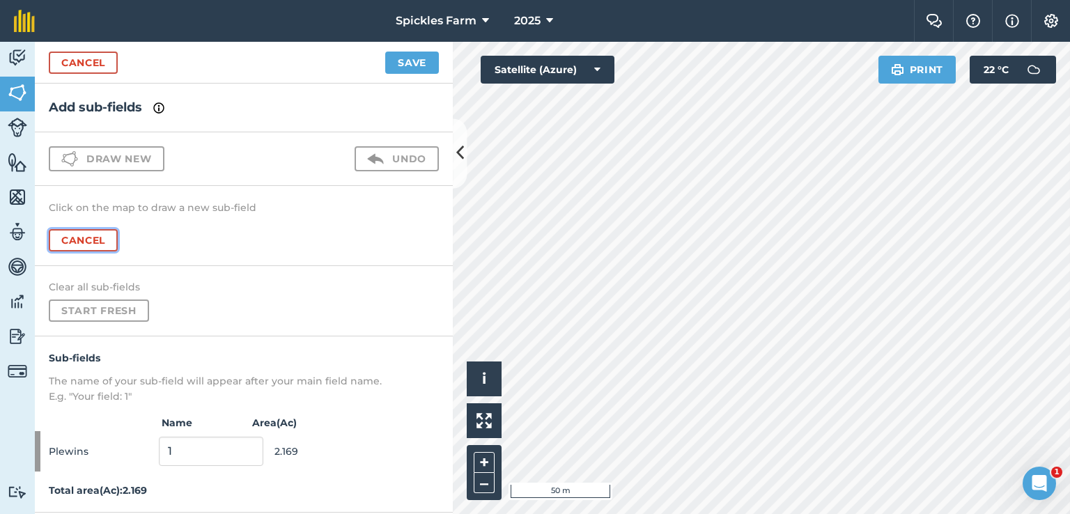
click at [72, 237] on button "Cancel" at bounding box center [83, 240] width 69 height 22
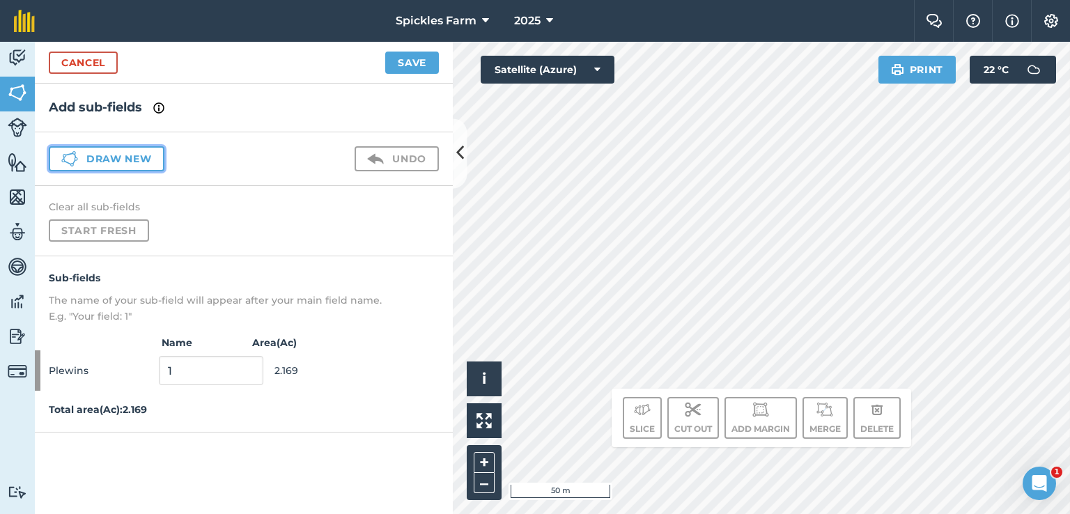
click at [131, 169] on button "Draw new" at bounding box center [107, 158] width 116 height 25
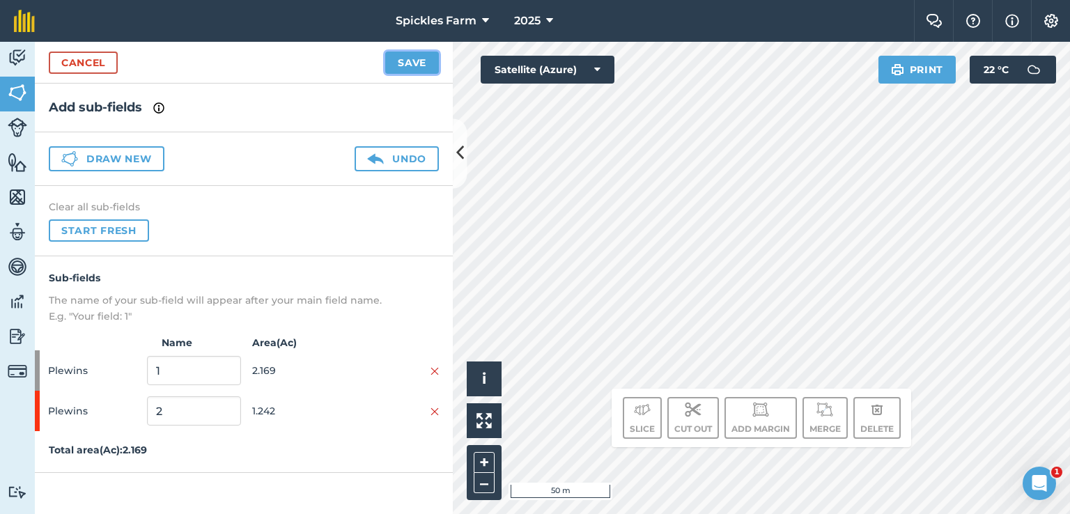
click at [404, 63] on button "Save" at bounding box center [412, 63] width 54 height 22
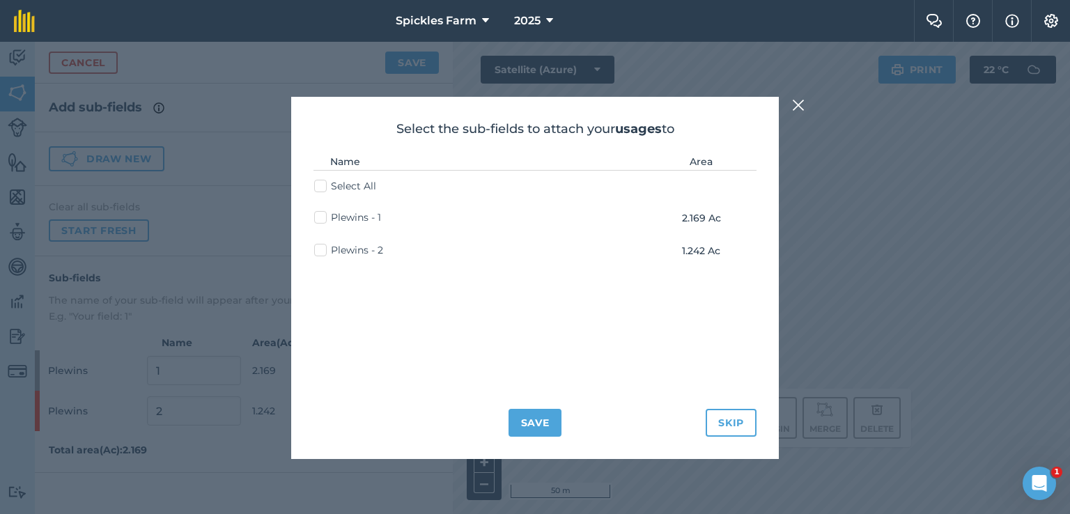
click at [323, 185] on label "Select All" at bounding box center [345, 186] width 62 height 15
click at [323, 185] on input "Select All" at bounding box center [318, 183] width 9 height 9
checkbox input "true"
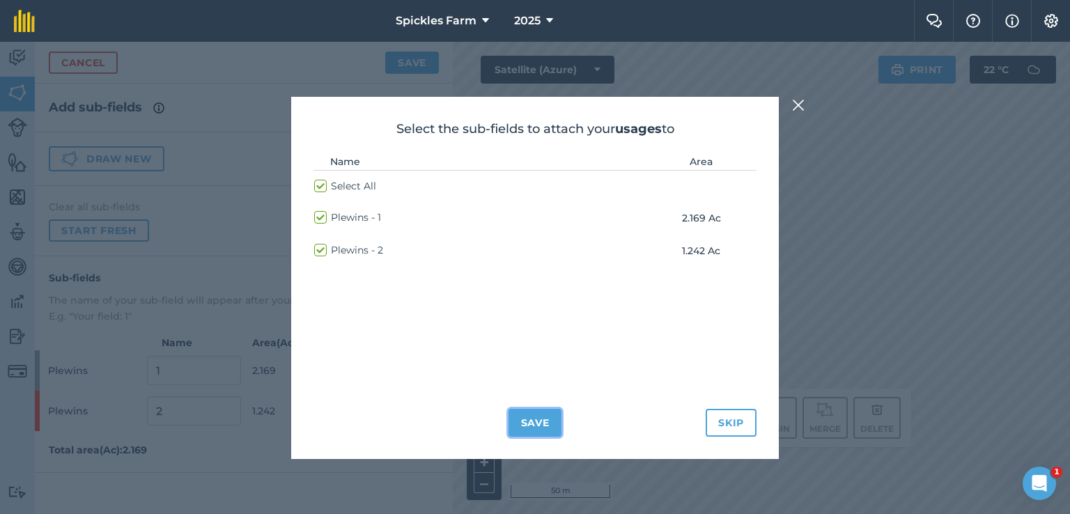
click at [539, 430] on button "Save" at bounding box center [535, 423] width 54 height 28
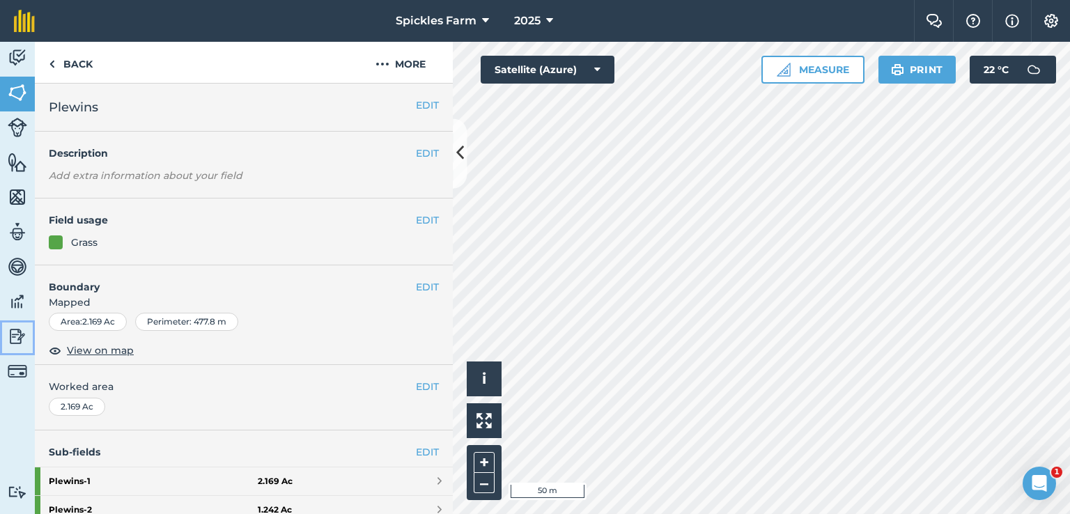
click at [24, 334] on img at bounding box center [17, 336] width 19 height 21
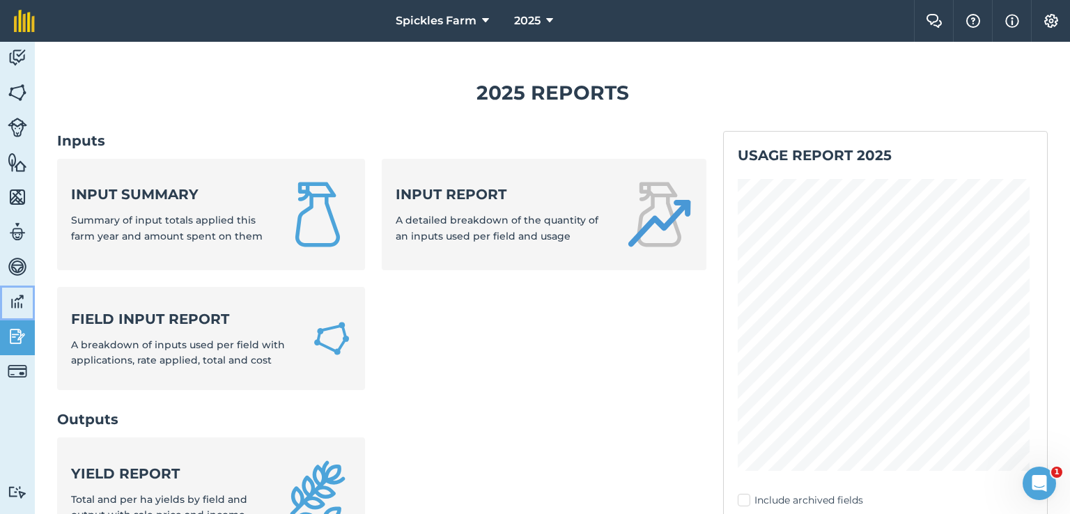
click at [20, 303] on img at bounding box center [17, 301] width 19 height 21
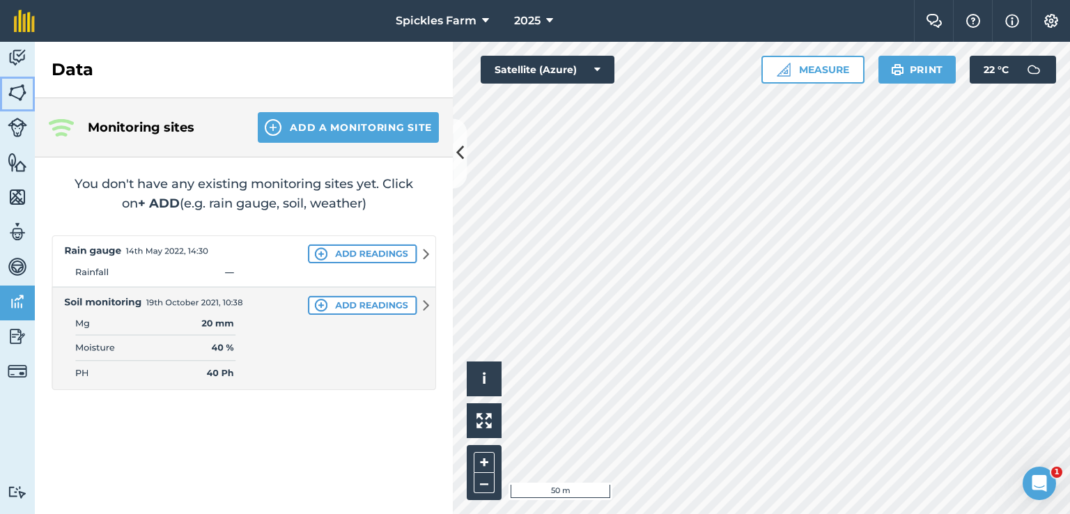
click at [10, 95] on img at bounding box center [17, 92] width 19 height 21
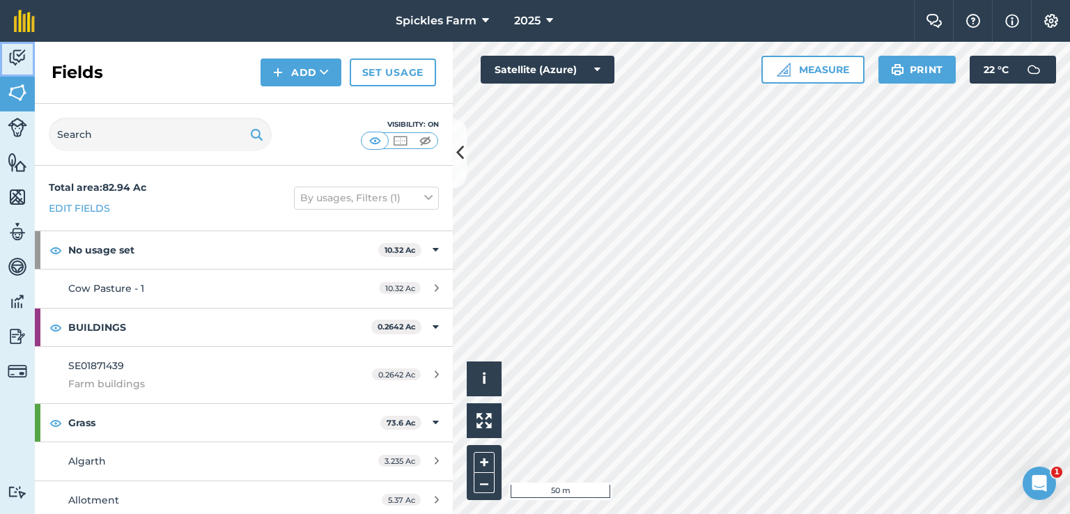
click at [23, 49] on img at bounding box center [17, 57] width 19 height 21
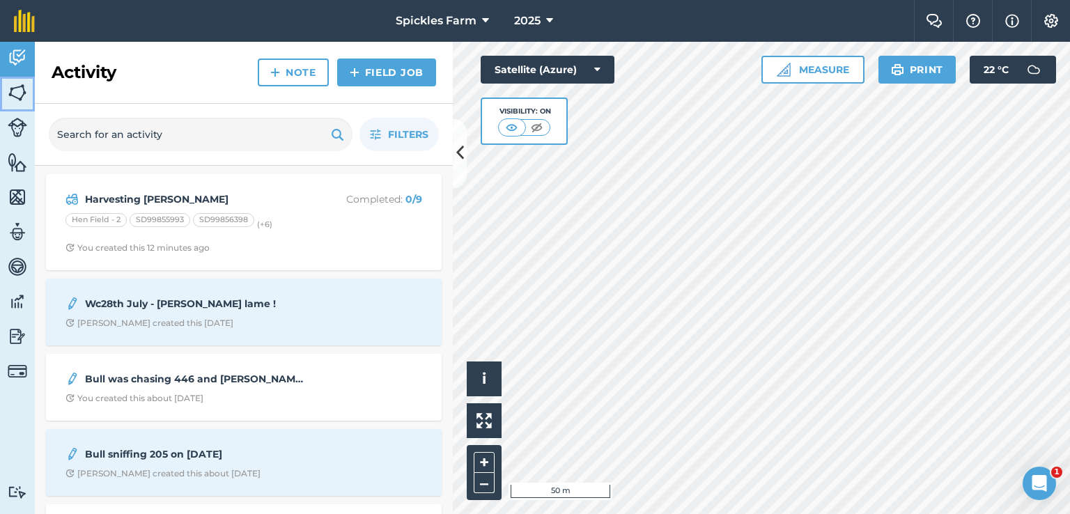
click at [19, 89] on img at bounding box center [17, 92] width 19 height 21
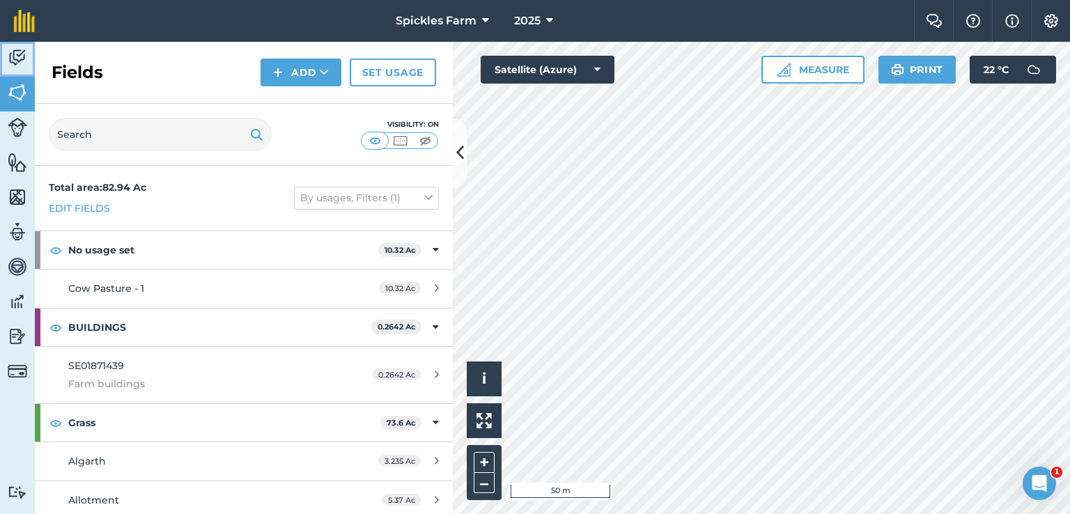
click at [17, 58] on img at bounding box center [17, 57] width 19 height 21
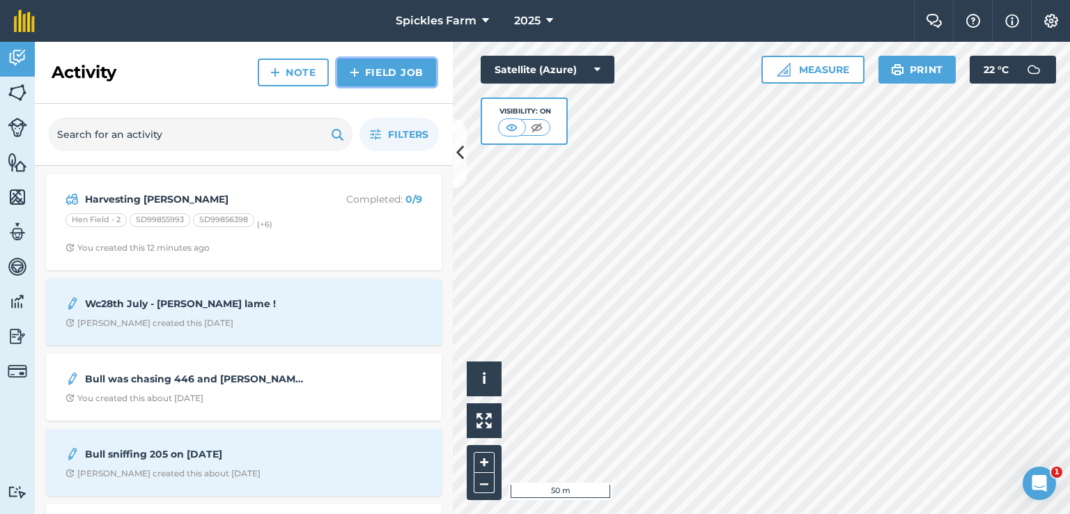
click at [357, 73] on img at bounding box center [355, 72] width 10 height 17
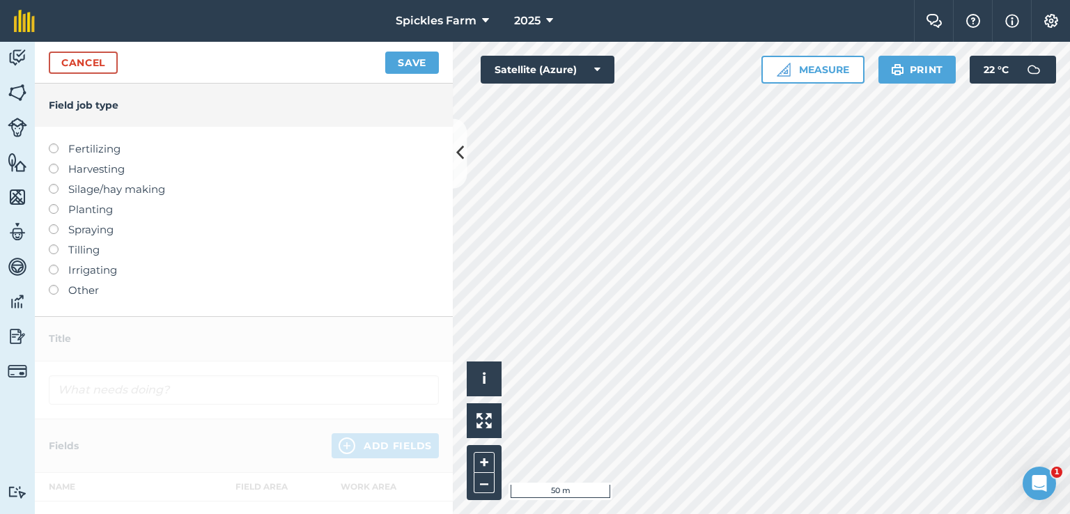
click at [51, 194] on label "Silage/hay making" at bounding box center [244, 189] width 390 height 17
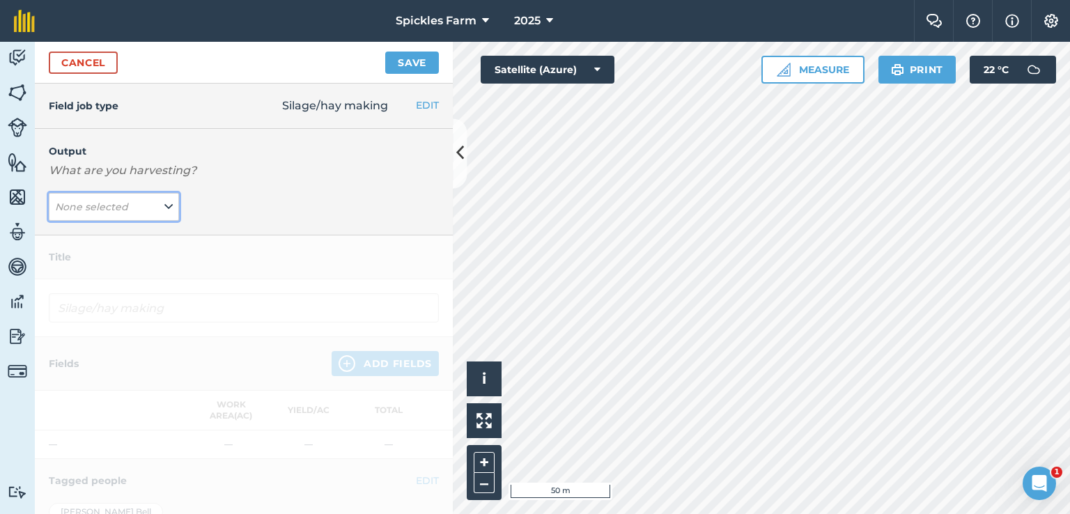
click at [122, 214] on span "None selected" at bounding box center [93, 206] width 76 height 15
click at [113, 235] on button "[PERSON_NAME] ( # )" at bounding box center [114, 234] width 130 height 26
type input "Silage/hay making [PERSON_NAME]"
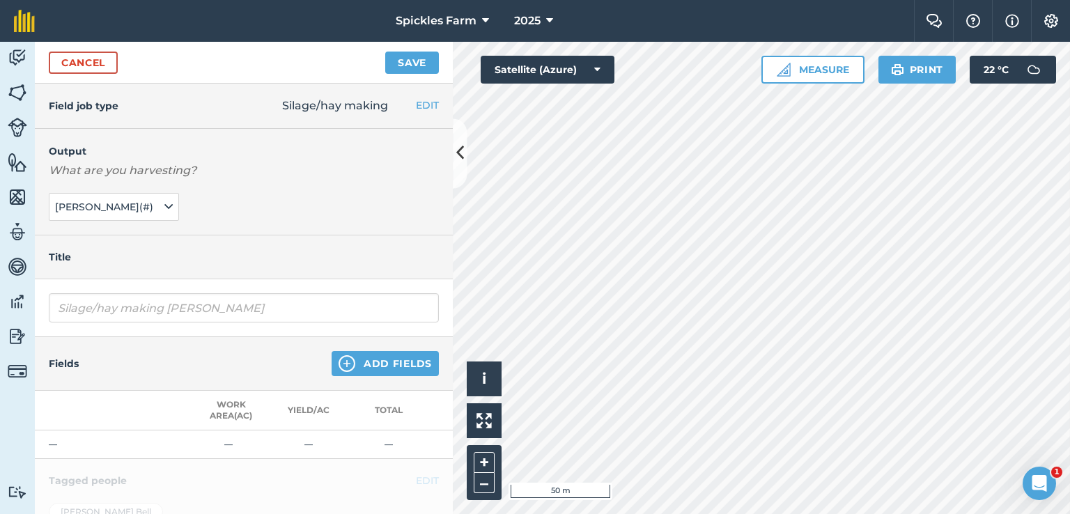
scroll to position [139, 0]
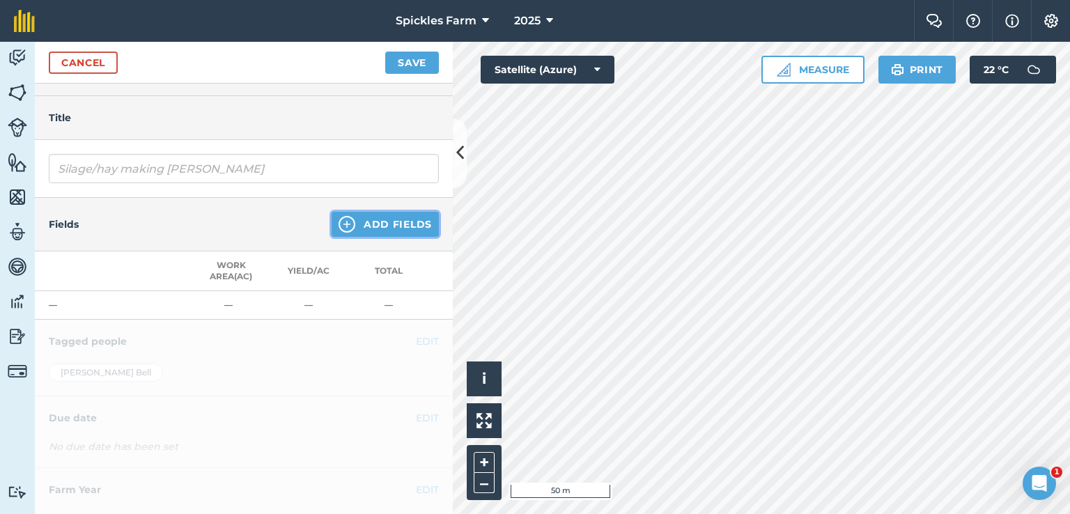
click at [331, 232] on button "Add Fields" at bounding box center [384, 224] width 107 height 25
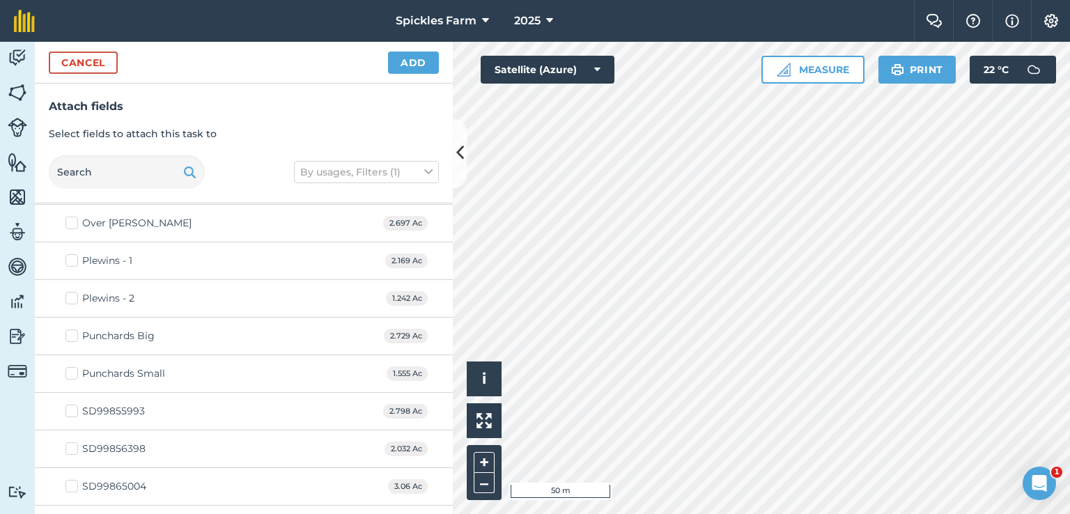
scroll to position [487, 0]
checkbox input "true"
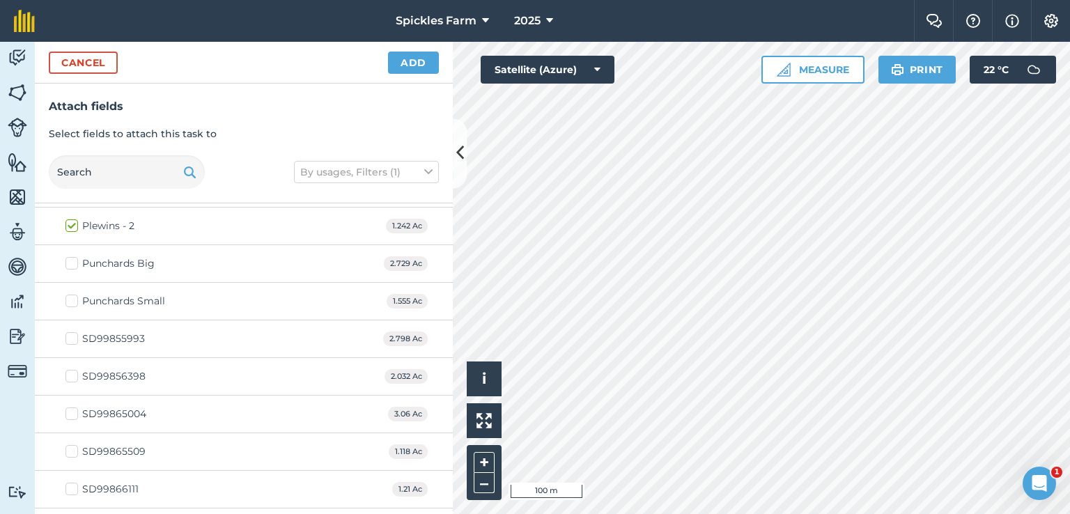
checkbox input "true"
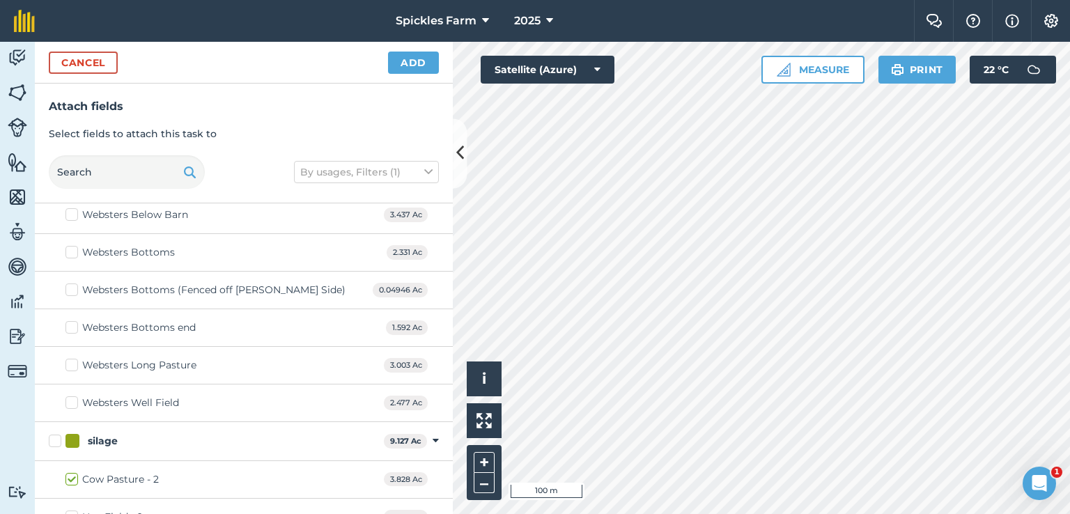
scroll to position [1045, 0]
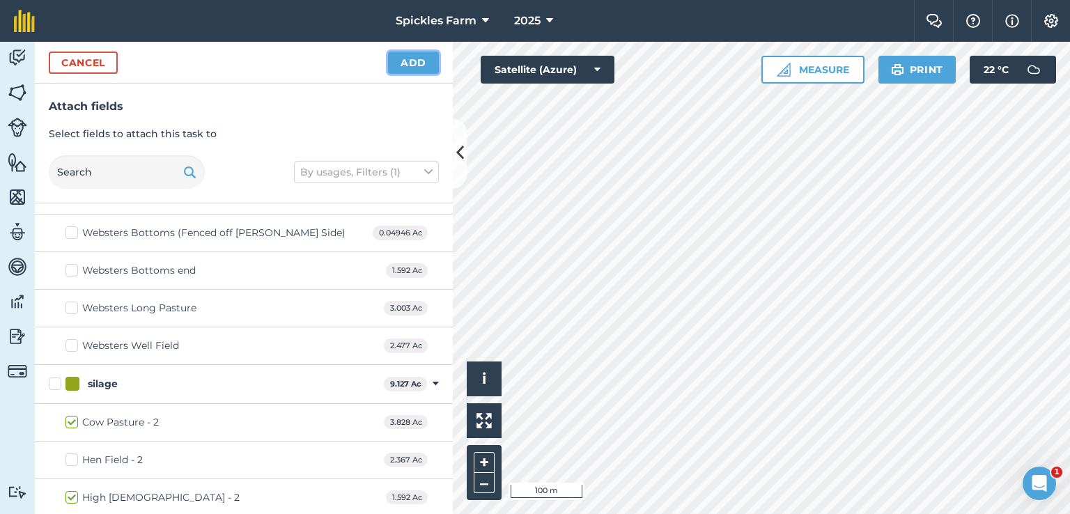
click at [412, 59] on button "Add" at bounding box center [413, 63] width 51 height 22
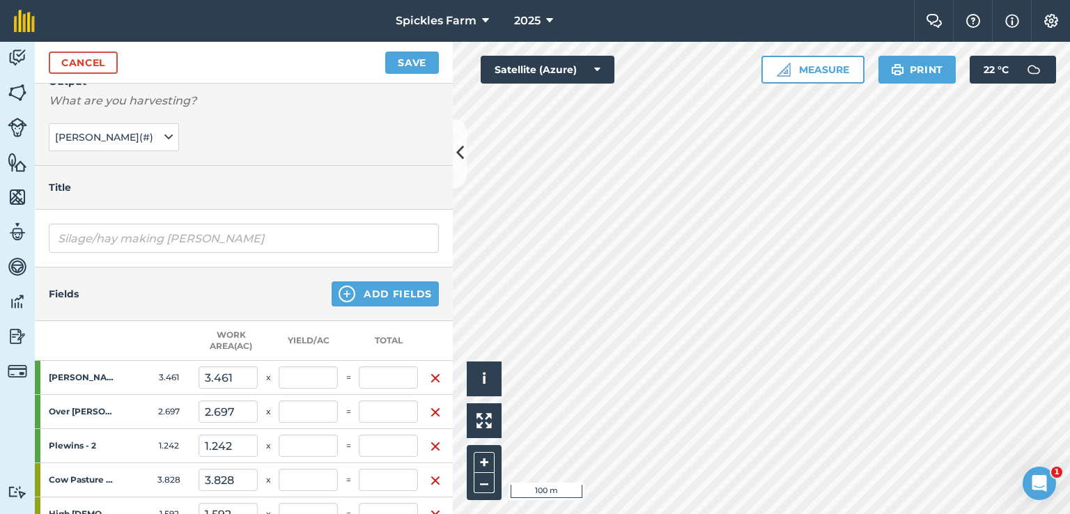
scroll to position [139, 0]
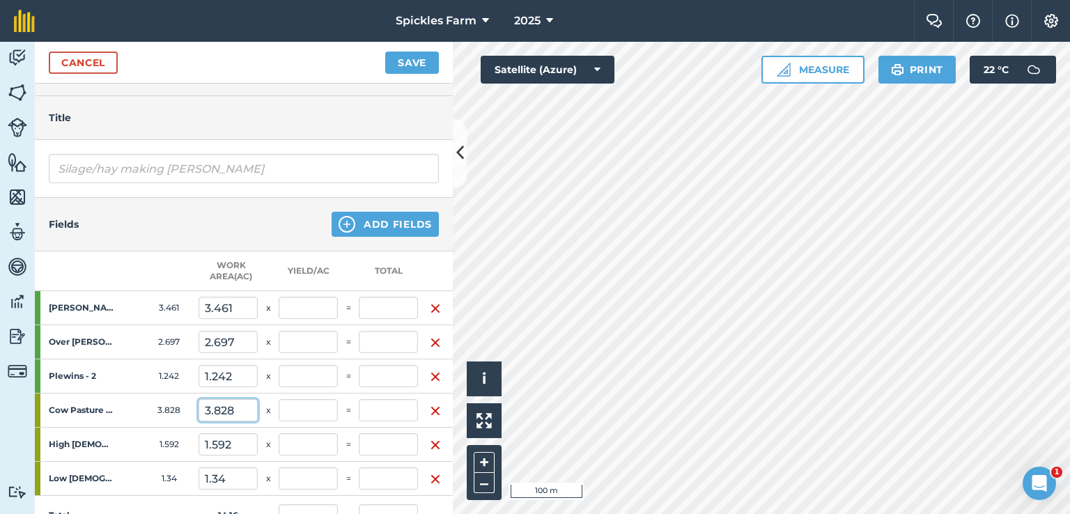
click at [237, 409] on input "3.828" at bounding box center [227, 410] width 59 height 22
drag, startPoint x: 52, startPoint y: 430, endPoint x: 150, endPoint y: 436, distance: 98.4
click at [154, 437] on tr "High [DEMOGRAPHIC_DATA] - 2 1.592 1.592 x =" at bounding box center [244, 445] width 418 height 34
click at [228, 407] on input "3.828" at bounding box center [227, 410] width 59 height 22
click at [246, 407] on input "3.828" at bounding box center [227, 410] width 59 height 22
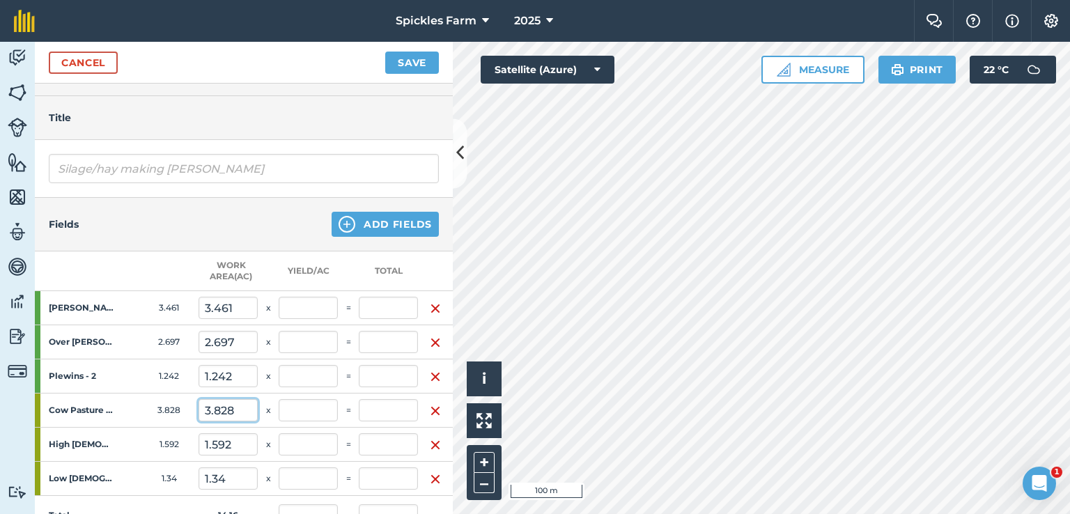
drag, startPoint x: 229, startPoint y: 409, endPoint x: 203, endPoint y: 410, distance: 25.8
click at [203, 410] on input "3.828" at bounding box center [227, 410] width 59 height 22
click at [233, 407] on input "3.828" at bounding box center [227, 410] width 59 height 22
click at [213, 408] on input "3.828" at bounding box center [227, 410] width 59 height 22
click at [210, 410] on input "3.828" at bounding box center [227, 410] width 59 height 22
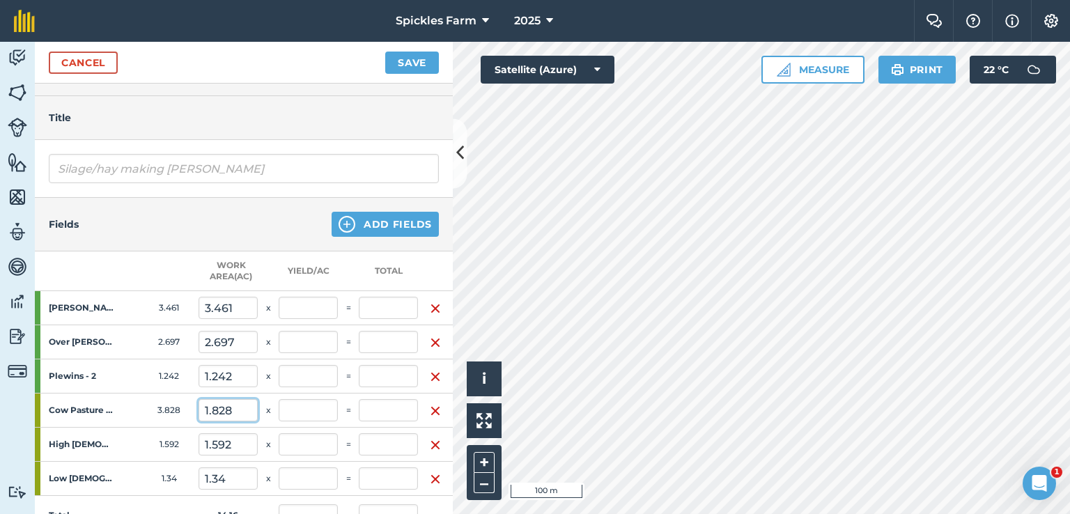
type input "1.828"
type input "0"
click at [315, 409] on input "text" at bounding box center [308, 410] width 59 height 22
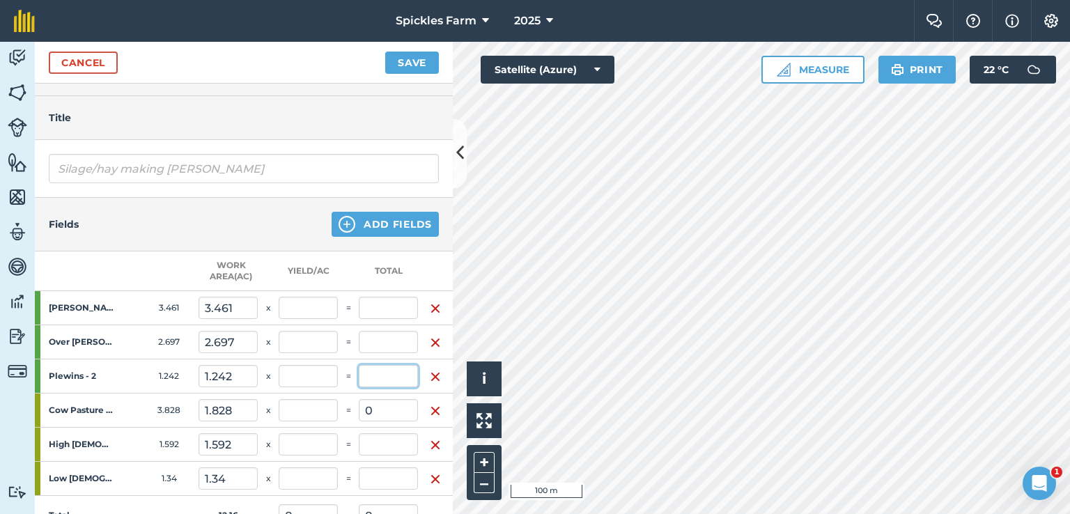
click at [387, 381] on input "text" at bounding box center [388, 376] width 59 height 22
click at [390, 347] on input "text" at bounding box center [388, 342] width 59 height 22
click at [391, 308] on input "text" at bounding box center [388, 308] width 59 height 22
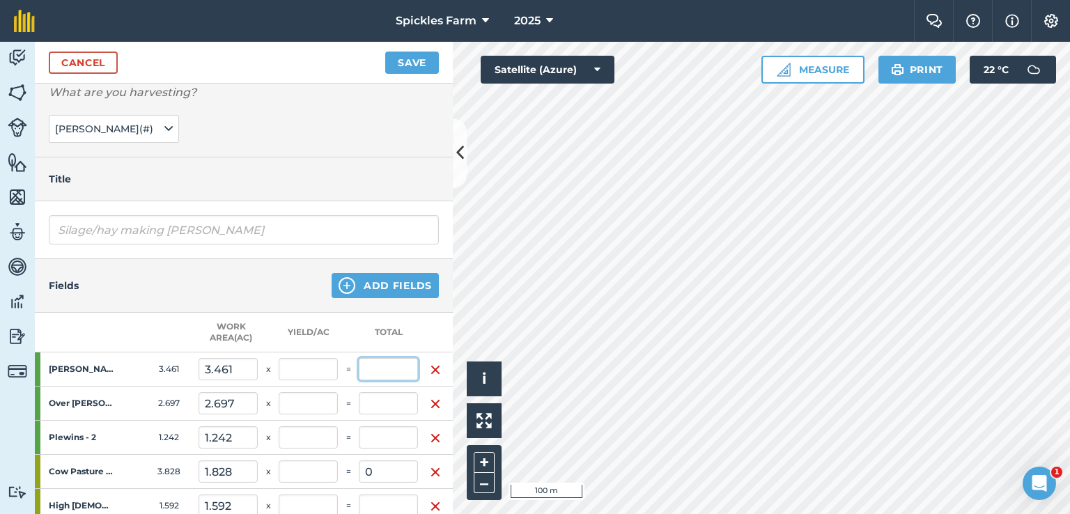
scroll to position [70, 0]
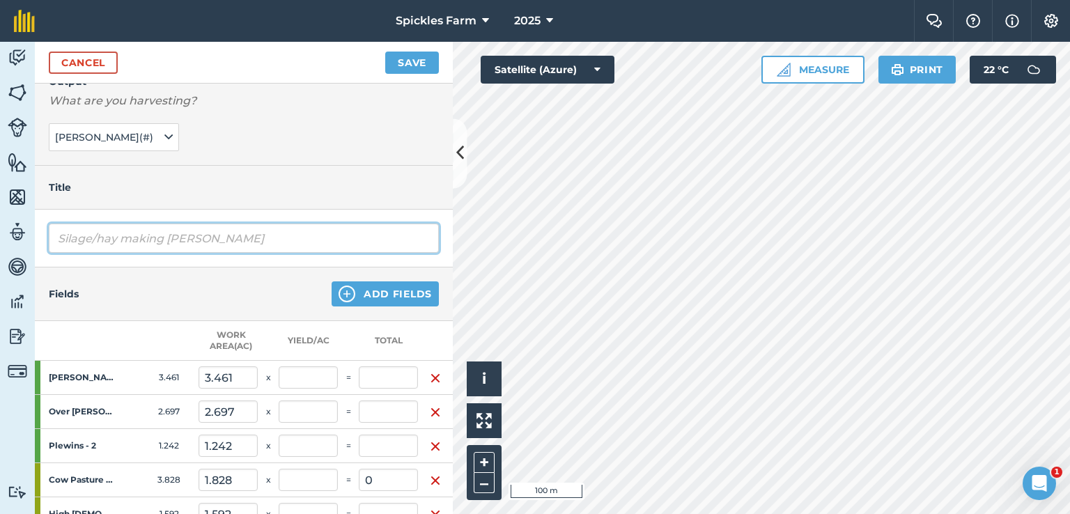
click at [247, 232] on input "Silage/hay making [PERSON_NAME]" at bounding box center [244, 238] width 390 height 29
click at [247, 239] on input "Silage/hay making [PERSON_NAME]" at bounding box center [244, 238] width 390 height 29
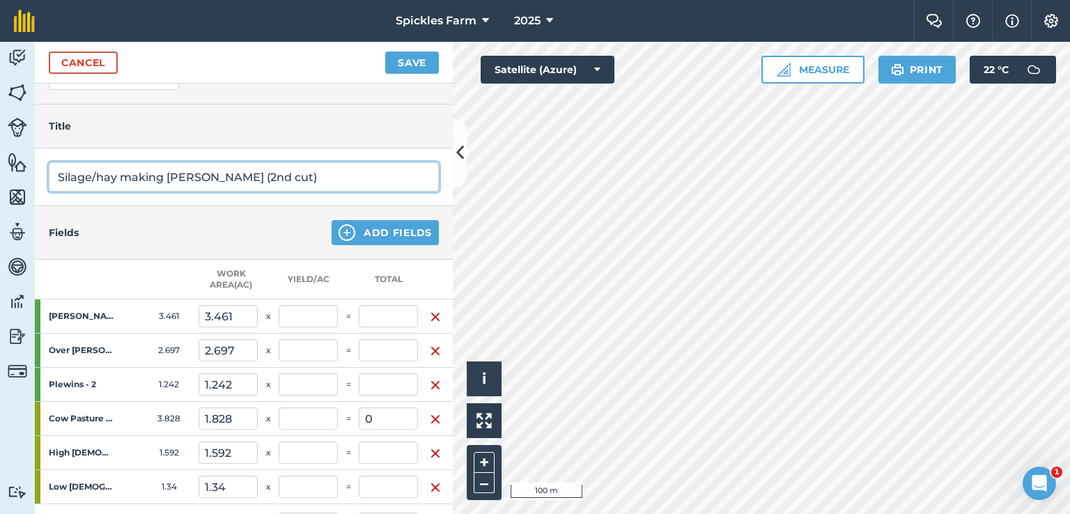
scroll to position [42, 0]
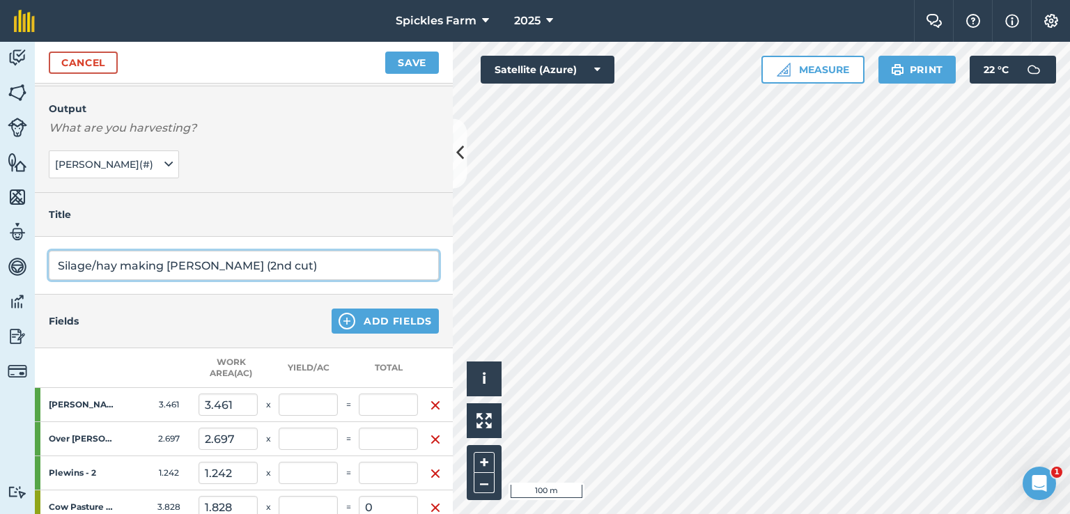
type input "Silage/hay making [PERSON_NAME] (2nd cut)"
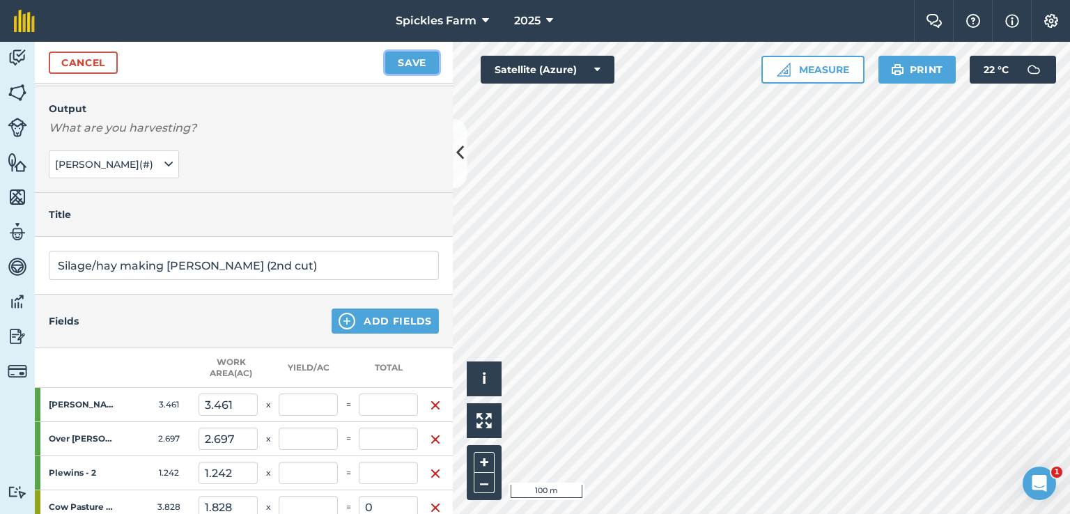
click at [409, 71] on button "Save" at bounding box center [412, 63] width 54 height 22
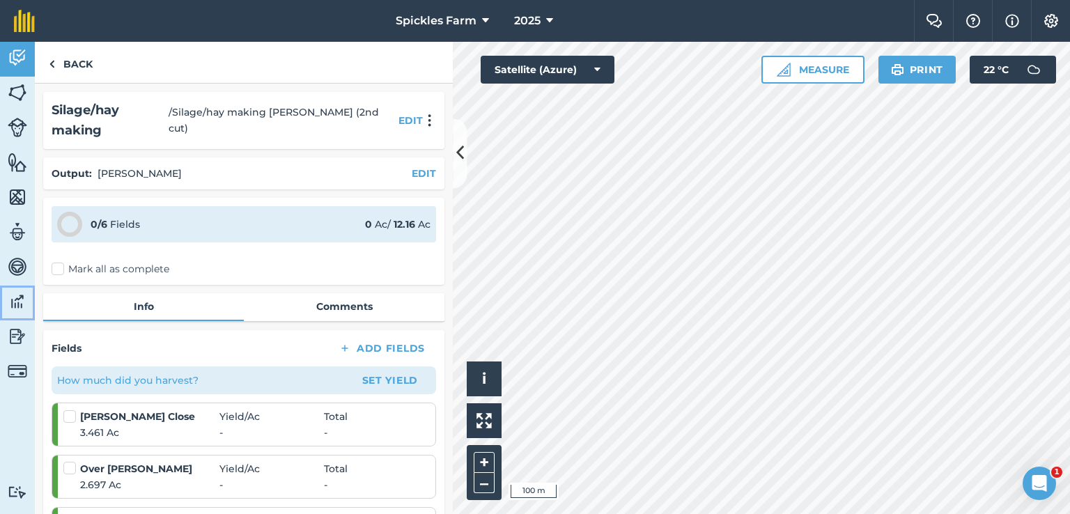
click at [24, 299] on img at bounding box center [17, 301] width 19 height 21
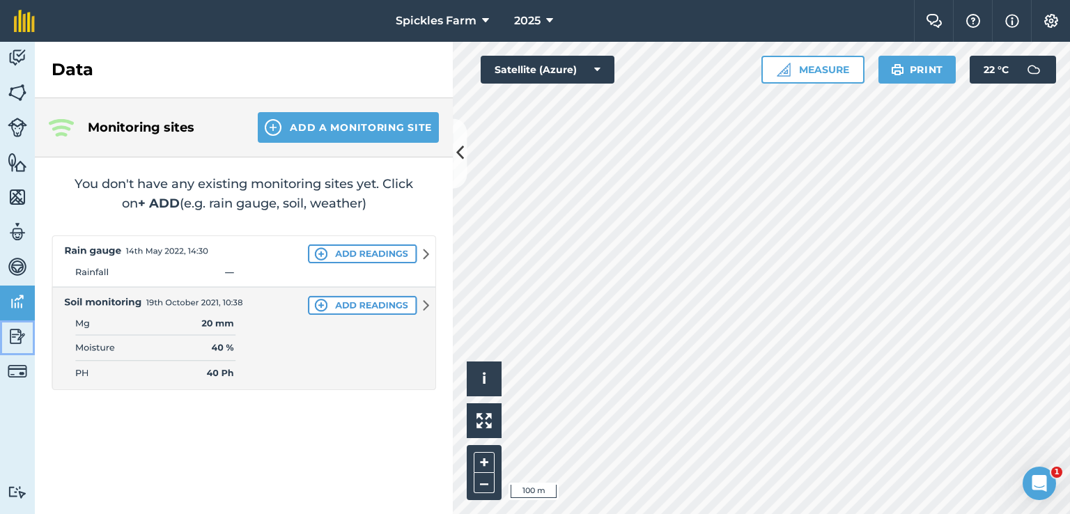
click at [20, 337] on img at bounding box center [17, 336] width 19 height 21
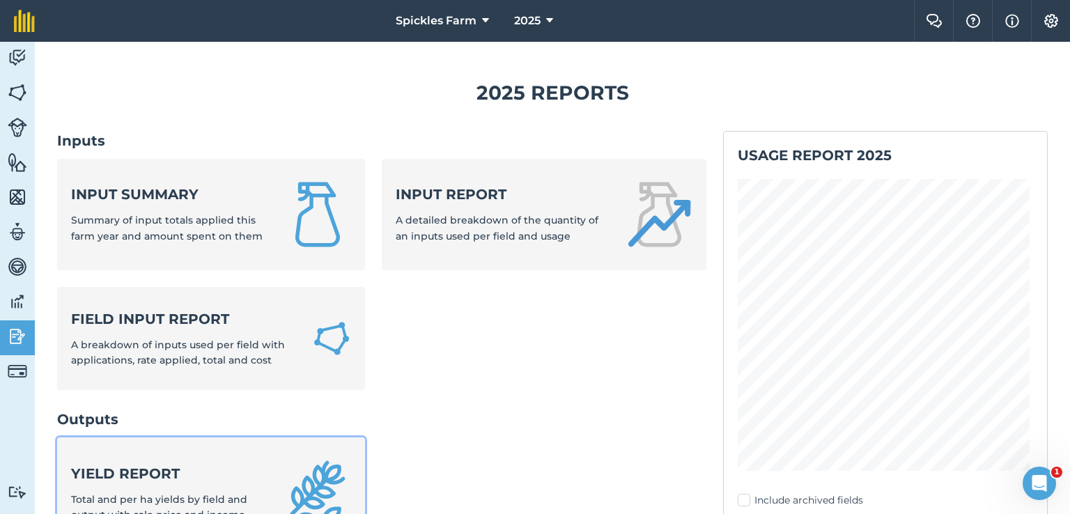
click at [145, 467] on strong "Yield report" at bounding box center [169, 473] width 196 height 19
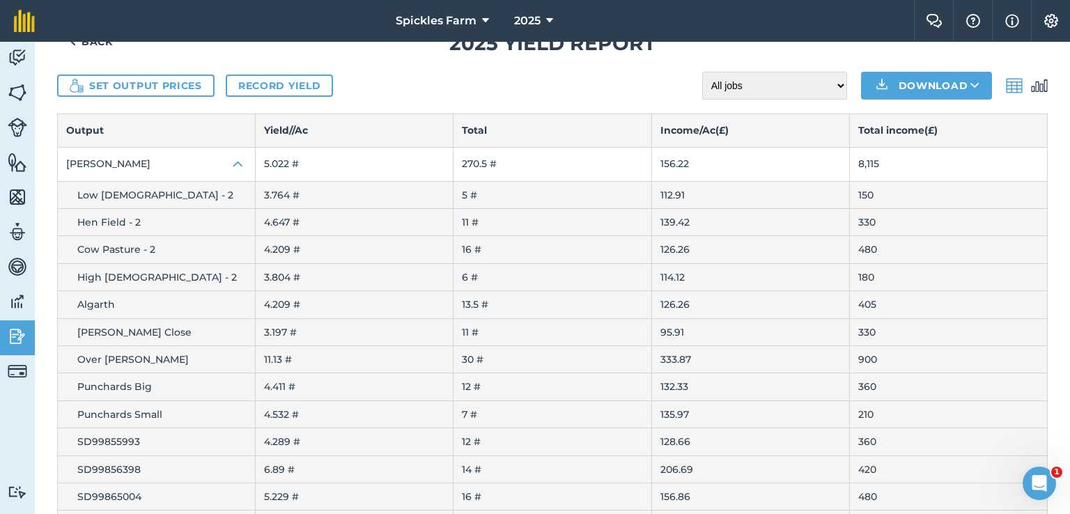
scroll to position [139, 0]
